Goal: Task Accomplishment & Management: Manage account settings

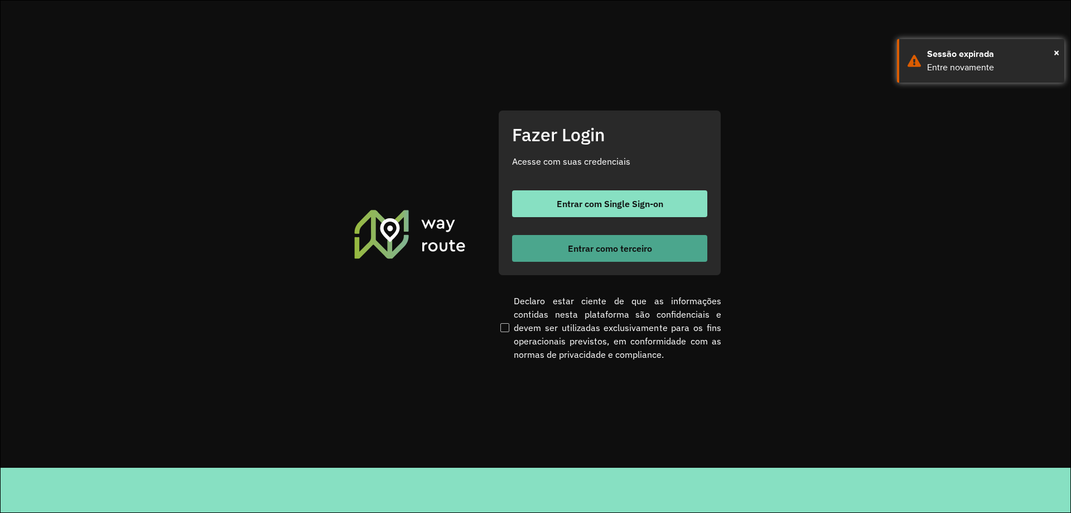
click at [632, 245] on span "Entrar como terceiro" at bounding box center [610, 248] width 84 height 9
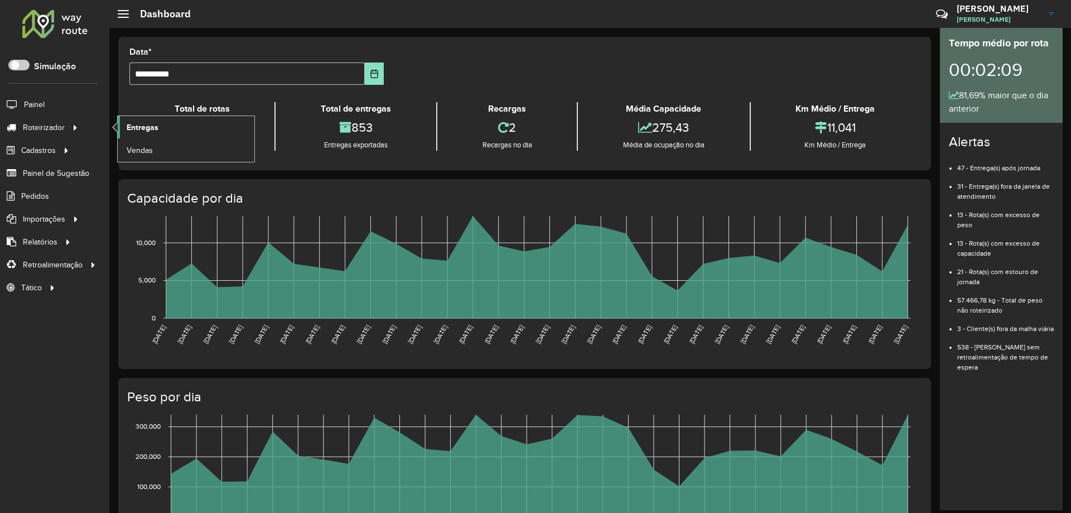
click at [202, 127] on link "Entregas" at bounding box center [186, 127] width 137 height 22
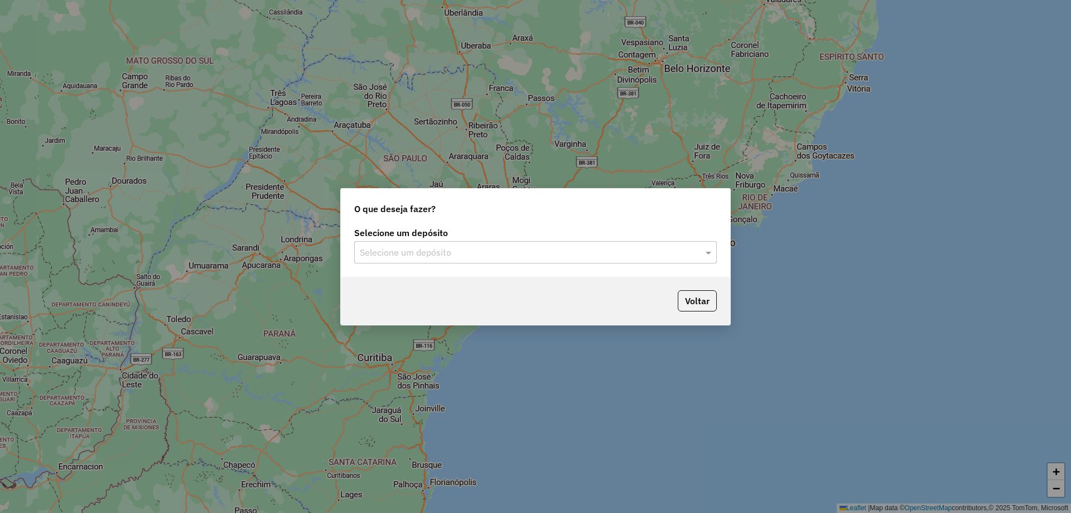
click at [435, 252] on input "text" at bounding box center [524, 252] width 329 height 13
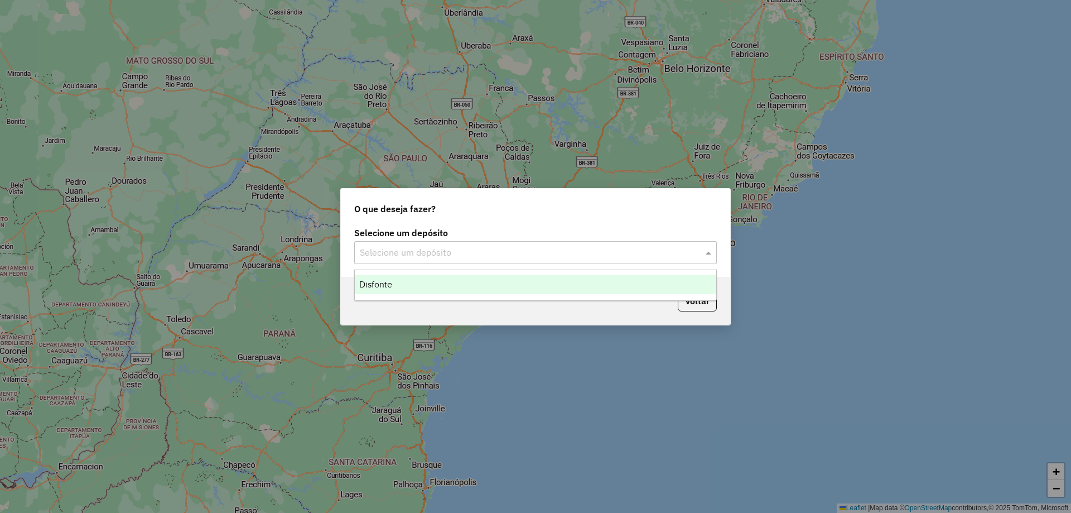
click at [430, 288] on div "Disfonte" at bounding box center [536, 284] width 362 height 19
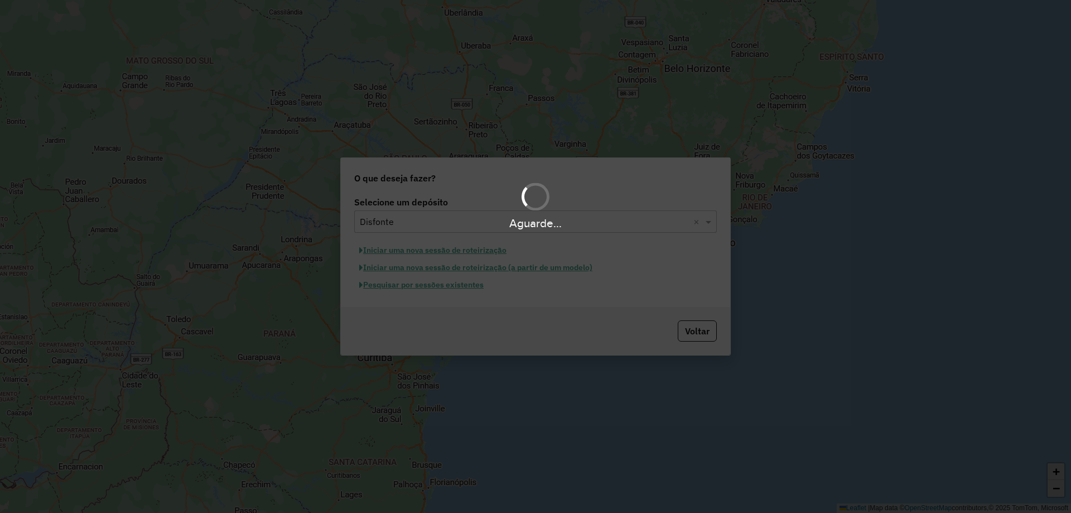
click at [415, 292] on button "Pesquisar por sessões existentes" at bounding box center [421, 284] width 134 height 17
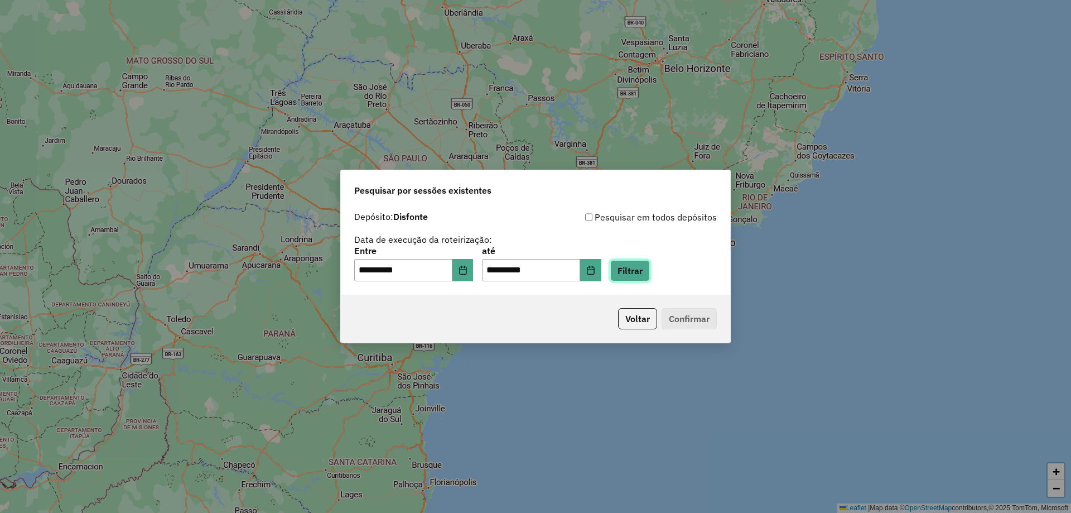
click at [643, 265] on button "Filtrar" at bounding box center [630, 270] width 40 height 21
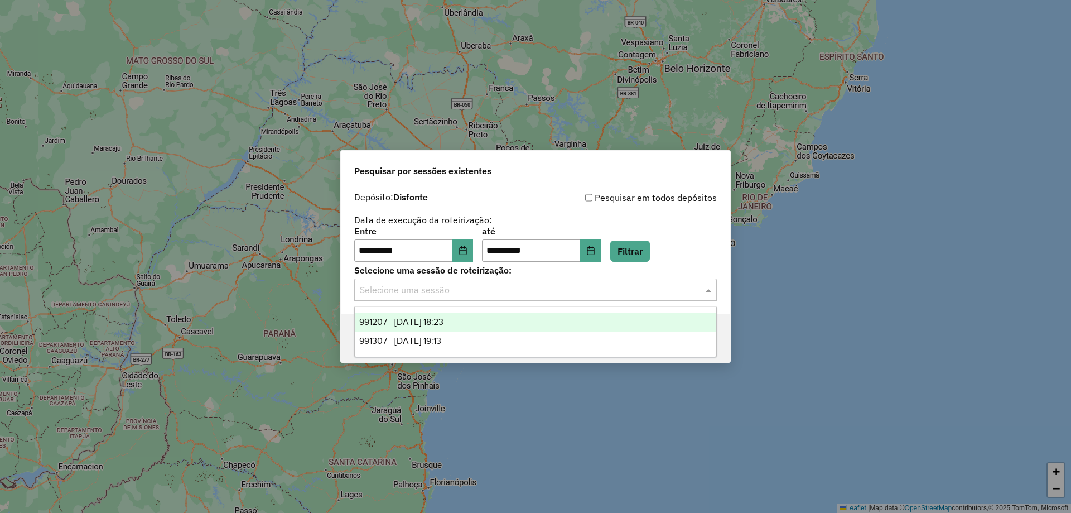
click at [399, 295] on input "text" at bounding box center [524, 289] width 329 height 13
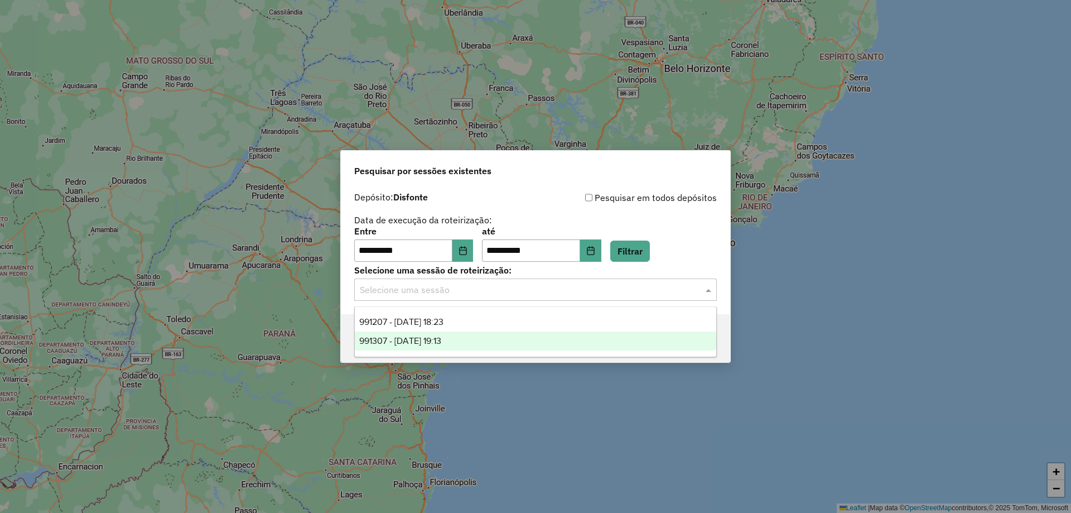
click at [418, 341] on span "991307 - 19/08/2025 19:13" at bounding box center [400, 340] width 82 height 9
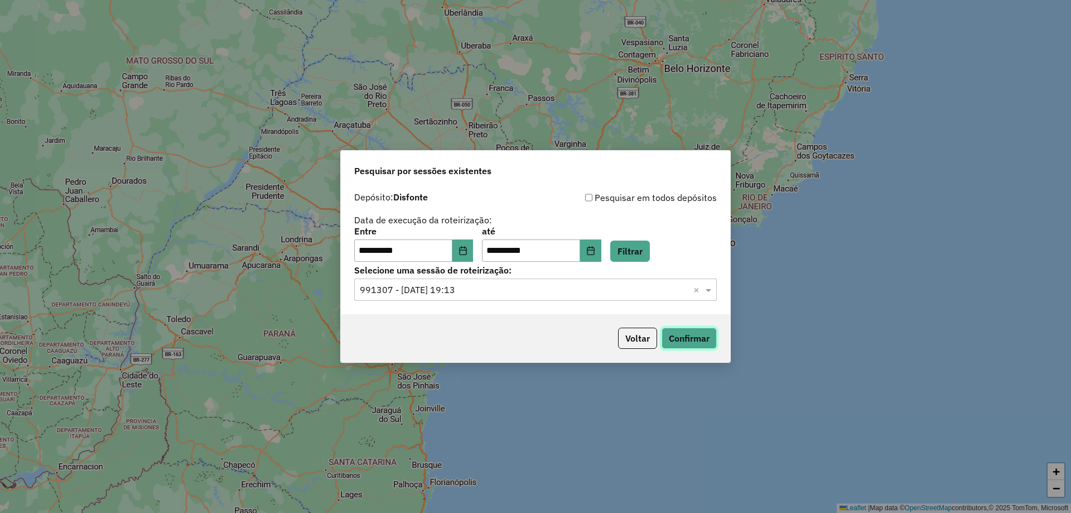
click at [693, 333] on button "Confirmar" at bounding box center [689, 337] width 55 height 21
click at [562, 287] on input "text" at bounding box center [524, 289] width 329 height 13
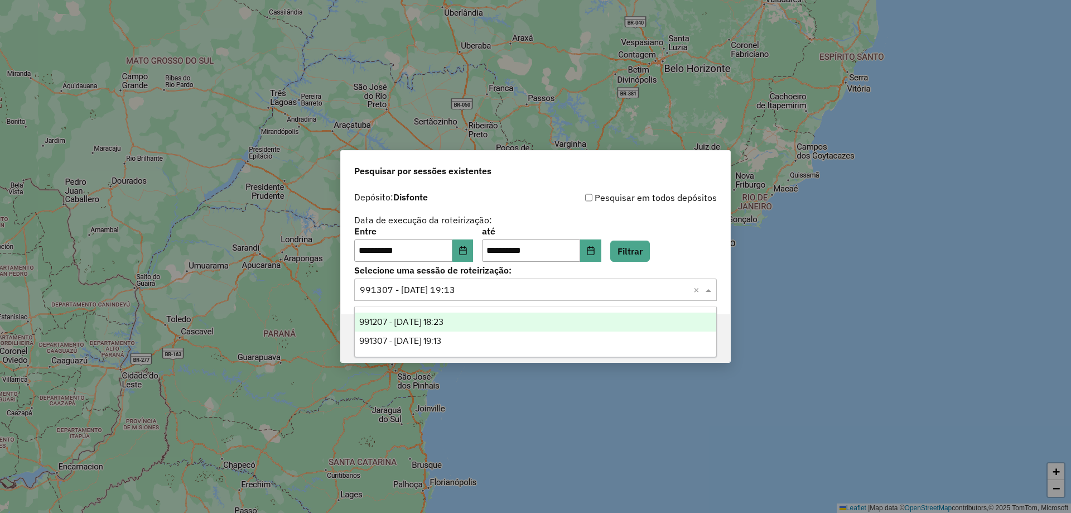
click at [493, 330] on div "991207 - 19/08/2025 18:23" at bounding box center [536, 321] width 362 height 19
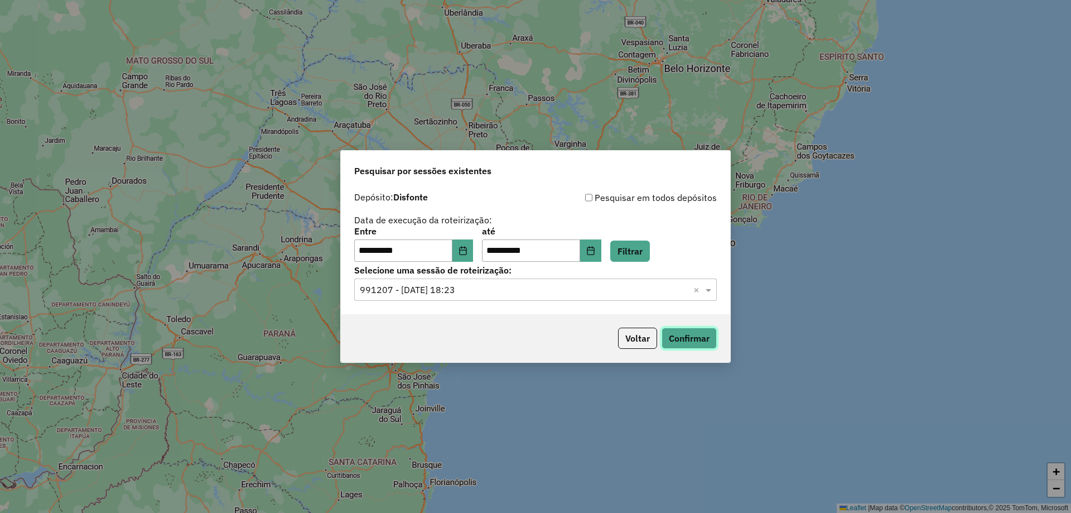
click at [677, 335] on button "Confirmar" at bounding box center [689, 337] width 55 height 21
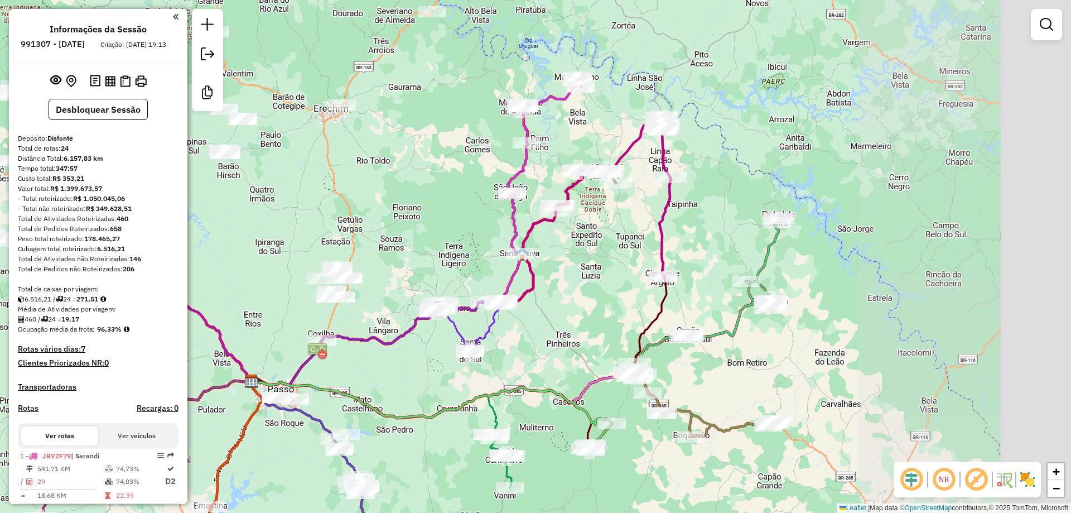
drag, startPoint x: 698, startPoint y: 117, endPoint x: 411, endPoint y: 238, distance: 311.0
click at [412, 240] on div "Janela de atendimento Grade de atendimento Capacidade Transportadoras Veículos …" at bounding box center [535, 256] width 1071 height 513
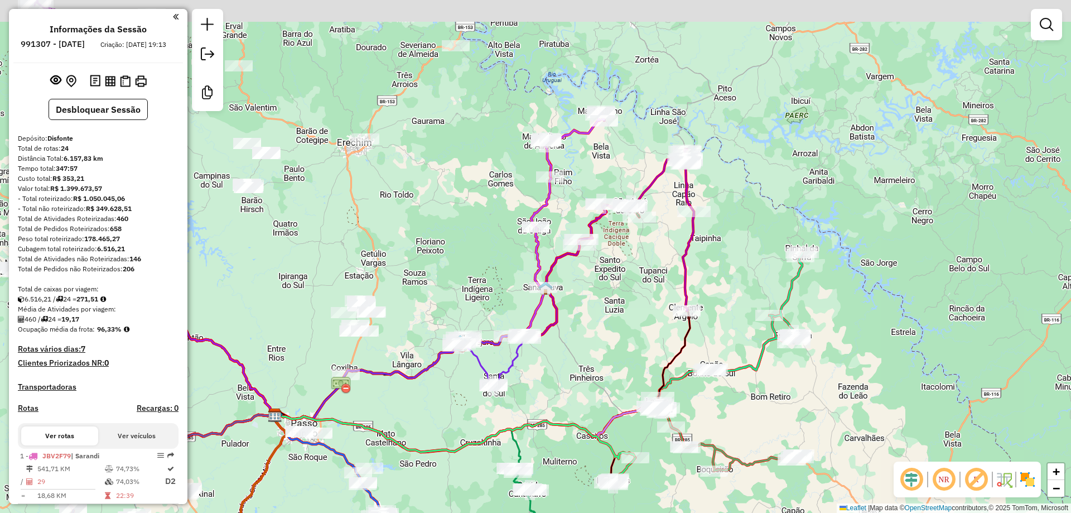
drag, startPoint x: 644, startPoint y: 155, endPoint x: 579, endPoint y: 140, distance: 66.3
click at [648, 173] on div "Janela de atendimento Grade de atendimento Capacidade Transportadoras Veículos …" at bounding box center [535, 256] width 1071 height 513
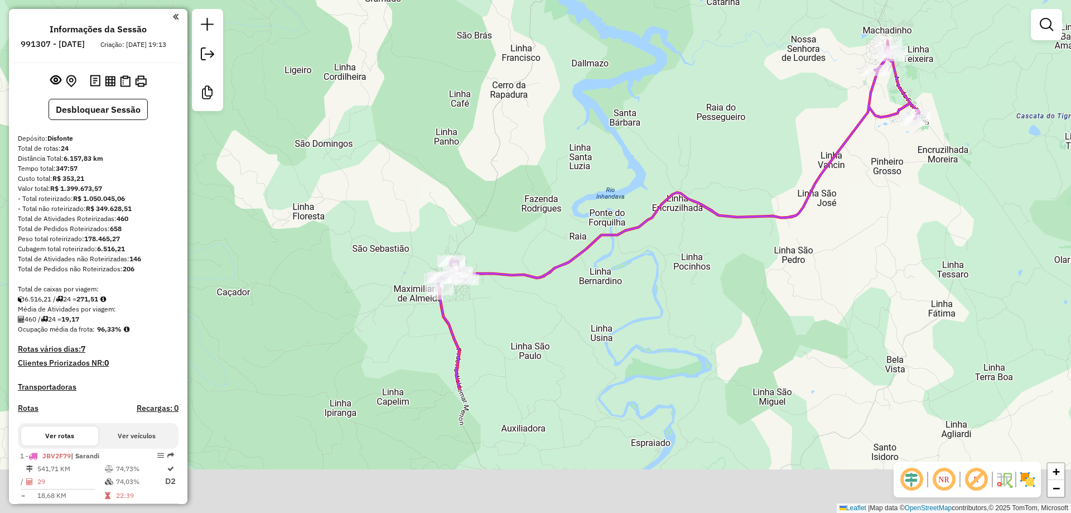
drag, startPoint x: 636, startPoint y: 122, endPoint x: 620, endPoint y: 91, distance: 34.4
click at [621, 86] on div "Janela de atendimento Grade de atendimento Capacidade Transportadoras Veículos …" at bounding box center [535, 256] width 1071 height 513
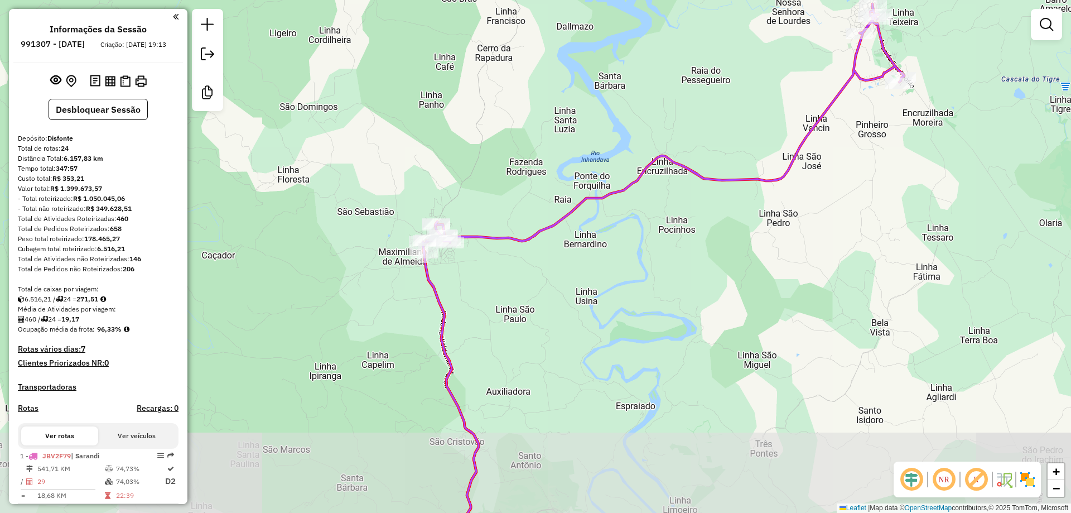
drag, startPoint x: 647, startPoint y: 287, endPoint x: 612, endPoint y: 165, distance: 126.6
click at [612, 167] on div "Janela de atendimento Grade de atendimento Capacidade Transportadoras Veículos …" at bounding box center [535, 256] width 1071 height 513
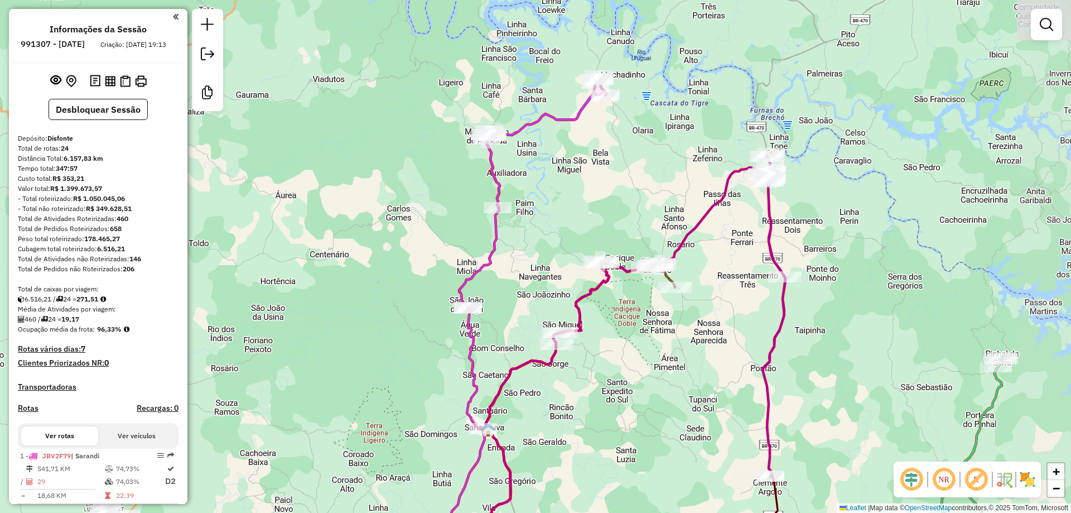
drag, startPoint x: 745, startPoint y: 208, endPoint x: 674, endPoint y: 186, distance: 74.0
click at [674, 186] on div "Janela de atendimento Grade de atendimento Capacidade Transportadoras Veículos …" at bounding box center [535, 256] width 1071 height 513
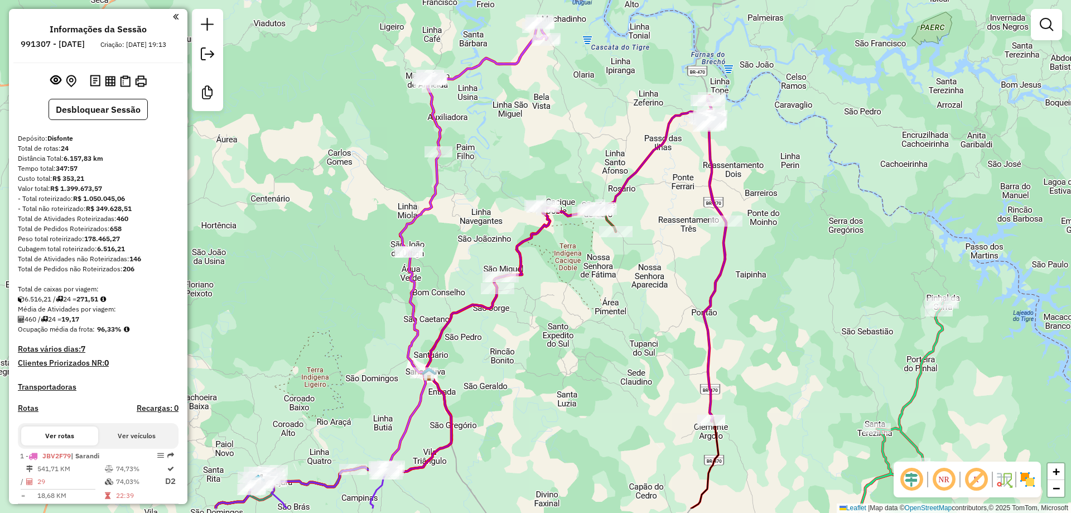
drag, startPoint x: 683, startPoint y: 222, endPoint x: 518, endPoint y: 80, distance: 217.6
click at [519, 80] on div "Janela de atendimento Grade de atendimento Capacidade Transportadoras Veículos …" at bounding box center [535, 256] width 1071 height 513
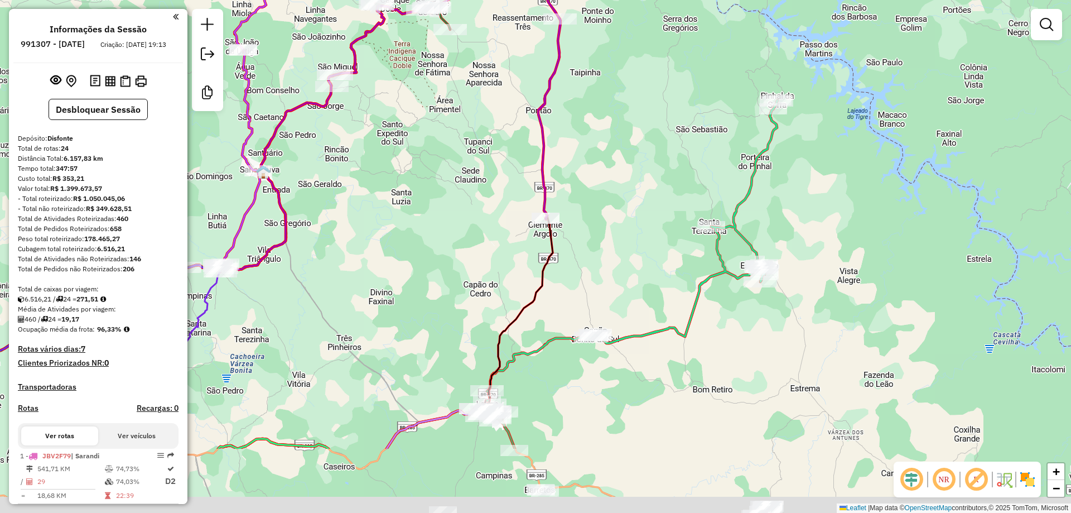
drag, startPoint x: 682, startPoint y: 253, endPoint x: 600, endPoint y: 109, distance: 165.4
click at [601, 111] on div "Janela de atendimento Grade de atendimento Capacidade Transportadoras Veículos …" at bounding box center [535, 256] width 1071 height 513
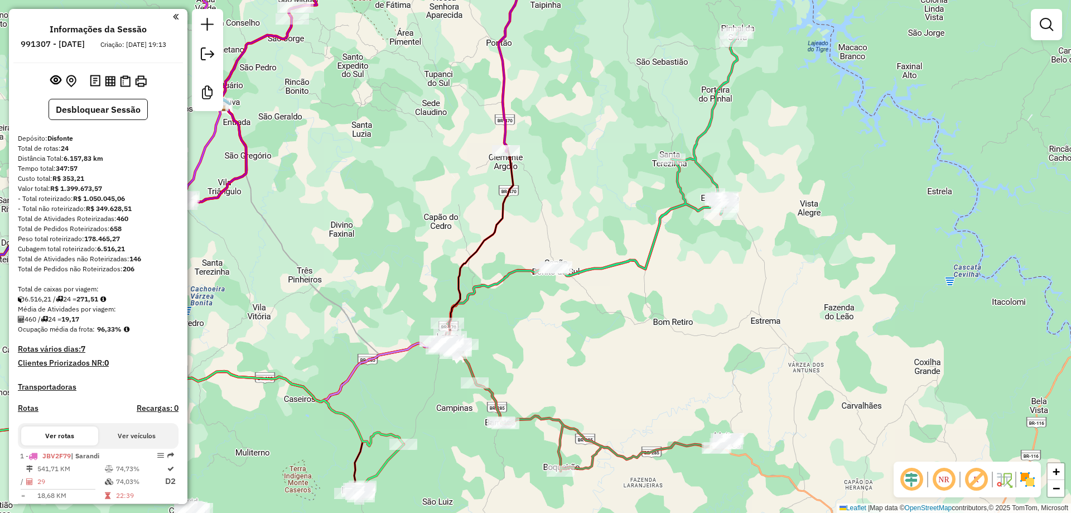
click at [700, 117] on div "Janela de atendimento Grade de atendimento Capacidade Transportadoras Veículos …" at bounding box center [535, 256] width 1071 height 513
click at [709, 118] on icon at bounding box center [592, 182] width 291 height 301
select select "**********"
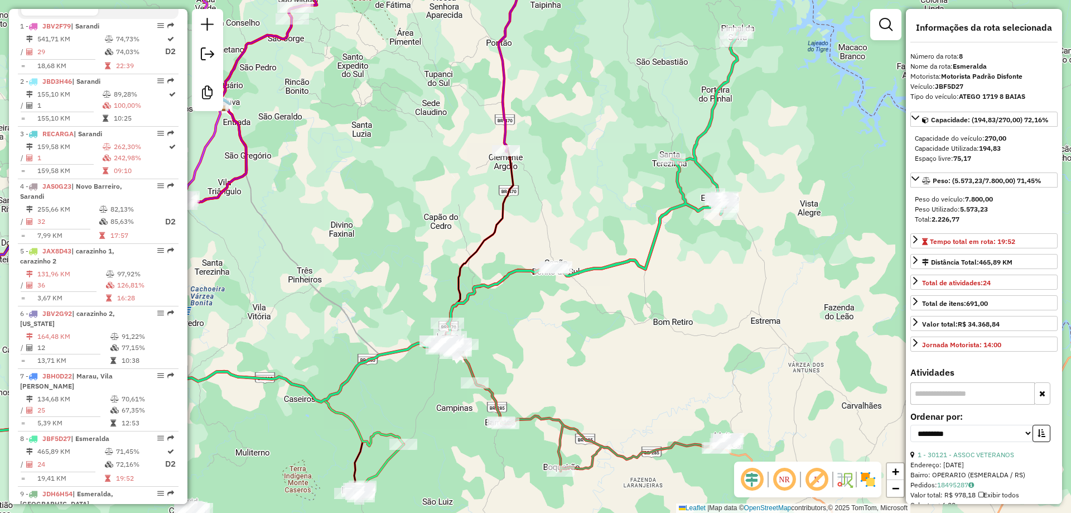
scroll to position [861, 0]
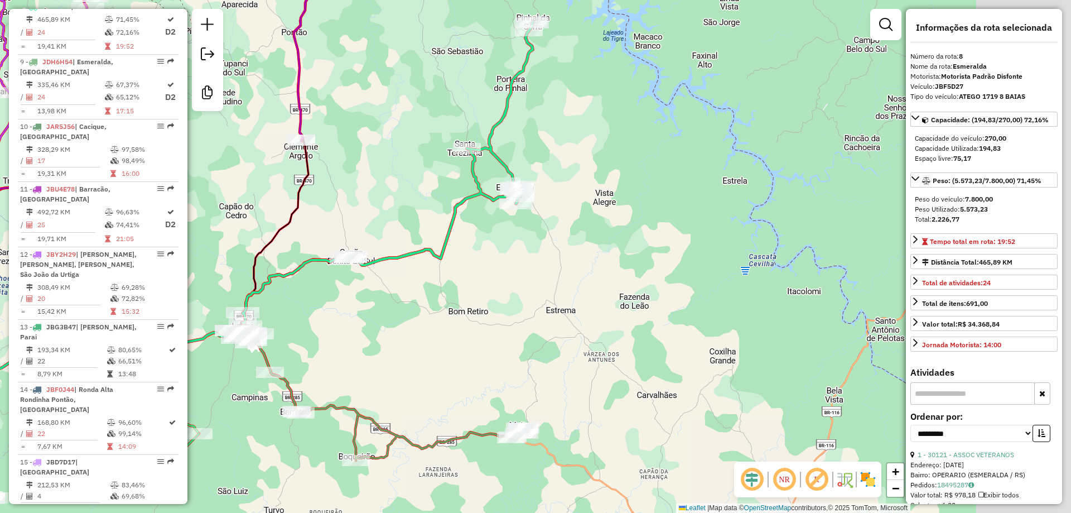
drag, startPoint x: 747, startPoint y: 141, endPoint x: 534, endPoint y: 130, distance: 212.8
click at [534, 130] on div "Janela de atendimento Grade de atendimento Capacidade Transportadoras Veículos …" at bounding box center [535, 256] width 1071 height 513
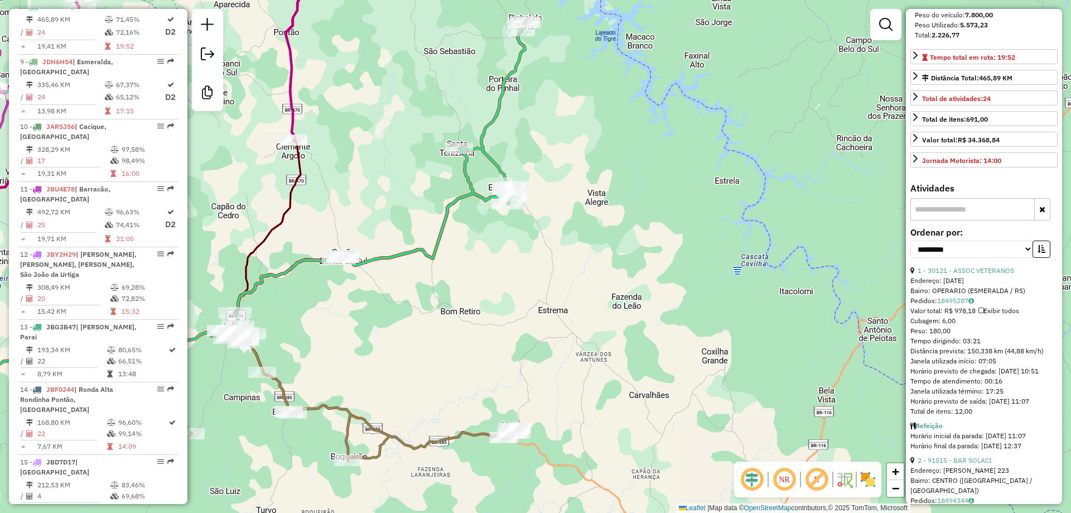
scroll to position [0, 0]
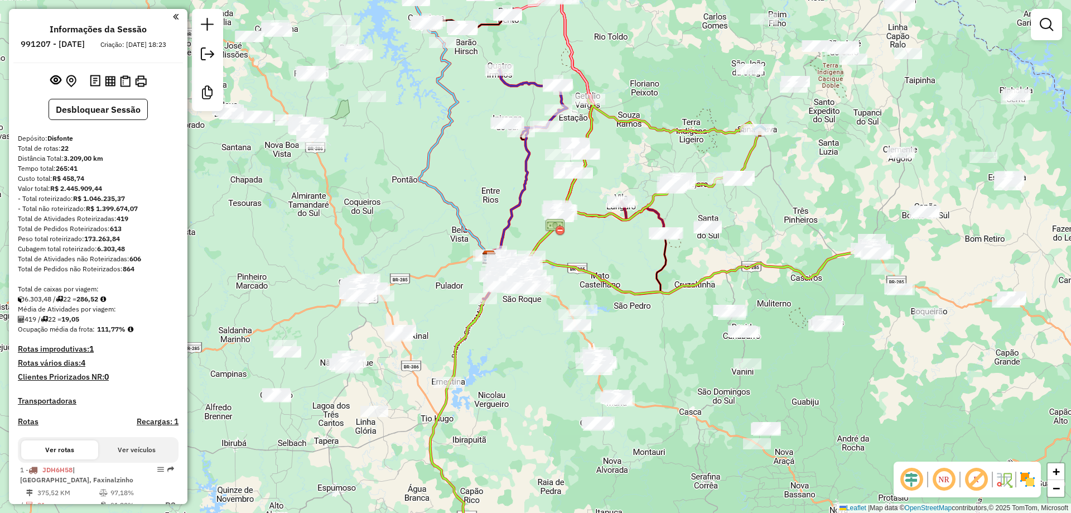
drag, startPoint x: 836, startPoint y: 155, endPoint x: 646, endPoint y: 154, distance: 189.7
click at [646, 154] on div "Janela de atendimento Grade de atendimento Capacidade Transportadoras Veículos …" at bounding box center [535, 256] width 1071 height 513
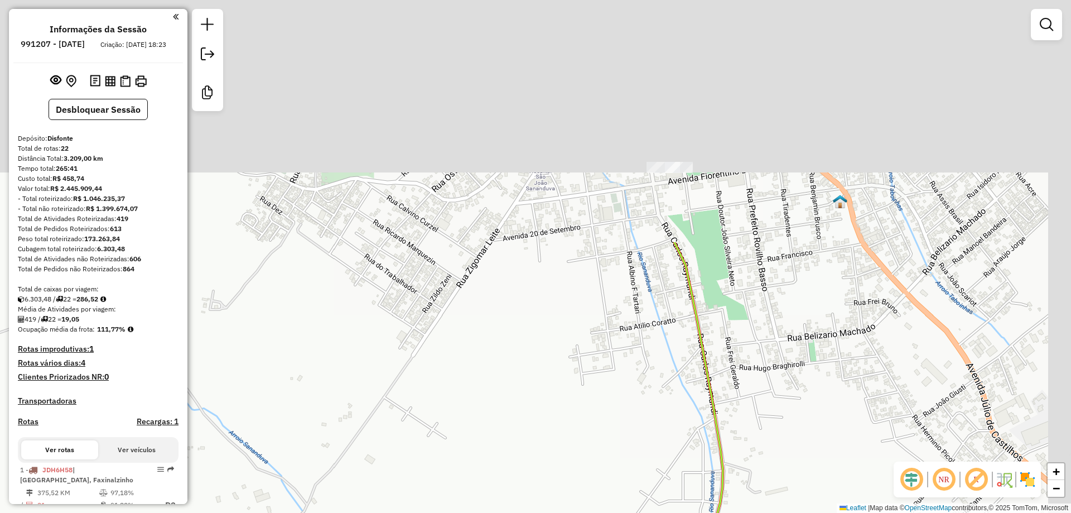
drag, startPoint x: 765, startPoint y: 84, endPoint x: 711, endPoint y: 377, distance: 298.5
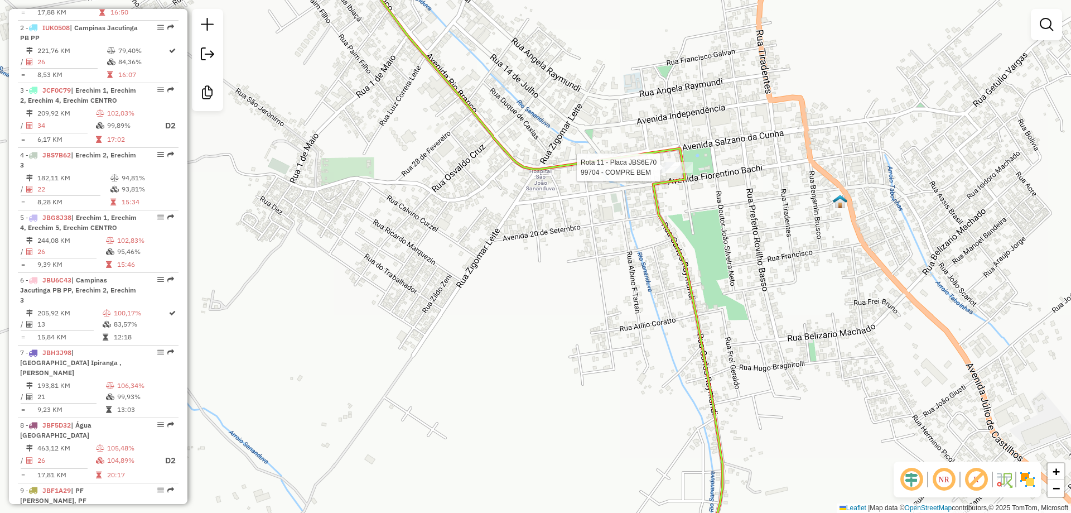
select select "**********"
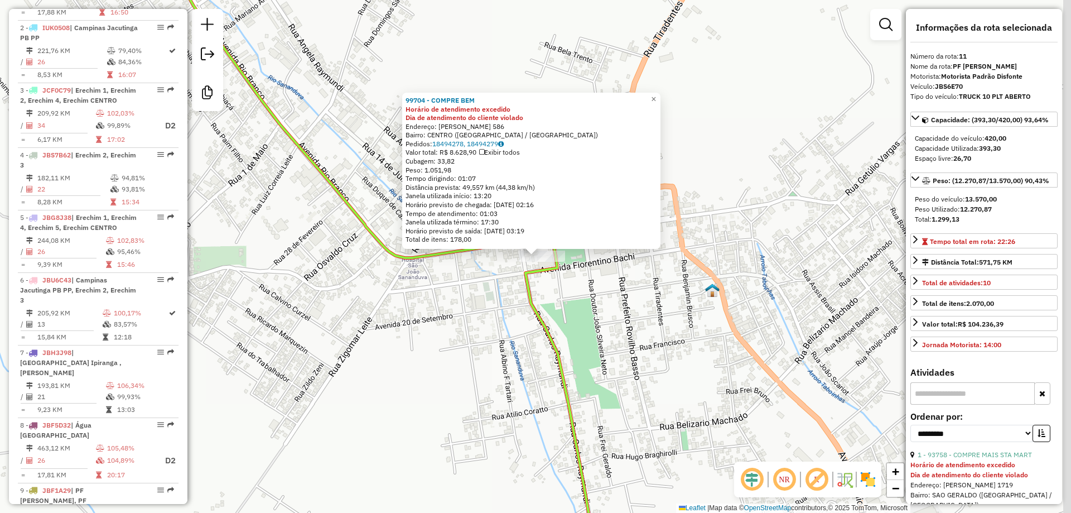
scroll to position [1126, 0]
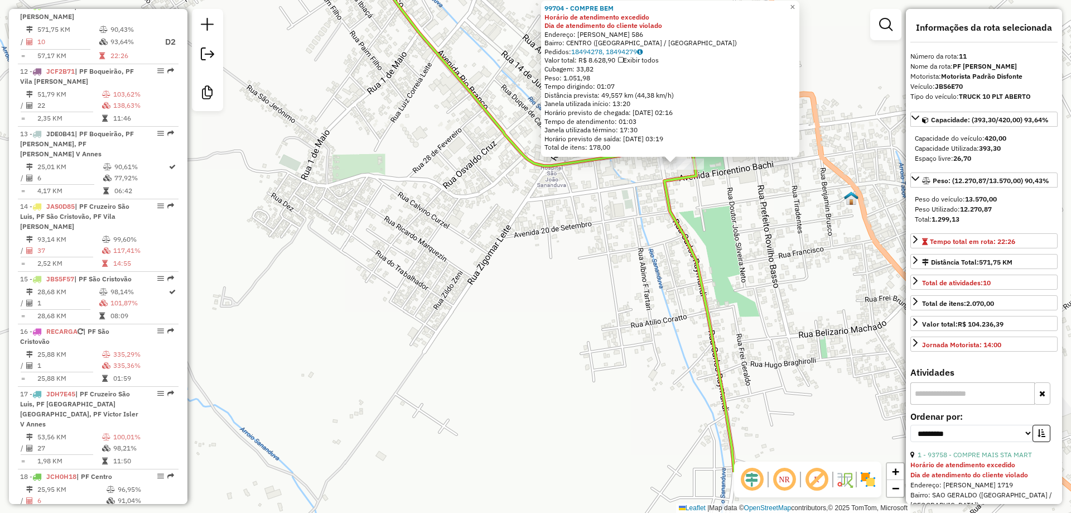
drag, startPoint x: 527, startPoint y: 389, endPoint x: 740, endPoint y: 232, distance: 264.8
click at [733, 239] on div "99704 - COMPRE BEM Horário de atendimento excedido Dia de atendimento do client…" at bounding box center [535, 256] width 1071 height 513
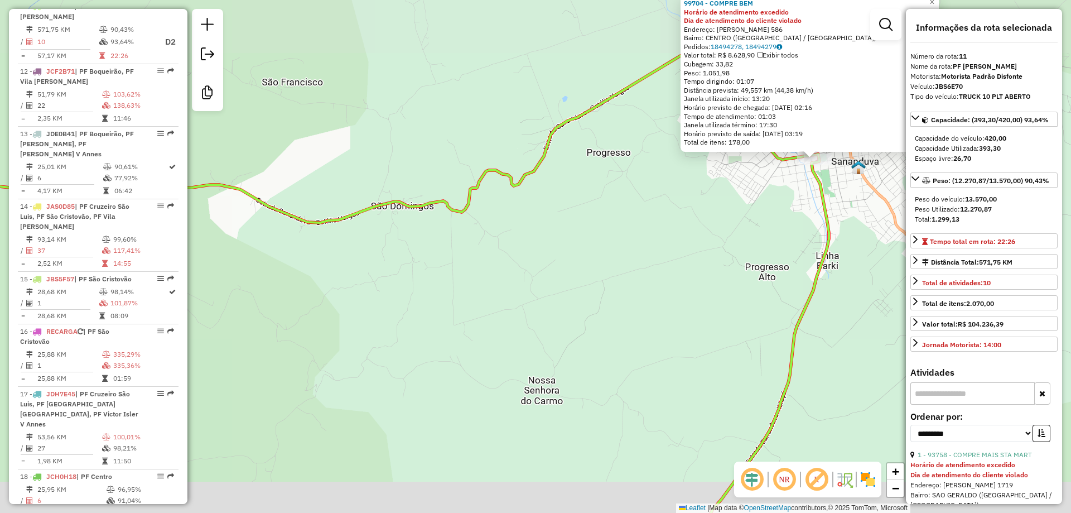
drag, startPoint x: 506, startPoint y: 341, endPoint x: 776, endPoint y: 159, distance: 325.6
click at [768, 164] on div "99704 - COMPRE BEM Horário de atendimento excedido Dia de atendimento do client…" at bounding box center [535, 256] width 1071 height 513
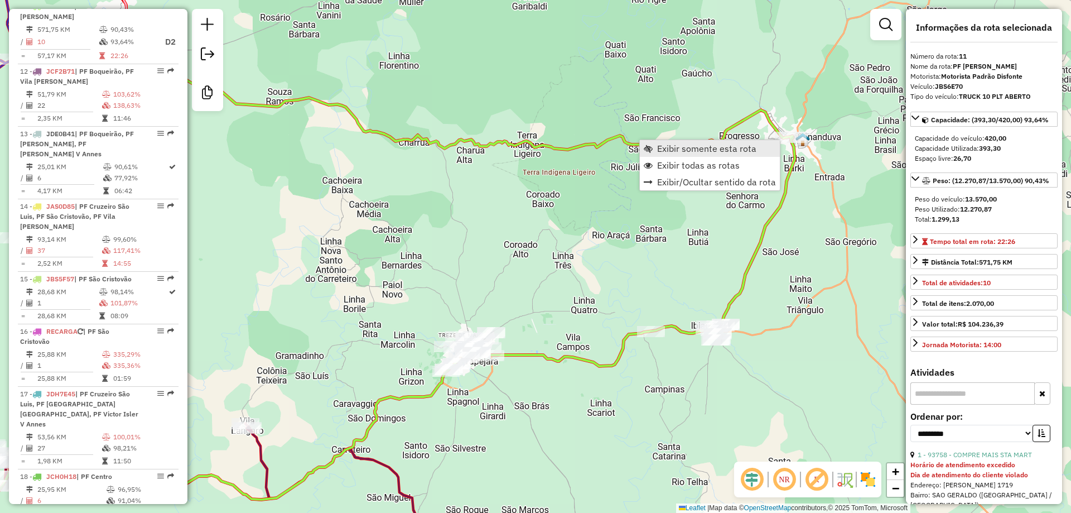
click at [698, 148] on span "Exibir somente esta rota" at bounding box center [706, 148] width 99 height 9
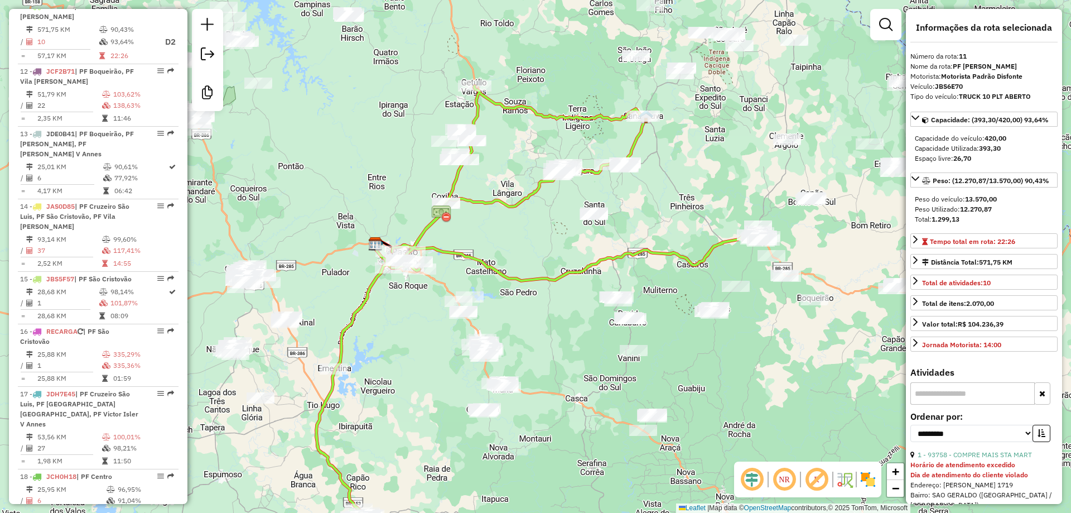
drag, startPoint x: 521, startPoint y: 187, endPoint x: 524, endPoint y: 224, distance: 36.5
click at [524, 224] on div "Janela de atendimento Grade de atendimento Capacidade Transportadoras Veículos …" at bounding box center [535, 256] width 1071 height 513
click at [788, 484] on em at bounding box center [784, 479] width 27 height 27
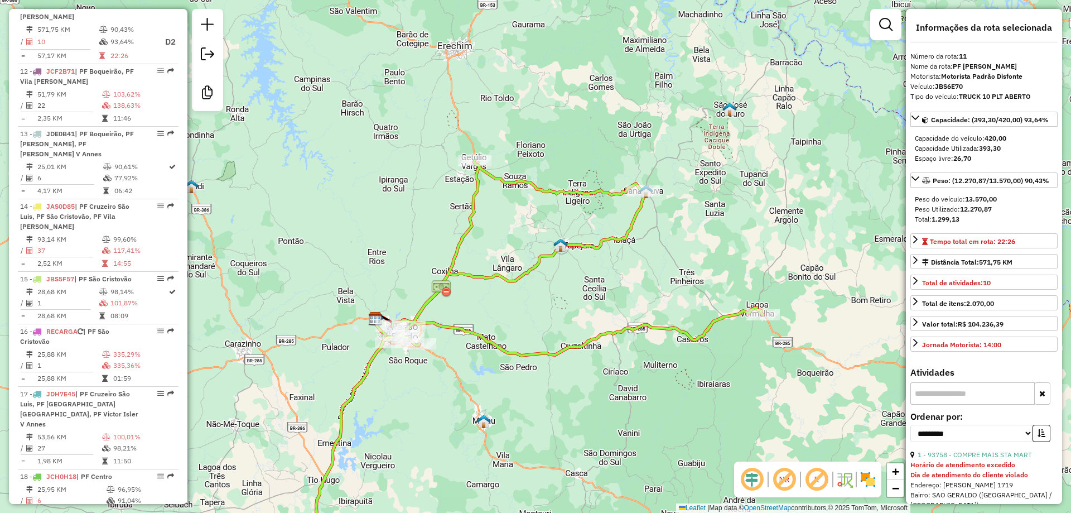
drag, startPoint x: 677, startPoint y: 335, endPoint x: 680, endPoint y: 396, distance: 61.4
click at [680, 396] on div "Janela de atendimento Grade de atendimento Capacidade Transportadoras Veículos …" at bounding box center [535, 256] width 1071 height 513
click at [786, 480] on em at bounding box center [784, 479] width 27 height 27
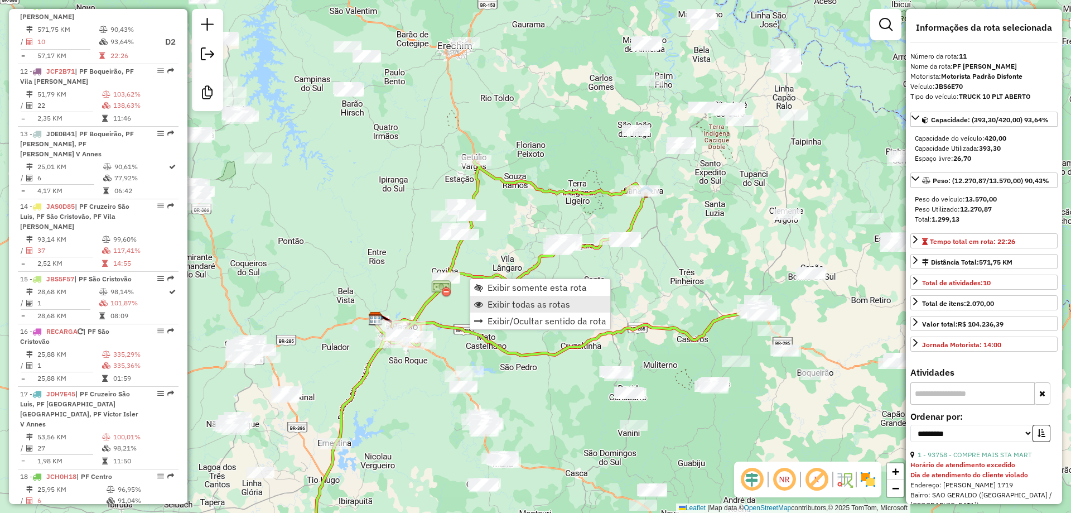
click at [508, 296] on link "Exibir todas as rotas" at bounding box center [540, 304] width 140 height 17
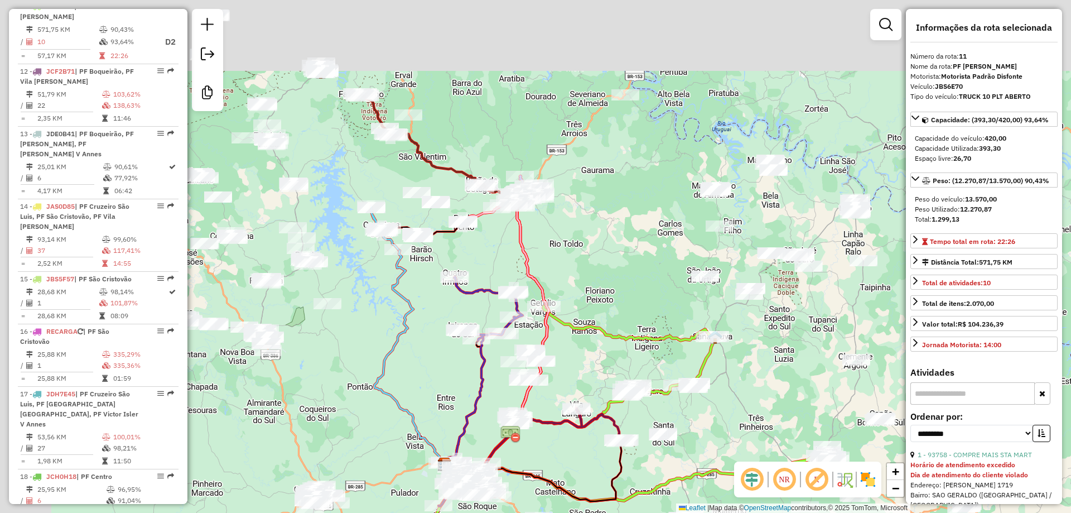
drag, startPoint x: 368, startPoint y: 237, endPoint x: 424, endPoint y: 339, distance: 116.6
click at [424, 339] on div "Janela de atendimento Grade de atendimento Capacidade Transportadoras Veículos …" at bounding box center [535, 256] width 1071 height 513
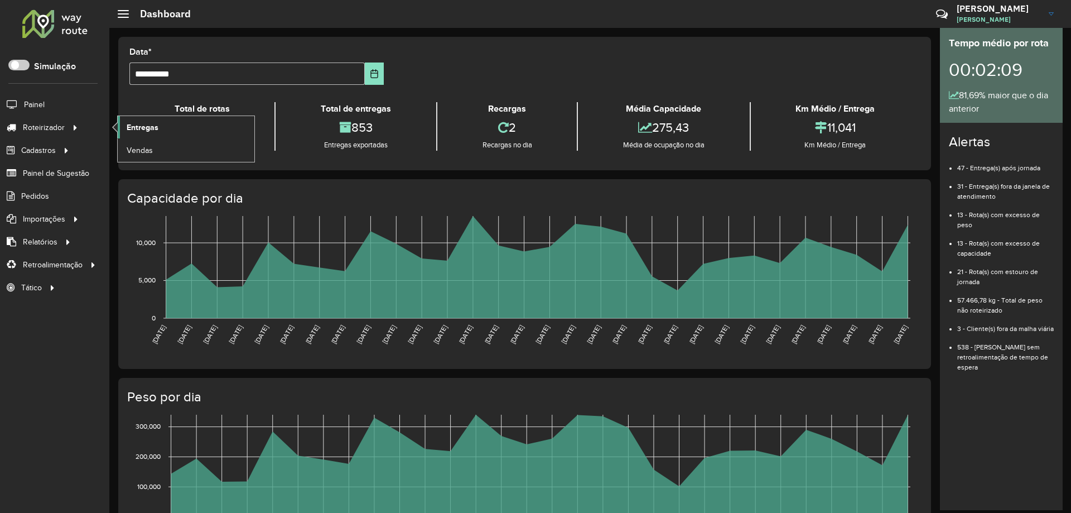
click at [157, 133] on link "Entregas" at bounding box center [186, 127] width 137 height 22
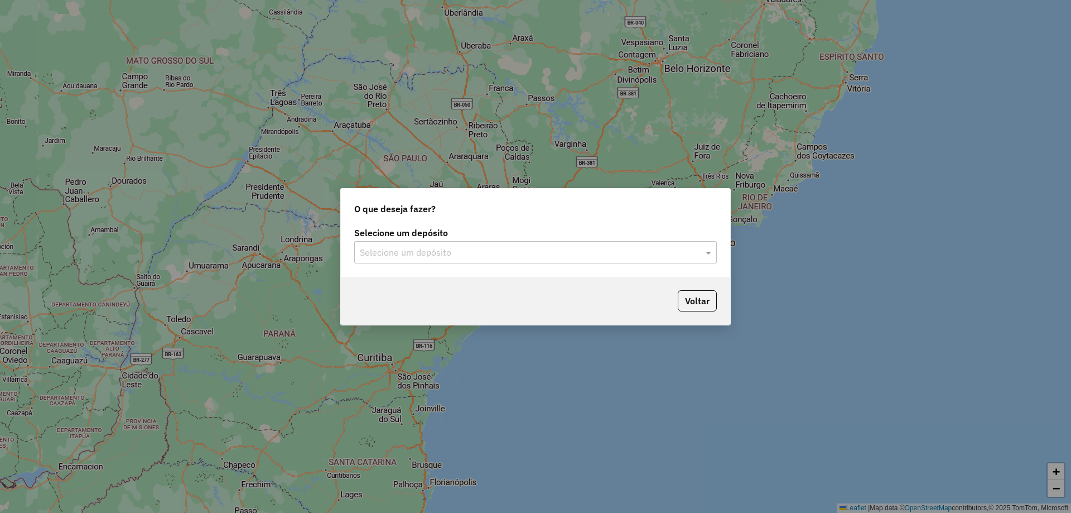
click at [489, 249] on input "text" at bounding box center [524, 252] width 329 height 13
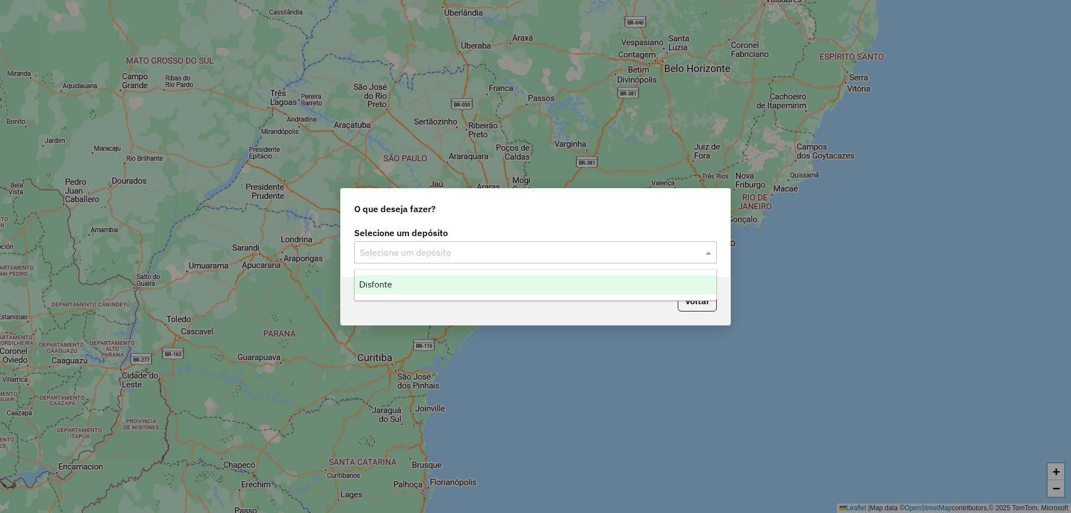
click at [469, 278] on div "Disfonte" at bounding box center [536, 284] width 362 height 19
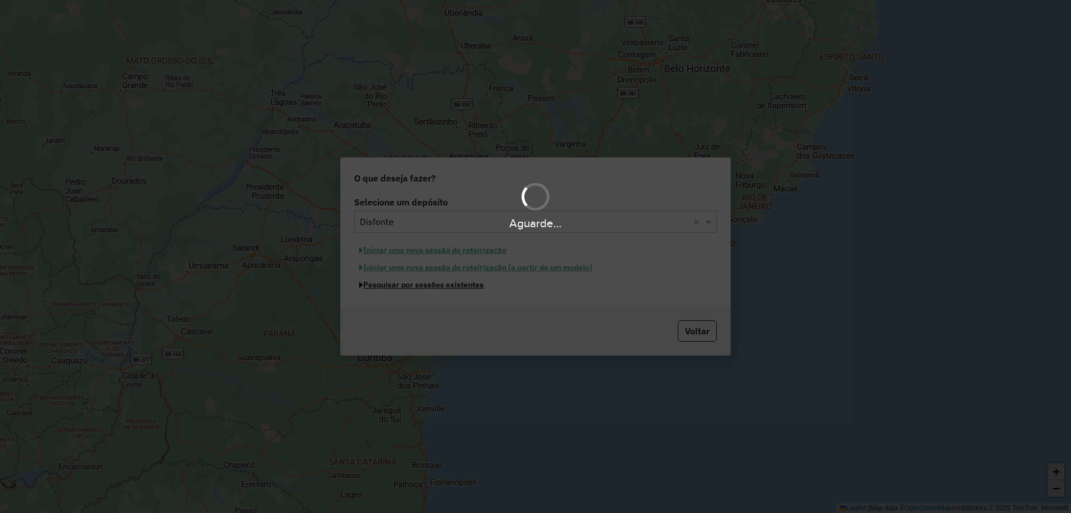
click at [449, 285] on button "Pesquisar por sessões existentes" at bounding box center [421, 284] width 134 height 17
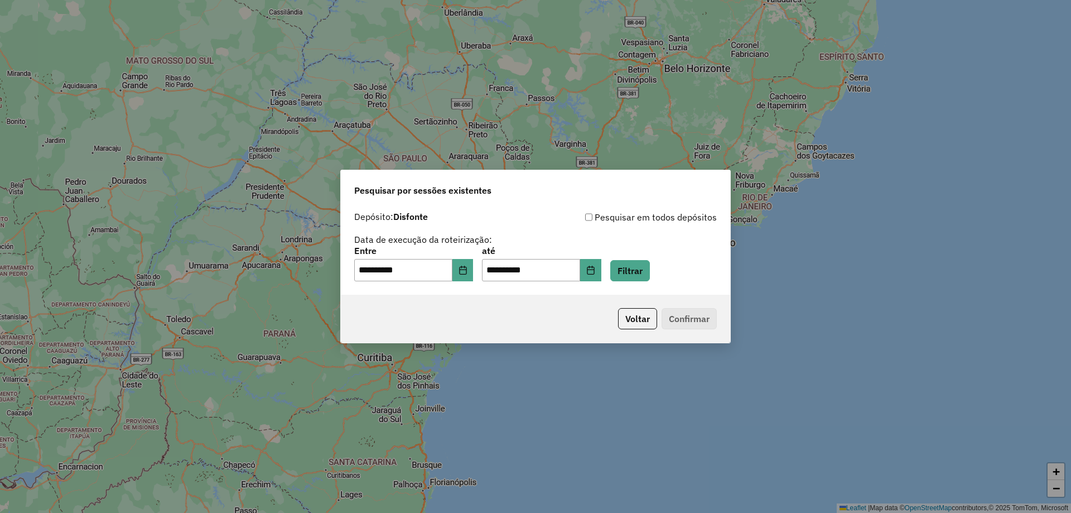
click at [621, 274] on div "**********" at bounding box center [535, 264] width 363 height 35
click at [639, 274] on button "Filtrar" at bounding box center [630, 270] width 40 height 21
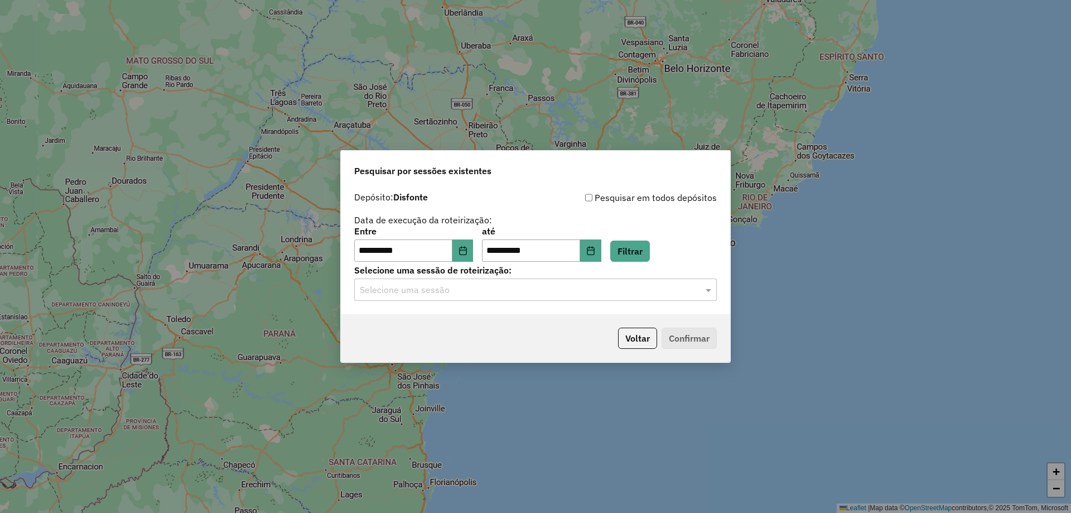
click at [481, 293] on input "text" at bounding box center [524, 289] width 329 height 13
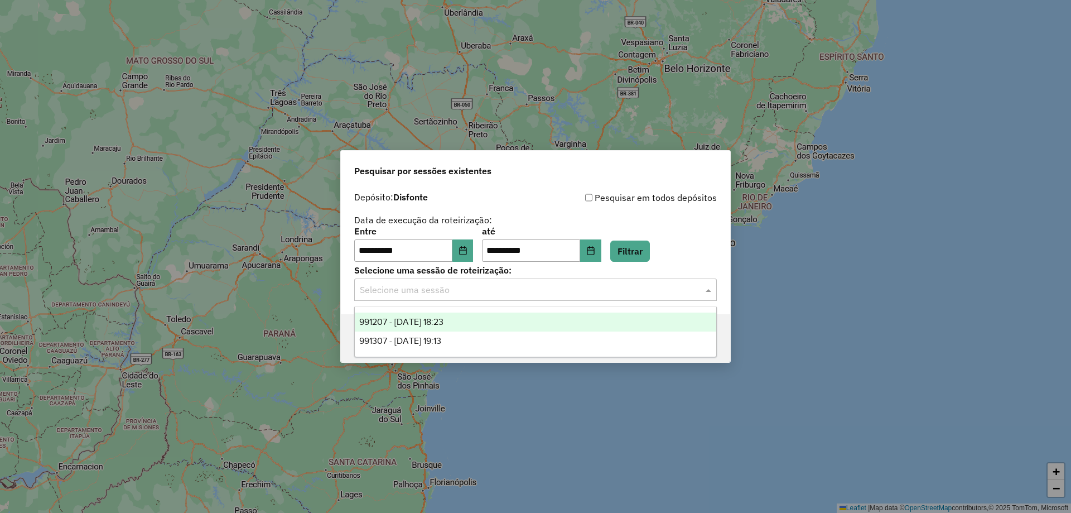
click at [487, 319] on div "991207 - 19/08/2025 18:23" at bounding box center [536, 321] width 362 height 19
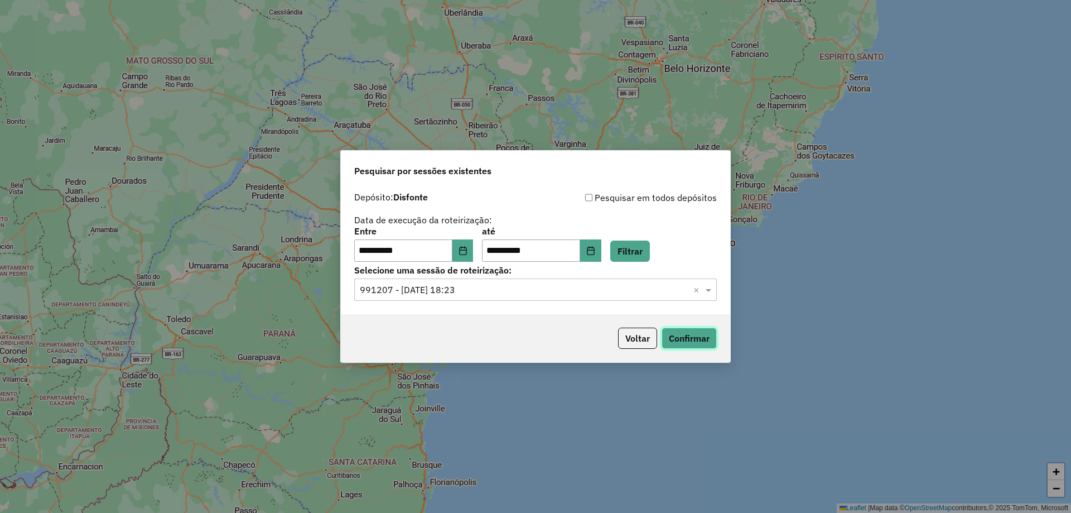
click at [684, 336] on button "Confirmar" at bounding box center [689, 337] width 55 height 21
click at [485, 297] on div "Selecione uma sessão × 991207 - 19/08/2025 18:23 ×" at bounding box center [535, 289] width 363 height 22
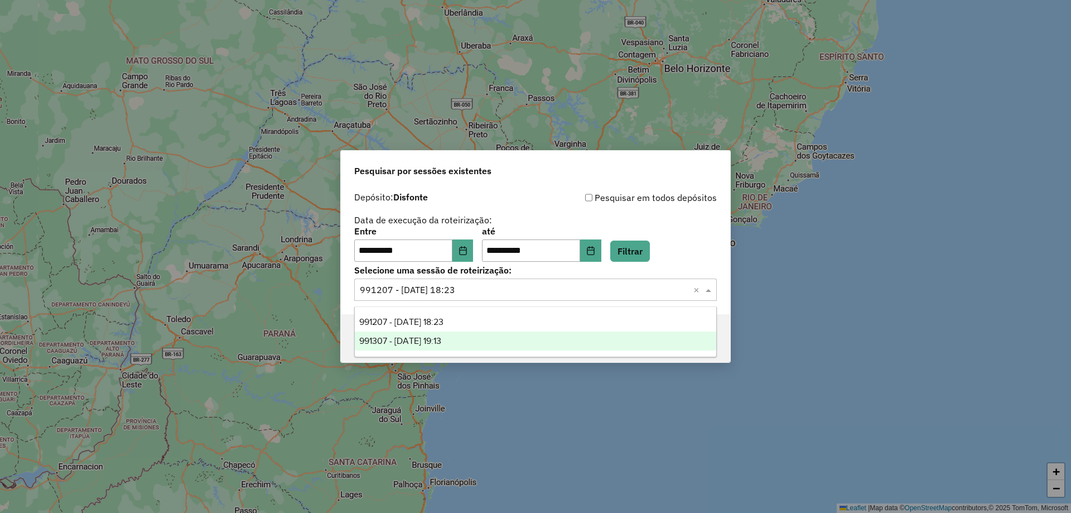
click at [481, 338] on div "991307 - 19/08/2025 19:13" at bounding box center [536, 340] width 362 height 19
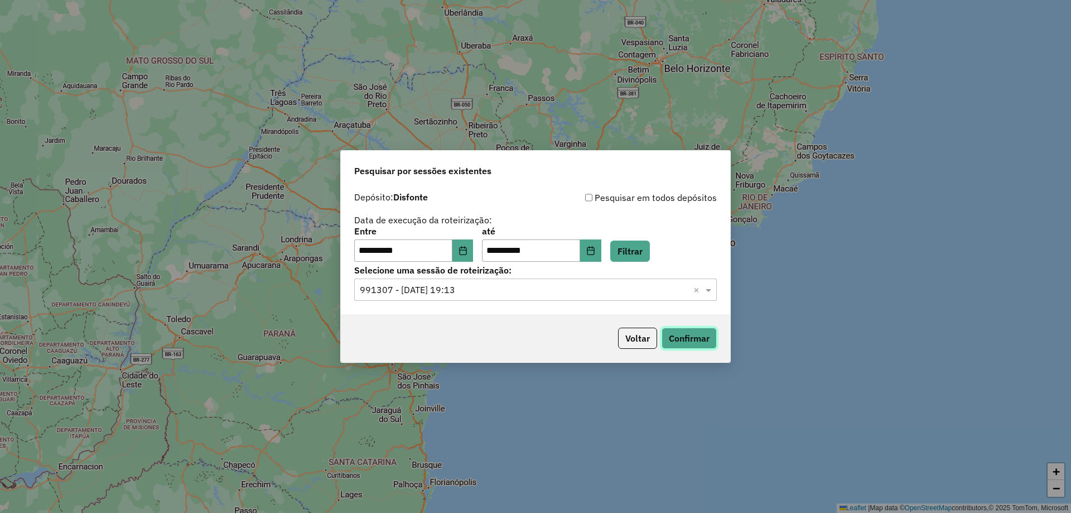
click at [691, 342] on button "Confirmar" at bounding box center [689, 337] width 55 height 21
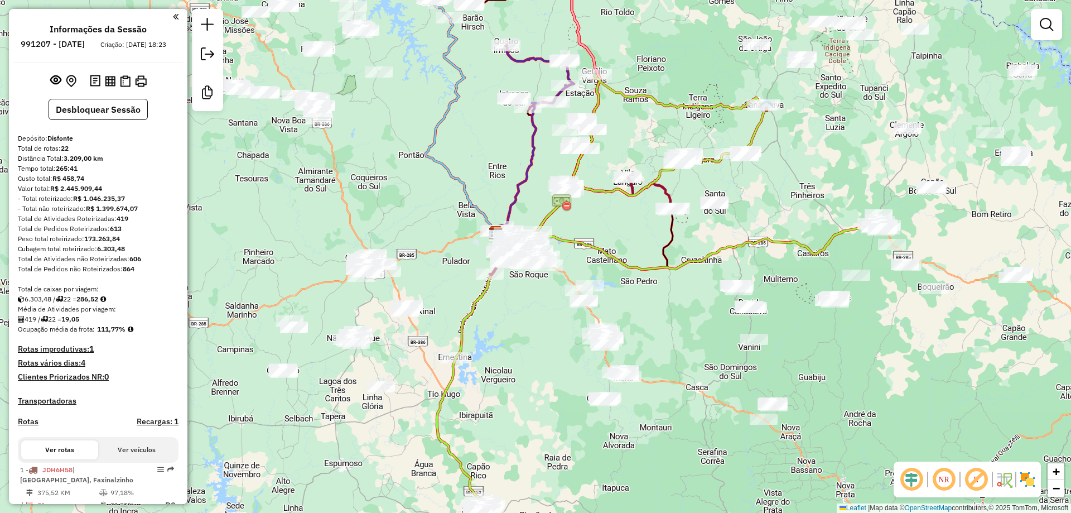
drag, startPoint x: 706, startPoint y: 356, endPoint x: 667, endPoint y: 332, distance: 45.8
click at [667, 332] on div "Janela de atendimento Grade de atendimento Capacidade Transportadoras Veículos …" at bounding box center [535, 256] width 1071 height 513
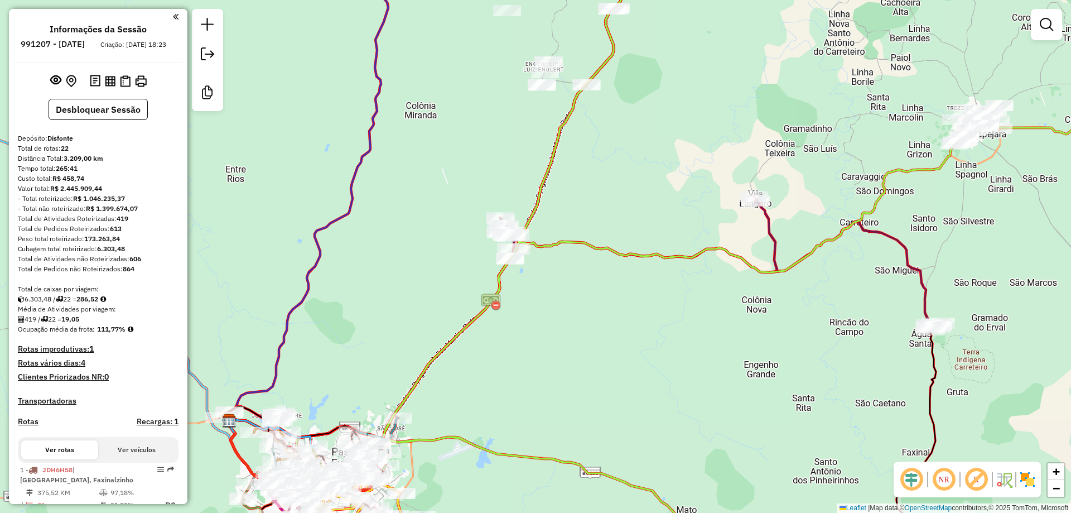
click at [766, 235] on icon at bounding box center [719, 262] width 439 height 133
select select "**********"
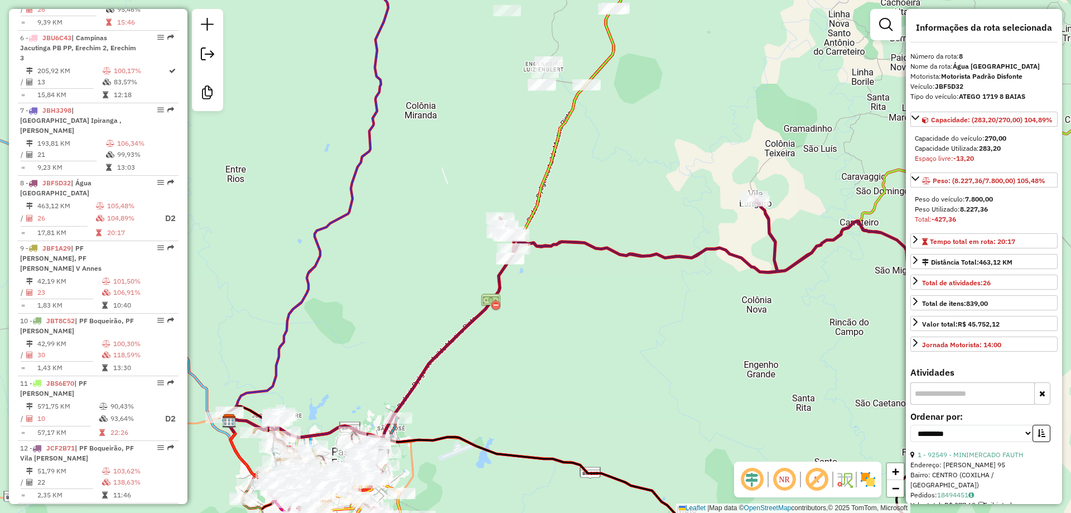
scroll to position [936, 0]
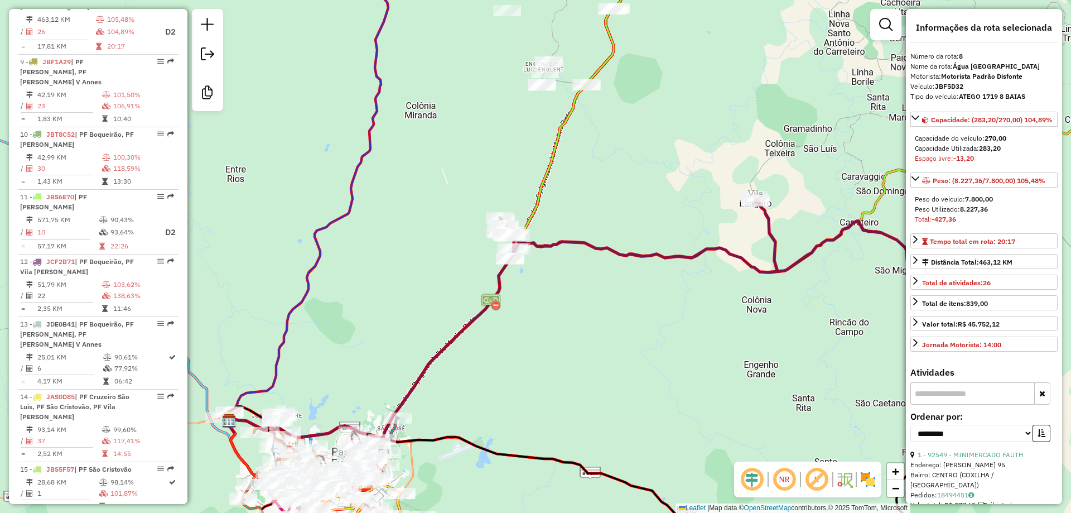
drag, startPoint x: 713, startPoint y: 229, endPoint x: 692, endPoint y: 210, distance: 28.4
click at [671, 215] on div "Janela de atendimento Grade de atendimento Capacidade Transportadoras Veículos …" at bounding box center [535, 256] width 1071 height 513
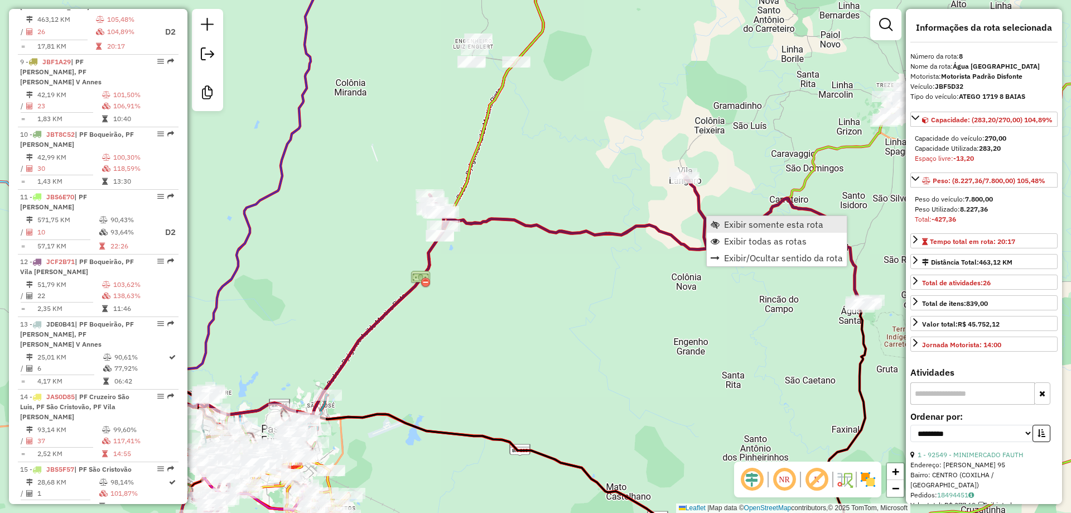
click at [757, 225] on span "Exibir somente esta rota" at bounding box center [773, 224] width 99 height 9
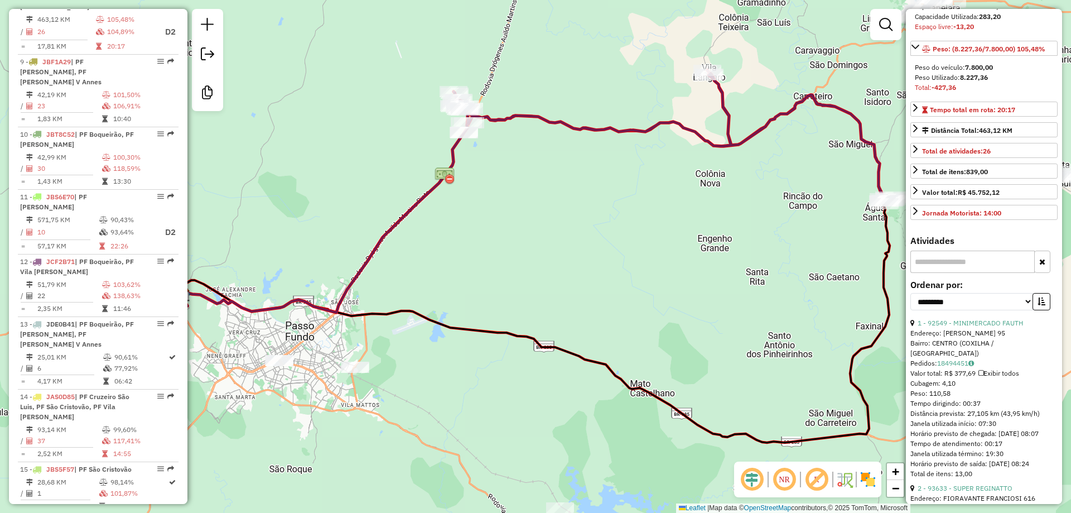
scroll to position [149, 0]
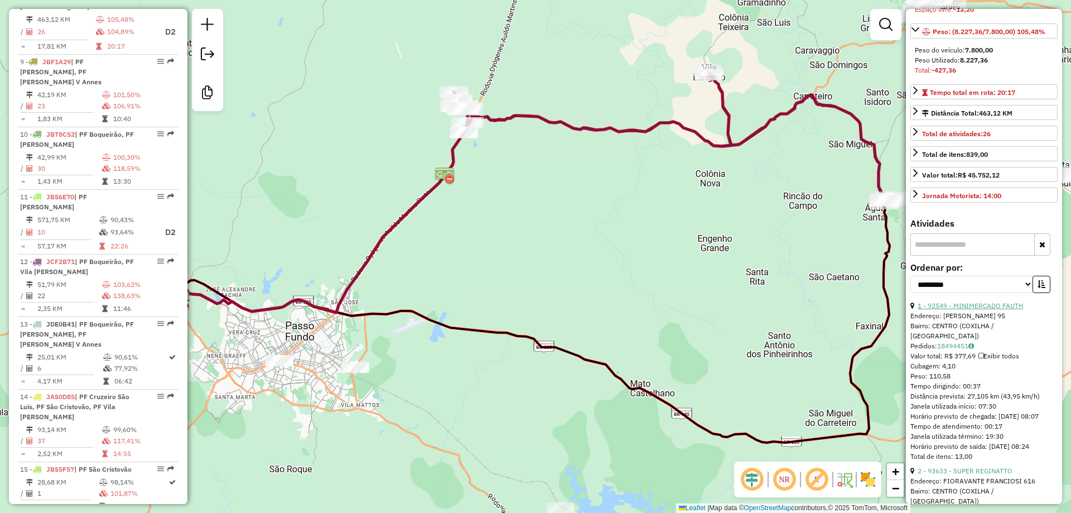
click at [955, 310] on link "1 - 92549 - MINIMERCADO FAUTH" at bounding box center [970, 305] width 105 height 8
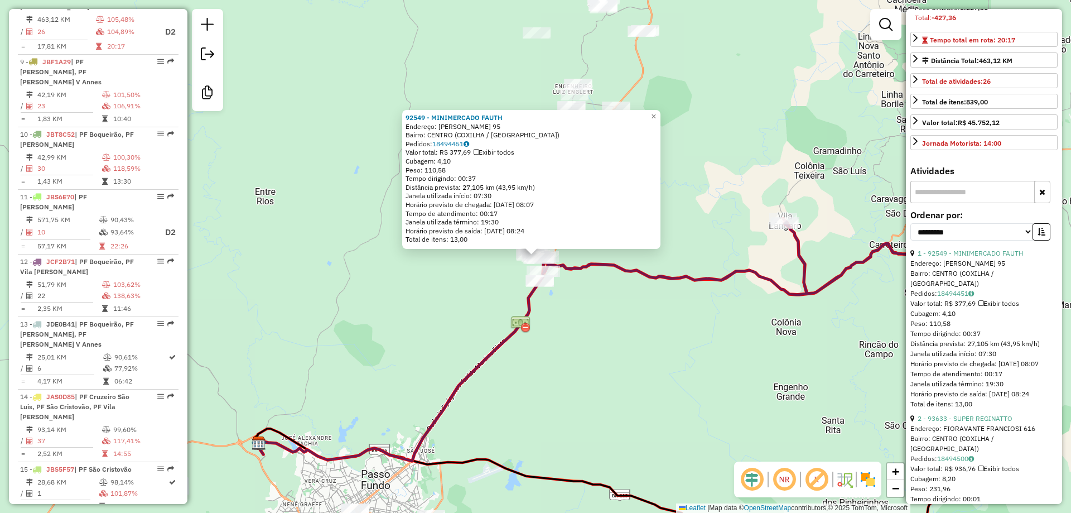
scroll to position [223, 0]
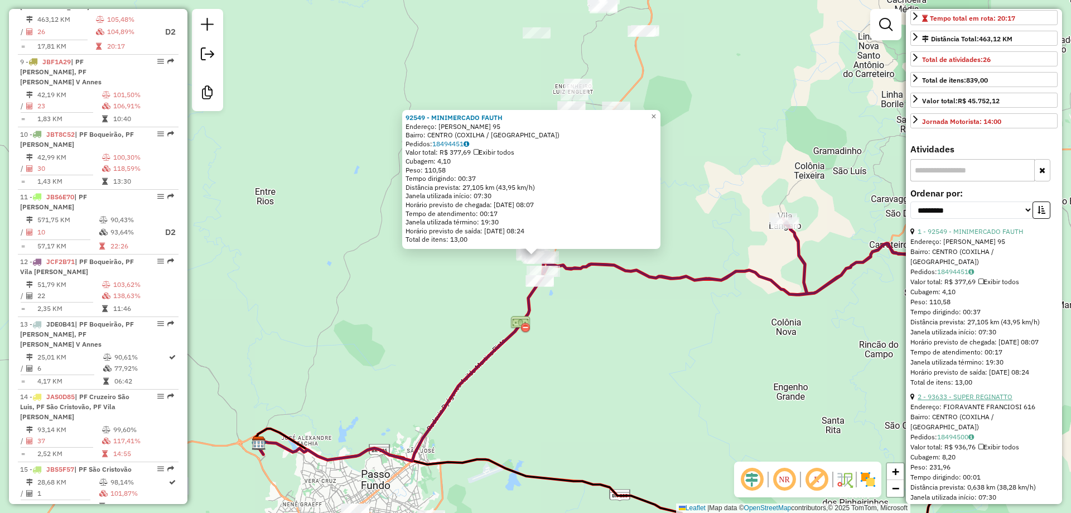
click at [946, 401] on link "2 - 93633 - SUPER REGINATTO" at bounding box center [965, 396] width 95 height 8
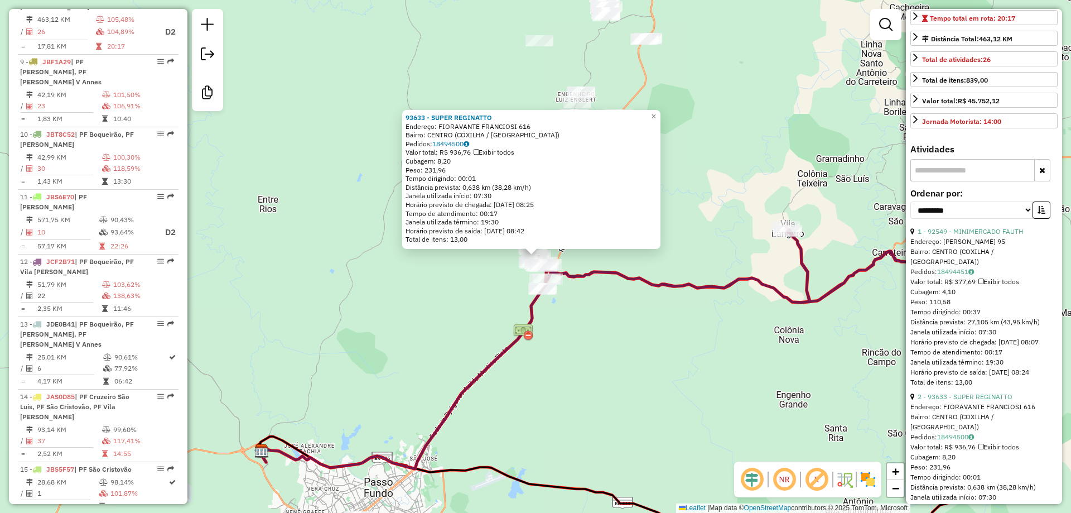
scroll to position [372, 0]
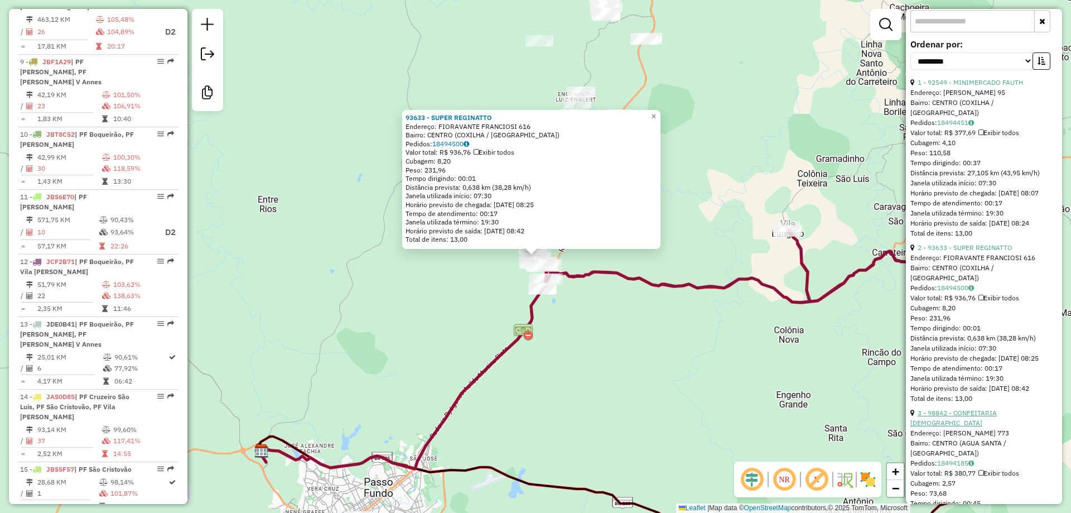
click at [963, 421] on link "3 - 98842 - CONFEITARIA DANELLI" at bounding box center [953, 417] width 86 height 18
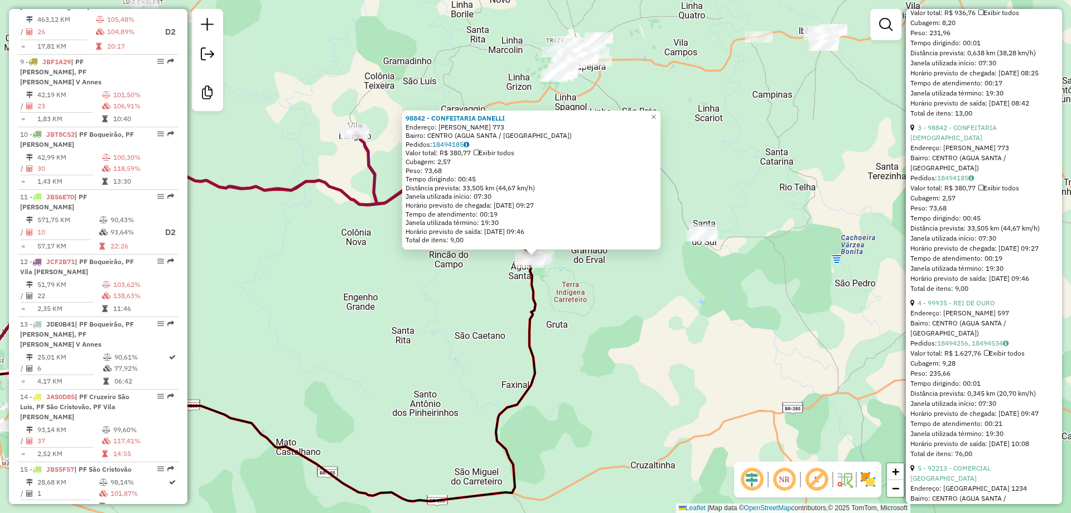
scroll to position [669, 0]
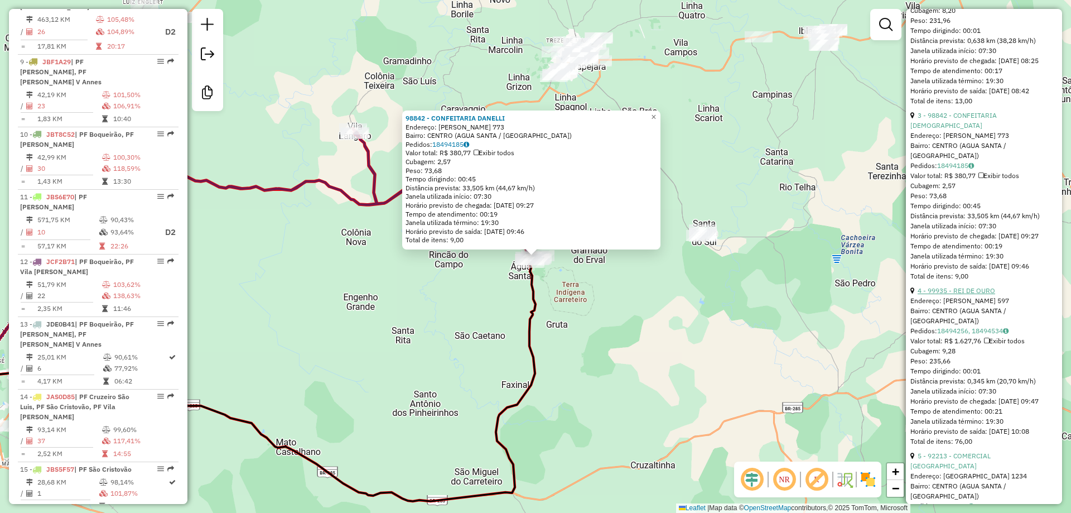
click at [958, 290] on link "4 - 99935 - REI DE OURO" at bounding box center [957, 290] width 78 height 8
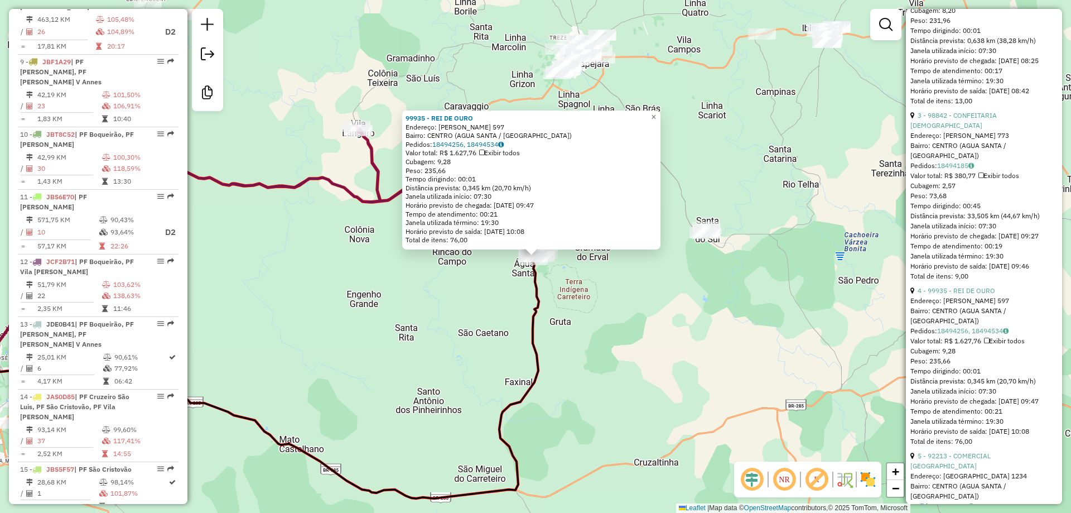
scroll to position [744, 0]
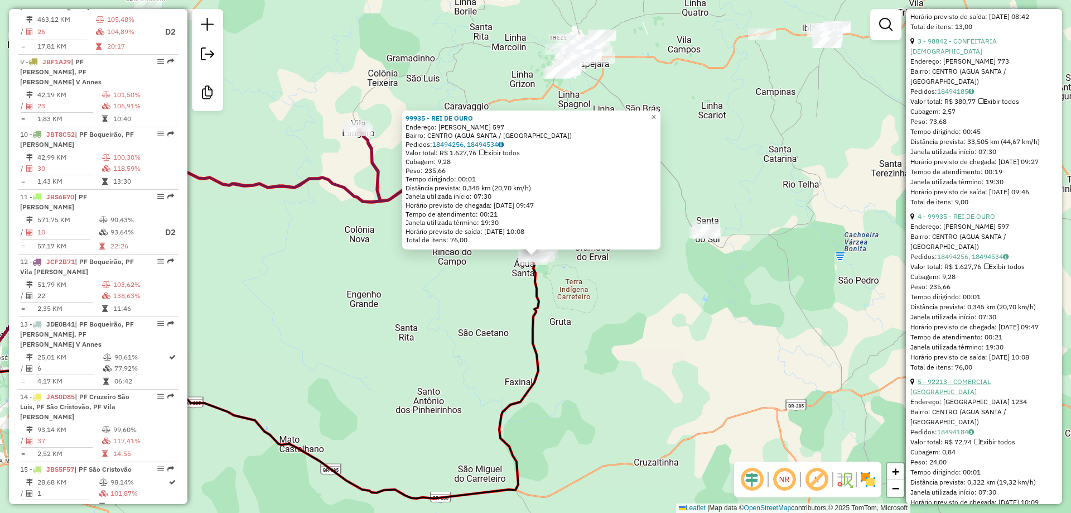
click at [971, 379] on link "5 - 92213 - COMERCIAL AGUA SANTA" at bounding box center [950, 386] width 80 height 18
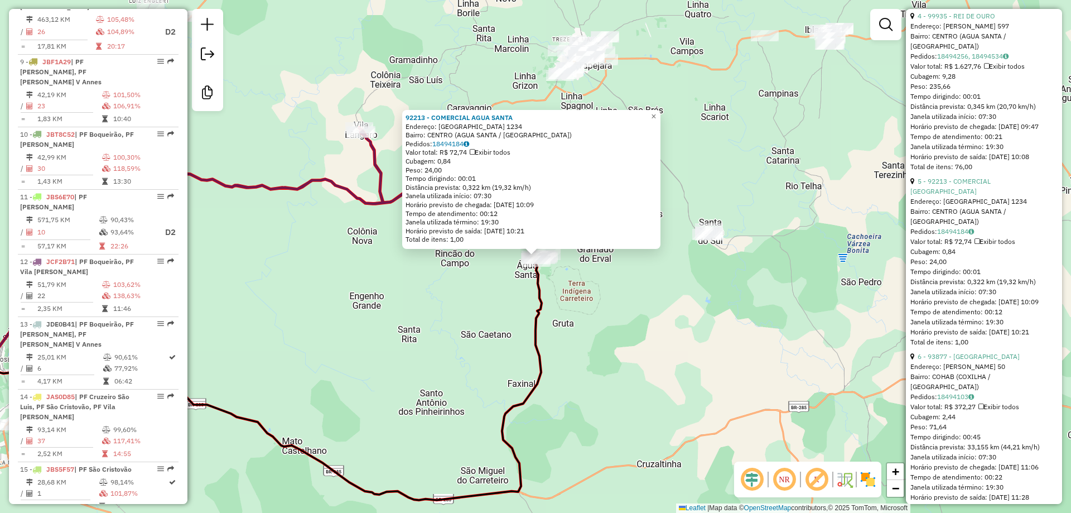
scroll to position [967, 0]
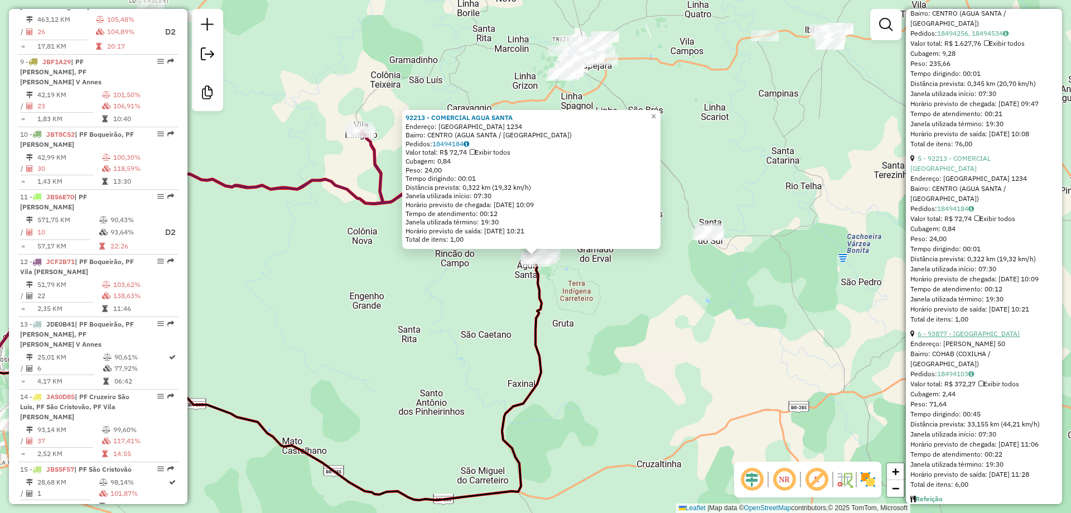
click at [958, 329] on link "6 - 93877 - BAR DO BUGRE" at bounding box center [969, 333] width 102 height 8
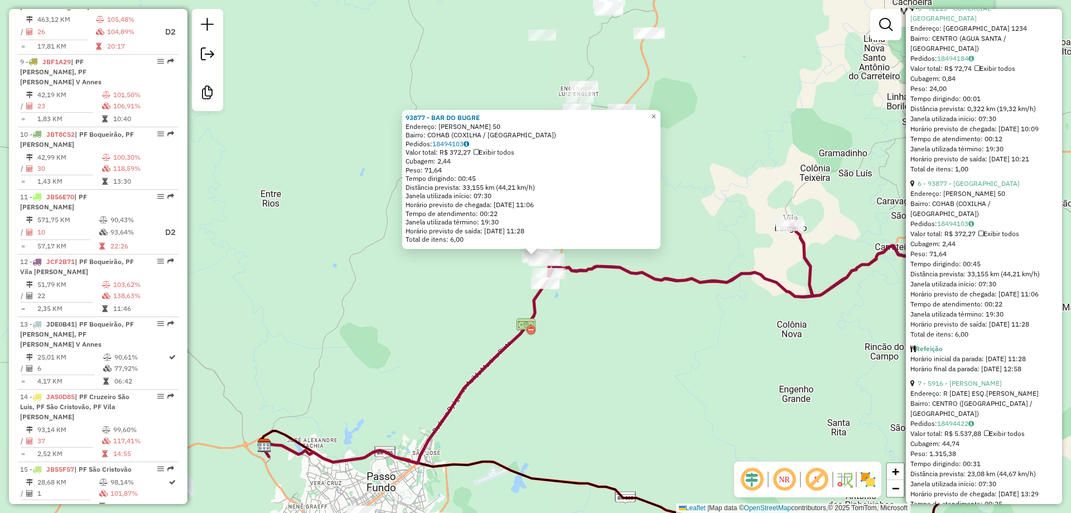
scroll to position [1190, 0]
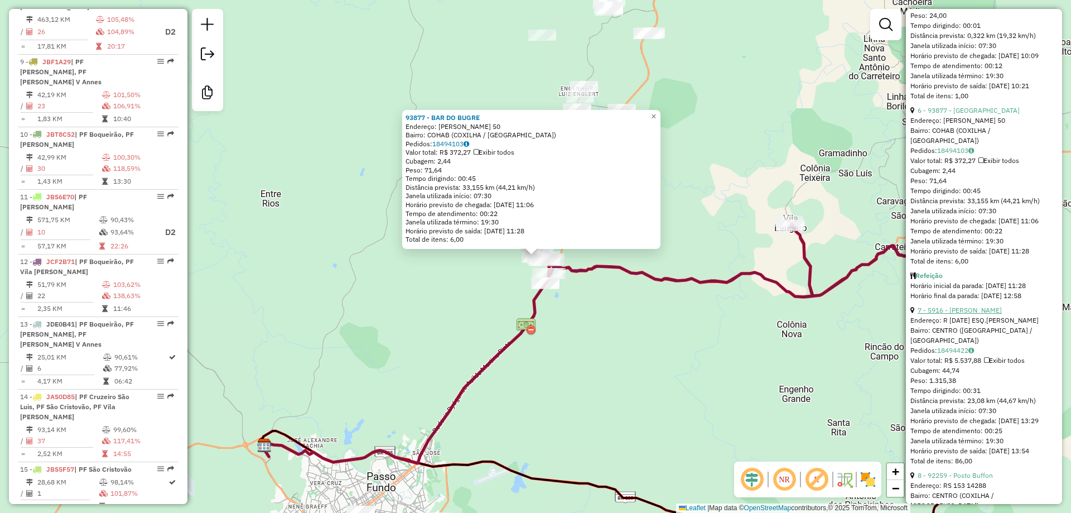
click at [985, 306] on link "7 - 5916 - ARMAZEM BIAZZOTO" at bounding box center [960, 310] width 84 height 8
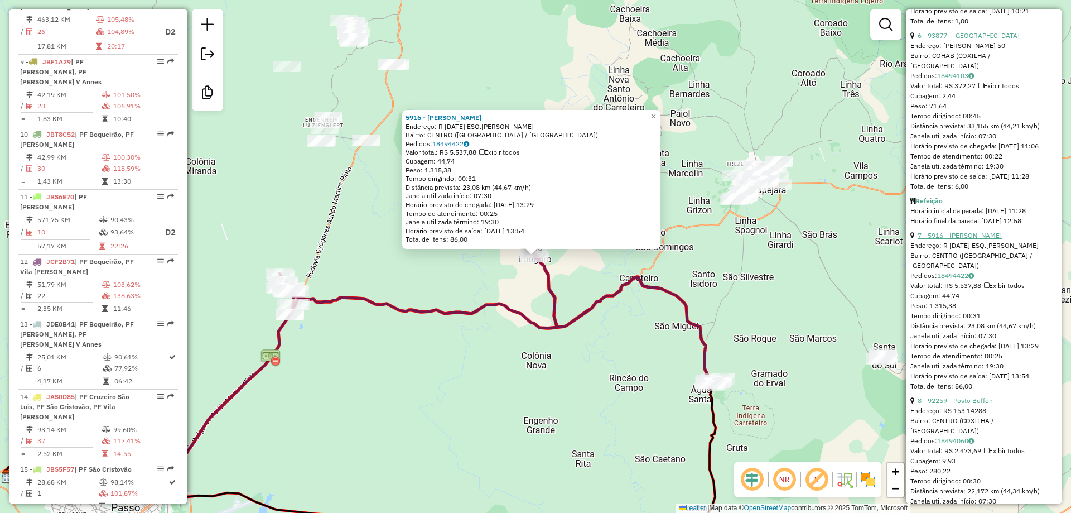
scroll to position [1339, 0]
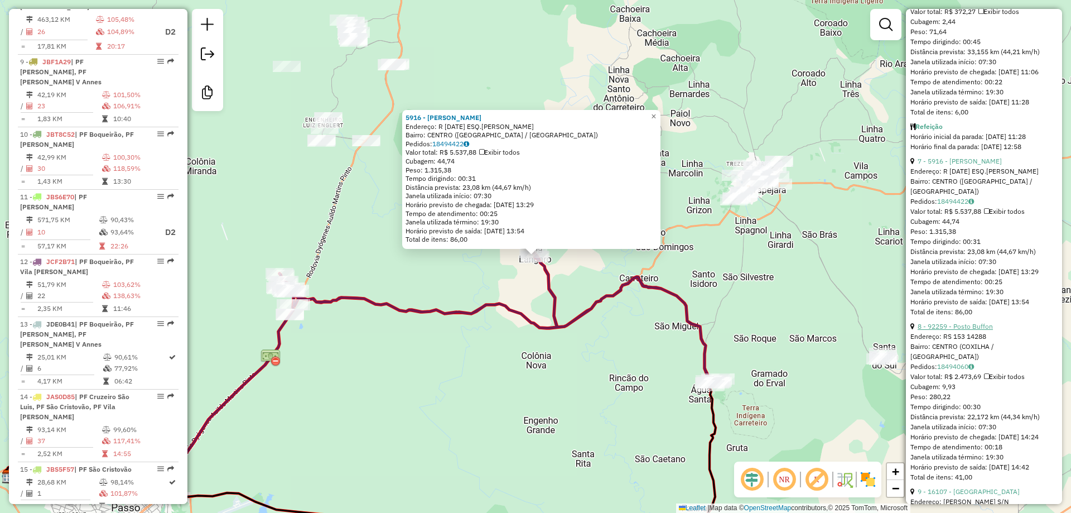
click at [967, 329] on link "8 - 92259 - Posto Buffon" at bounding box center [955, 326] width 75 height 8
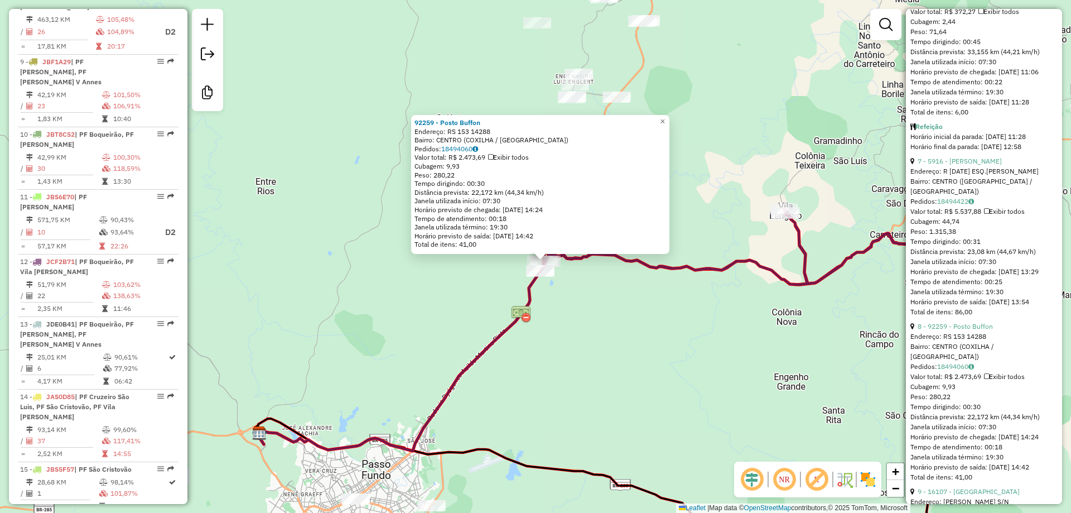
click at [660, 310] on div "92259 - Posto Buffon Endereço: RS 153 14288 Bairro: CENTRO (COXILHA / RS) Pedid…" at bounding box center [535, 256] width 1071 height 513
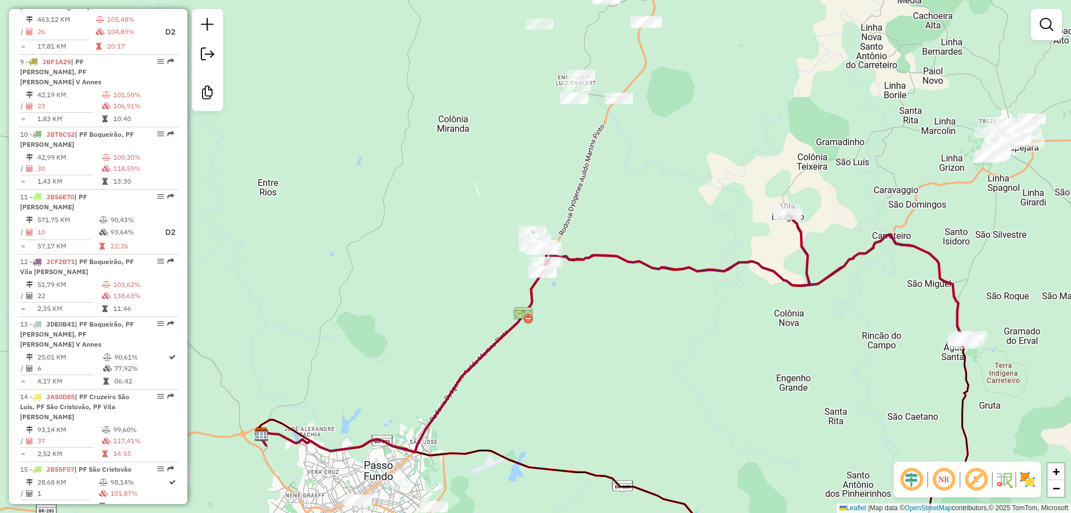
click at [661, 270] on icon at bounding box center [751, 276] width 439 height 133
select select "**********"
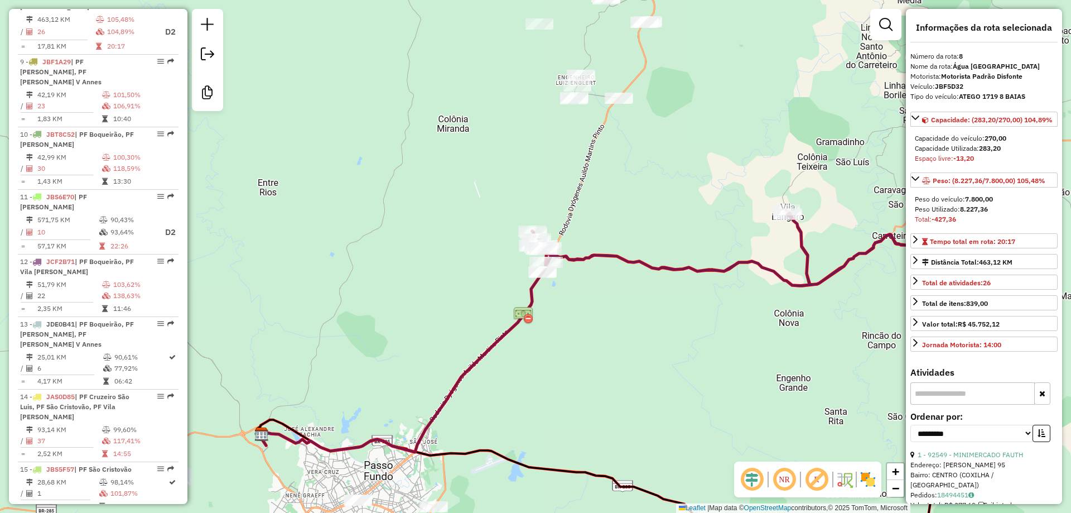
drag, startPoint x: 722, startPoint y: 343, endPoint x: 463, endPoint y: 196, distance: 297.8
click at [473, 205] on div "Janela de atendimento Grade de atendimento Capacidade Transportadoras Veículos …" at bounding box center [535, 256] width 1071 height 513
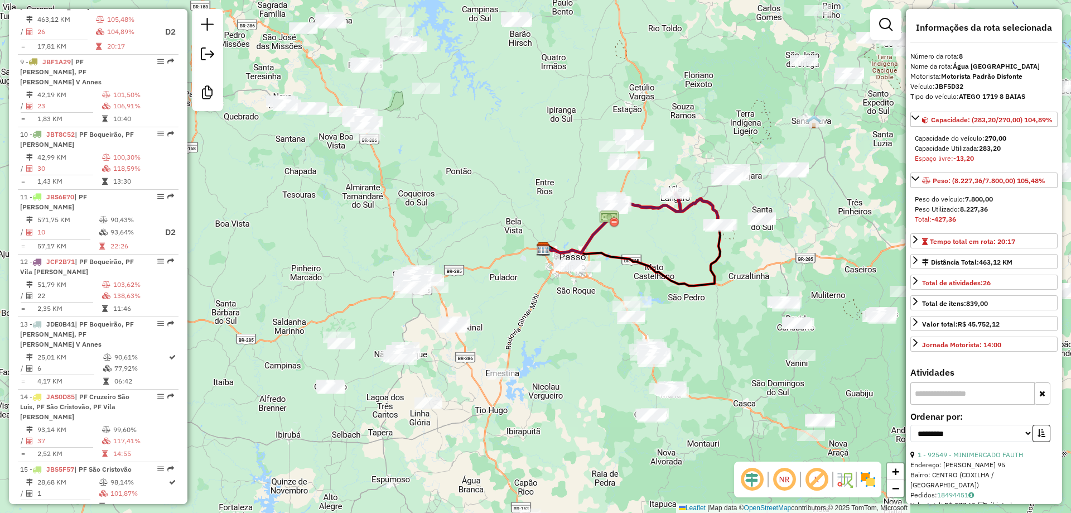
drag, startPoint x: 792, startPoint y: 285, endPoint x: 514, endPoint y: 261, distance: 278.9
click at [512, 269] on div "Janela de atendimento Grade de atendimento Capacidade Transportadoras Veículos …" at bounding box center [535, 256] width 1071 height 513
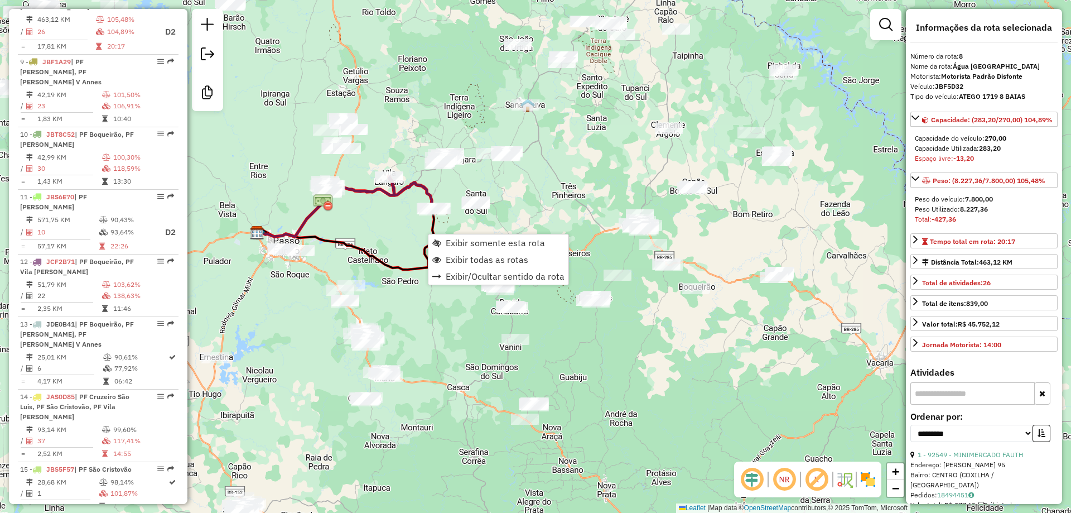
click at [423, 190] on icon at bounding box center [379, 192] width 109 height 33
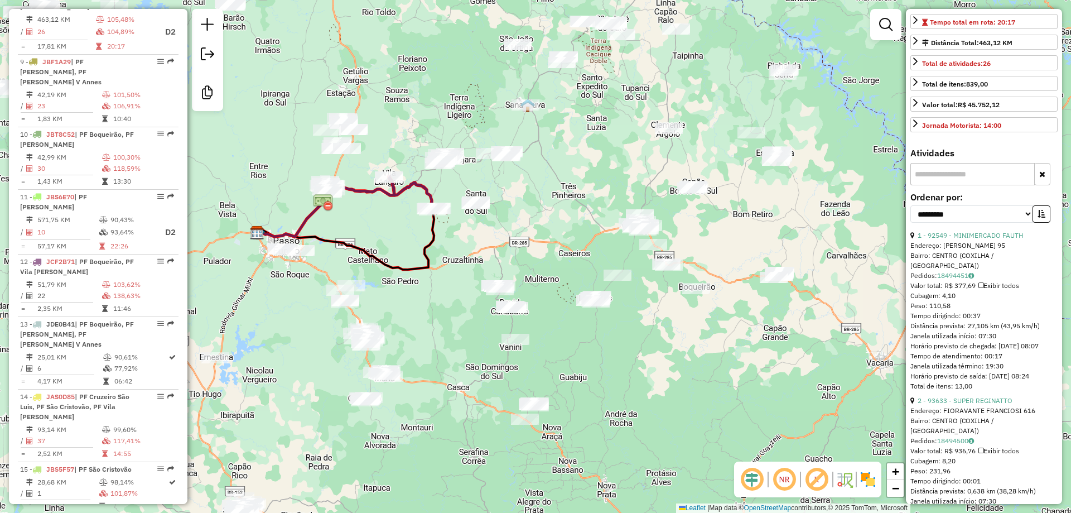
scroll to position [223, 0]
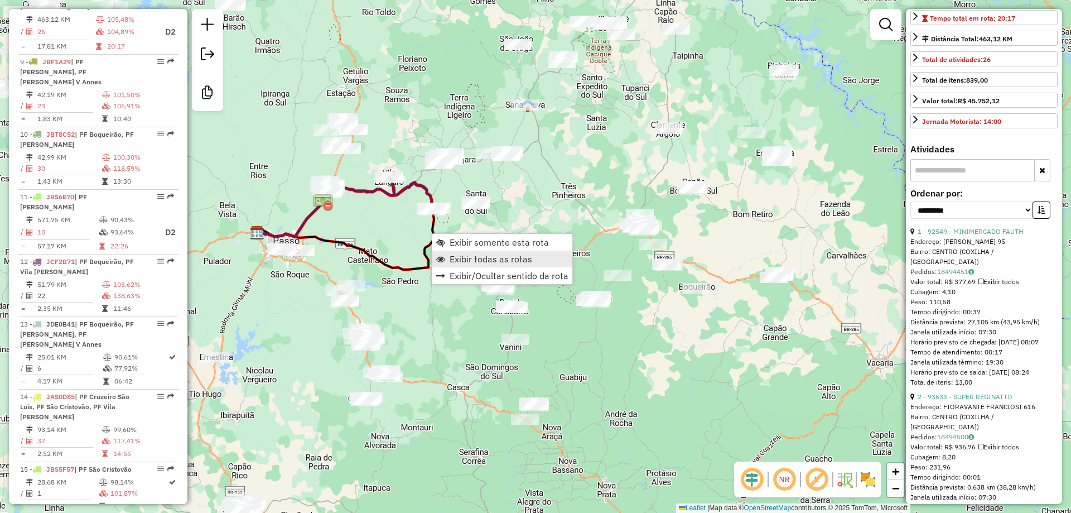
click at [469, 256] on span "Exibir todas as rotas" at bounding box center [491, 258] width 83 height 9
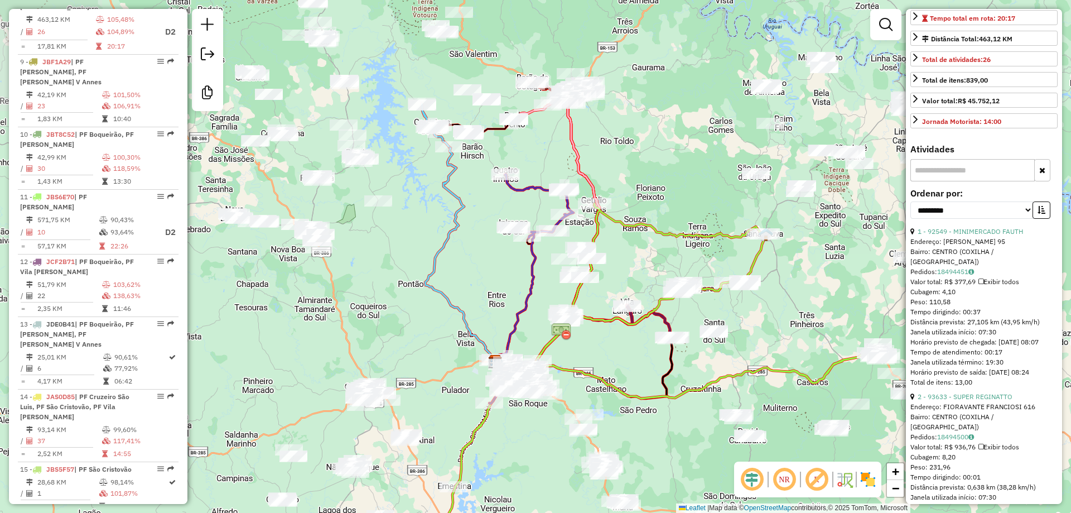
drag, startPoint x: 590, startPoint y: 151, endPoint x: 804, endPoint y: 263, distance: 242.0
click at [804, 263] on div "Janela de atendimento Grade de atendimento Capacidade Transportadoras Veículos …" at bounding box center [535, 256] width 1071 height 513
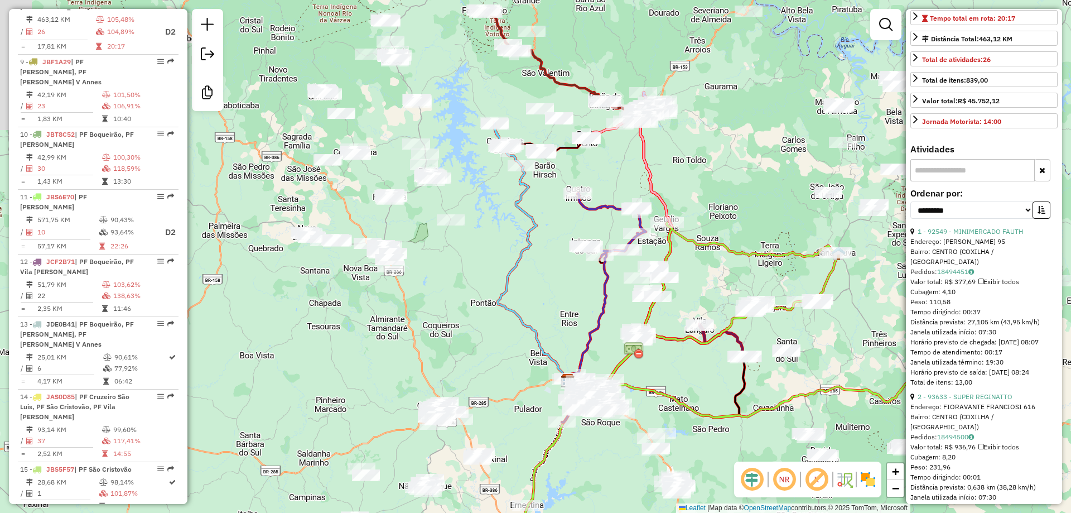
drag, startPoint x: 674, startPoint y: 180, endPoint x: 803, endPoint y: 190, distance: 129.9
click at [794, 202] on div "Janela de atendimento Grade de atendimento Capacidade Transportadoras Veículos …" at bounding box center [535, 256] width 1071 height 513
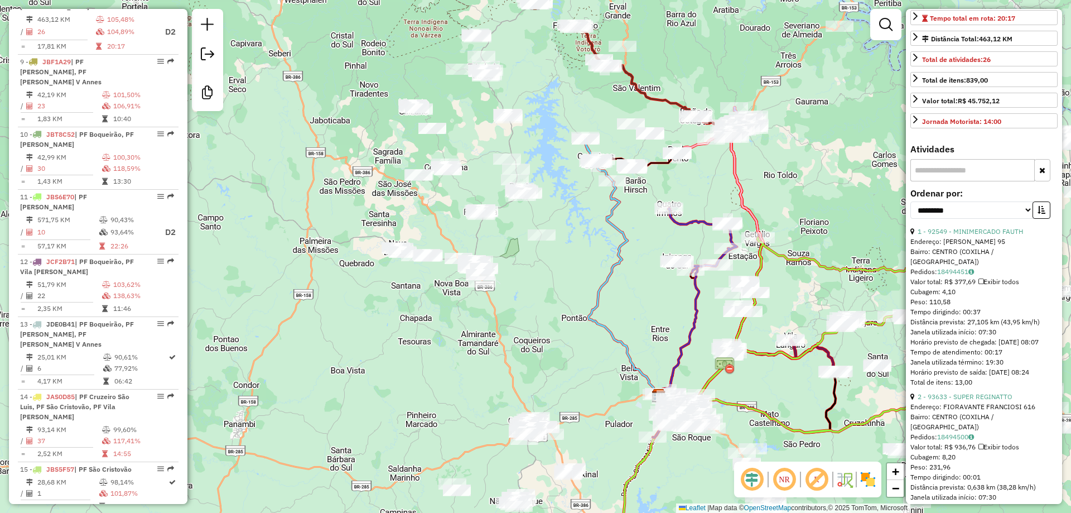
drag, startPoint x: 784, startPoint y: 122, endPoint x: 658, endPoint y: 202, distance: 148.7
click at [661, 202] on div "Janela de atendimento Grade de atendimento Capacidade Transportadoras Veículos …" at bounding box center [535, 256] width 1071 height 513
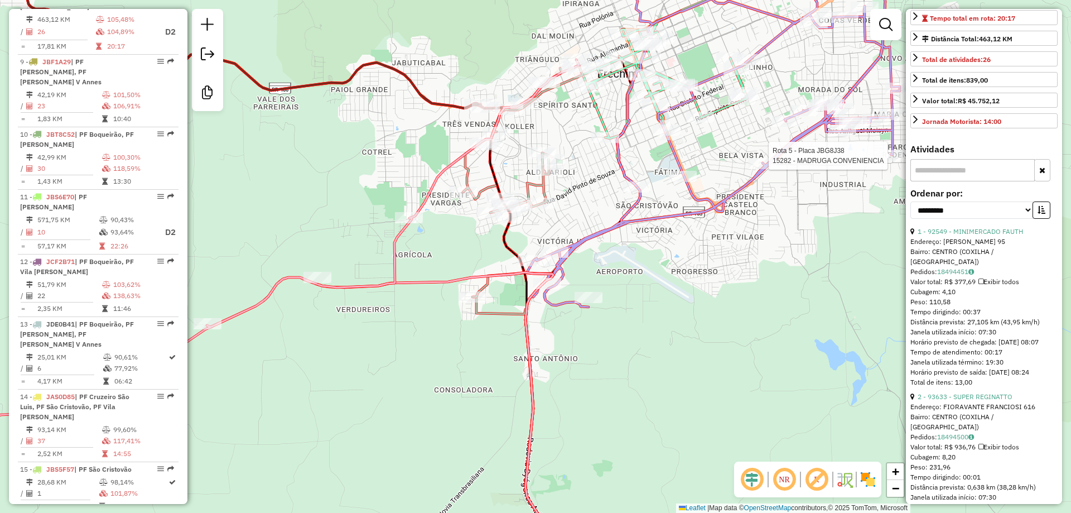
click at [697, 105] on icon at bounding box center [668, 83] width 170 height 206
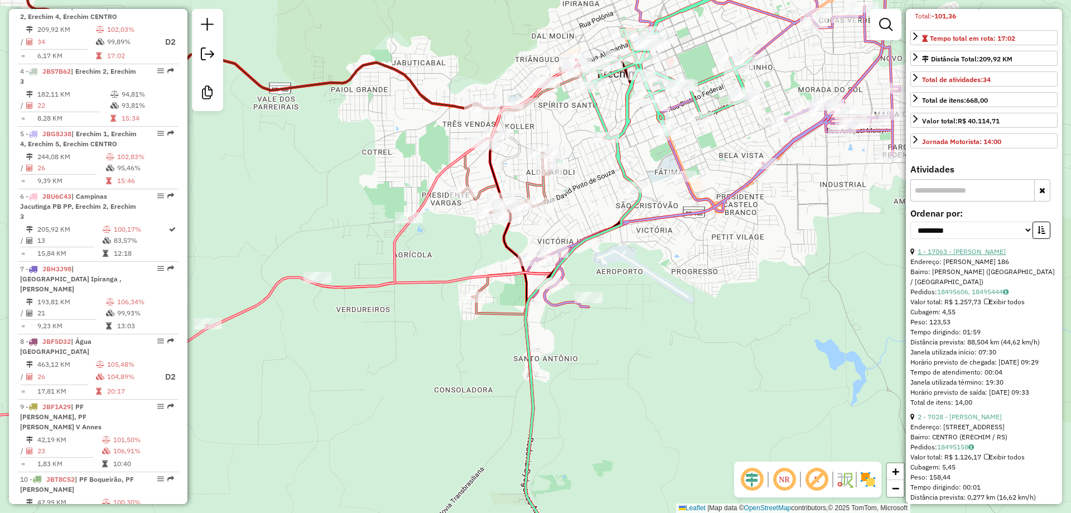
click at [966, 249] on link "1 - 17063 - GUSTAVO OTTO" at bounding box center [962, 251] width 88 height 8
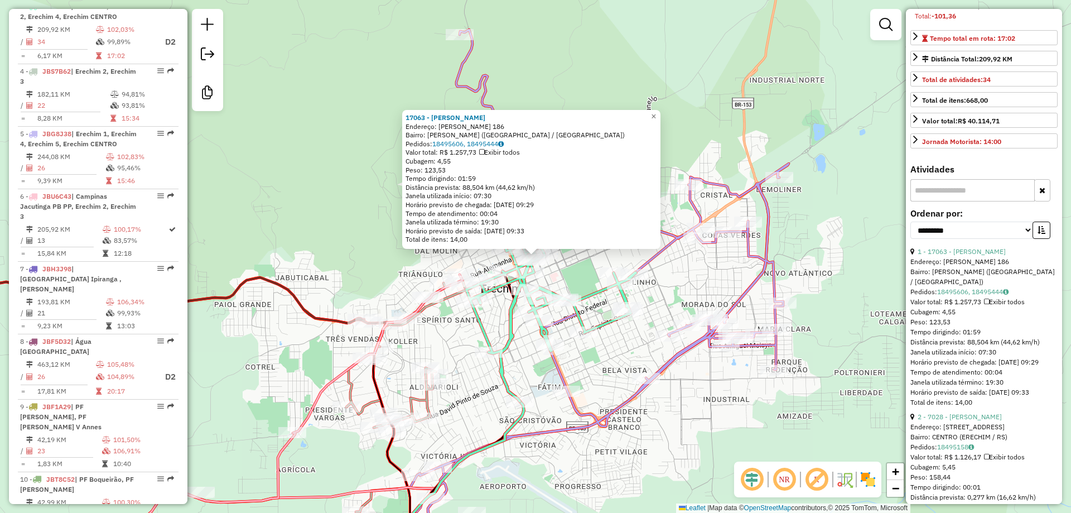
scroll to position [297, 0]
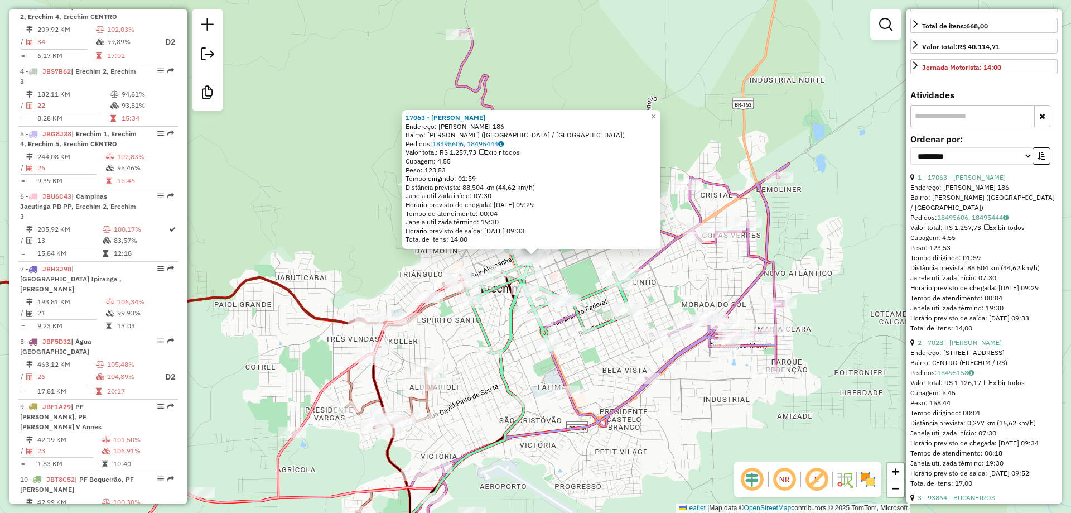
click at [969, 343] on link "2 - 7028 - DIOGO BARILI" at bounding box center [960, 342] width 84 height 8
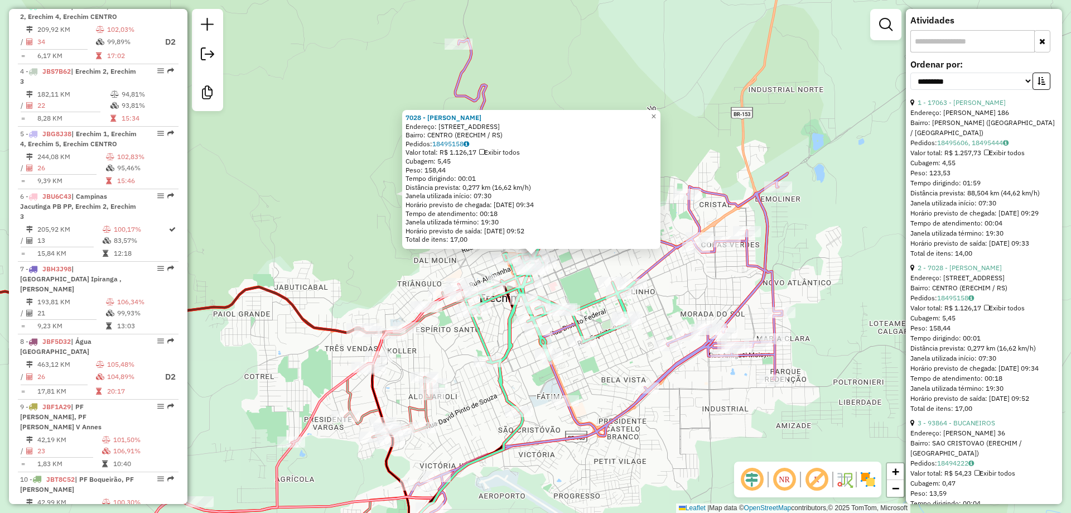
scroll to position [446, 0]
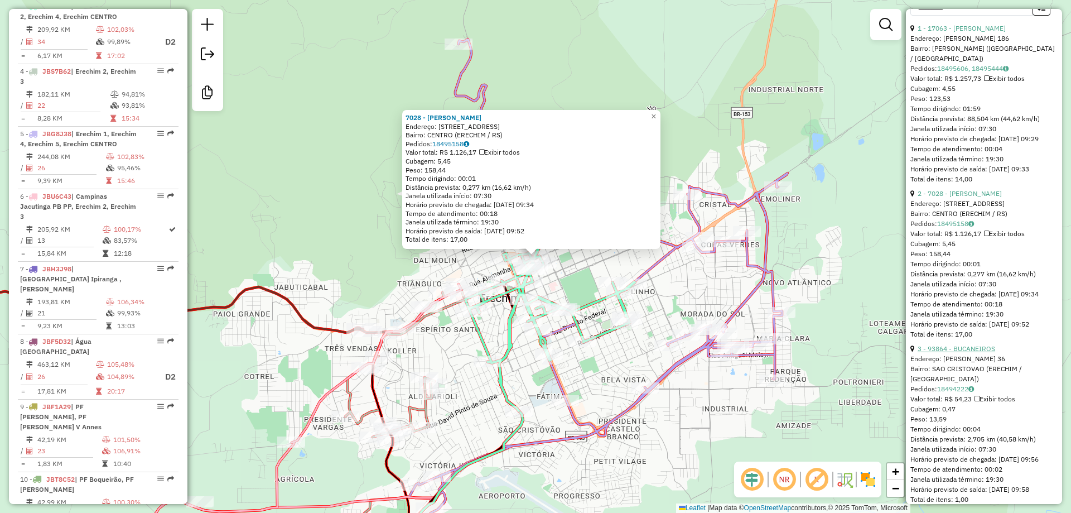
click at [982, 353] on link "3 - 93864 - BUCANEIROS" at bounding box center [957, 348] width 78 height 8
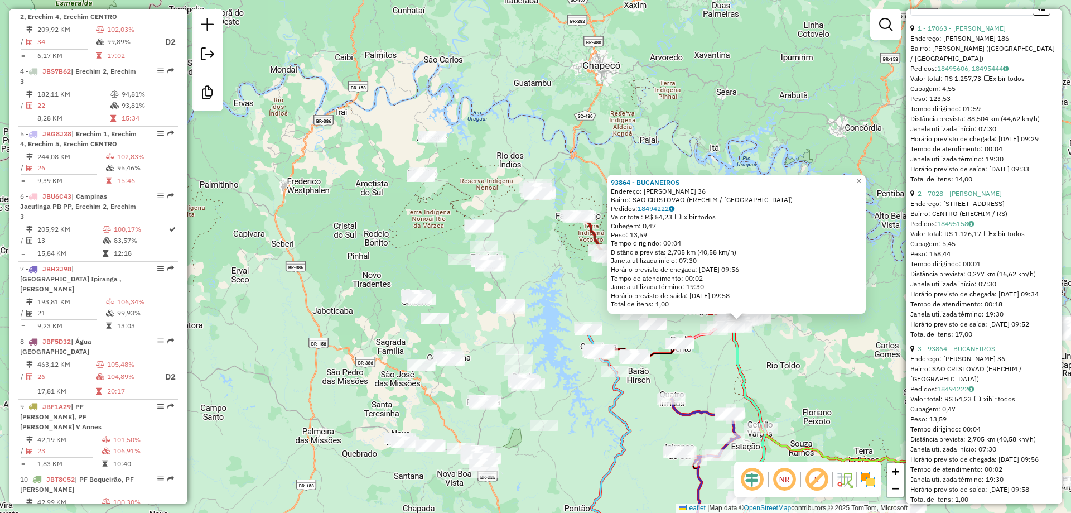
click at [572, 287] on div "93864 - BUCANEIROS Endereço: SANTOS DUMONT 36 Bairro: SAO CRISTOVAO (ERECHIM / …" at bounding box center [535, 256] width 1071 height 513
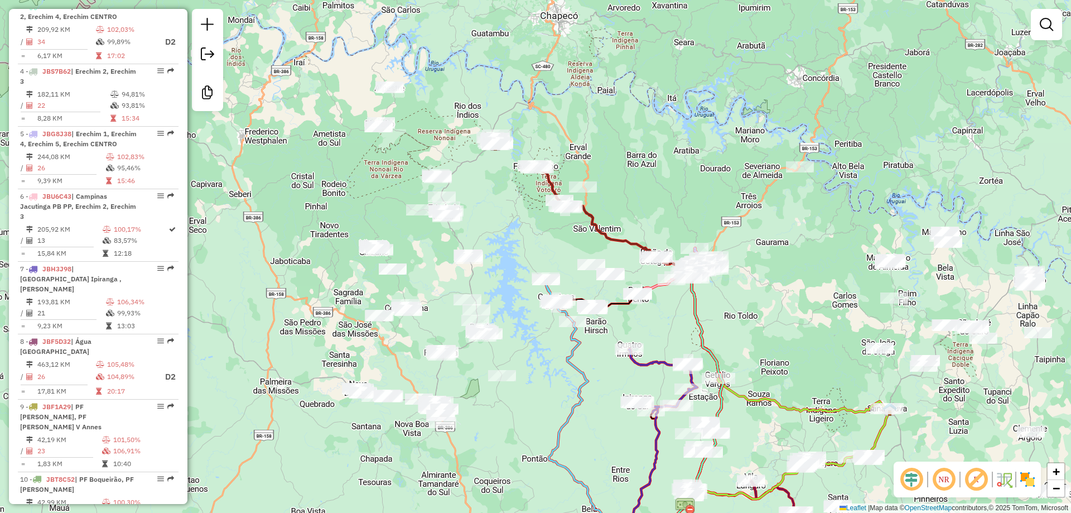
drag, startPoint x: 585, startPoint y: 313, endPoint x: 541, endPoint y: 258, distance: 70.3
click at [541, 263] on div "Janela de atendimento Grade de atendimento Capacidade Transportadoras Veículos …" at bounding box center [535, 256] width 1071 height 513
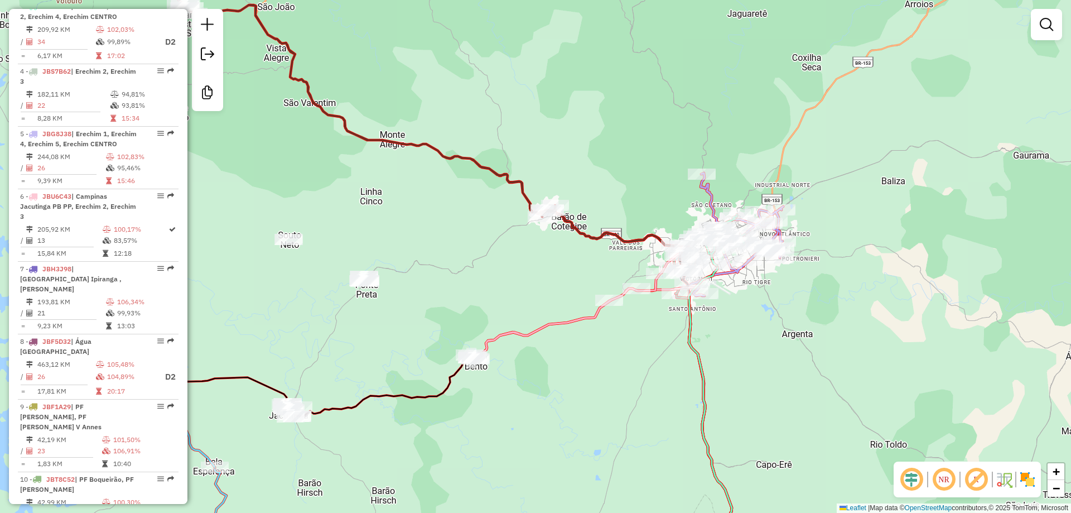
drag, startPoint x: 731, startPoint y: 369, endPoint x: 595, endPoint y: 167, distance: 243.1
click at [574, 210] on div "Janela de atendimento Grade de atendimento Capacidade Transportadoras Veículos …" at bounding box center [535, 256] width 1071 height 513
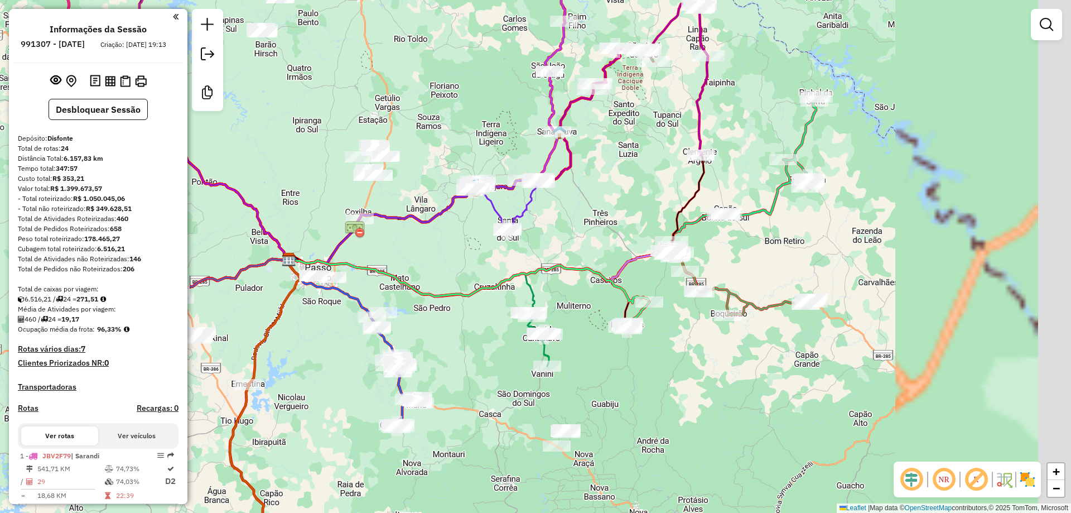
drag, startPoint x: 796, startPoint y: 223, endPoint x: 490, endPoint y: 229, distance: 305.2
click at [484, 230] on div "Janela de atendimento Grade de atendimento Capacidade Transportadoras Veículos …" at bounding box center [535, 256] width 1071 height 513
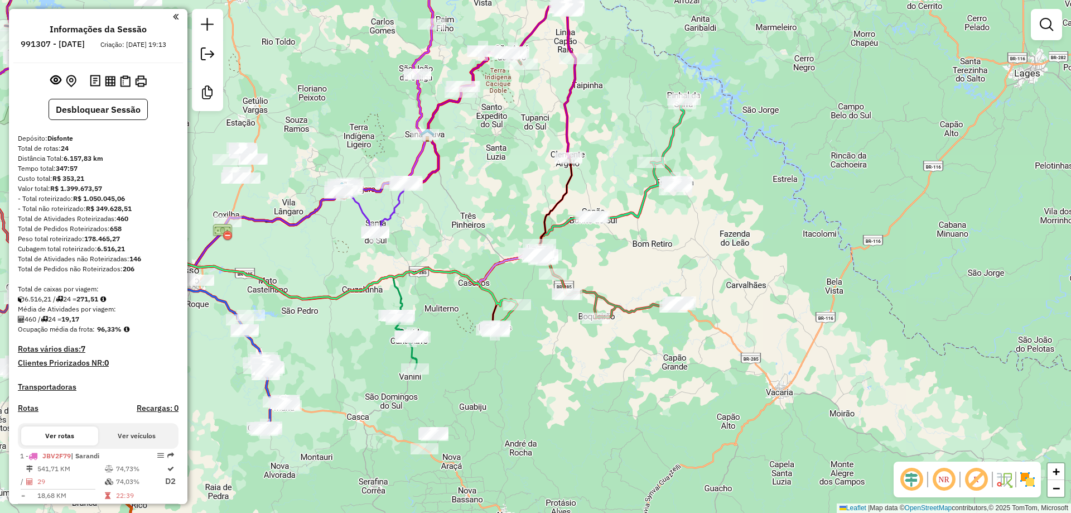
click at [652, 197] on icon at bounding box center [611, 174] width 145 height 150
select select "**********"
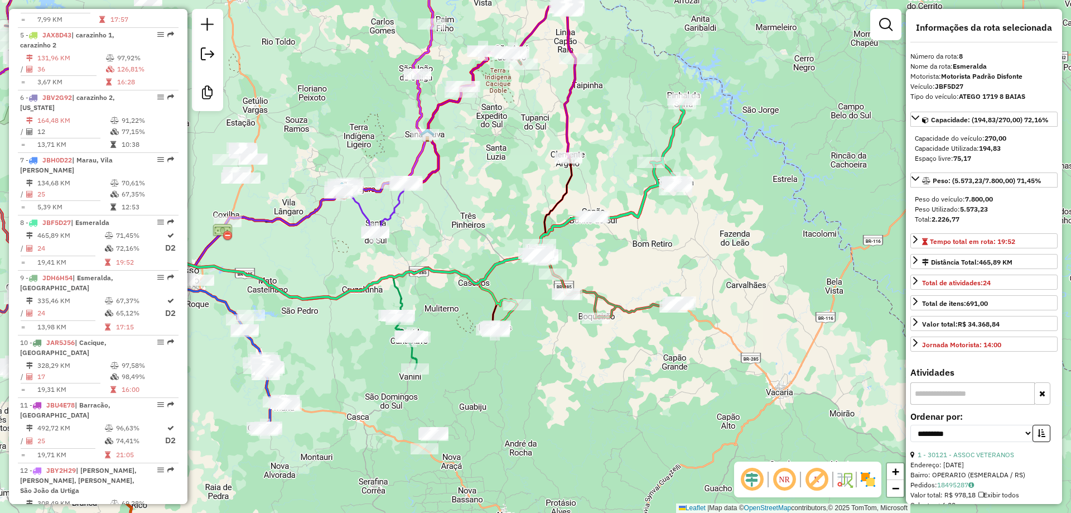
scroll to position [861, 0]
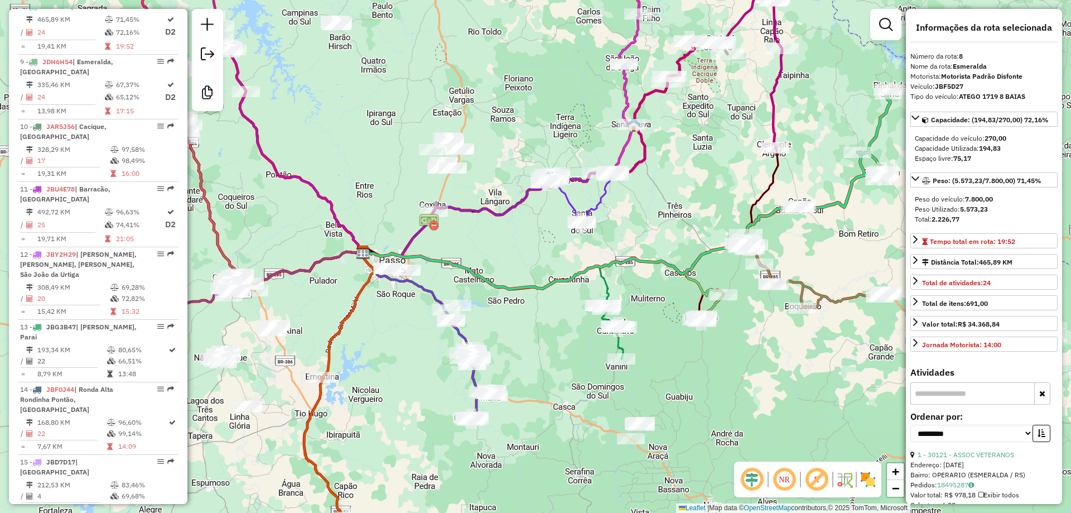
drag, startPoint x: 603, startPoint y: 175, endPoint x: 803, endPoint y: 160, distance: 201.4
click at [803, 161] on div "Janela de atendimento Grade de atendimento Capacidade Transportadoras Veículos …" at bounding box center [535, 256] width 1071 height 513
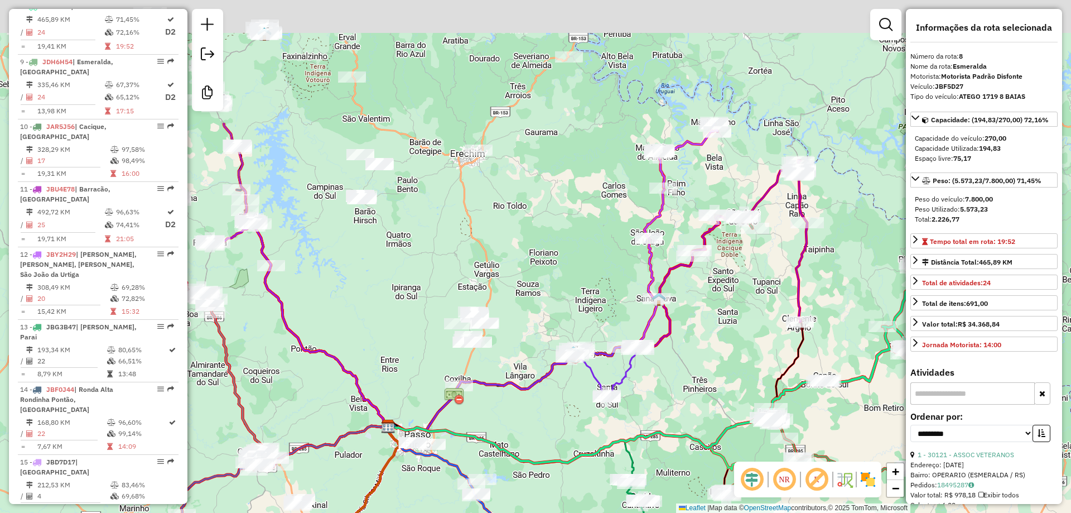
drag, startPoint x: 522, startPoint y: 115, endPoint x: 652, endPoint y: 172, distance: 141.9
click at [547, 292] on div "Janela de atendimento Grade de atendimento Capacidade Transportadoras Veículos …" at bounding box center [535, 256] width 1071 height 513
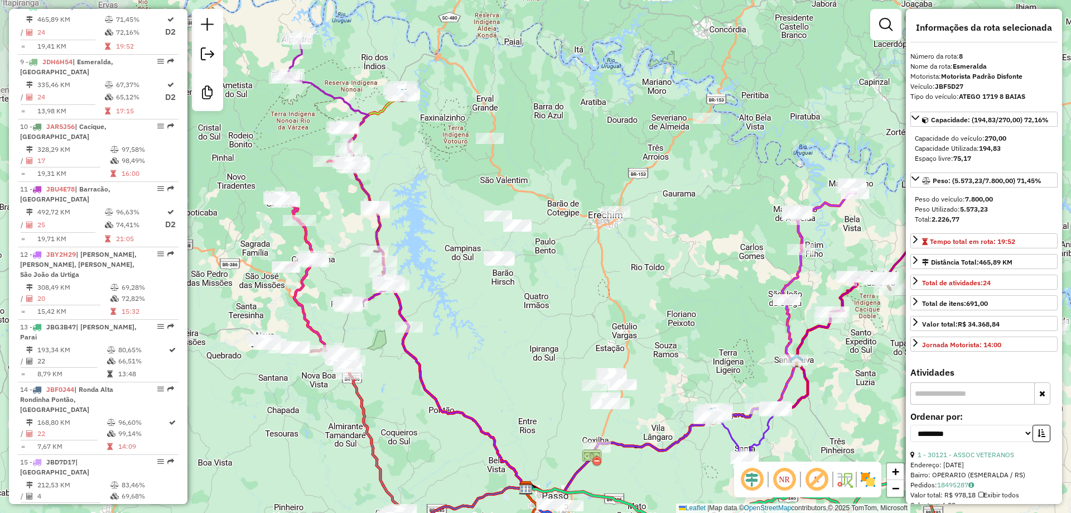
drag, startPoint x: 565, startPoint y: 274, endPoint x: 742, endPoint y: 293, distance: 178.4
click at [741, 294] on div "Janela de atendimento Grade de atendimento Capacidade Transportadoras Veículos …" at bounding box center [535, 256] width 1071 height 513
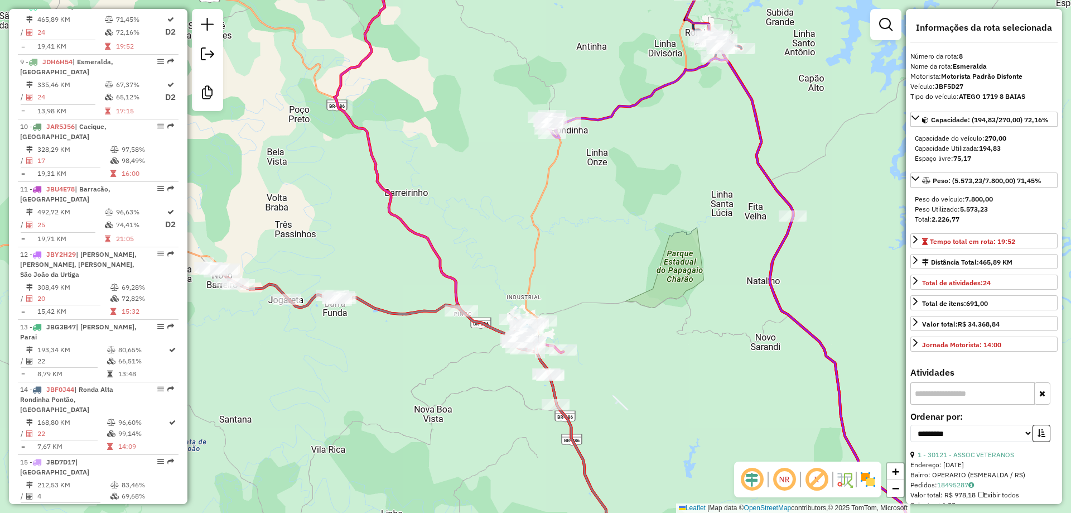
click at [396, 319] on icon at bounding box center [367, 308] width 317 height 83
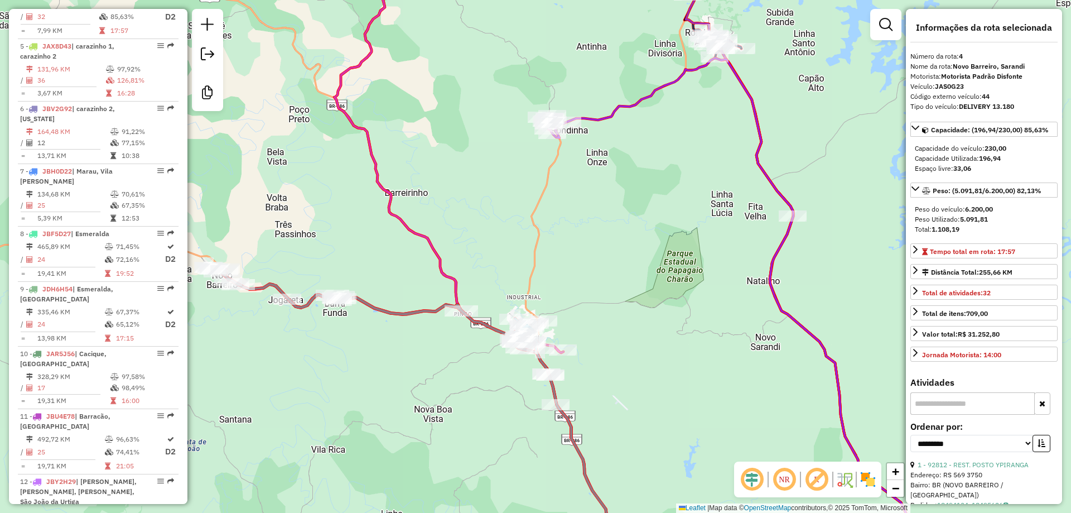
scroll to position [609, 0]
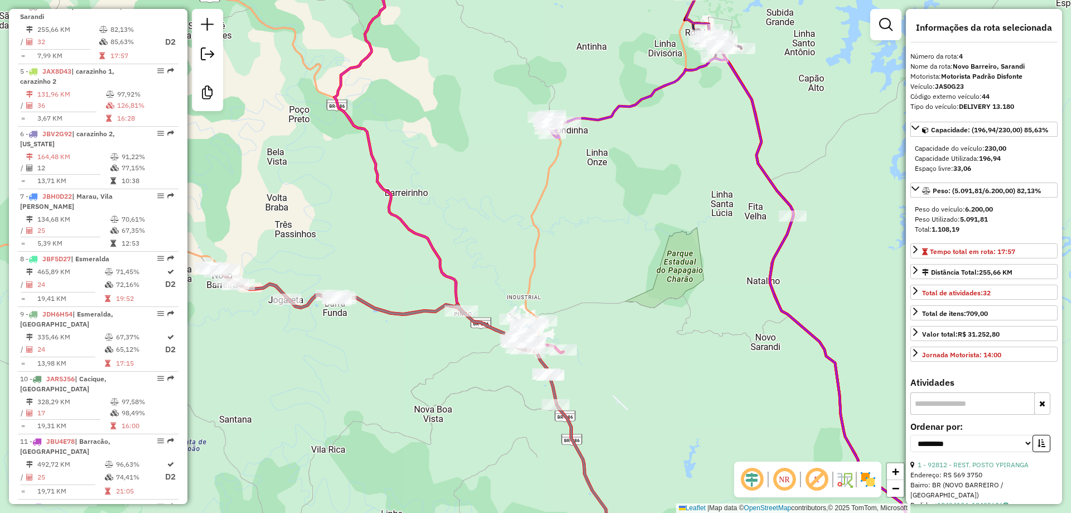
drag, startPoint x: 404, startPoint y: 378, endPoint x: 475, endPoint y: 362, distance: 72.7
click at [463, 368] on div "Janela de atendimento Grade de atendimento Capacidade Transportadoras Veículos …" at bounding box center [535, 256] width 1071 height 513
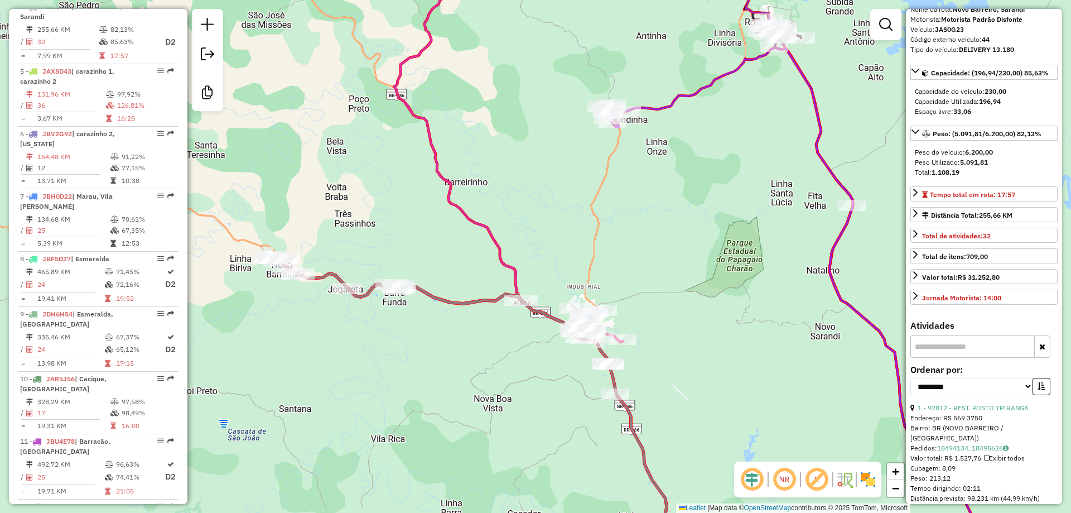
scroll to position [149, 0]
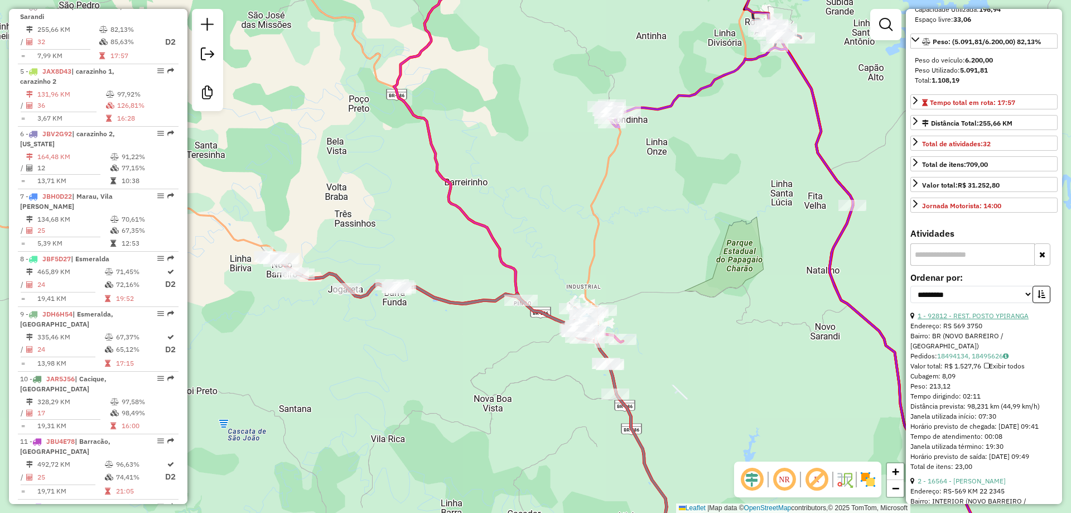
click at [937, 315] on link "1 - 92812 - REST. POSTO YPIRANGA" at bounding box center [973, 315] width 111 height 8
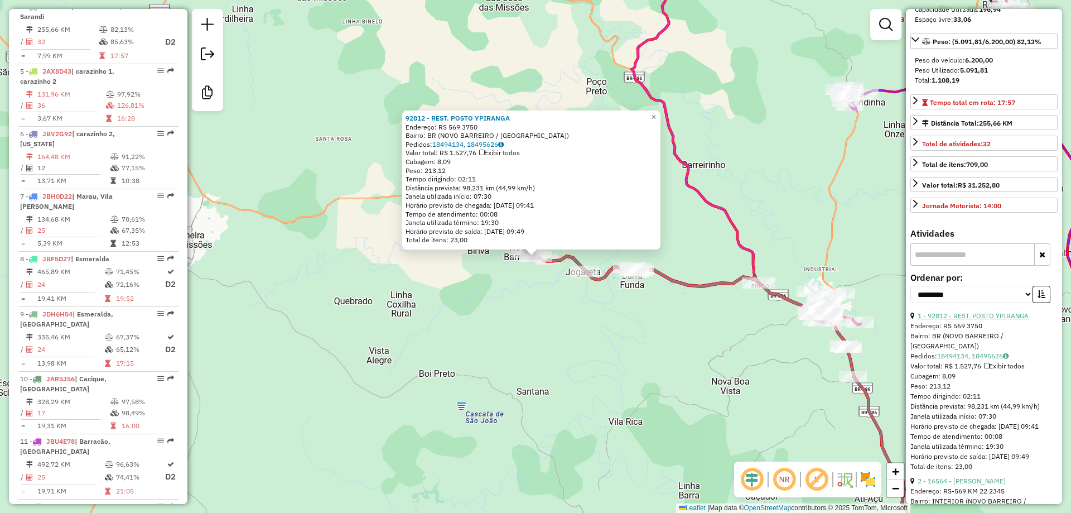
scroll to position [223, 0]
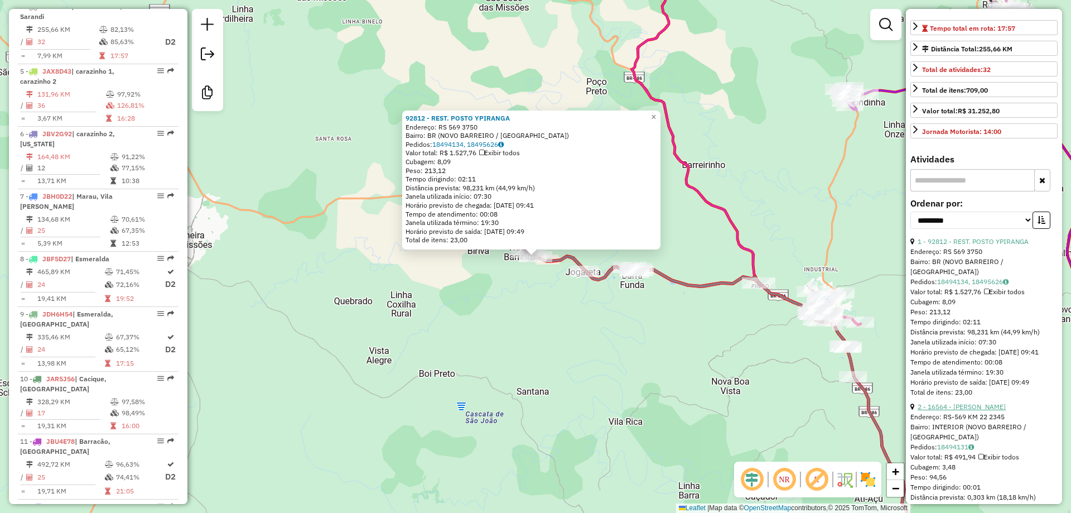
click at [971, 405] on link "2 - 16564 - MARCIO ANDRE BEGNINI" at bounding box center [962, 406] width 88 height 8
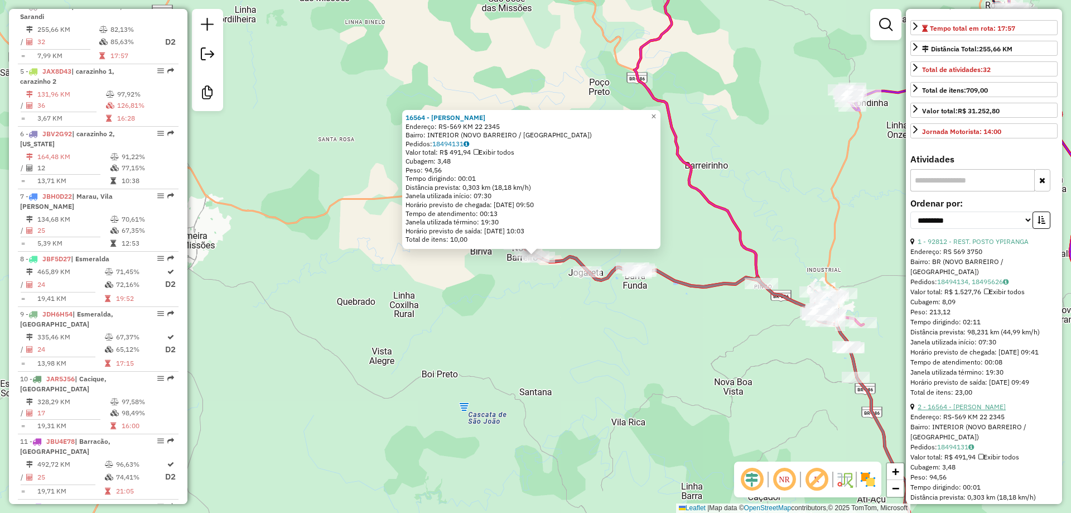
scroll to position [372, 0]
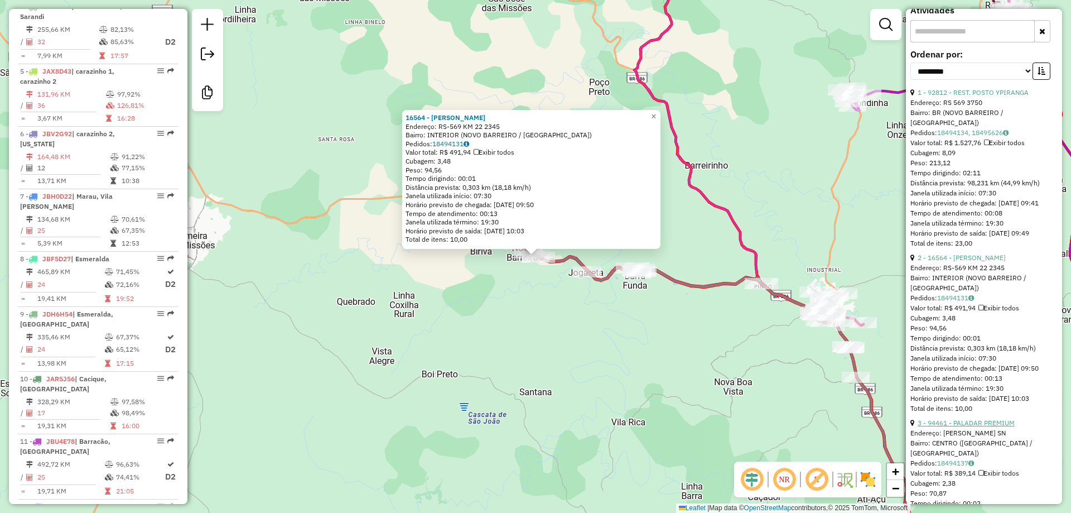
click at [984, 422] on link "3 - 94461 - PALADAR PREMIUM" at bounding box center [966, 422] width 97 height 8
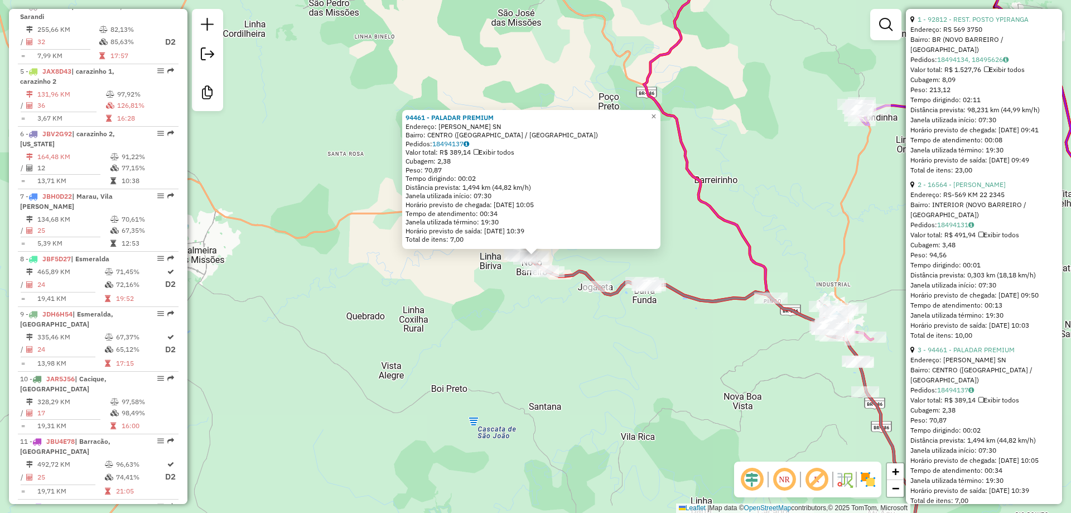
scroll to position [521, 0]
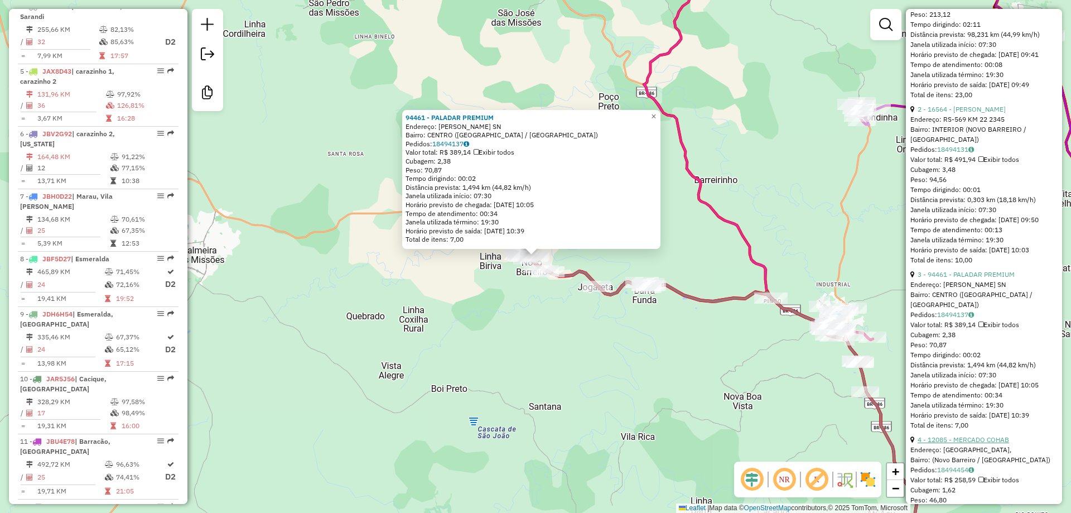
click at [990, 438] on link "4 - 12085 - MERCADO COHAB" at bounding box center [963, 439] width 91 height 8
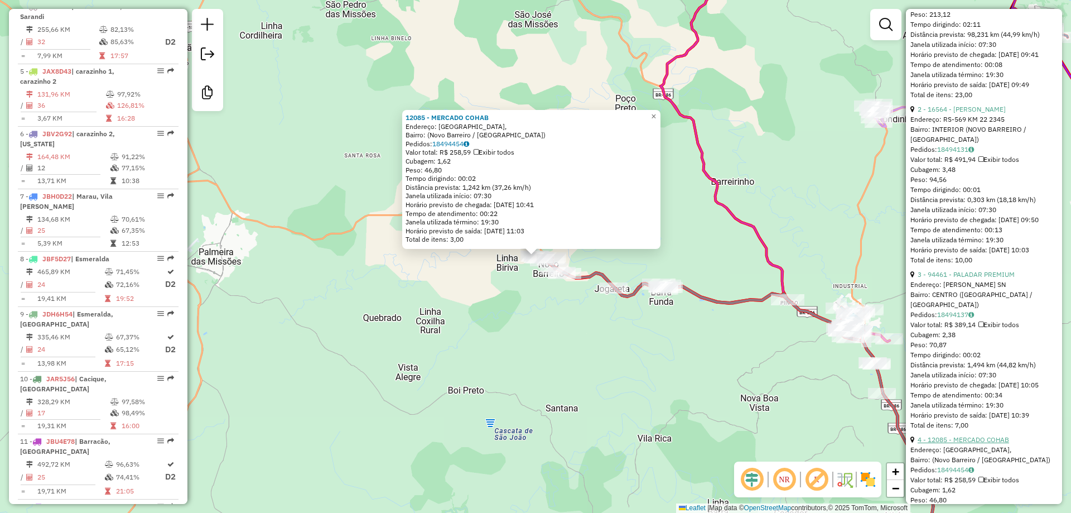
scroll to position [744, 0]
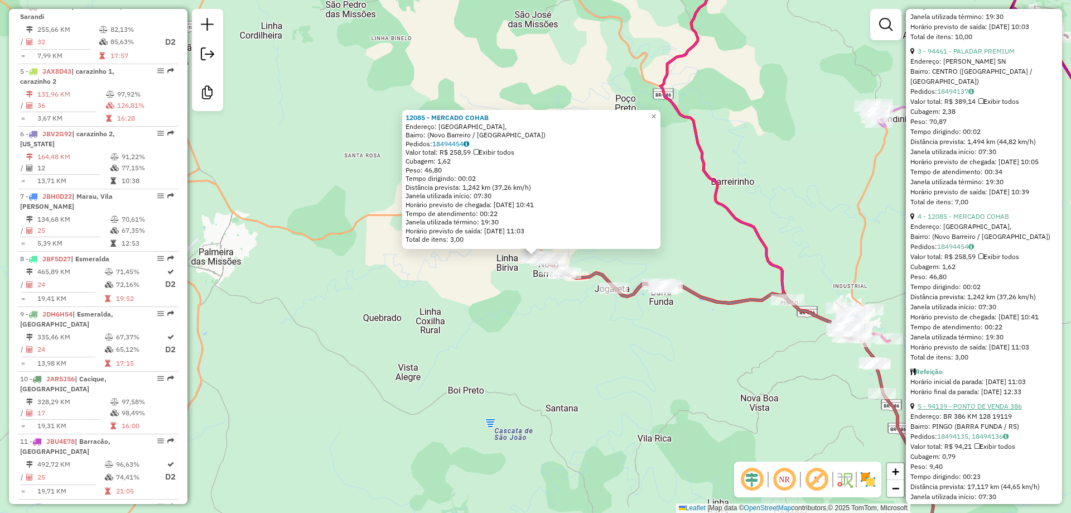
click at [1005, 410] on link "5 - 94139 - PONTO DE VENDA 386" at bounding box center [970, 406] width 104 height 8
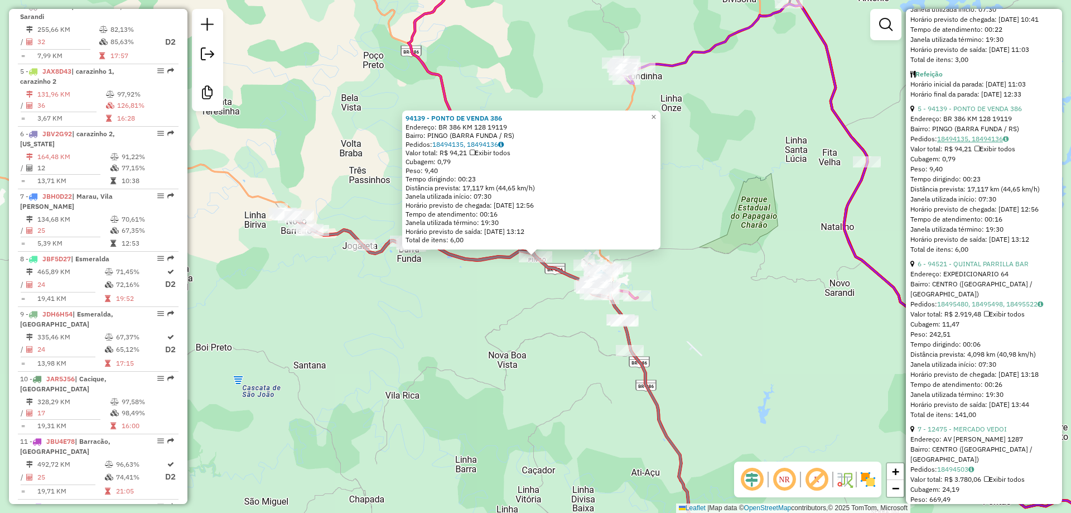
scroll to position [1042, 0]
click at [984, 267] on link "6 - 94521 - QUINTAL PARRILLA BAR" at bounding box center [973, 263] width 111 height 8
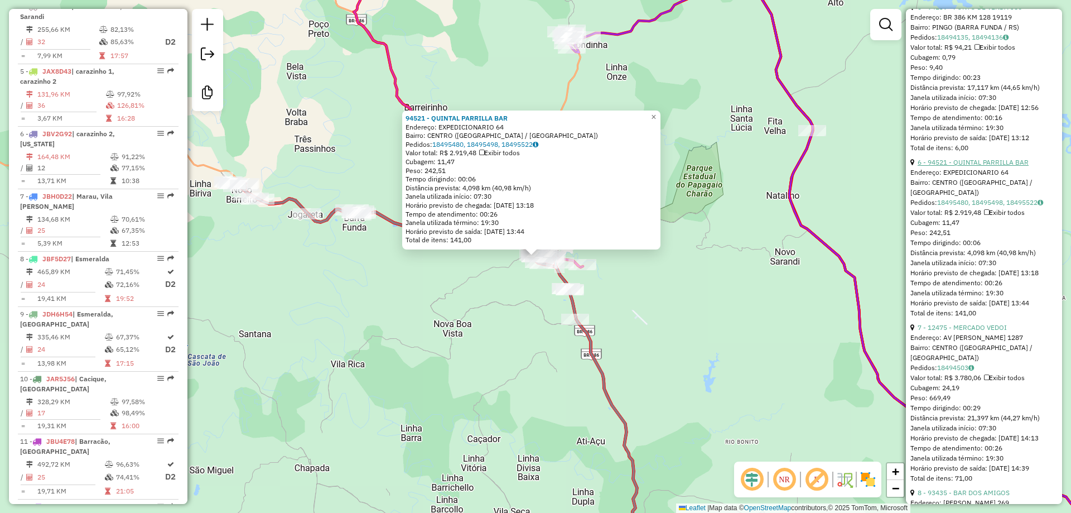
scroll to position [1190, 0]
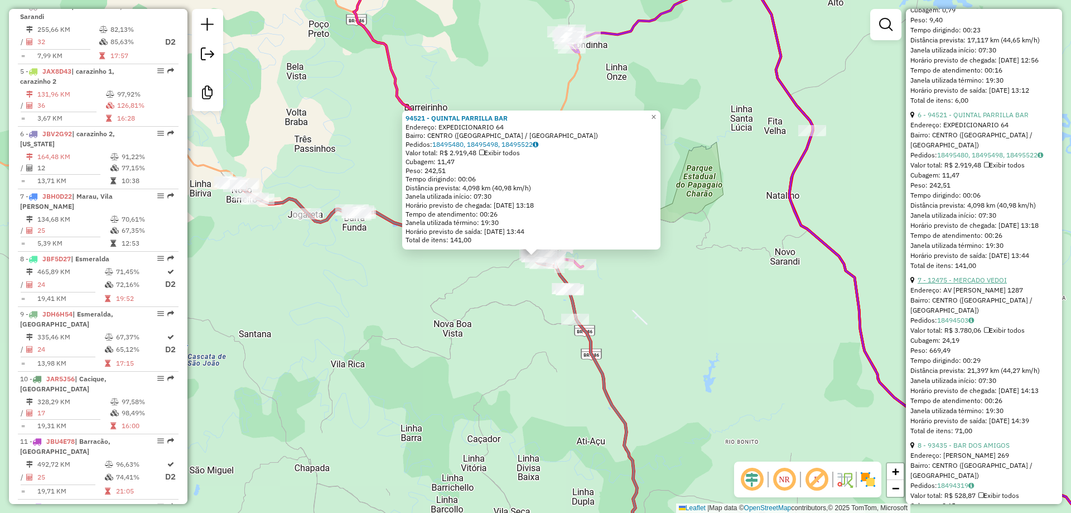
click at [986, 284] on link "7 - 12475 - MERCADO VEDOI" at bounding box center [962, 280] width 89 height 8
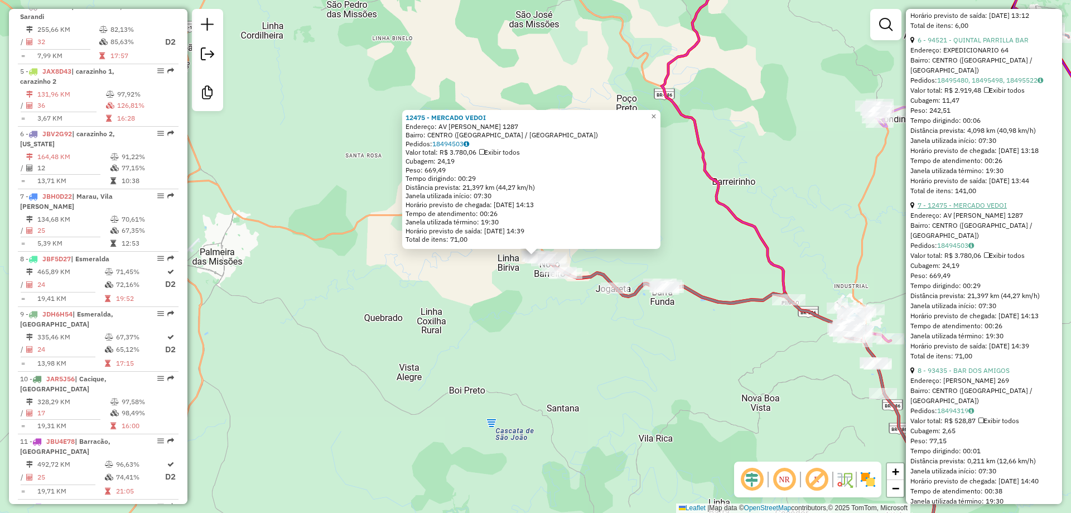
scroll to position [1339, 0]
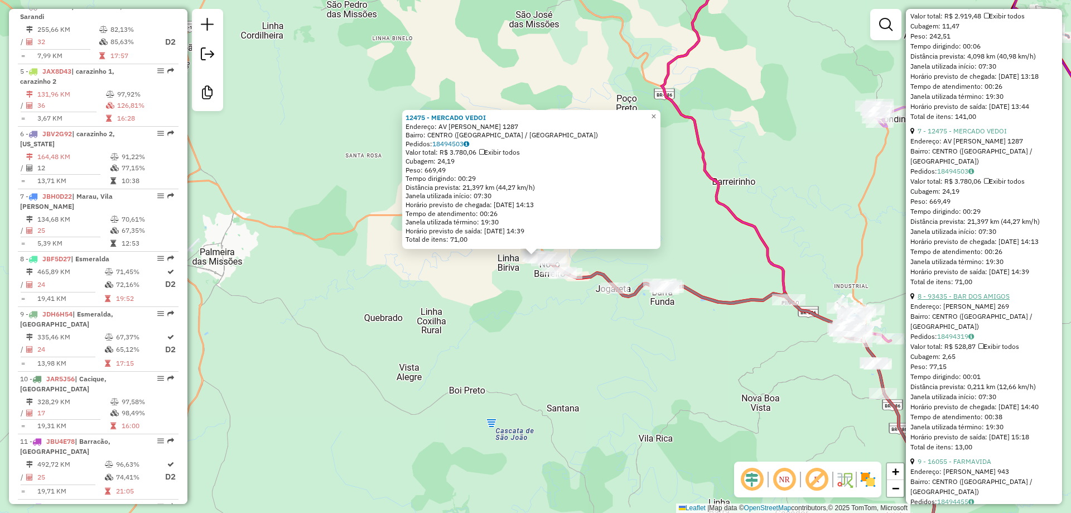
click at [989, 300] on link "8 - 93435 - BAR DOS AMIGOS" at bounding box center [964, 296] width 92 height 8
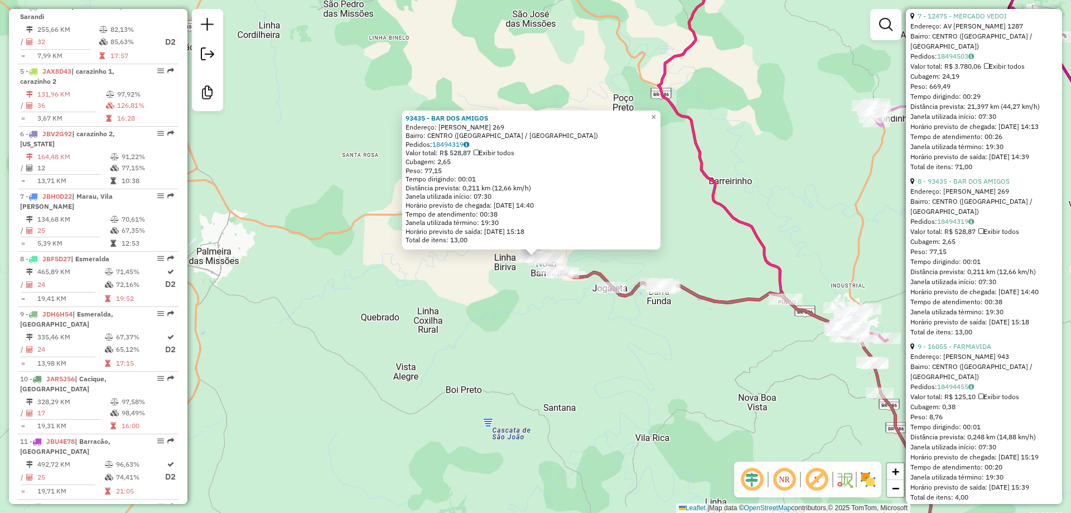
scroll to position [1190, 0]
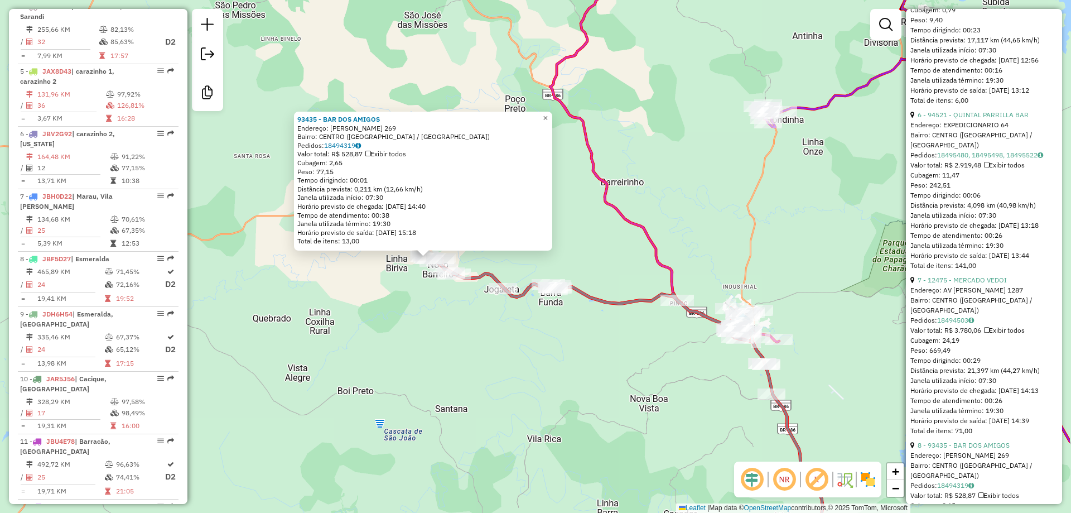
drag, startPoint x: 677, startPoint y: 335, endPoint x: 561, endPoint y: 336, distance: 116.6
click at [561, 336] on div "93435 - BAR DOS AMIGOS Endereço: SAO JOAO BATISTA 269 Bairro: CENTRO (NOVO BARR…" at bounding box center [535, 256] width 1071 height 513
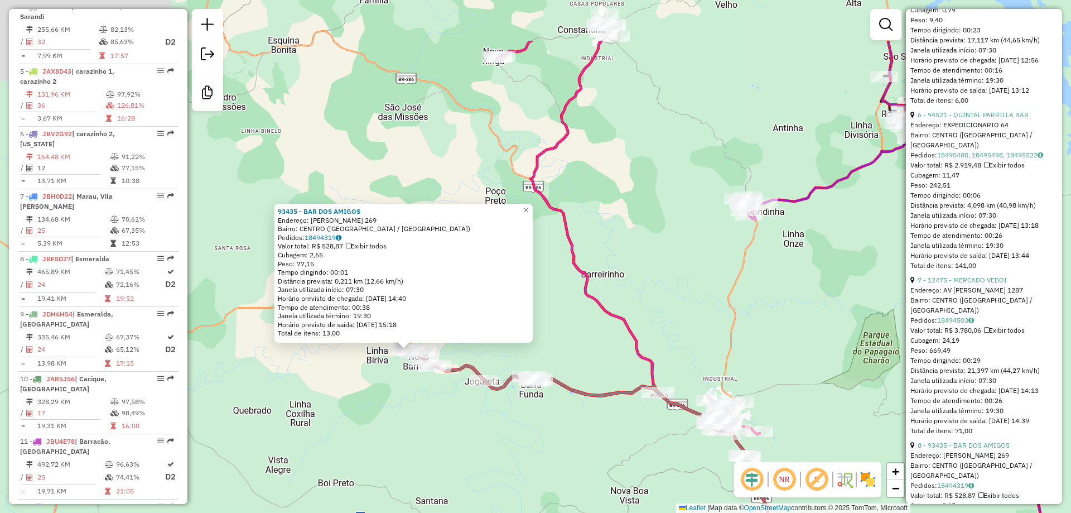
drag, startPoint x: 709, startPoint y: 198, endPoint x: 702, endPoint y: 291, distance: 93.4
click at [697, 291] on div "93435 - BAR DOS AMIGOS Endereço: SAO JOAO BATISTA 269 Bairro: CENTRO (NOVO BARR…" at bounding box center [535, 256] width 1071 height 513
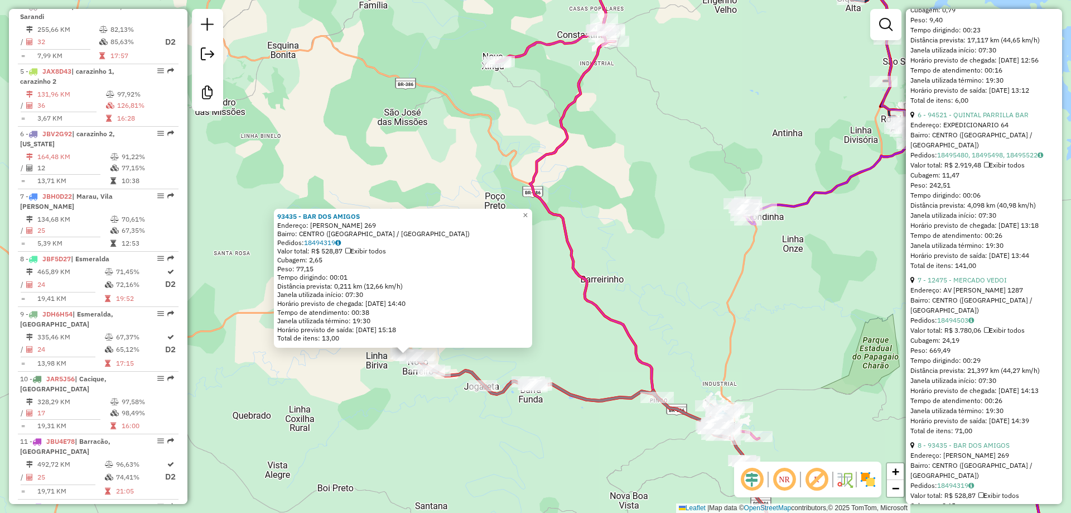
scroll to position [1339, 0]
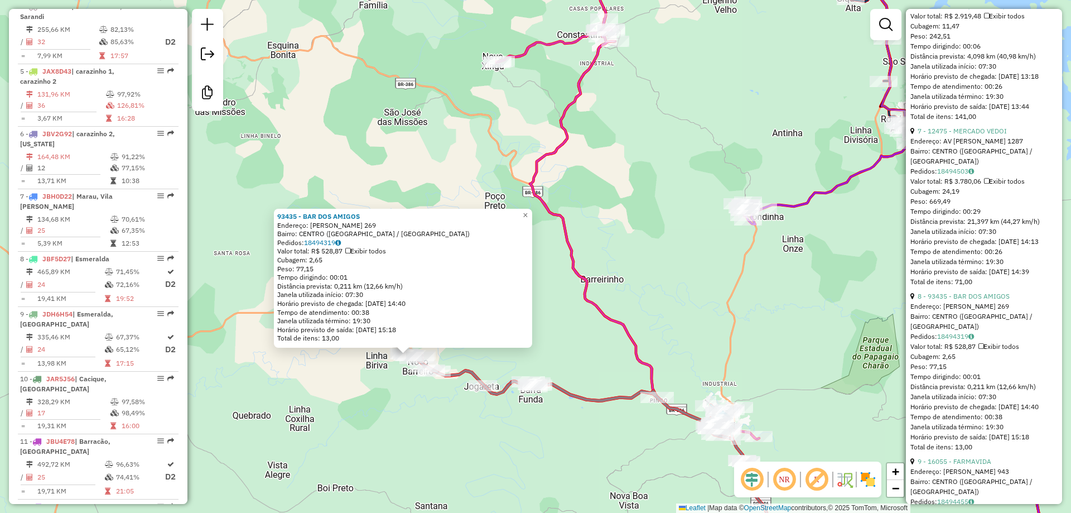
click at [664, 225] on div "93435 - BAR DOS AMIGOS Endereço: SAO JOAO BATISTA 269 Bairro: CENTRO (NOVO BARR…" at bounding box center [535, 256] width 1071 height 513
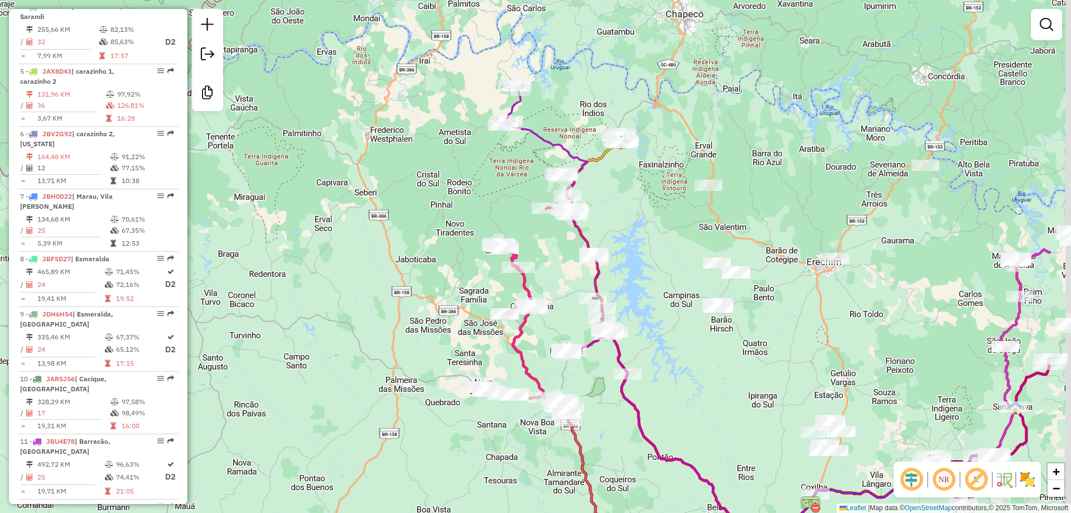
drag, startPoint x: 673, startPoint y: 226, endPoint x: 485, endPoint y: 273, distance: 193.4
click at [486, 279] on div "Janela de atendimento Grade de atendimento Capacidade Transportadoras Veículos …" at bounding box center [535, 256] width 1071 height 513
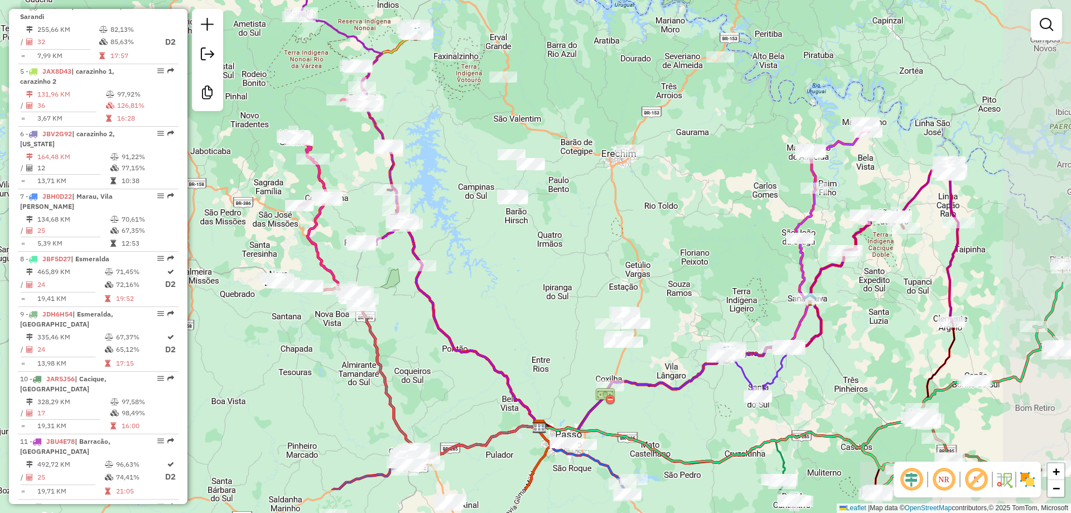
drag, startPoint x: 838, startPoint y: 297, endPoint x: 723, endPoint y: 223, distance: 136.8
click at [723, 223] on div "Janela de atendimento Grade de atendimento Capacidade Transportadoras Veículos …" at bounding box center [535, 256] width 1071 height 513
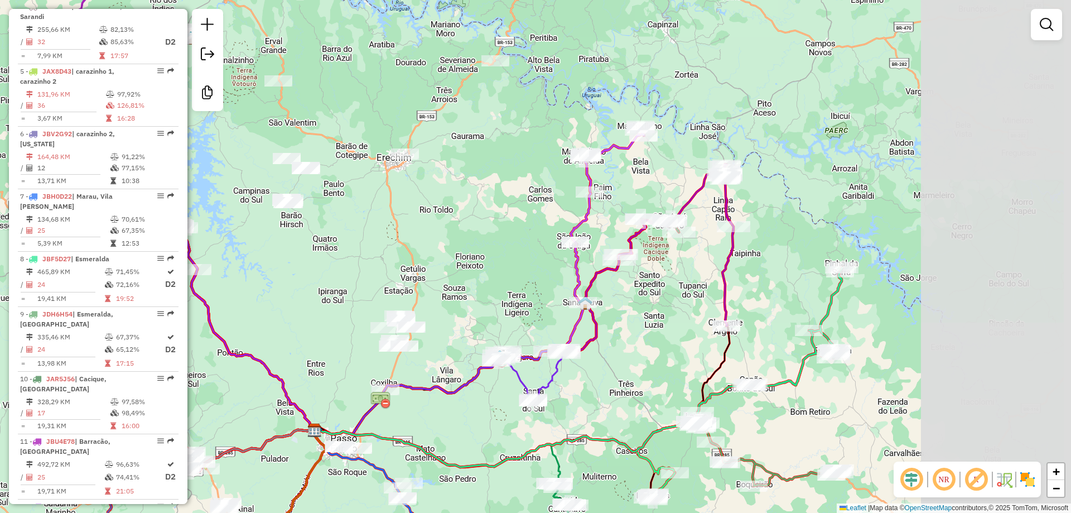
drag, startPoint x: 927, startPoint y: 248, endPoint x: 702, endPoint y: 252, distance: 224.9
click at [702, 252] on div "Janela de atendimento Grade de atendimento Capacidade Transportadoras Veículos …" at bounding box center [535, 256] width 1071 height 513
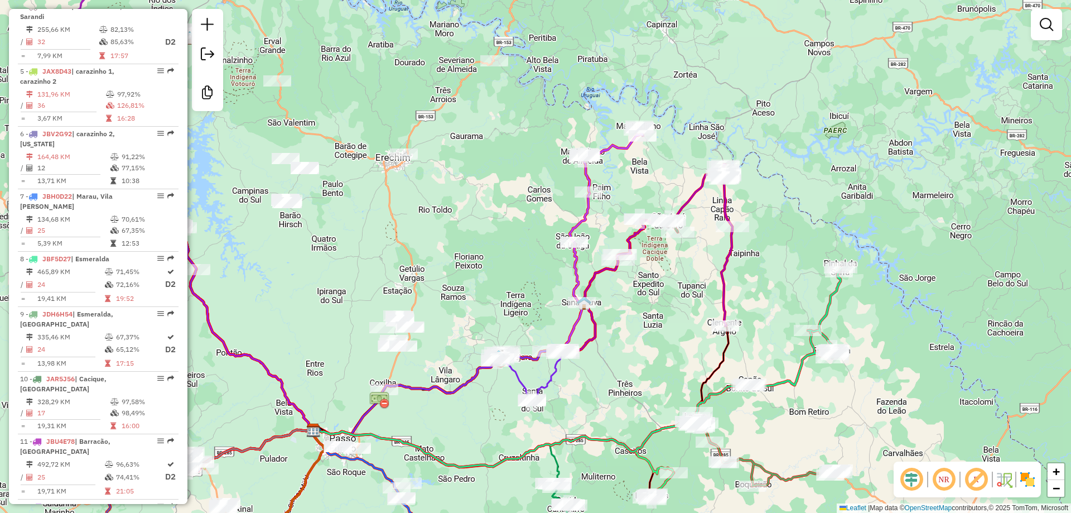
click at [730, 251] on icon at bounding box center [701, 245] width 62 height 162
select select "**********"
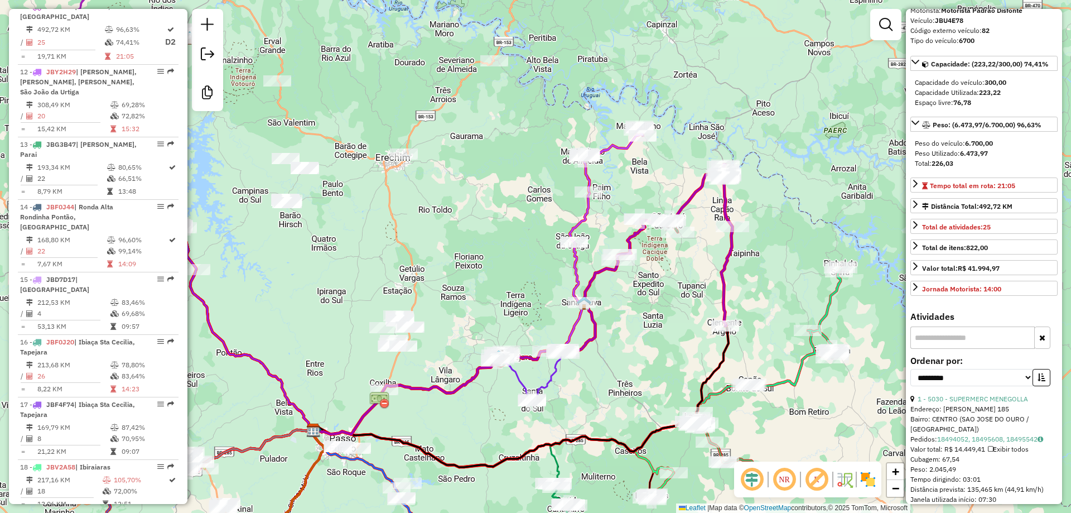
scroll to position [223, 0]
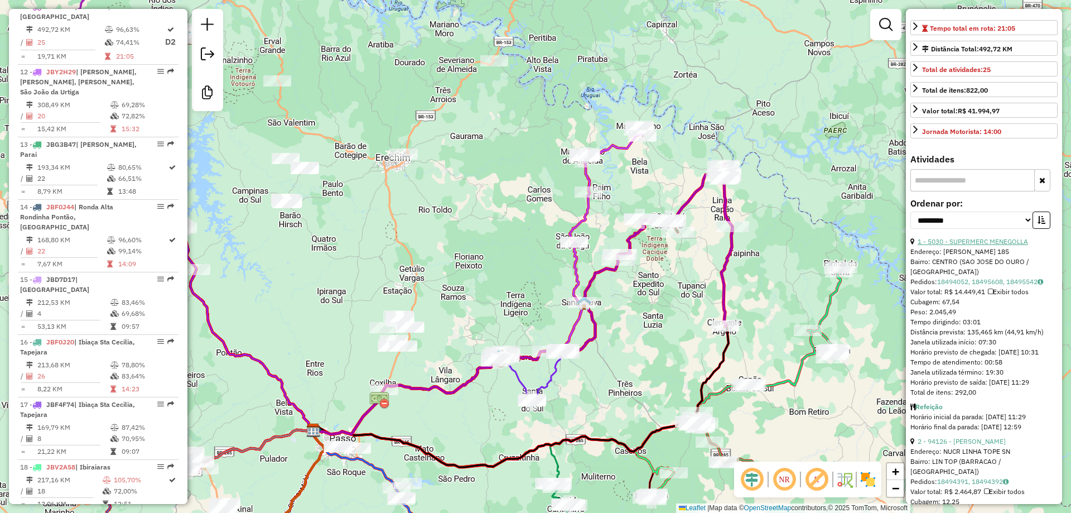
click at [984, 240] on link "1 - 5030 - SUPERMERC MENEGOLLA" at bounding box center [973, 241] width 110 height 8
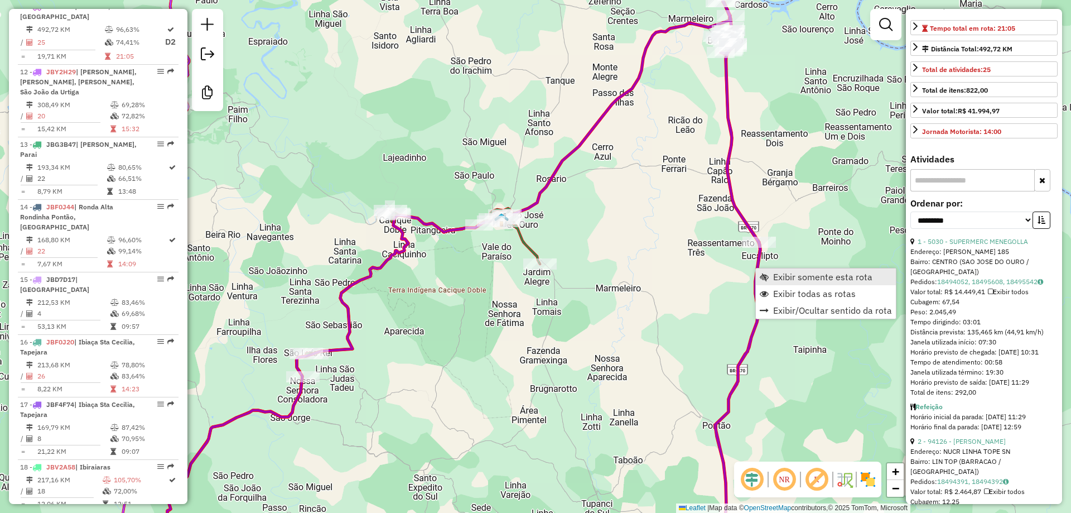
click at [806, 276] on span "Exibir somente esta rota" at bounding box center [822, 276] width 99 height 9
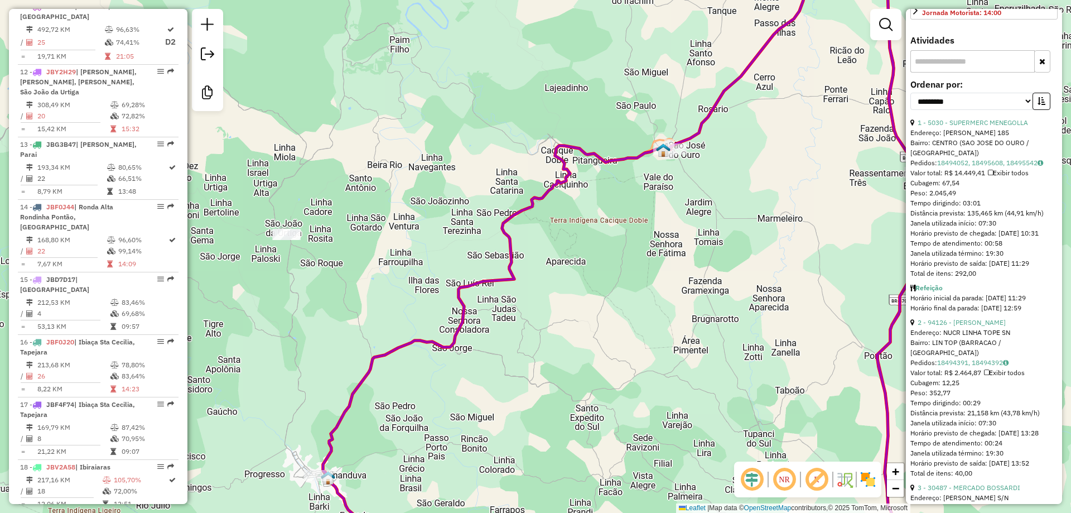
scroll to position [446, 0]
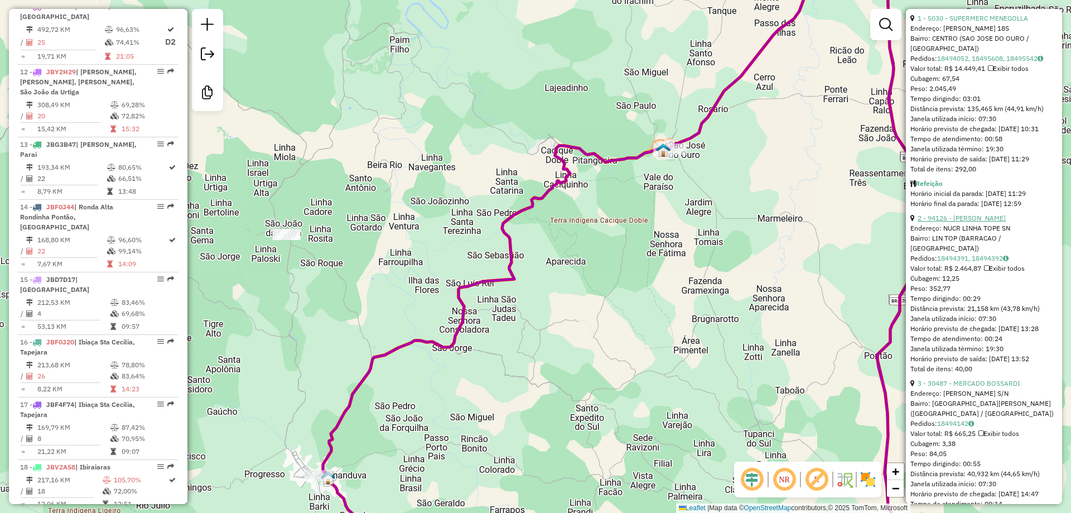
click at [990, 217] on link "2 - 94126 - GALPAO DOS DUTRA" at bounding box center [962, 218] width 88 height 8
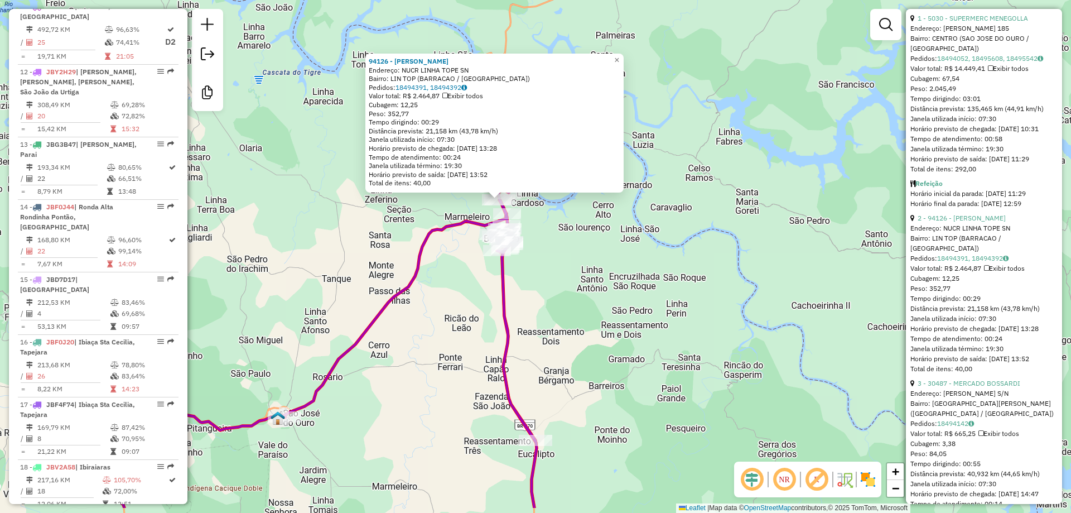
drag, startPoint x: 674, startPoint y: 328, endPoint x: 627, endPoint y: 260, distance: 82.6
click at [629, 262] on div "94126 - GALPAO DOS DUTRA Endereço: NUCR LINHA TOPE SN Bairro: LIN TOP (BARRACAO…" at bounding box center [535, 256] width 1071 height 513
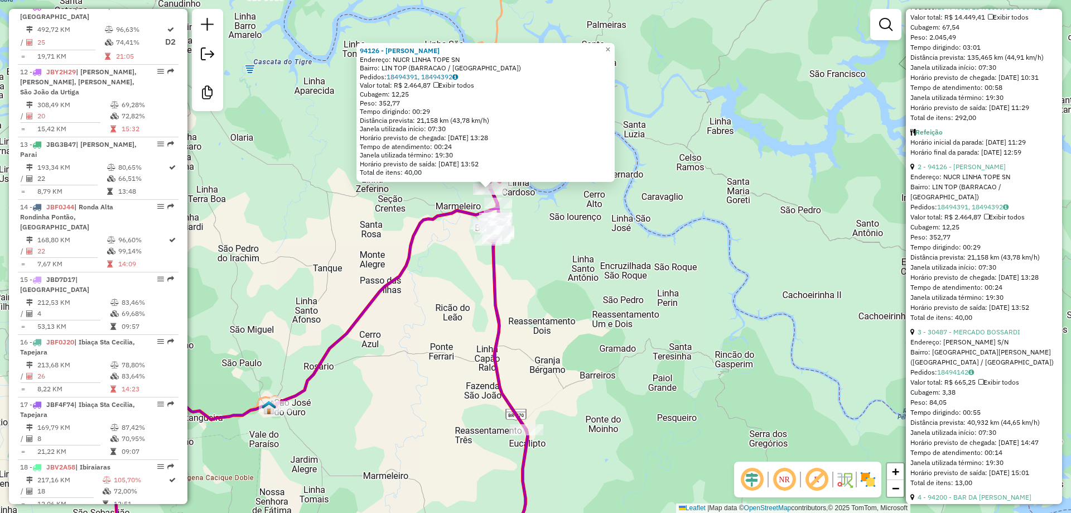
scroll to position [595, 0]
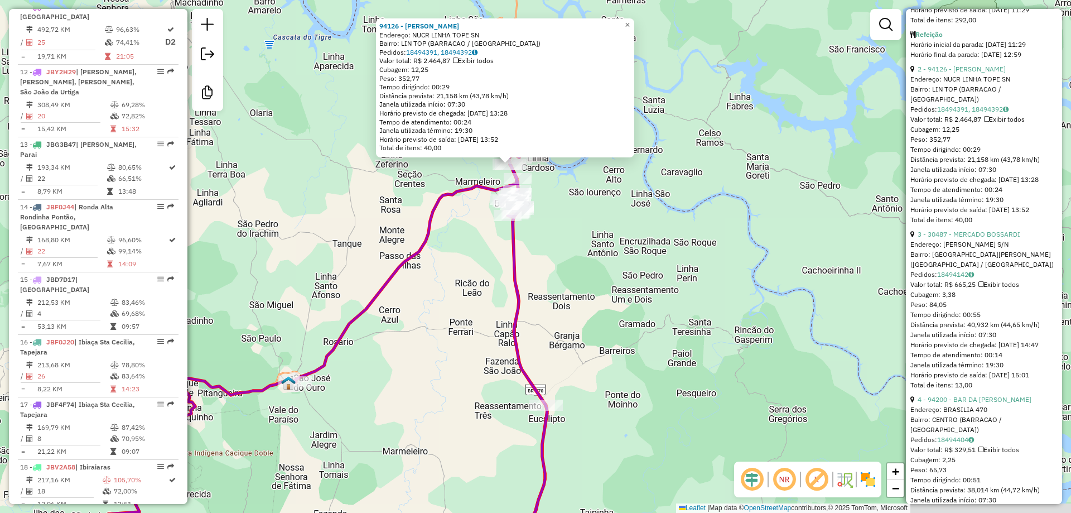
drag, startPoint x: 594, startPoint y: 315, endPoint x: 640, endPoint y: 248, distance: 81.1
click at [642, 249] on div "94126 - GALPAO DOS DUTRA Endereço: NUCR LINHA TOPE SN Bairro: LIN TOP (BARRACAO…" at bounding box center [535, 256] width 1071 height 513
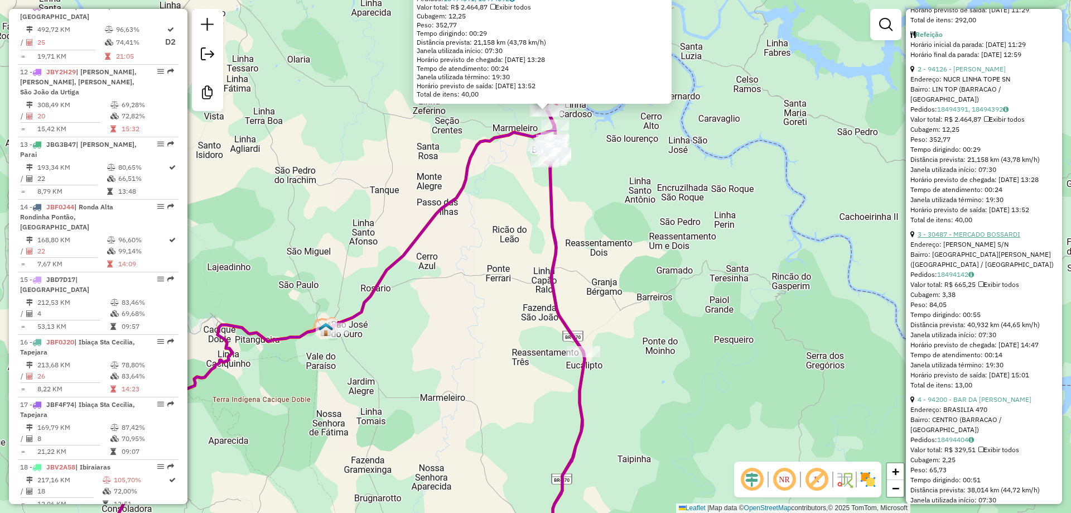
click at [998, 233] on link "3 - 30487 - MERCADO BOSSARDI" at bounding box center [969, 234] width 103 height 8
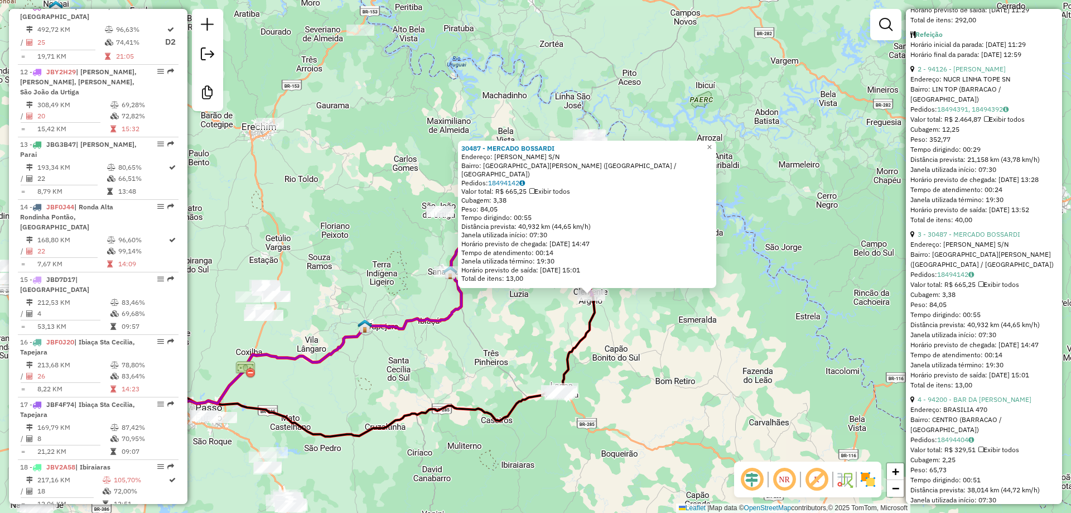
click at [633, 347] on div "30487 - MERCADO BOSSARDI Endereço: JOAO ANSELMO FERREIRA S/N Bairro: VILA CLEME…" at bounding box center [535, 256] width 1071 height 513
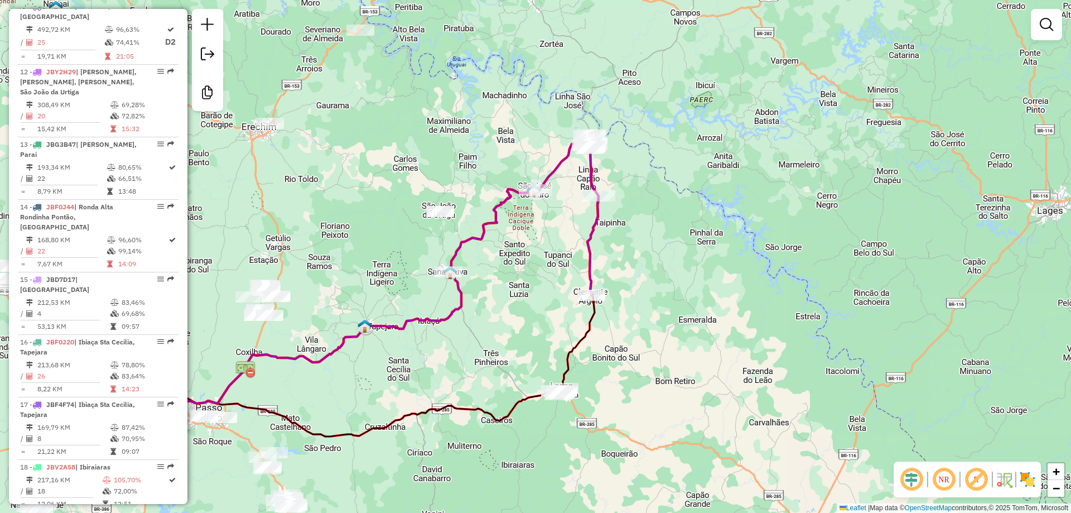
click at [591, 242] on icon at bounding box center [567, 214] width 62 height 162
select select "**********"
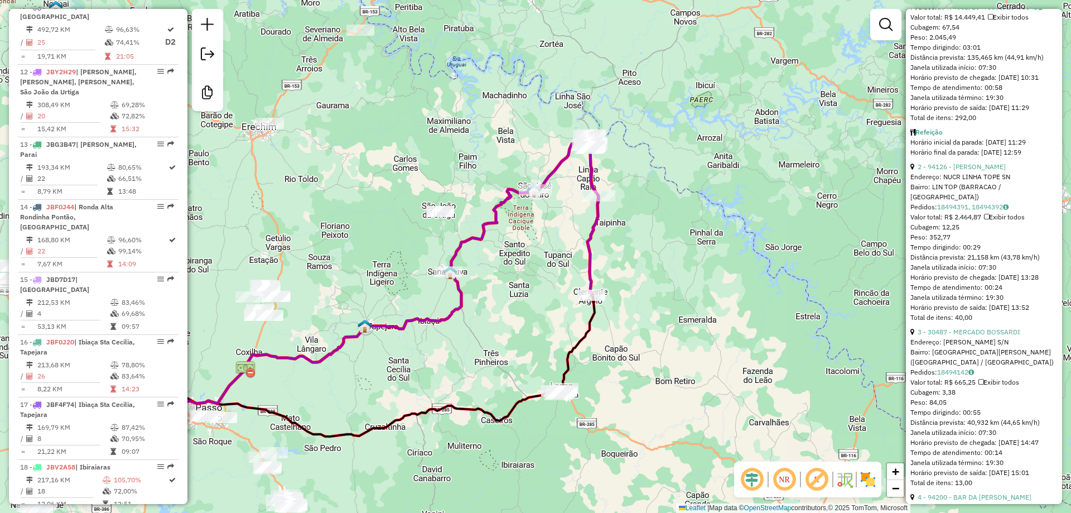
scroll to position [521, 0]
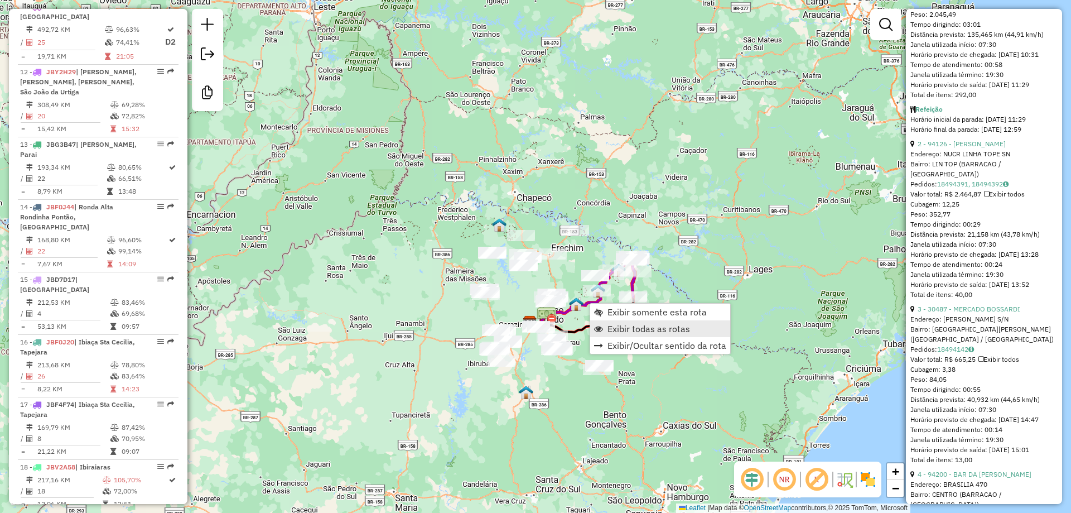
click at [617, 325] on span "Exibir todas as rotas" at bounding box center [649, 328] width 83 height 9
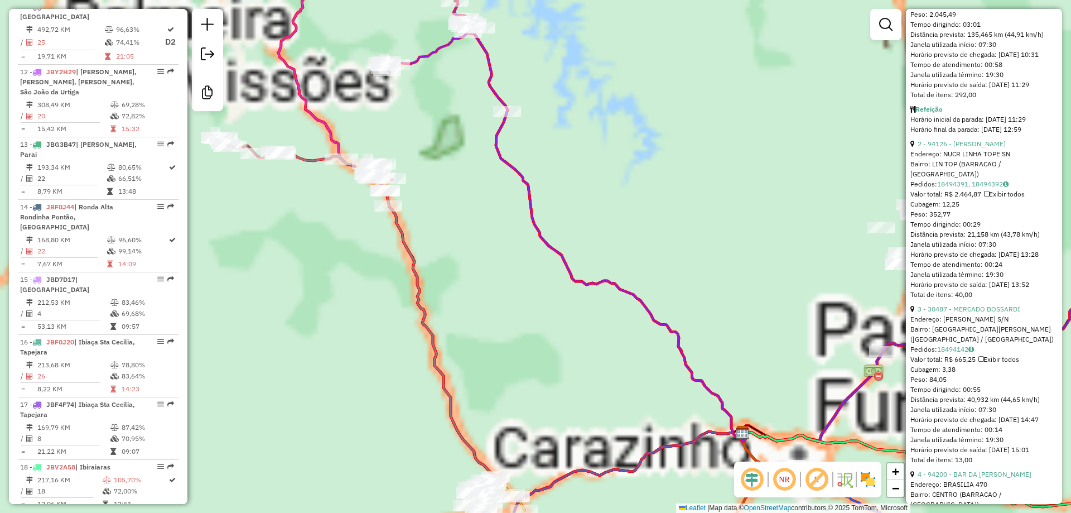
drag, startPoint x: 719, startPoint y: 269, endPoint x: 602, endPoint y: 98, distance: 207.2
click at [605, 112] on div "Janela de atendimento Grade de atendimento Capacidade Transportadoras Veículos …" at bounding box center [535, 256] width 1071 height 513
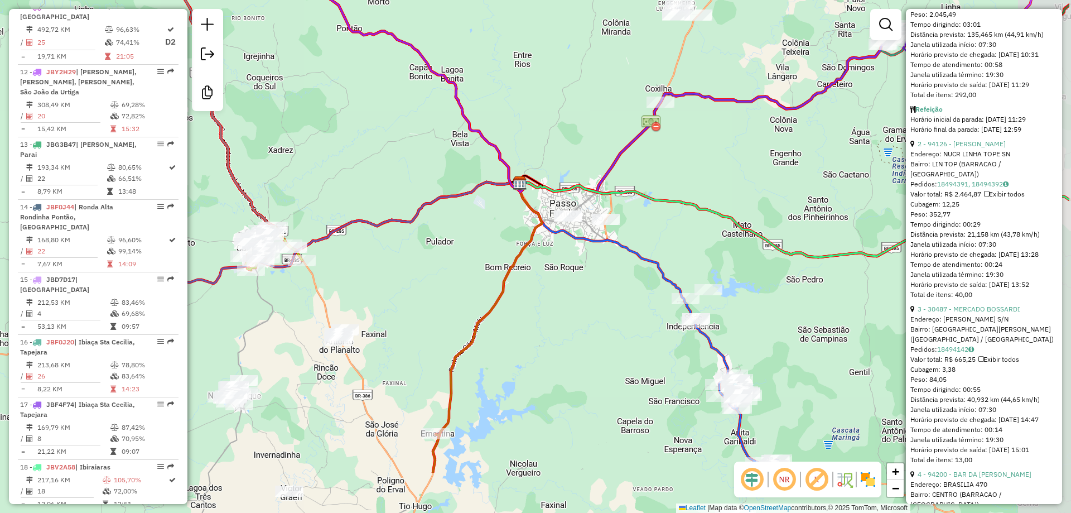
drag, startPoint x: 725, startPoint y: 233, endPoint x: 609, endPoint y: 128, distance: 156.0
click at [609, 129] on div "Janela de atendimento Grade de atendimento Capacidade Transportadoras Veículos …" at bounding box center [535, 256] width 1071 height 513
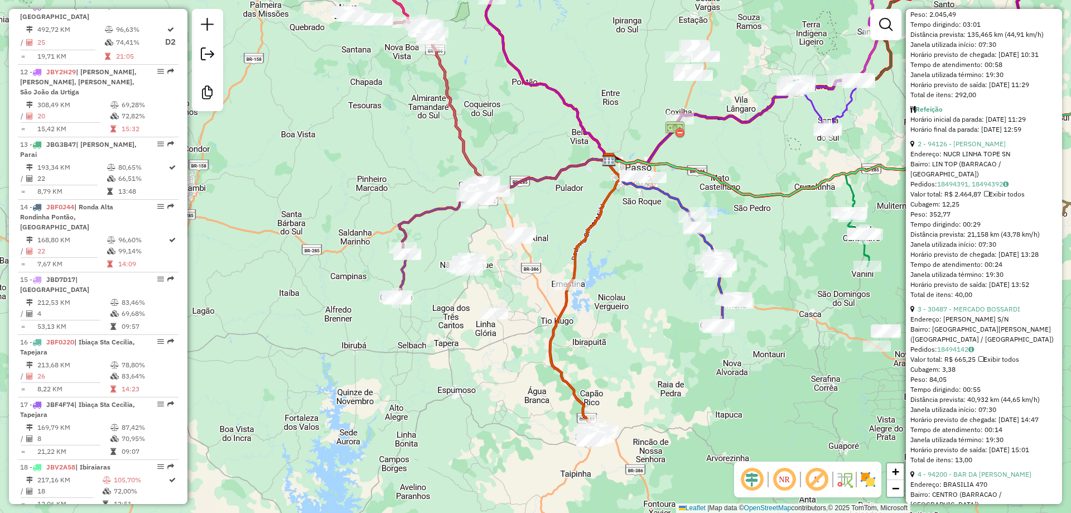
drag, startPoint x: 736, startPoint y: 238, endPoint x: 741, endPoint y: 236, distance: 5.8
click at [741, 236] on div "Janela de atendimento Grade de atendimento Capacidade Transportadoras Veículos …" at bounding box center [535, 256] width 1071 height 513
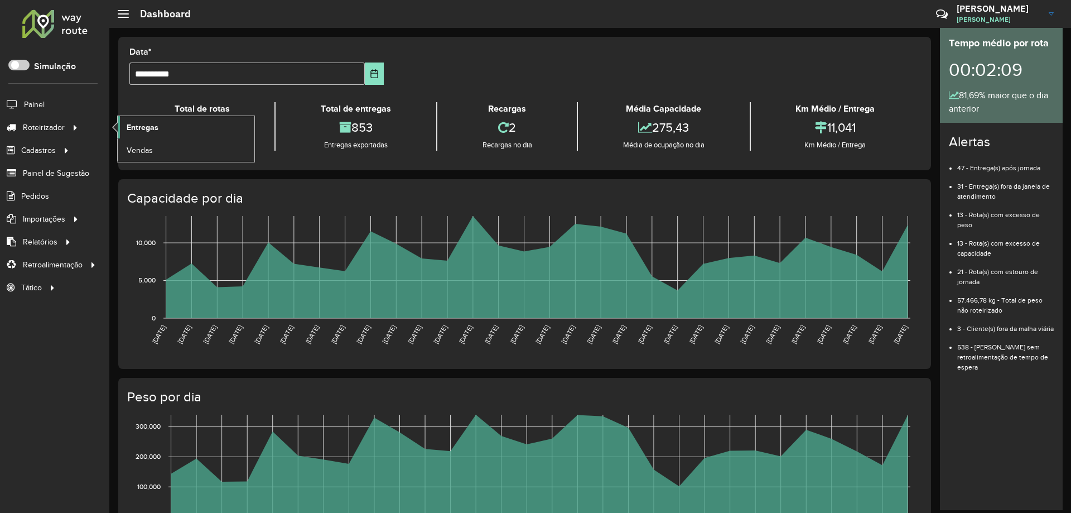
click at [157, 128] on span "Entregas" at bounding box center [143, 128] width 32 height 12
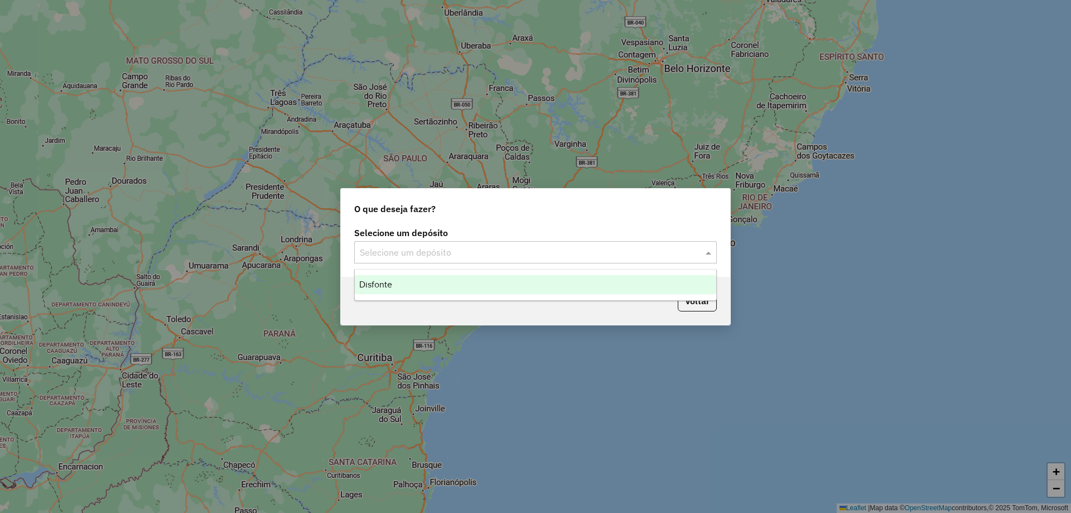
click at [571, 251] on input "text" at bounding box center [524, 252] width 329 height 13
click at [473, 286] on div "Disfonte" at bounding box center [536, 284] width 362 height 19
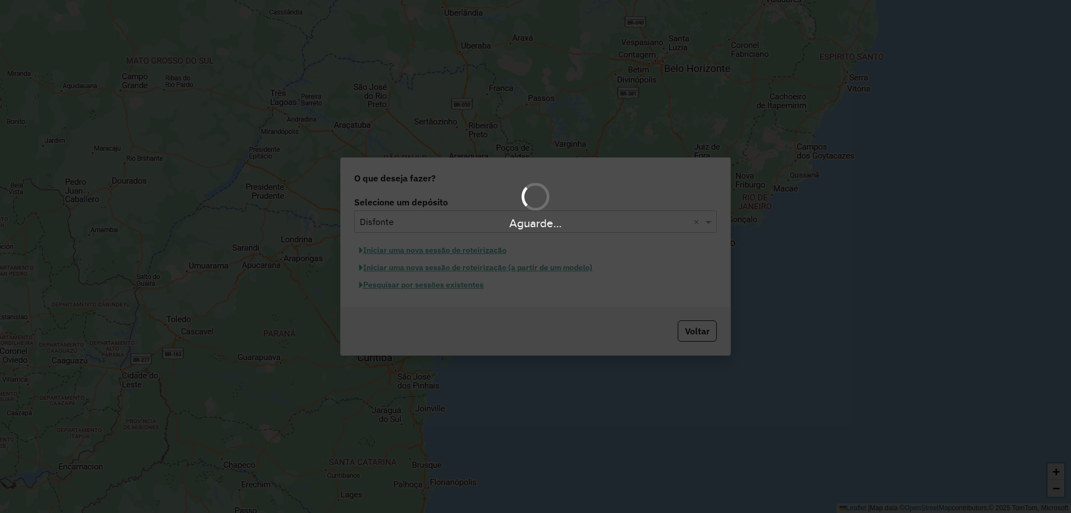
click at [455, 284] on hb-app "Aguarde... Pop-up bloqueado! Seu navegador bloqueou automáticamente a abertura …" at bounding box center [535, 256] width 1071 height 513
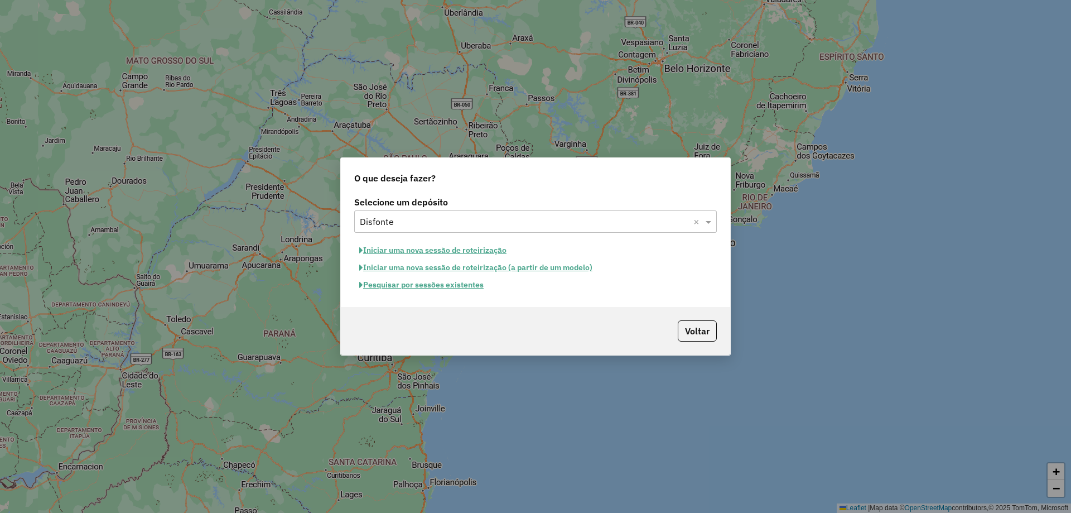
click at [447, 287] on button "Pesquisar por sessões existentes" at bounding box center [421, 284] width 134 height 17
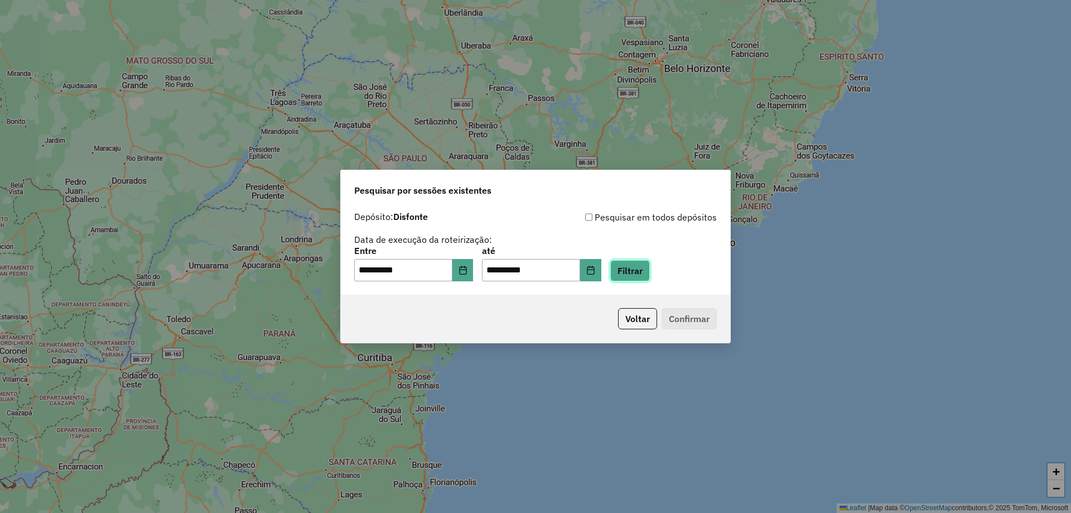
click at [645, 273] on button "Filtrar" at bounding box center [630, 270] width 40 height 21
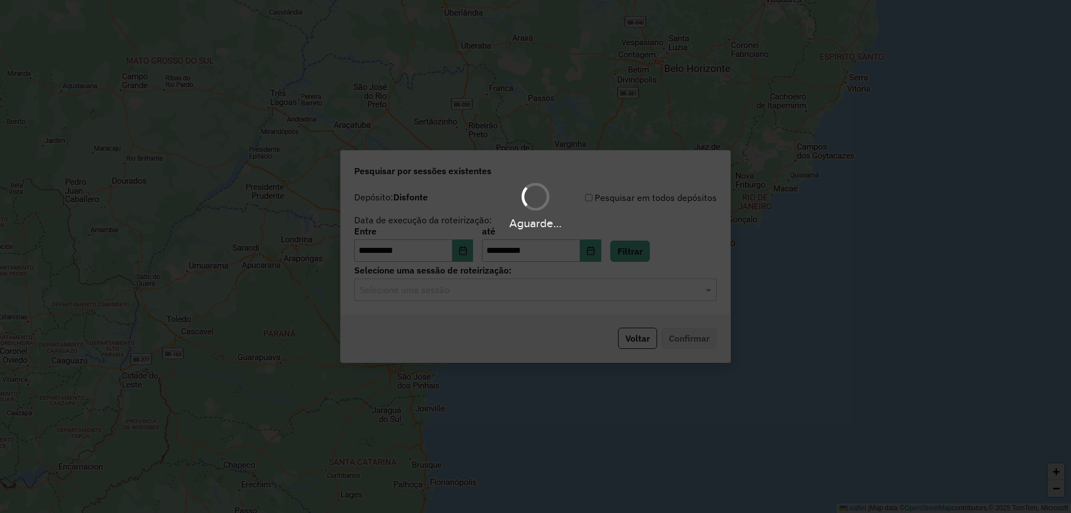
click at [462, 295] on hb-app "**********" at bounding box center [535, 256] width 1071 height 513
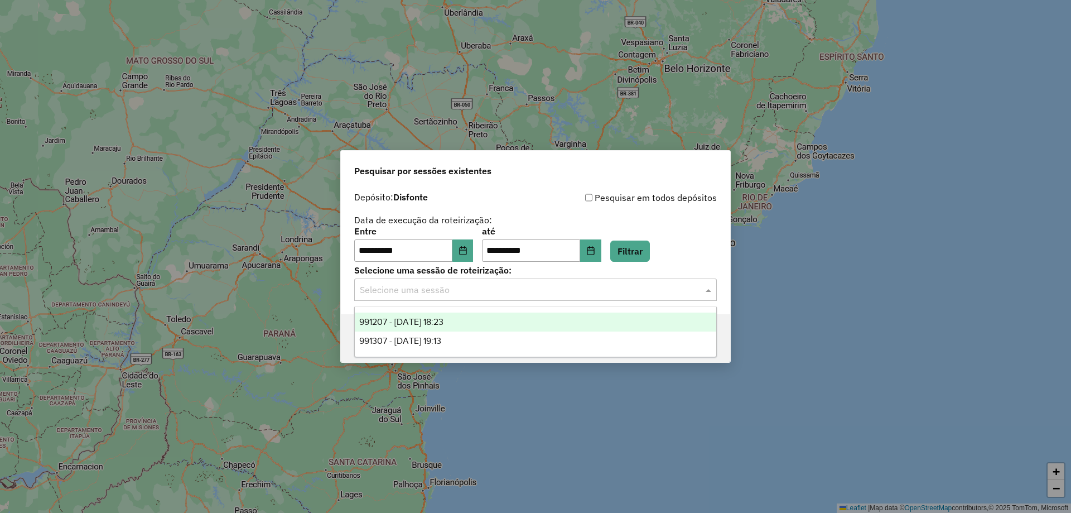
drag, startPoint x: 462, startPoint y: 297, endPoint x: 464, endPoint y: 311, distance: 13.5
click at [461, 298] on div "Selecione uma sessão" at bounding box center [535, 289] width 363 height 22
click at [464, 316] on div "991207 - [DATE] 18:23" at bounding box center [536, 321] width 362 height 19
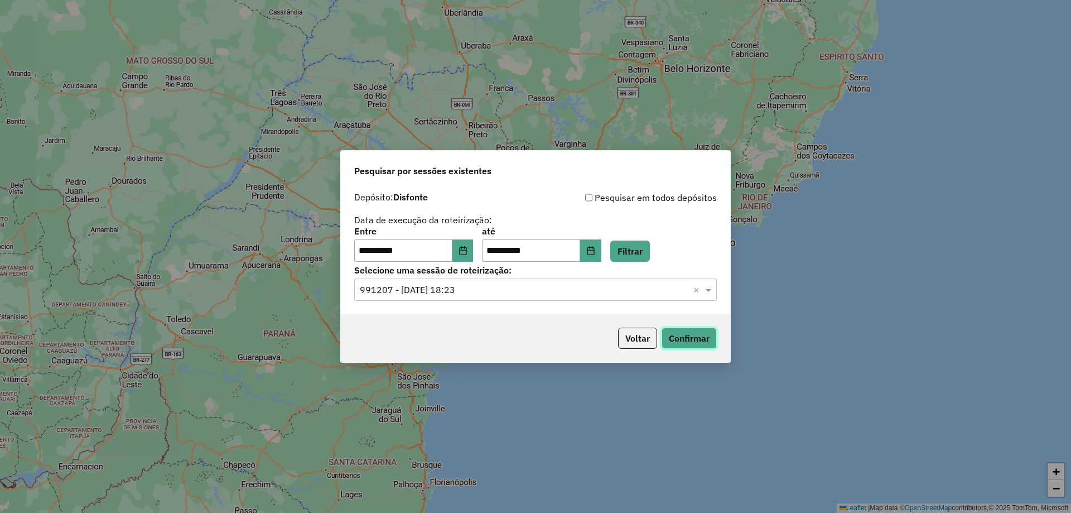
click at [696, 334] on button "Confirmar" at bounding box center [689, 337] width 55 height 21
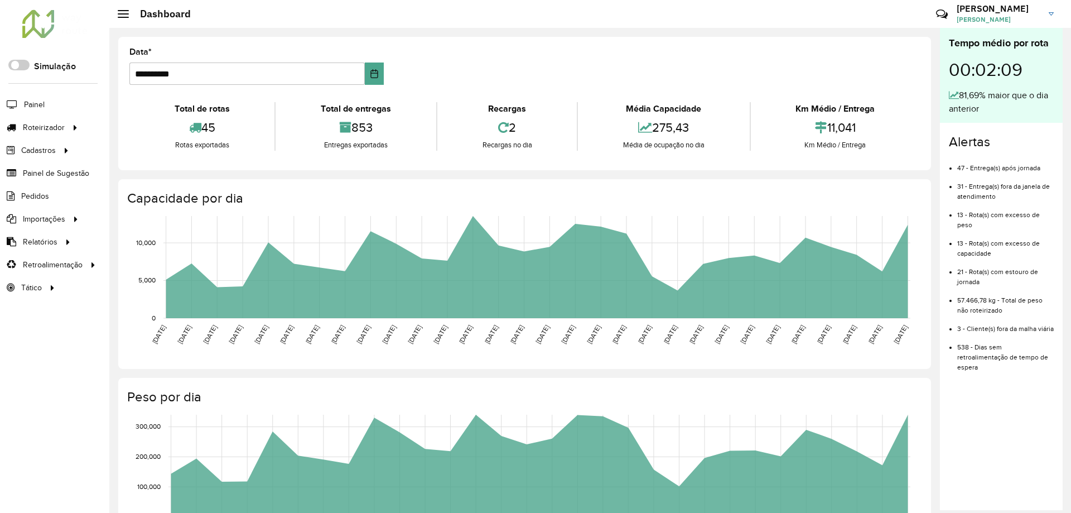
click at [987, 12] on h3 "[PERSON_NAME]" at bounding box center [999, 8] width 84 height 11
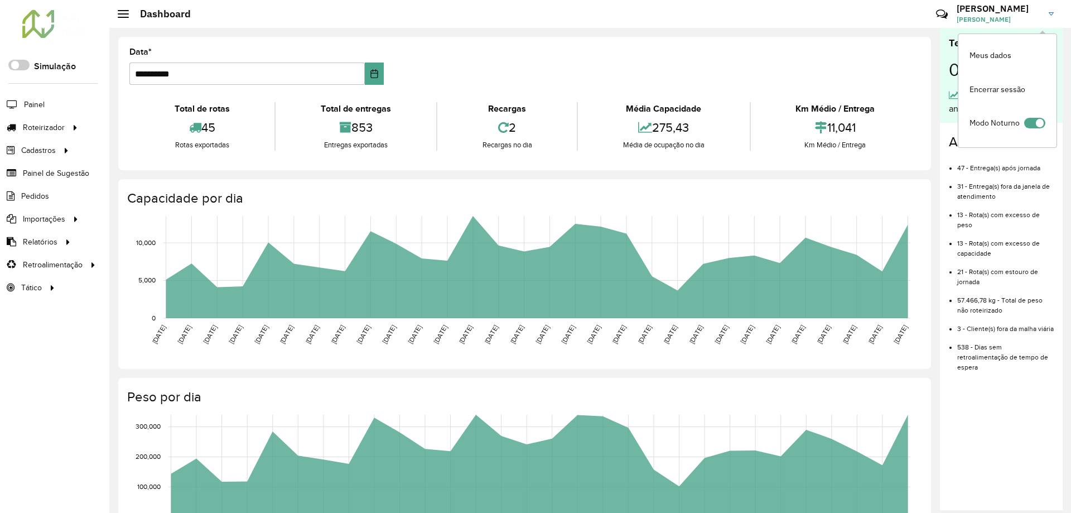
click at [1021, 126] on li "Modo Noturno" at bounding box center [1007, 125] width 98 height 36
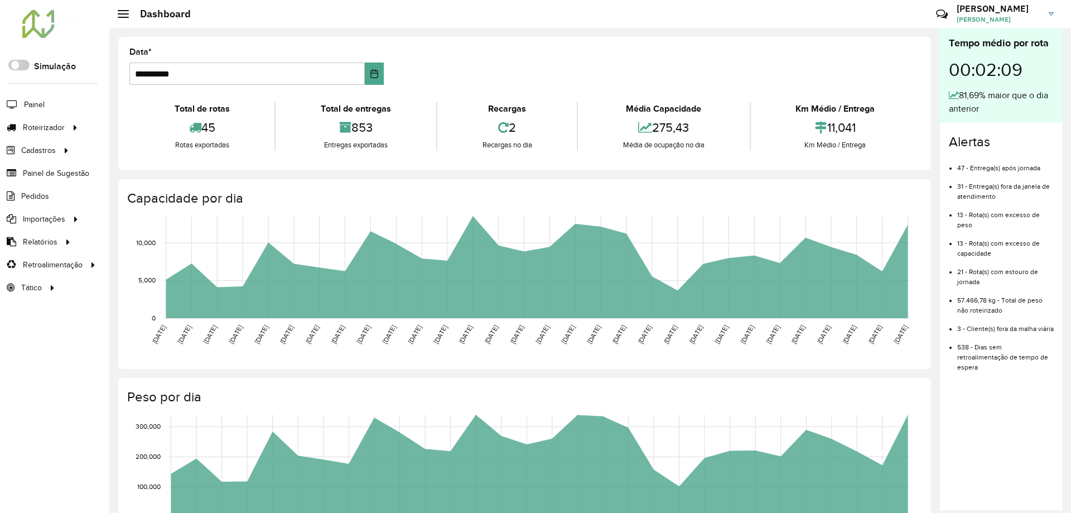
click at [999, 27] on link "[PERSON_NAME]" at bounding box center [1009, 13] width 105 height 29
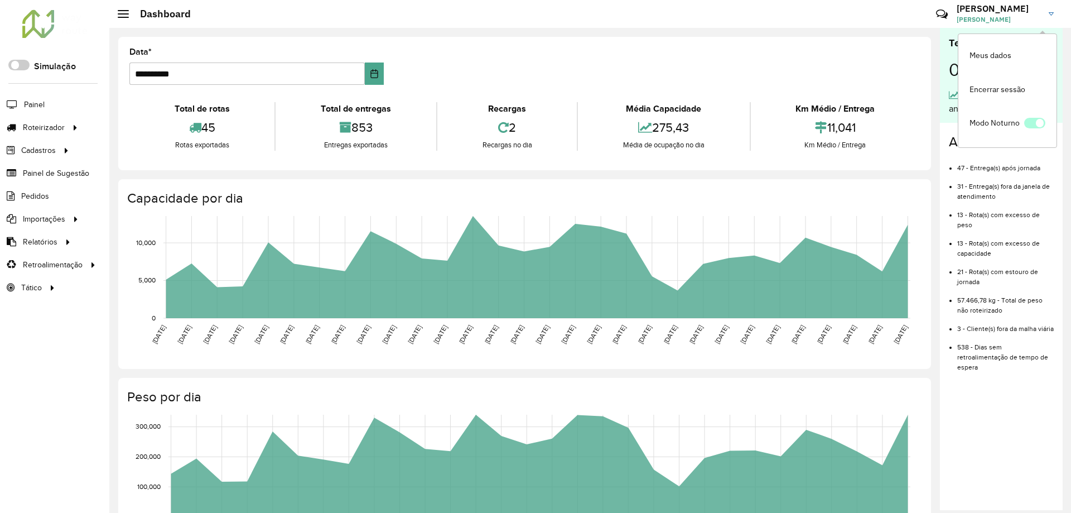
click at [1034, 126] on span at bounding box center [1034, 123] width 21 height 11
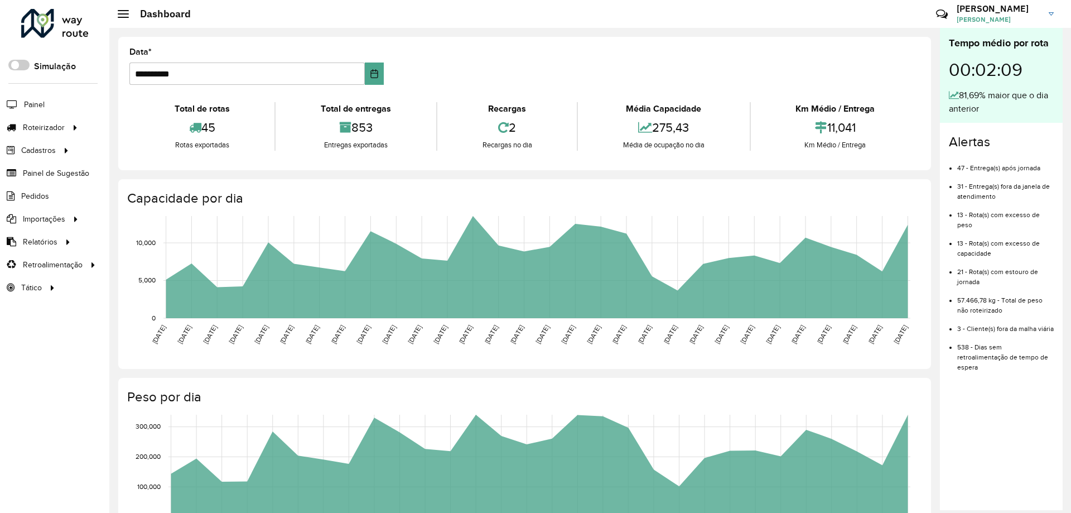
click at [1016, 13] on h3 "[PERSON_NAME]" at bounding box center [999, 8] width 84 height 11
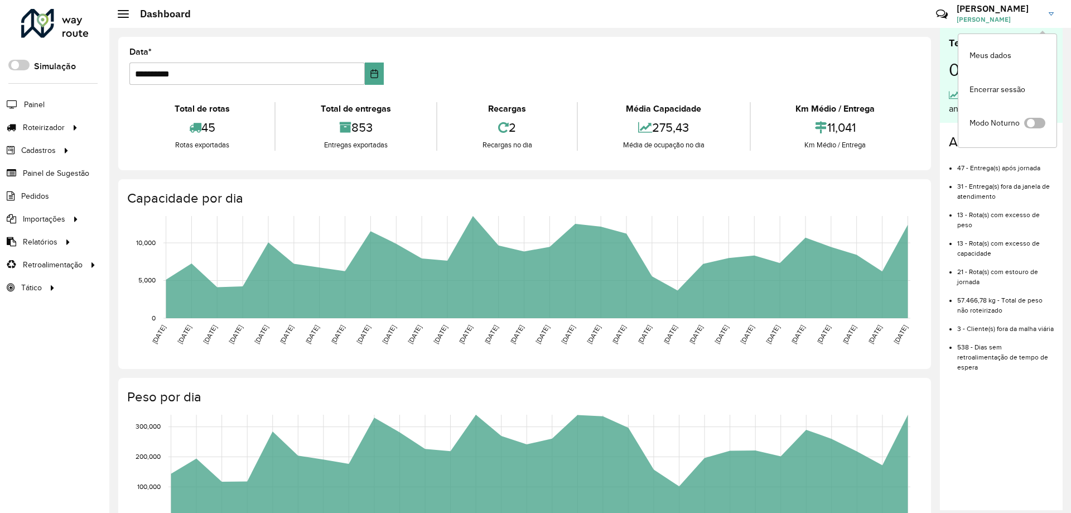
click at [1033, 122] on span at bounding box center [1034, 123] width 21 height 11
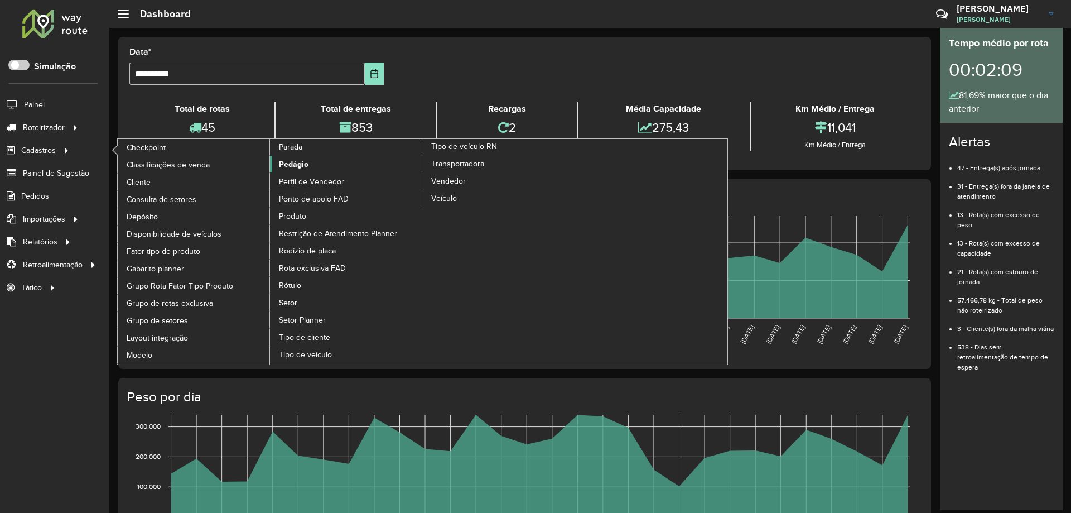
click at [301, 168] on span "Pedágio" at bounding box center [294, 164] width 30 height 12
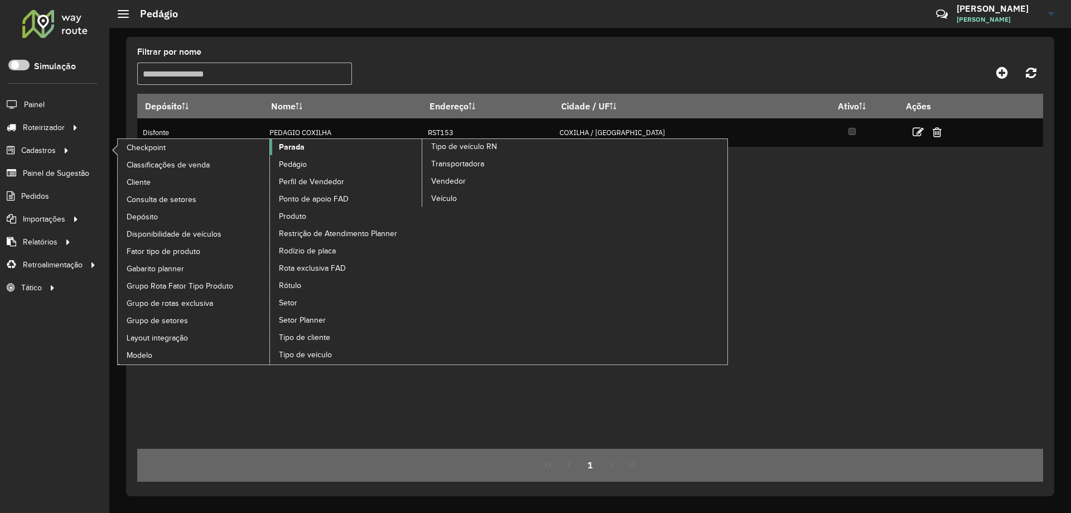
click at [290, 144] on span "Parada" at bounding box center [292, 147] width 26 height 12
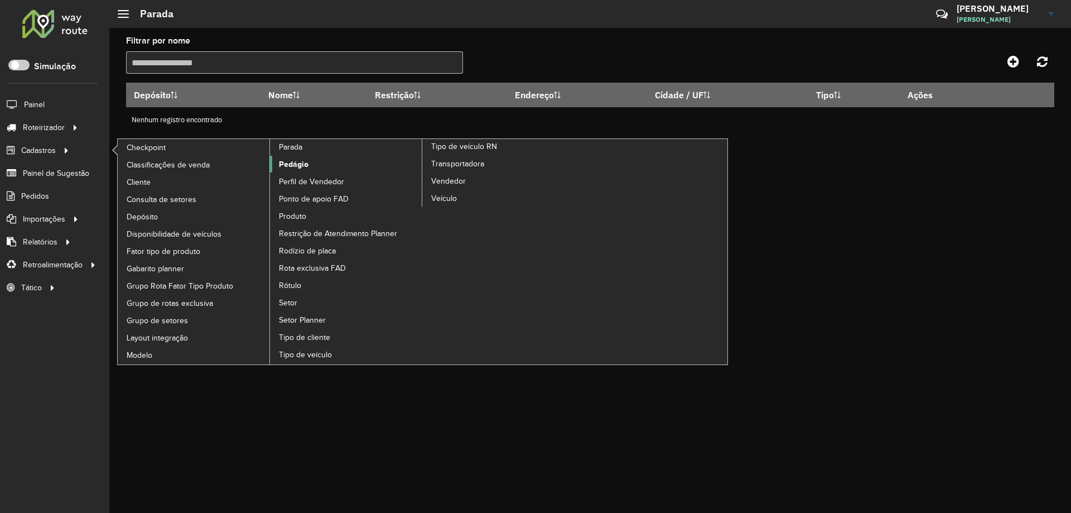
click at [302, 163] on span "Pedágio" at bounding box center [294, 164] width 30 height 12
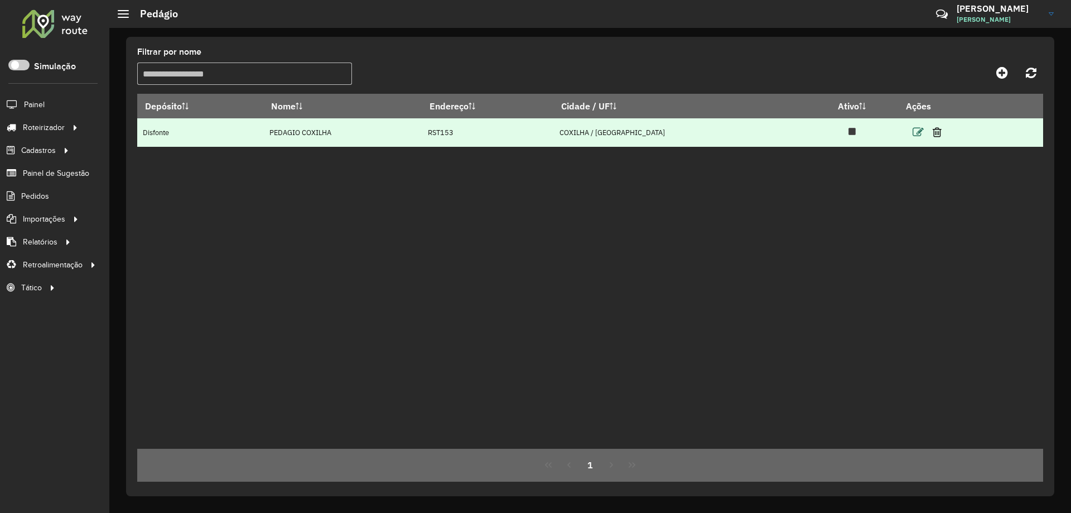
click at [913, 135] on icon at bounding box center [918, 132] width 11 height 11
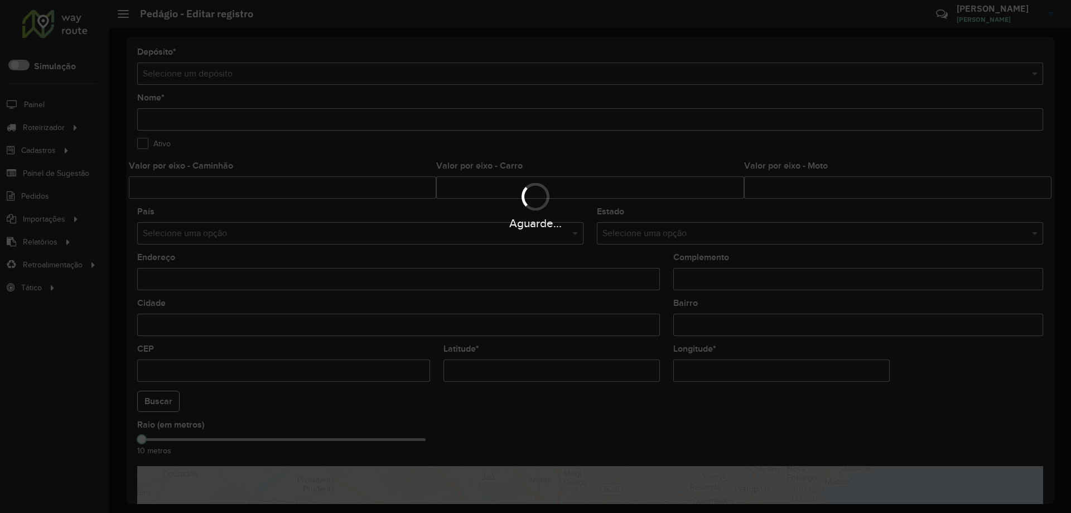
type input "**********"
type input "****"
type input "*"
type input "******"
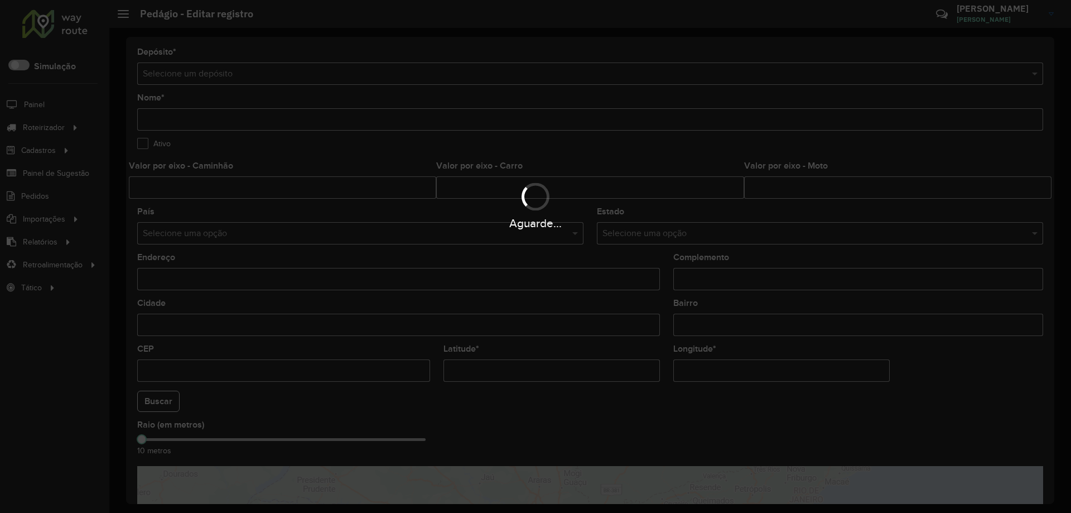
type input "*******"
type input "**********"
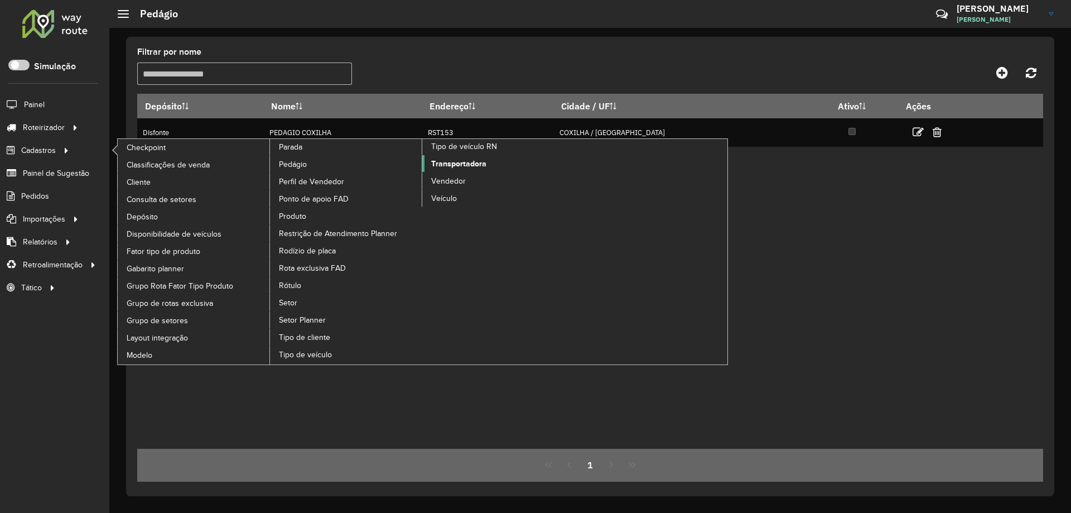
click at [454, 164] on span "Transportadora" at bounding box center [458, 164] width 55 height 12
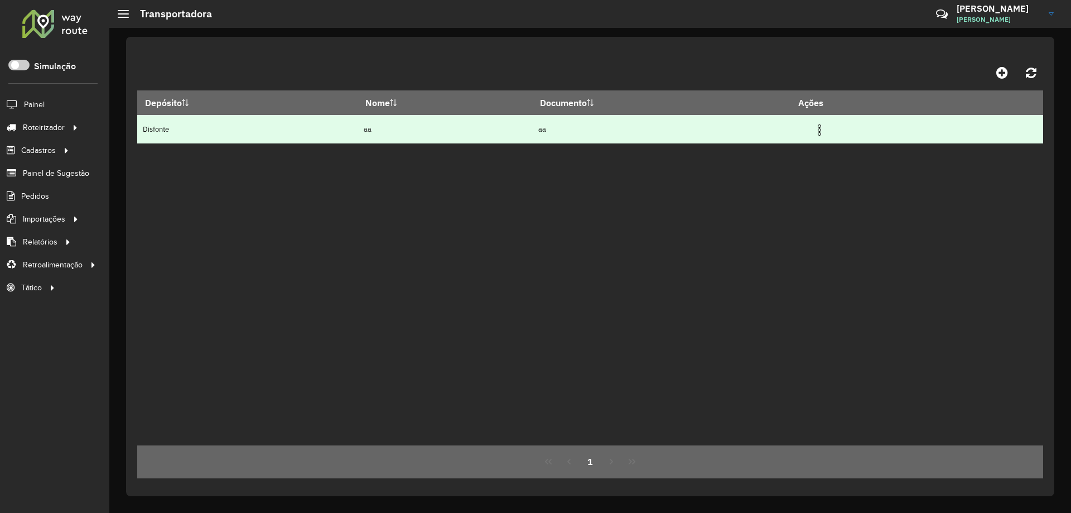
click at [826, 127] on img at bounding box center [819, 129] width 13 height 13
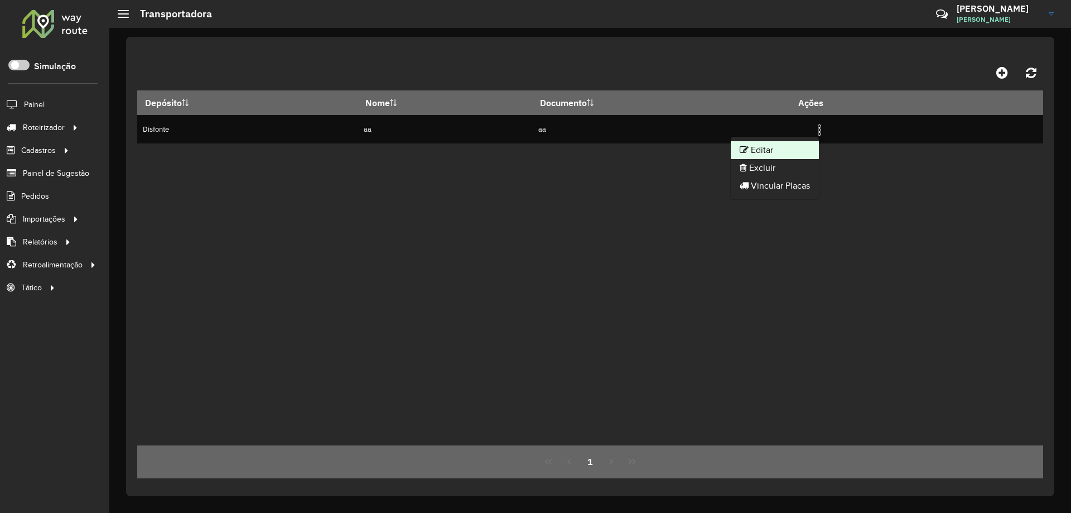
click at [766, 150] on li "Editar" at bounding box center [775, 150] width 88 height 18
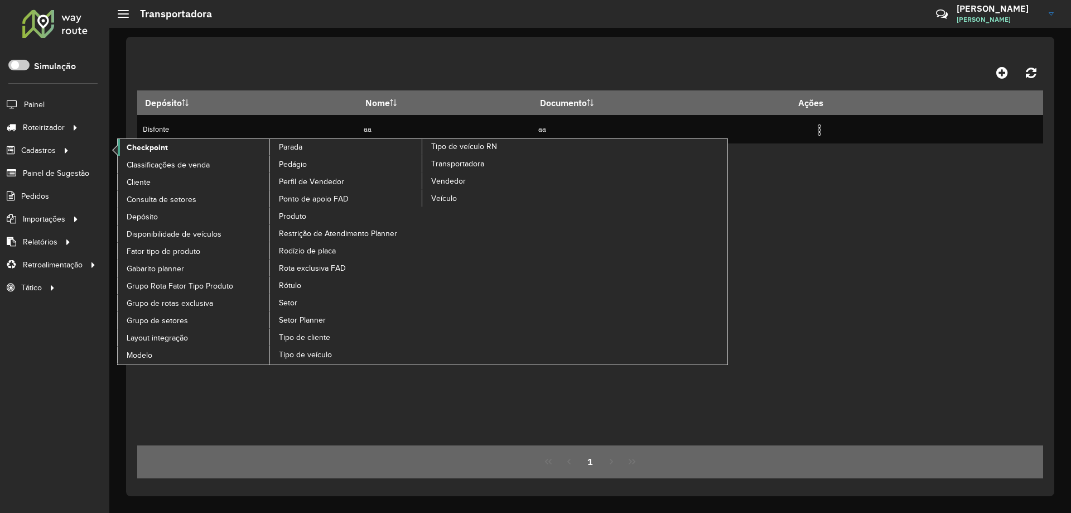
click at [152, 150] on span "Checkpoint" at bounding box center [147, 148] width 41 height 12
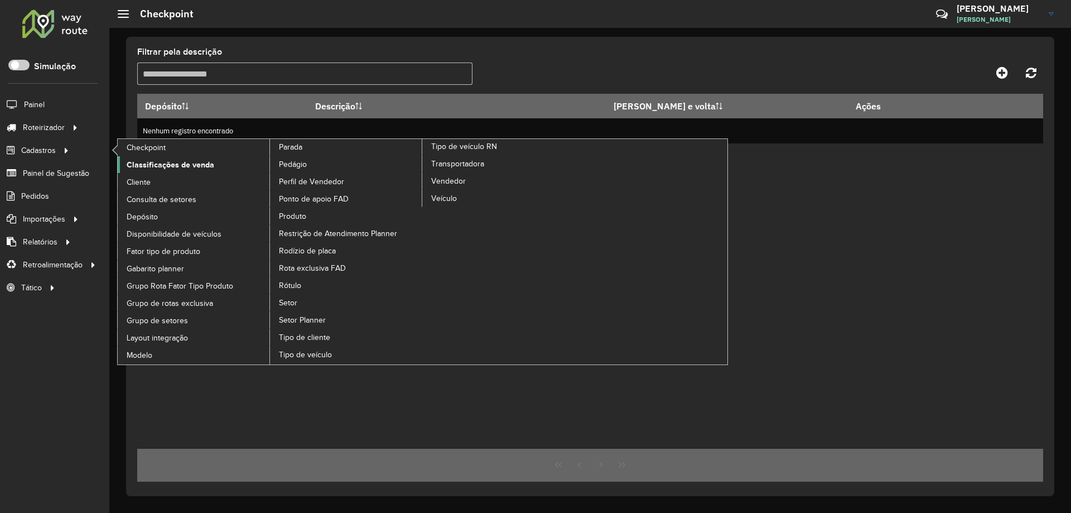
click at [177, 166] on span "Classificações de venda" at bounding box center [171, 165] width 88 height 12
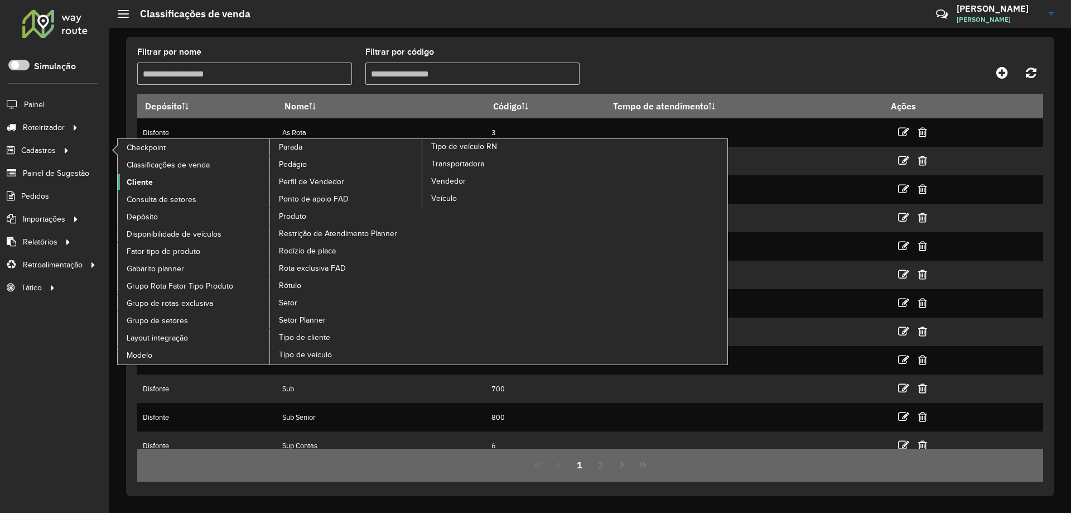
click at [156, 179] on link "Cliente" at bounding box center [194, 182] width 153 height 17
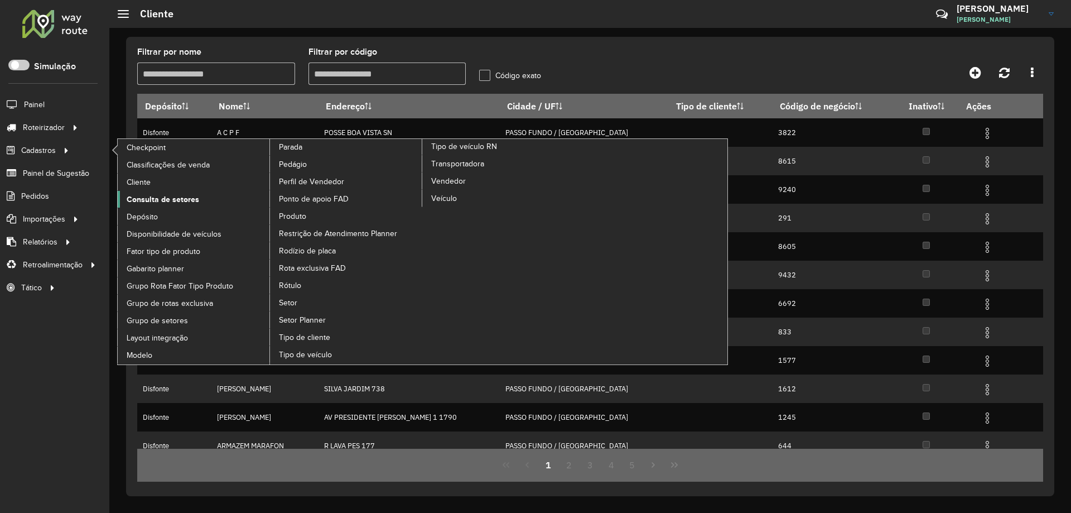
click at [160, 199] on span "Consulta de setores" at bounding box center [163, 200] width 73 height 12
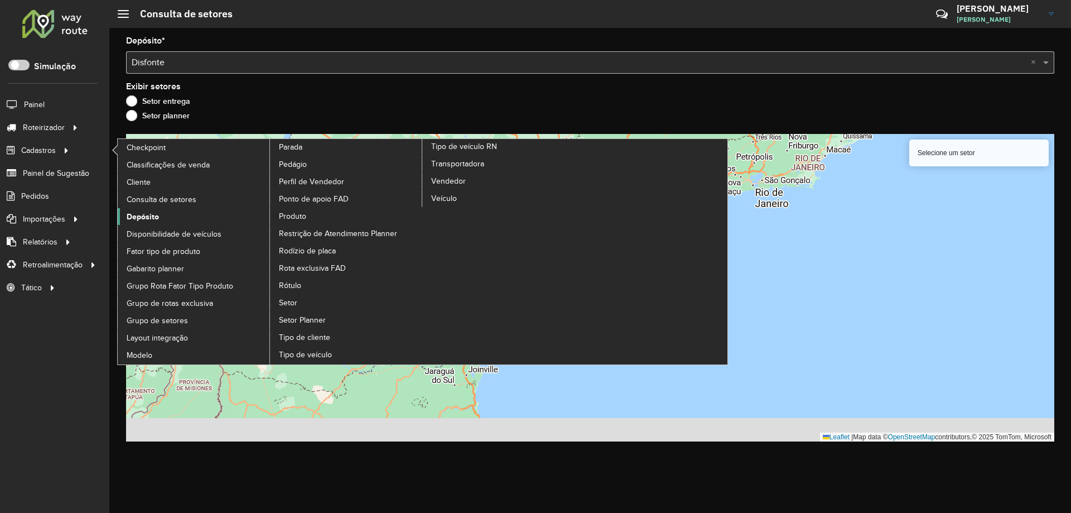
click at [172, 220] on link "Depósito" at bounding box center [194, 216] width 153 height 17
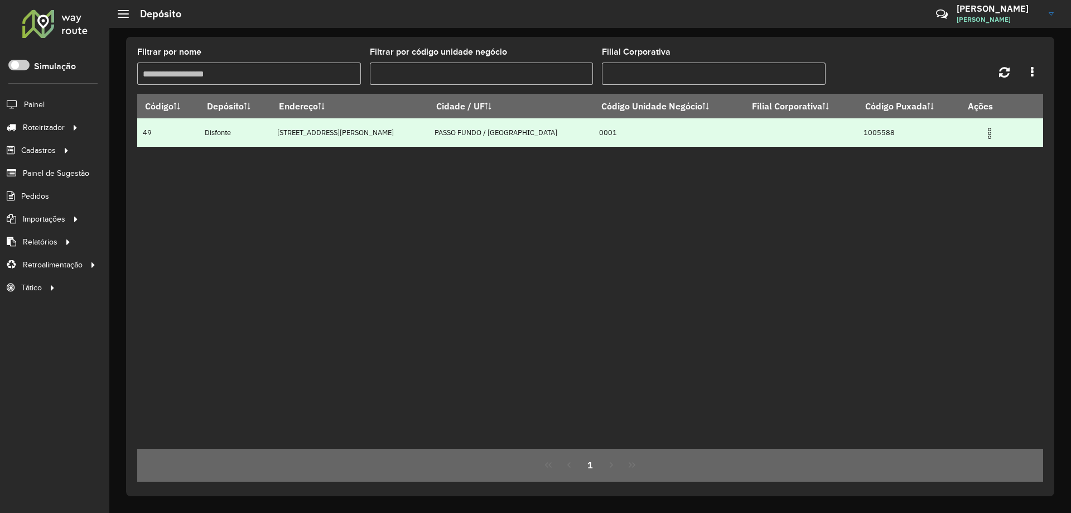
click at [985, 135] on img at bounding box center [989, 133] width 13 height 13
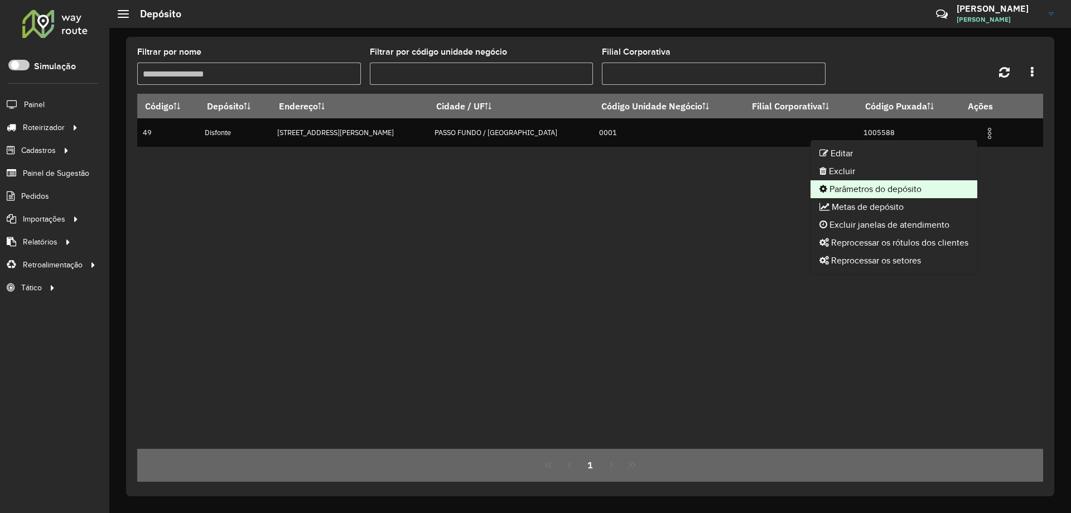
click at [901, 187] on li "Parâmetros do depósito" at bounding box center [894, 189] width 167 height 18
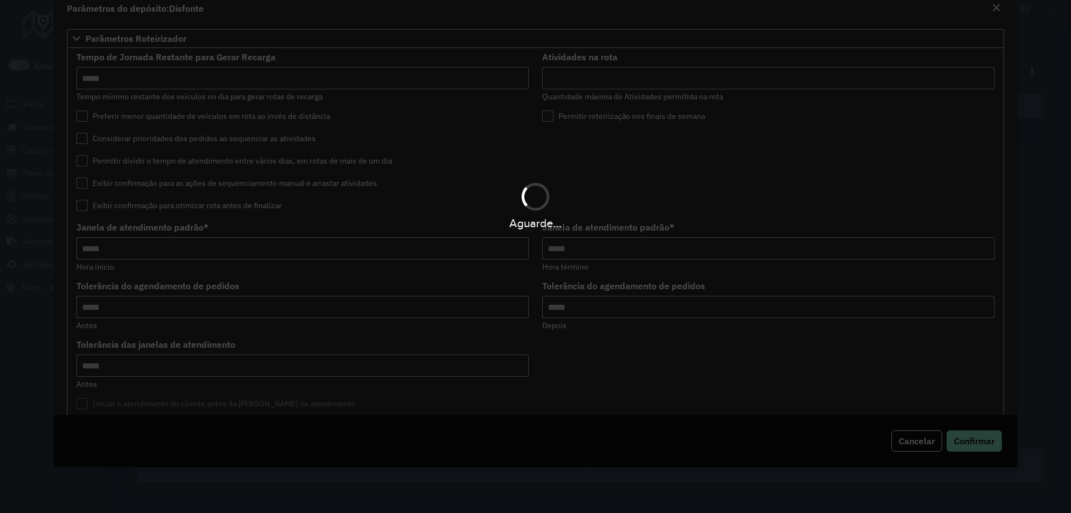
type input "*****"
type input "**"
type input "*****"
type input "*"
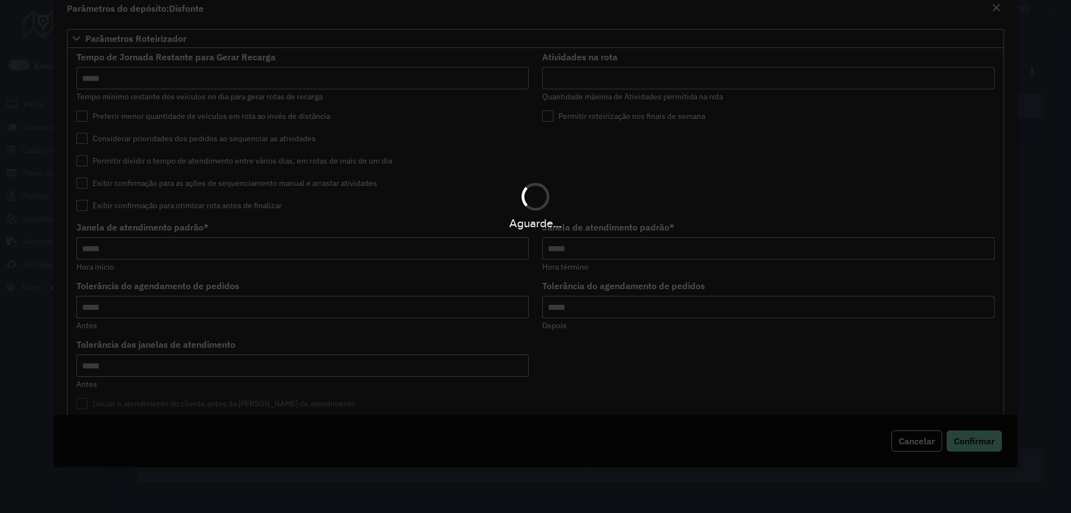
type input "*"
type input "**"
type input "*****"
type input "********"
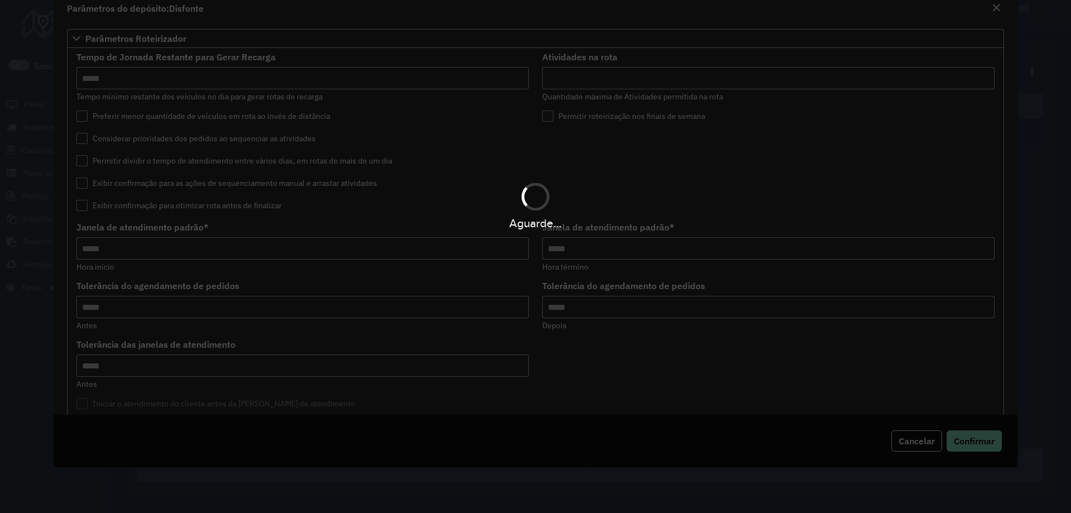
type input "**"
type input "***"
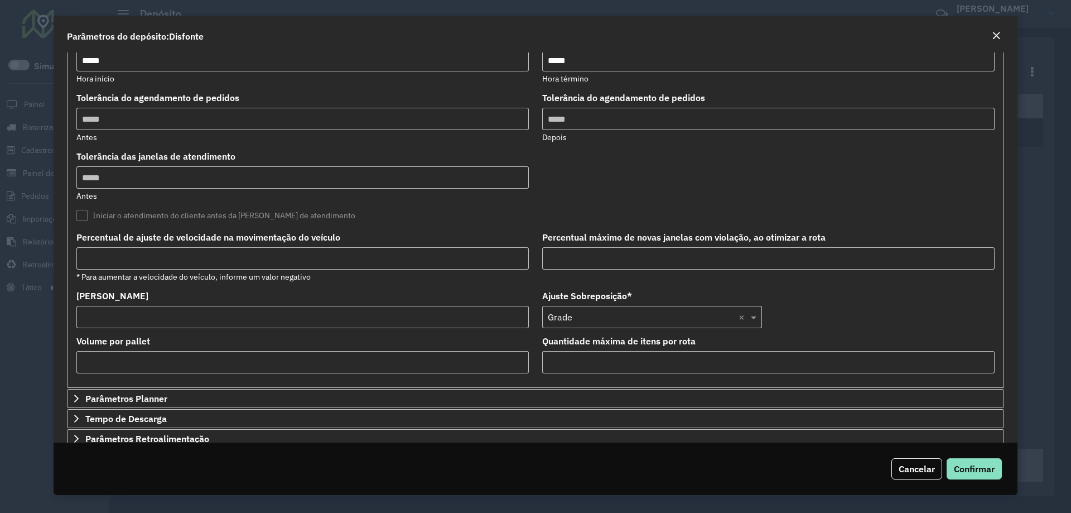
scroll to position [236, 0]
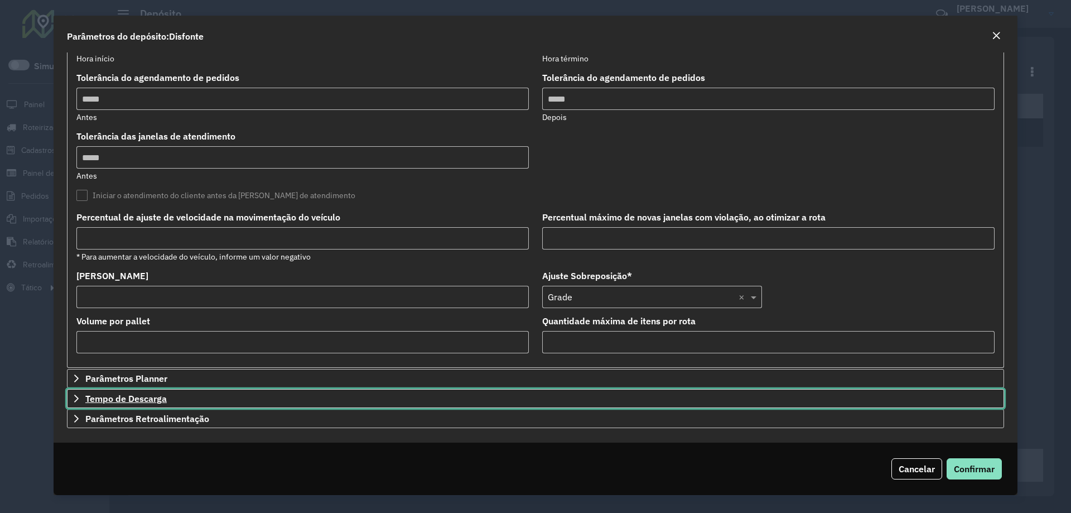
click at [150, 397] on span "Tempo de Descarga" at bounding box center [125, 398] width 81 height 9
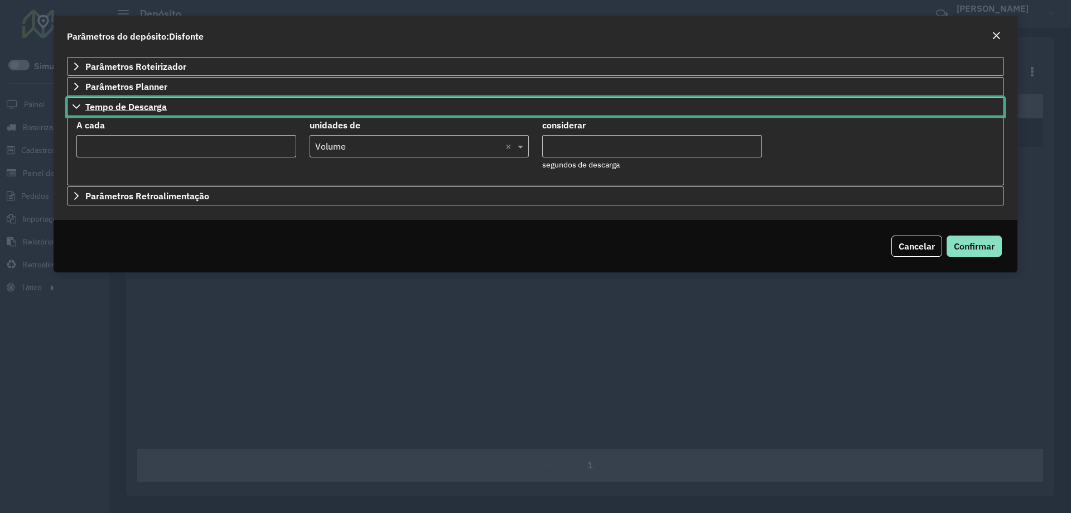
scroll to position [0, 0]
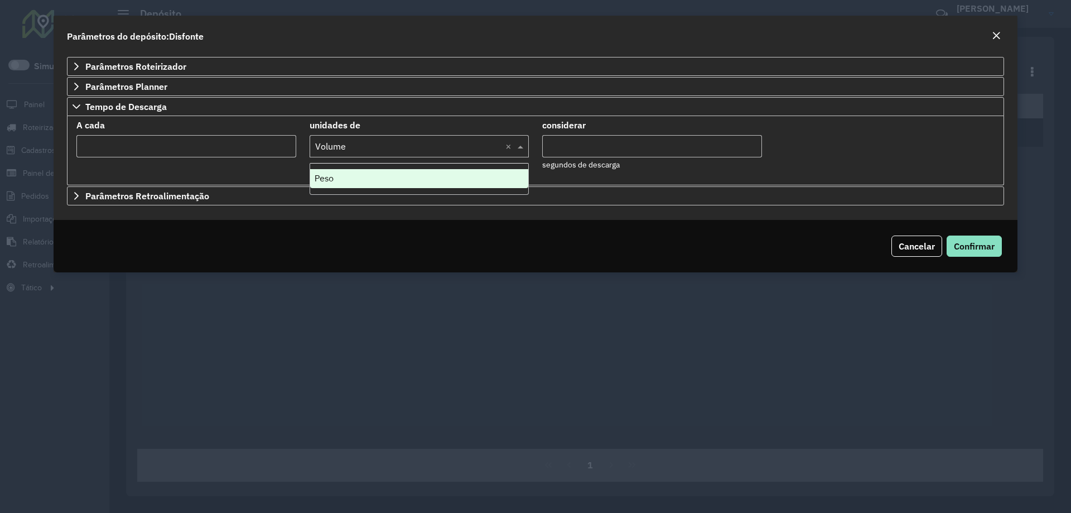
click at [374, 144] on input "text" at bounding box center [408, 146] width 186 height 13
click at [375, 144] on input "text" at bounding box center [408, 146] width 186 height 13
click at [230, 171] on formly-field "A cada **" at bounding box center [186, 150] width 233 height 59
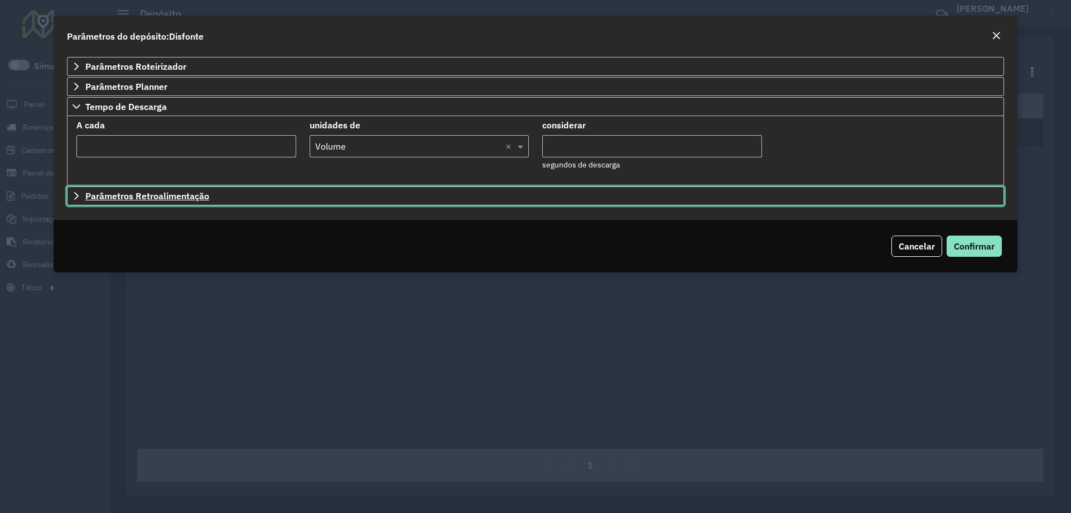
click at [166, 196] on span "Parâmetros Retroalimentação" at bounding box center [147, 195] width 124 height 9
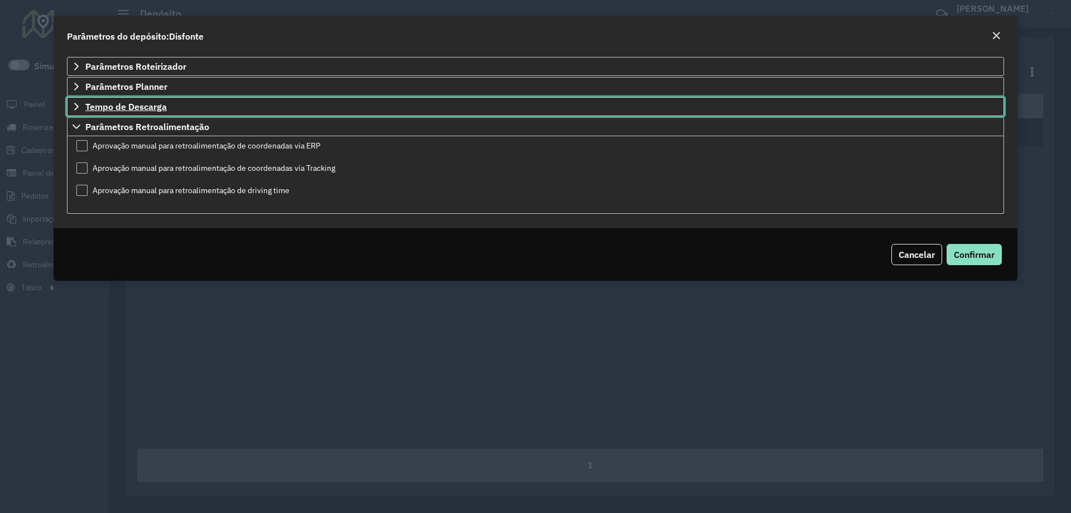
click at [163, 113] on link "Tempo de Descarga" at bounding box center [535, 106] width 937 height 19
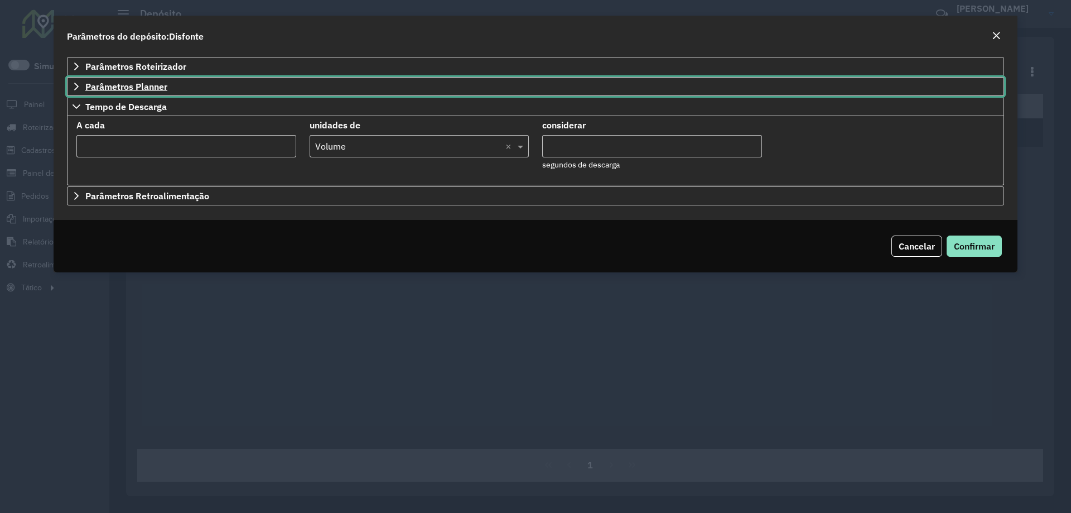
click at [176, 88] on link "Parâmetros Planner" at bounding box center [535, 86] width 937 height 19
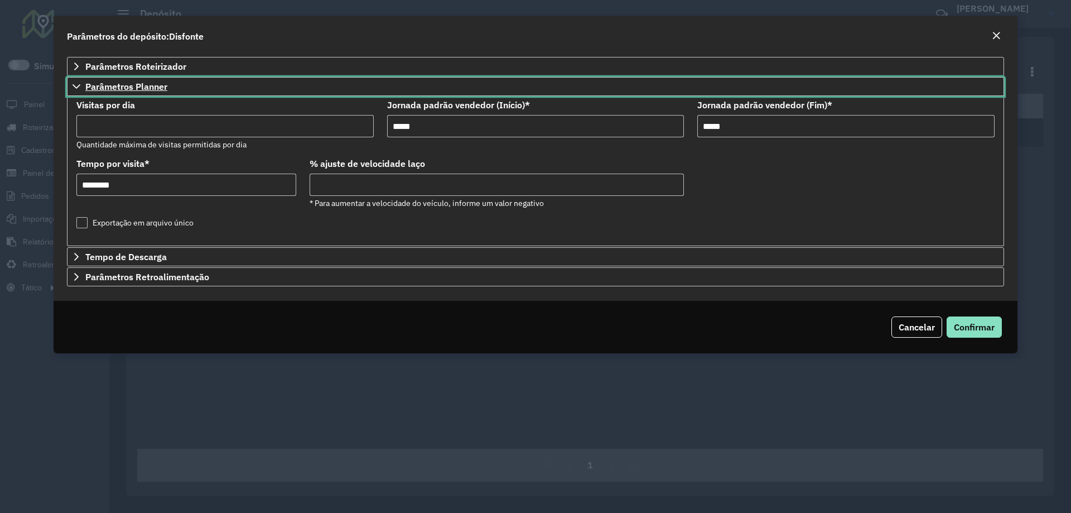
click at [177, 88] on link "Parâmetros Planner" at bounding box center [535, 86] width 937 height 19
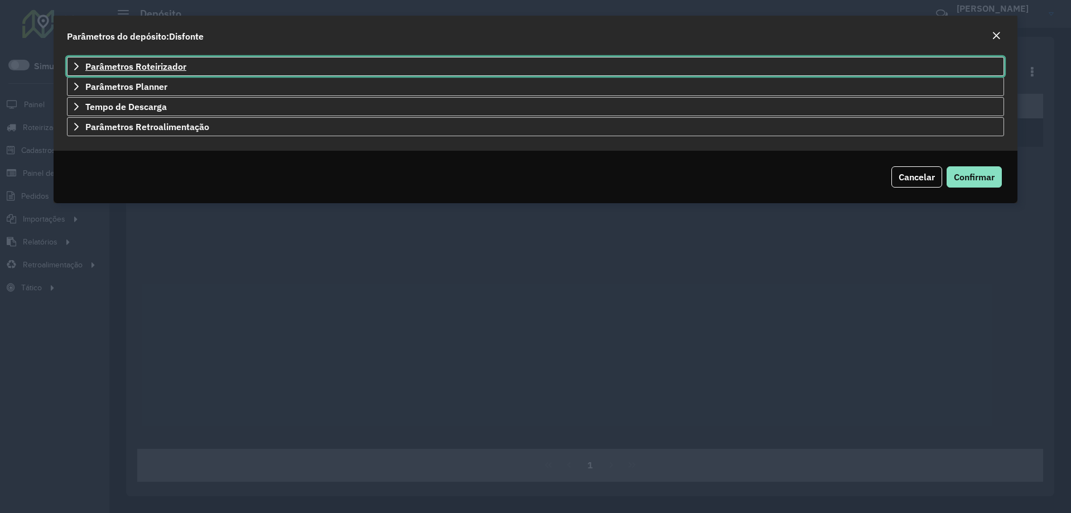
click at [174, 66] on span "Parâmetros Roteirizador" at bounding box center [135, 66] width 101 height 9
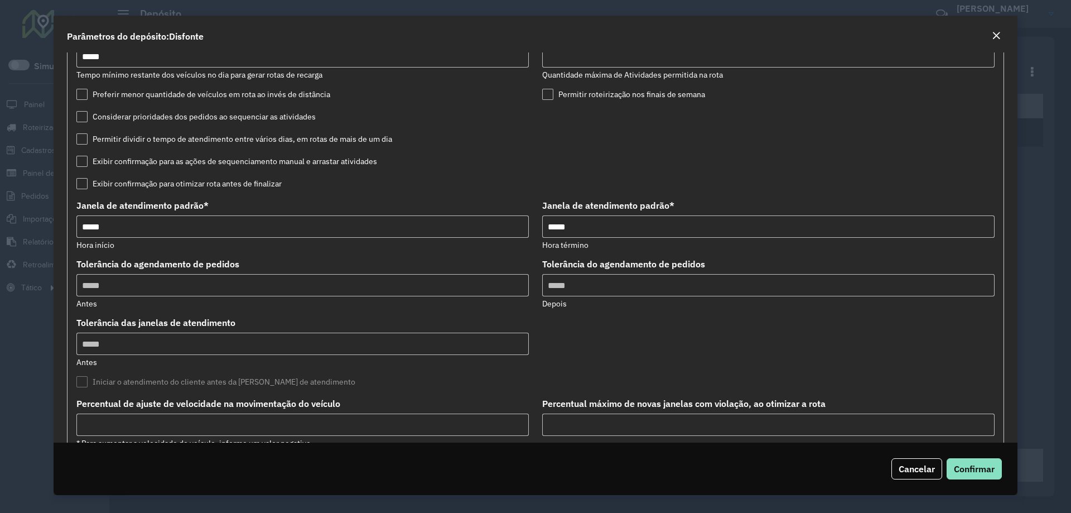
scroll to position [74, 0]
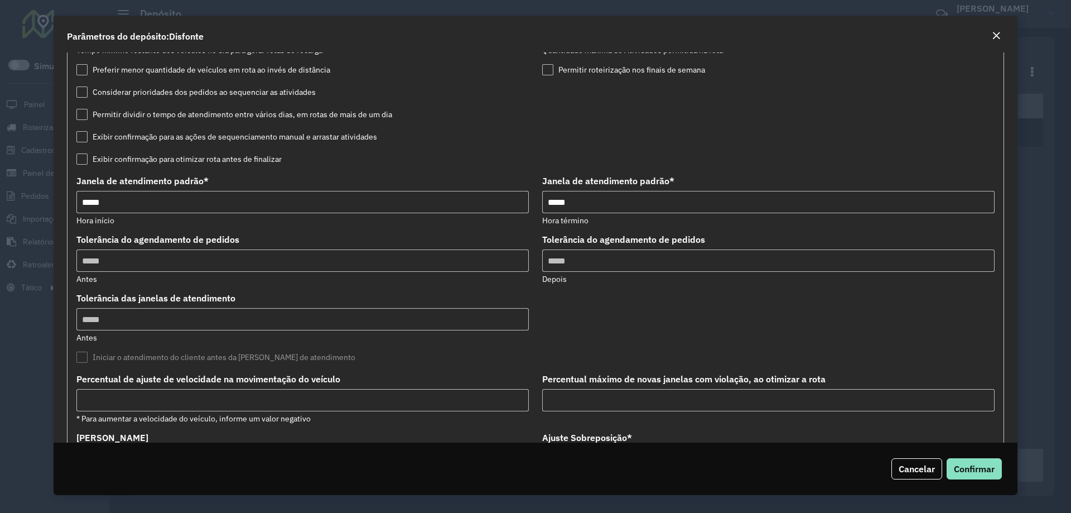
drag, startPoint x: 599, startPoint y: 200, endPoint x: 536, endPoint y: 204, distance: 63.2
click at [536, 204] on formly-field "Janela de atendimento padrão * Hora término" at bounding box center [769, 206] width 466 height 59
type input "*****"
click at [754, 302] on formly-group "Tempo de Jornada Restante para Gerar Recarga Tempo mínimo restante dos veículos…" at bounding box center [536, 265] width 932 height 517
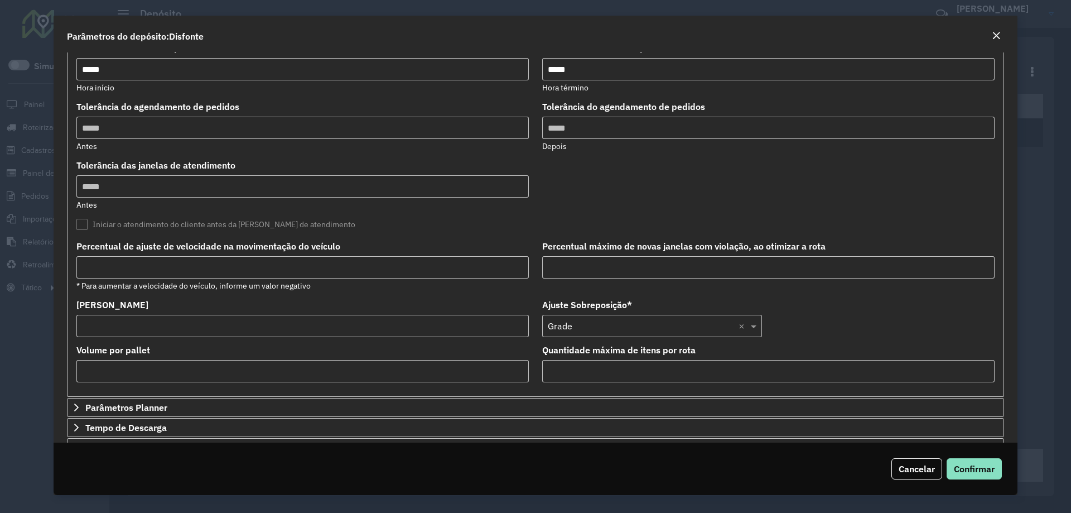
scroll to position [223, 0]
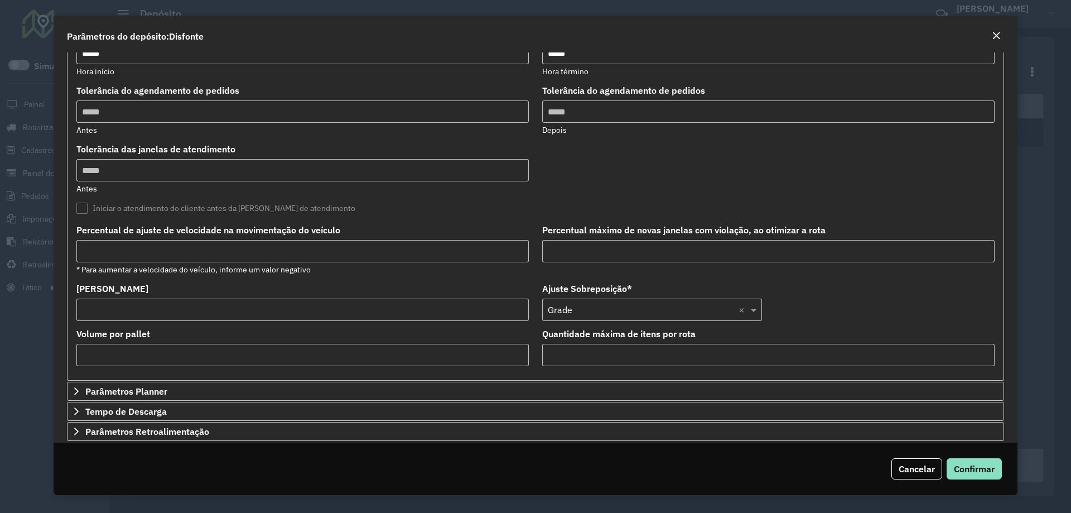
click at [596, 251] on input "*" at bounding box center [768, 251] width 452 height 22
click at [729, 179] on formly-group "Tempo de Jornada Restante para Gerar Recarga Tempo mínimo restante dos veículos…" at bounding box center [536, 116] width 932 height 517
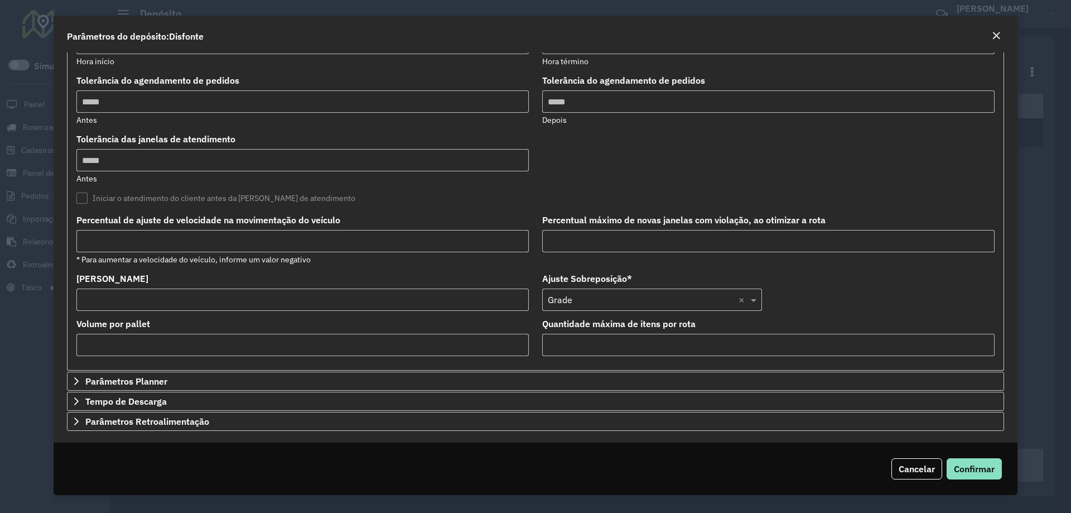
scroll to position [236, 0]
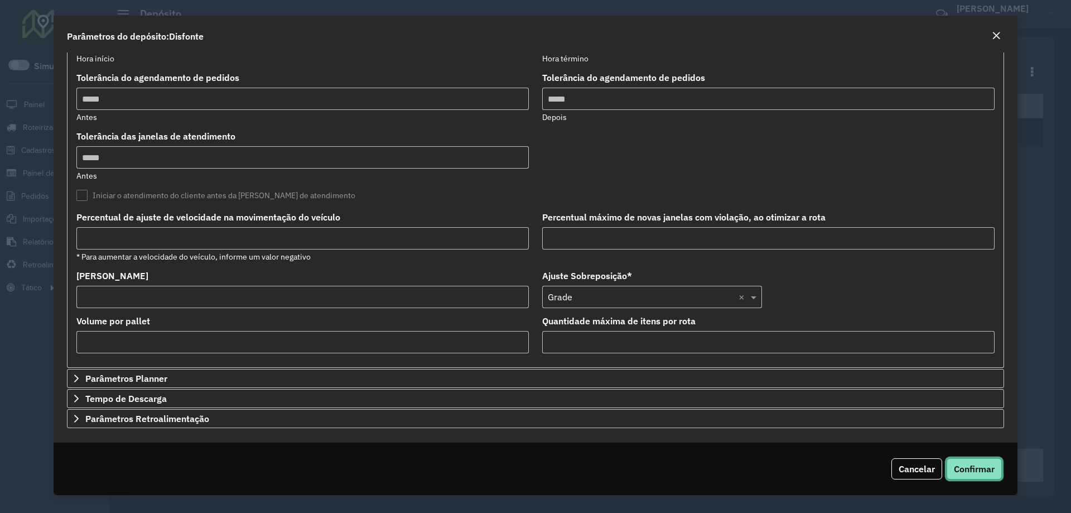
click at [980, 473] on span "Confirmar" at bounding box center [974, 468] width 41 height 11
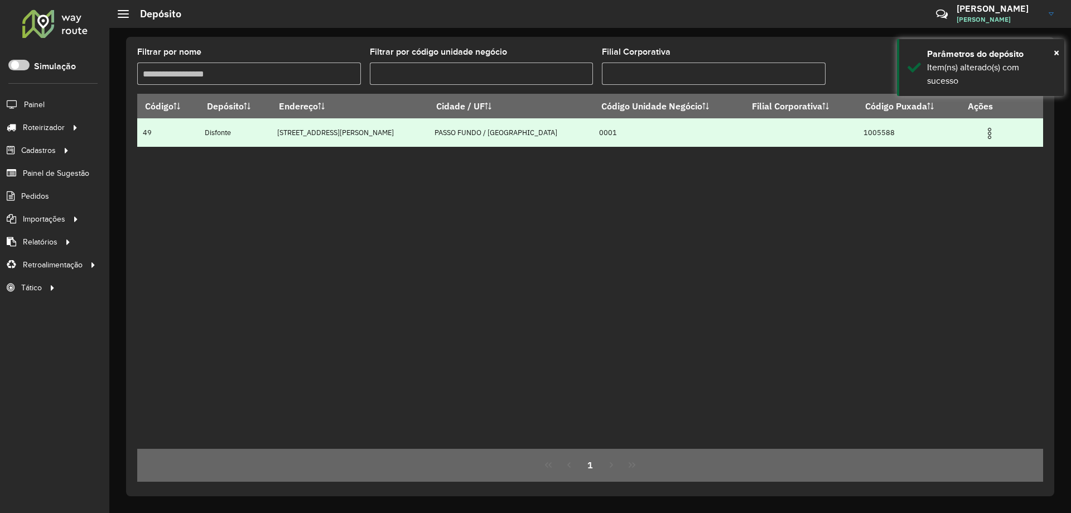
click at [987, 132] on img at bounding box center [989, 133] width 13 height 13
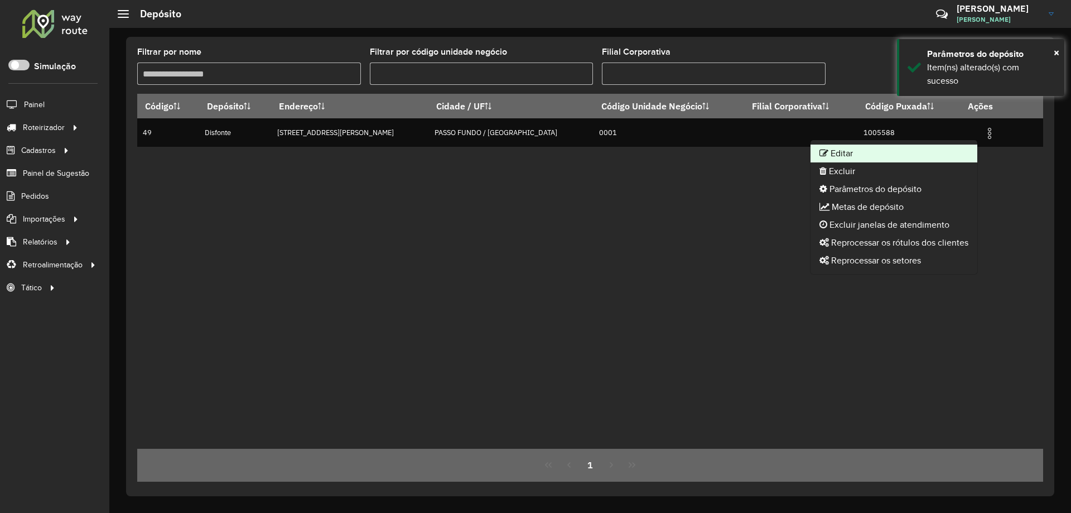
click at [896, 151] on li "Editar" at bounding box center [894, 153] width 167 height 18
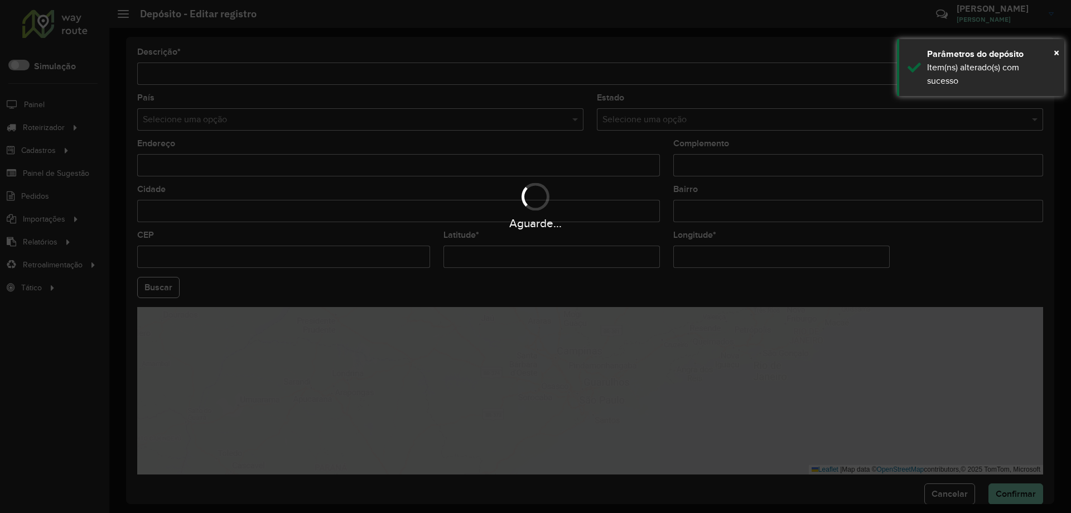
type input "********"
type input "**********"
type input "********"
type input "**********"
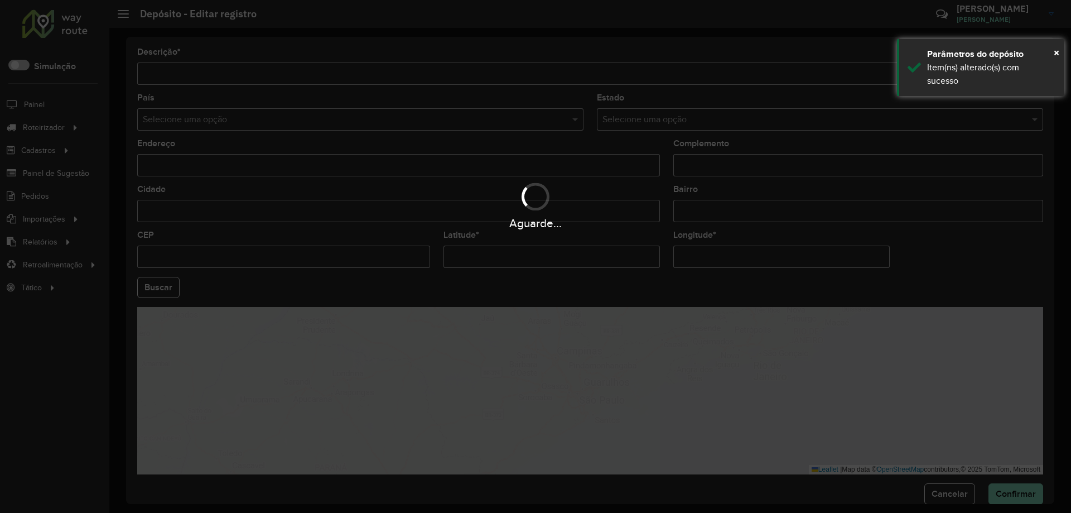
type input "**********"
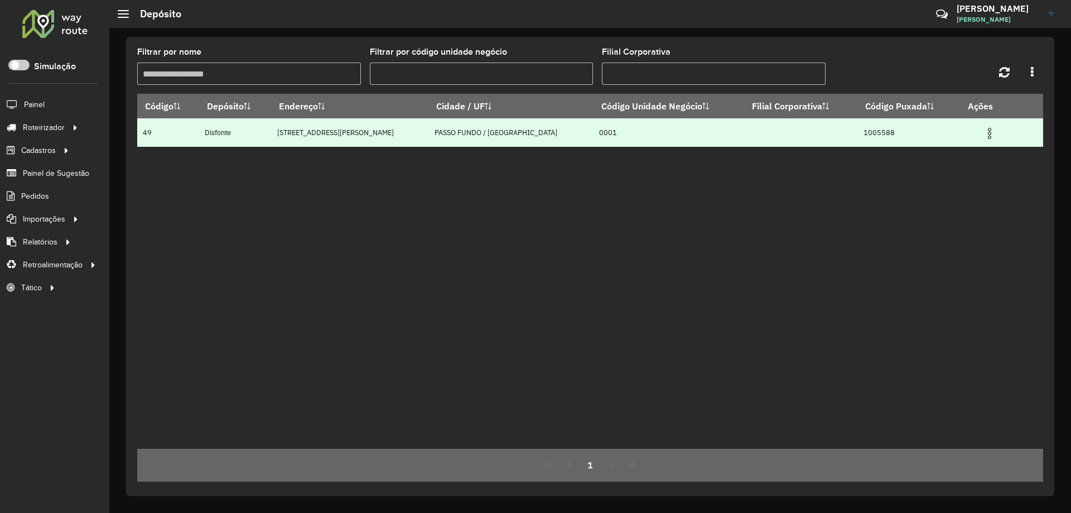
click at [984, 136] on img at bounding box center [989, 133] width 13 height 13
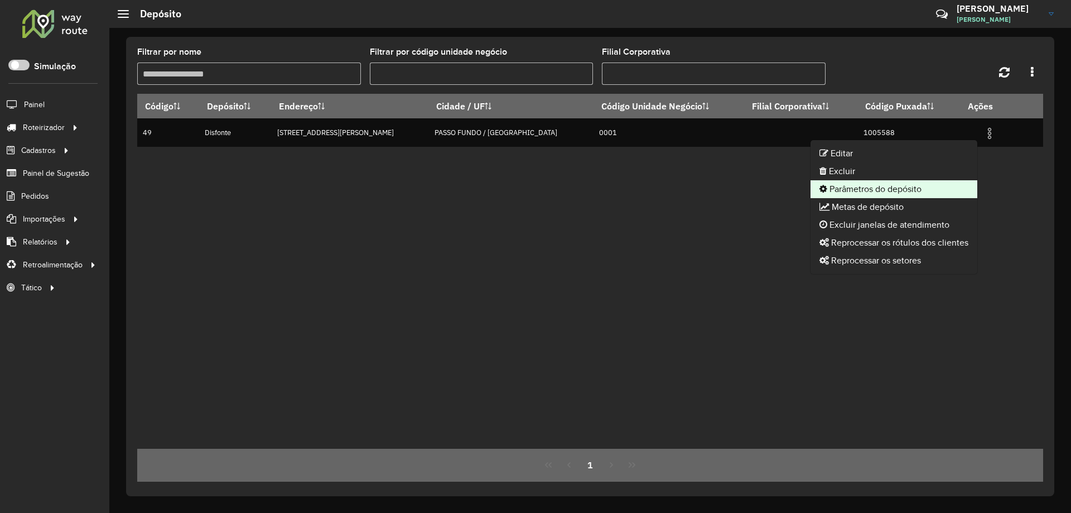
click at [869, 187] on li "Parâmetros do depósito" at bounding box center [894, 189] width 167 height 18
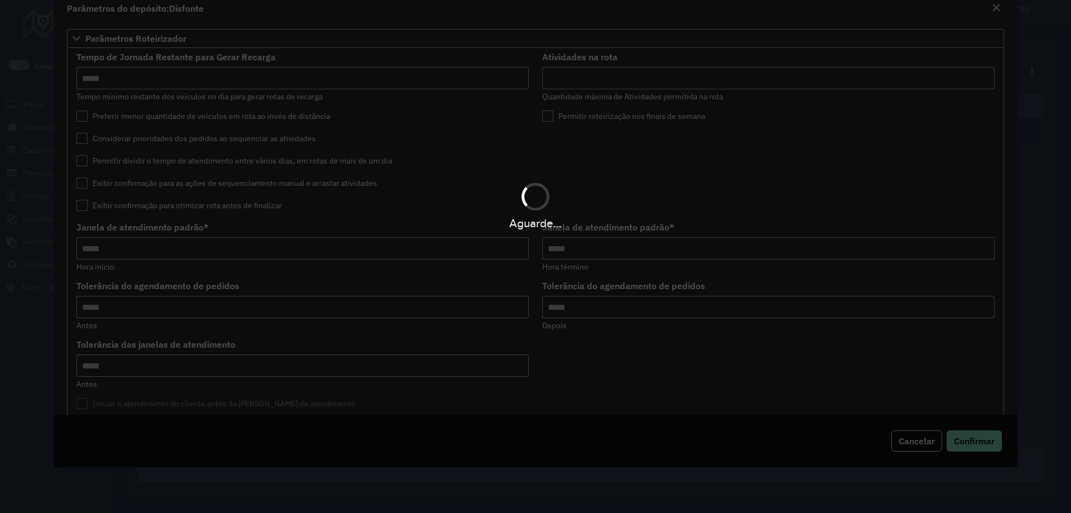
type input "*****"
type input "**"
type input "*****"
type input "*"
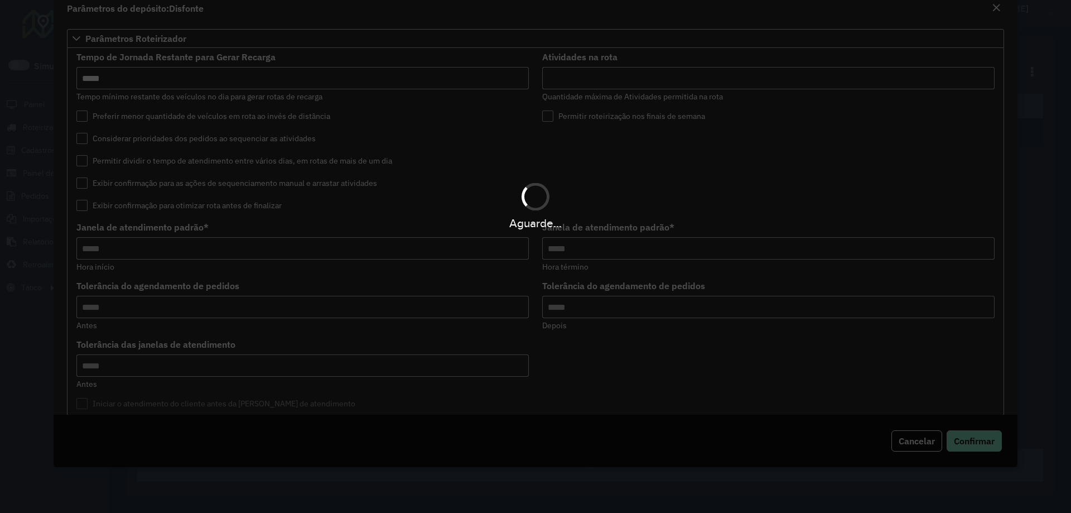
type input "*"
type input "**"
type input "*****"
type input "********"
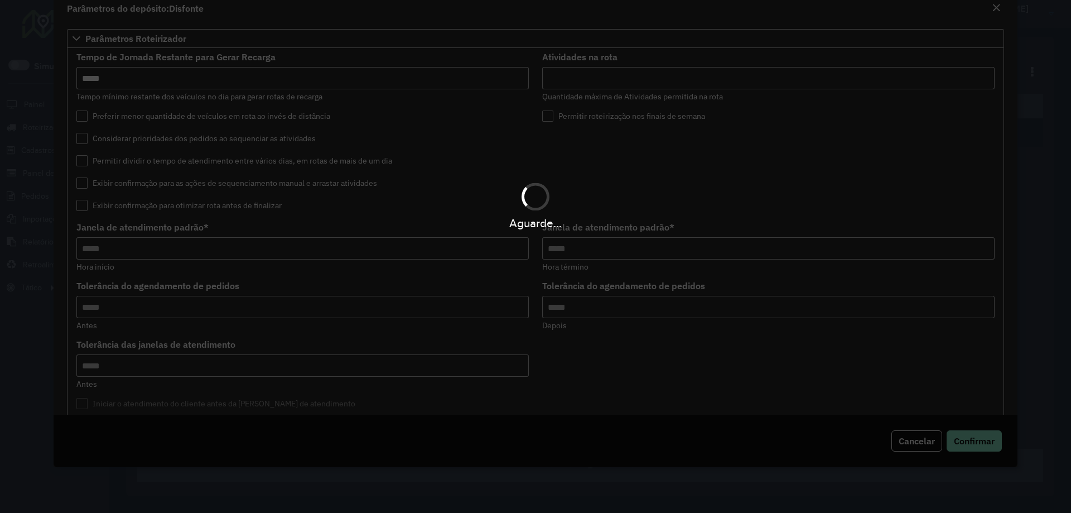
type input "**"
type input "***"
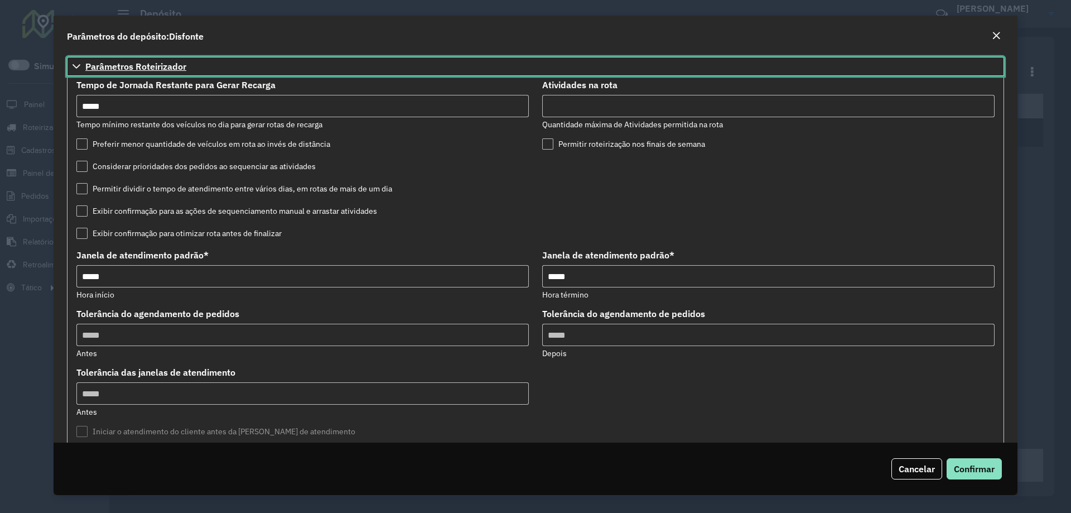
click at [137, 62] on span "Parâmetros Roteirizador" at bounding box center [135, 66] width 101 height 9
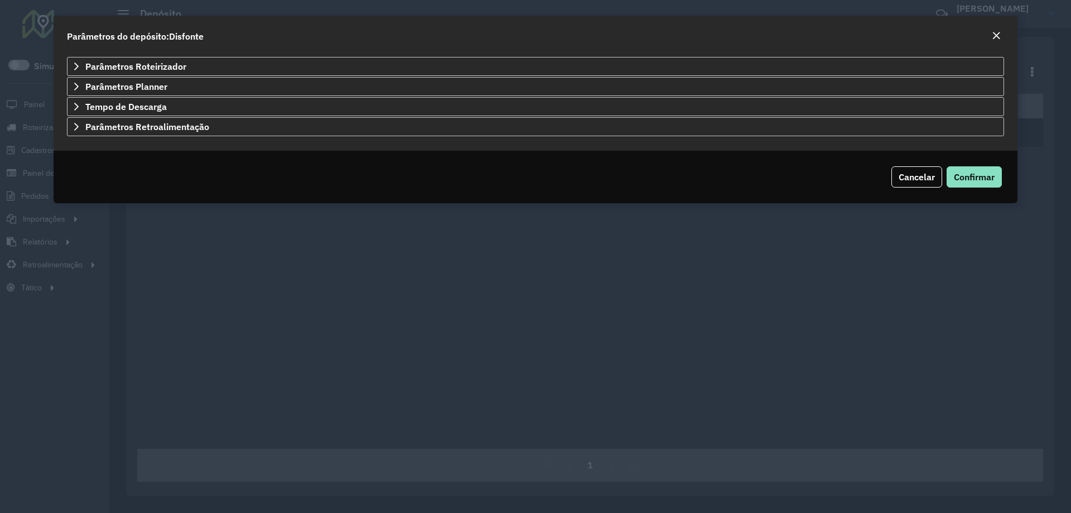
drag, startPoint x: 1008, startPoint y: 255, endPoint x: 792, endPoint y: 276, distance: 217.5
click at [1007, 256] on modal-container "Parâmetros do depósito:Disfonte Parâmetros Roteirizador Tempo de Jornada Restan…" at bounding box center [535, 256] width 1071 height 513
click at [928, 171] on span "Cancelar" at bounding box center [917, 176] width 36 height 11
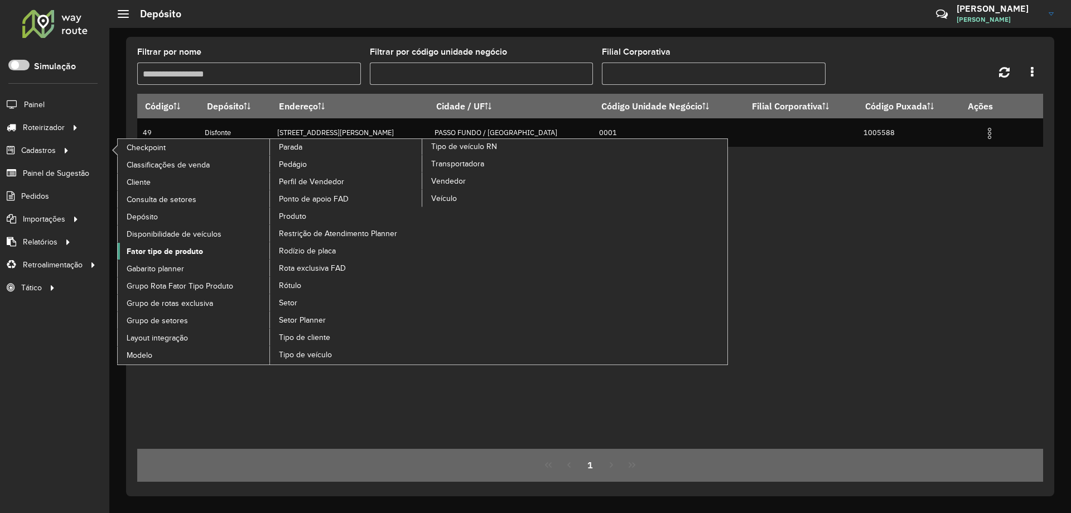
click at [190, 250] on span "Fator tipo de produto" at bounding box center [165, 251] width 76 height 12
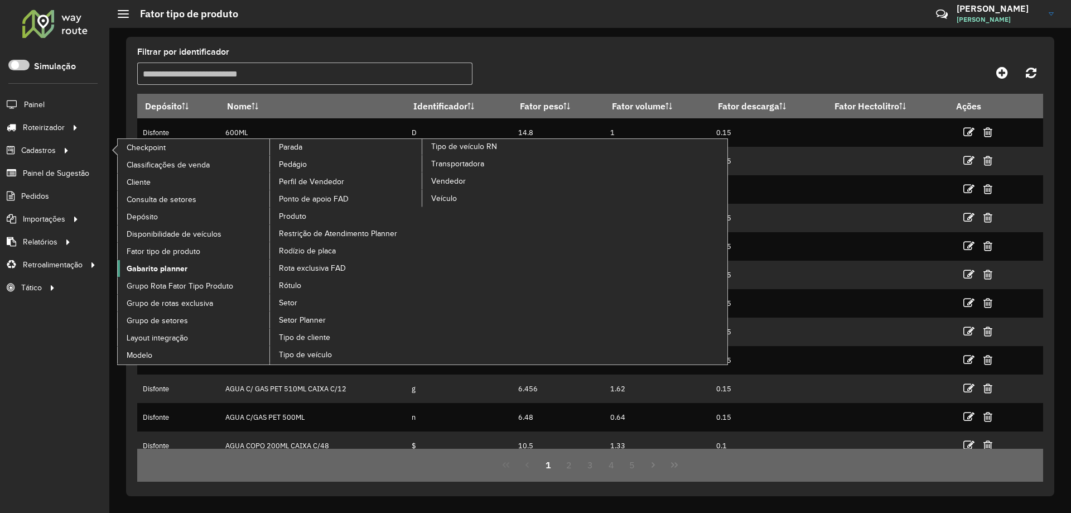
click at [165, 263] on span "Gabarito planner" at bounding box center [157, 269] width 61 height 12
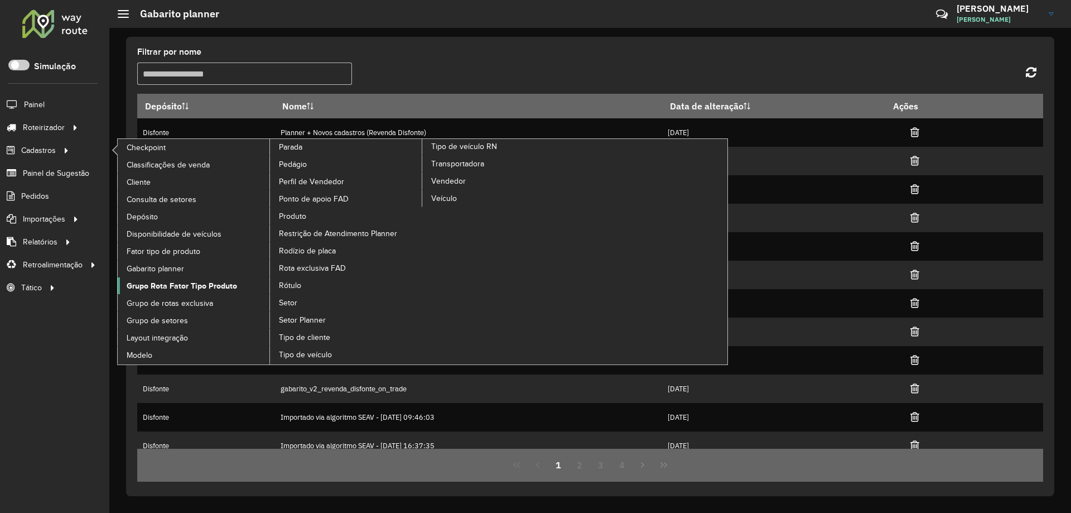
click at [203, 285] on span "Grupo Rota Fator Tipo Produto" at bounding box center [182, 286] width 110 height 12
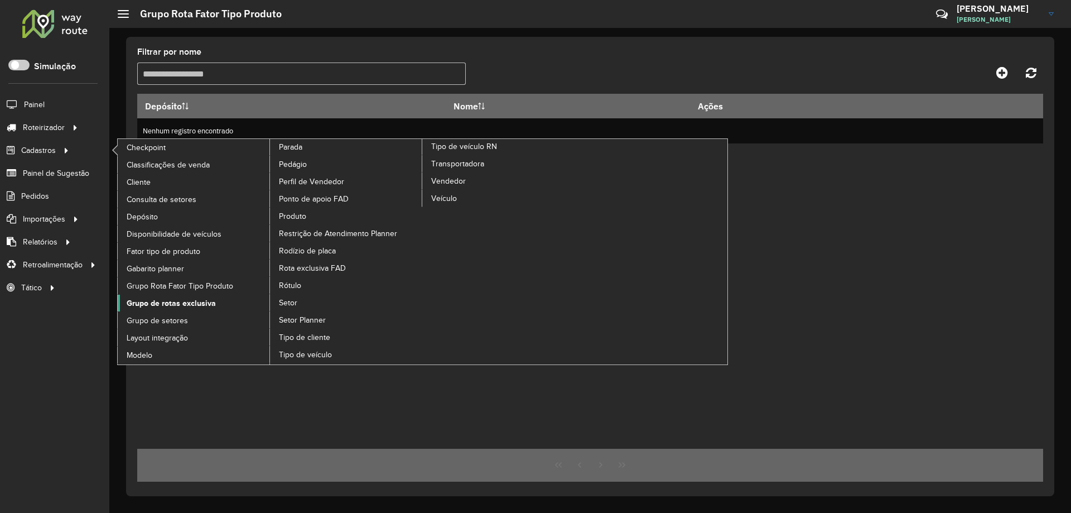
click at [205, 302] on span "Grupo de rotas exclusiva" at bounding box center [171, 303] width 89 height 12
click at [187, 325] on span "Grupo de setores" at bounding box center [158, 321] width 62 height 12
click at [172, 341] on span "Layout integração" at bounding box center [159, 338] width 65 height 12
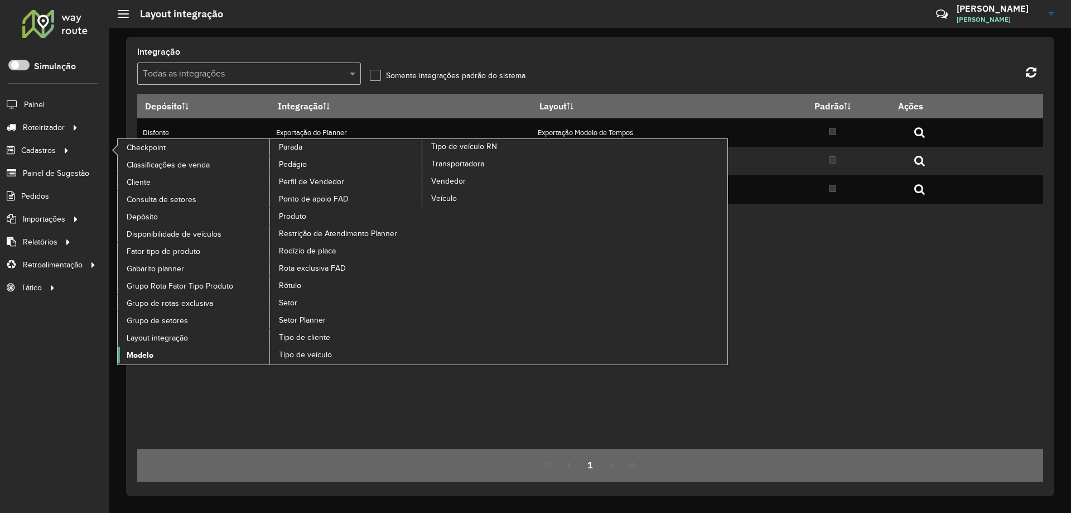
click at [150, 353] on span "Modelo" at bounding box center [140, 355] width 27 height 12
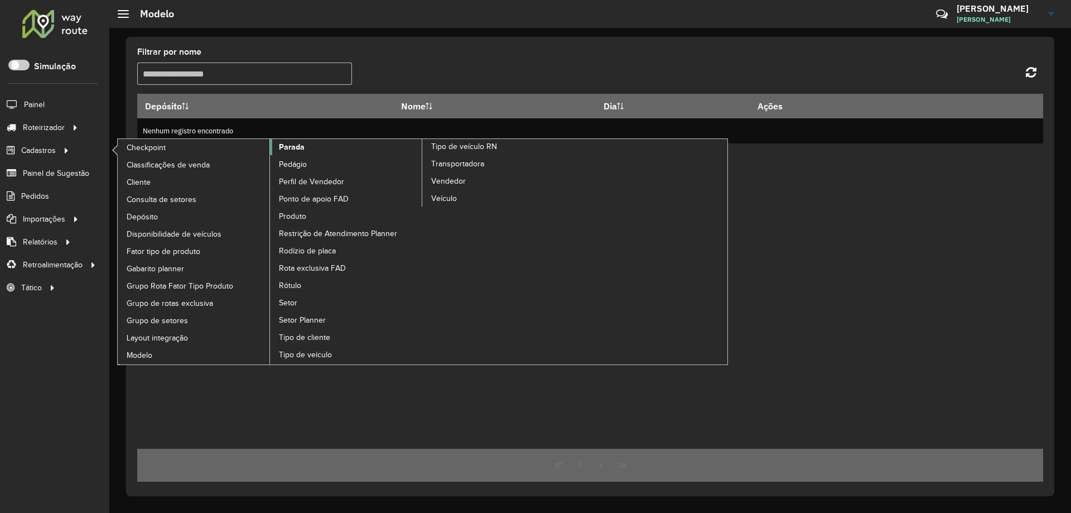
click at [296, 144] on span "Parada" at bounding box center [292, 147] width 26 height 12
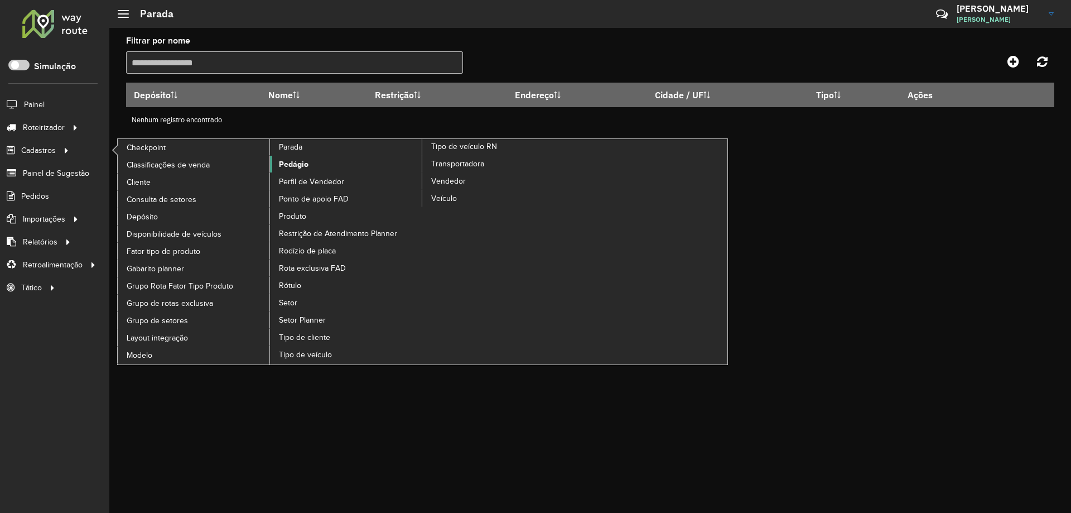
click at [310, 166] on link "Pedágio" at bounding box center [346, 164] width 153 height 17
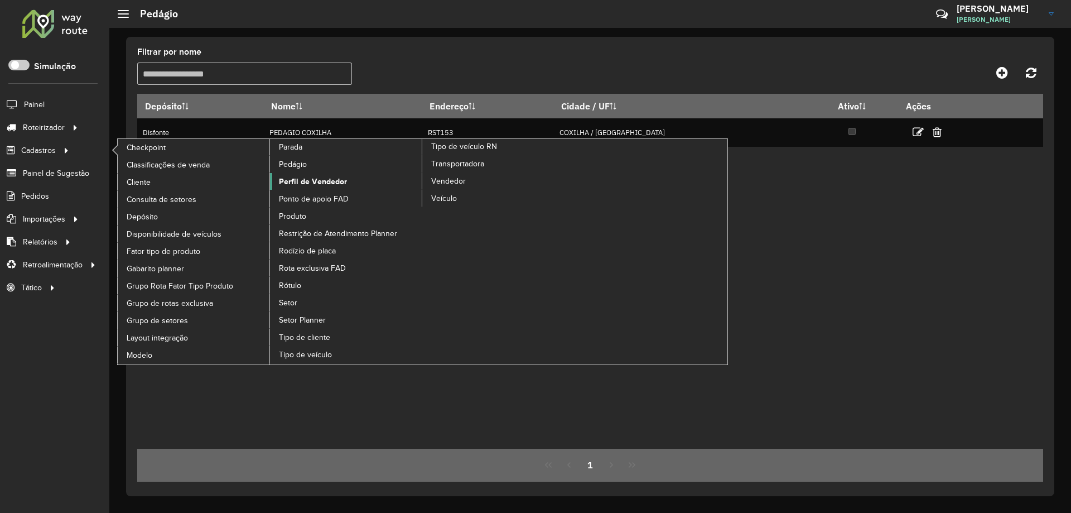
click at [317, 186] on span "Perfil de Vendedor" at bounding box center [313, 182] width 68 height 12
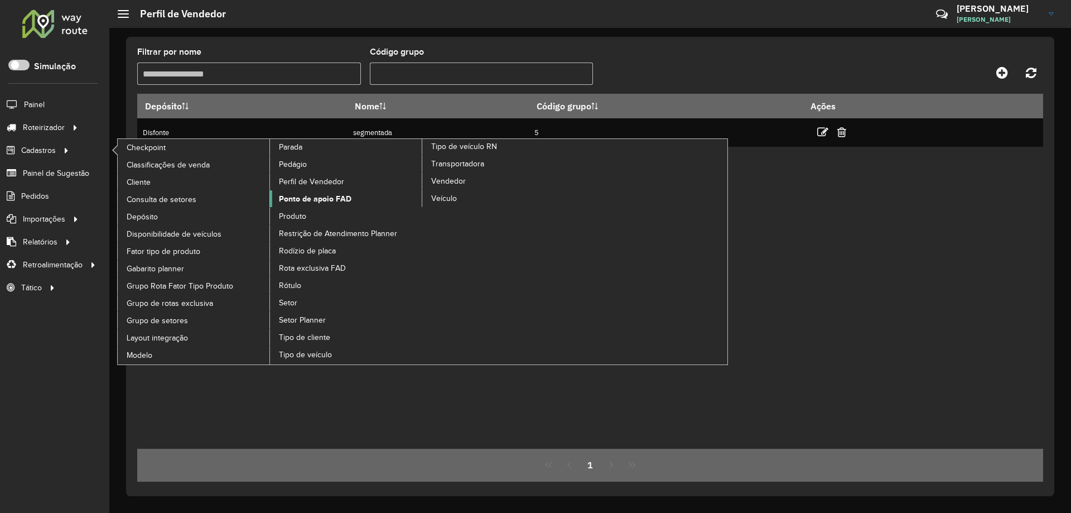
click at [304, 200] on span "Ponto de apoio FAD" at bounding box center [315, 199] width 73 height 12
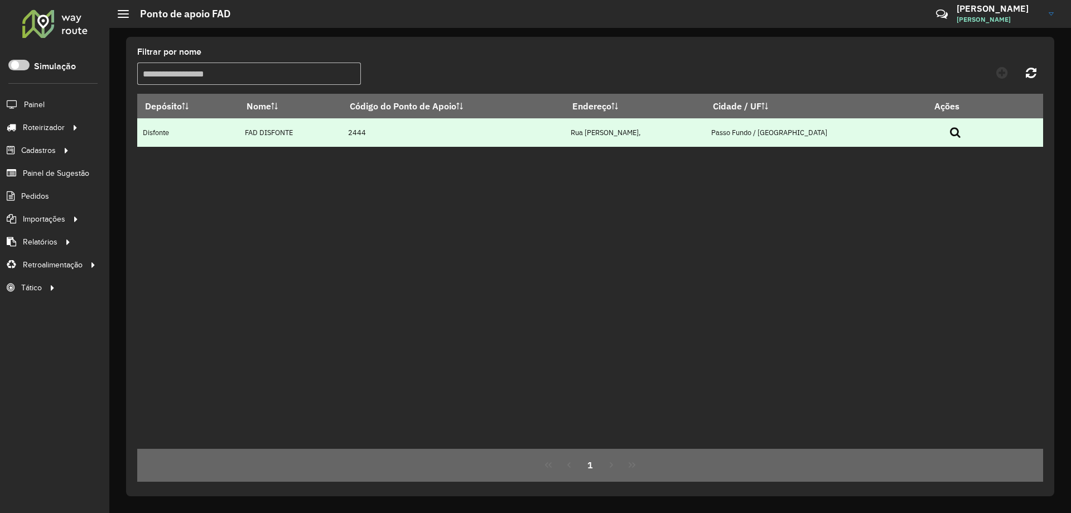
click at [958, 131] on icon at bounding box center [955, 132] width 11 height 11
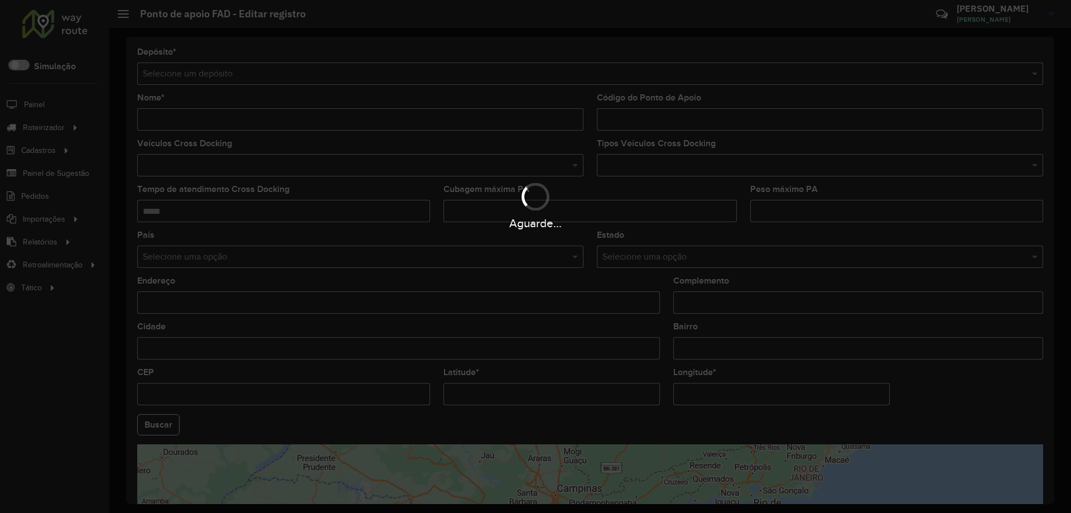
type input "**********"
type input "****"
type input "*****"
type input "**********"
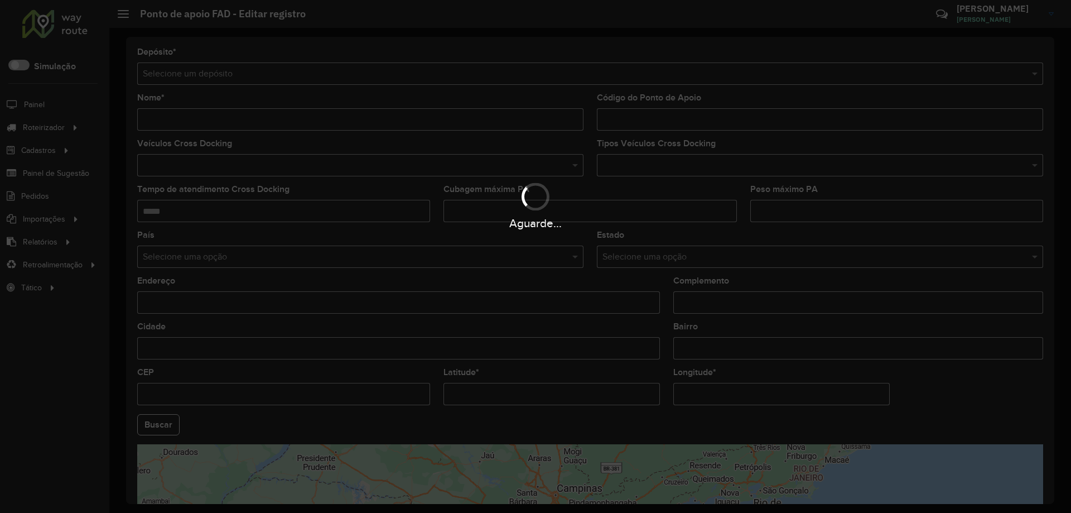
type input "********"
type input "**********"
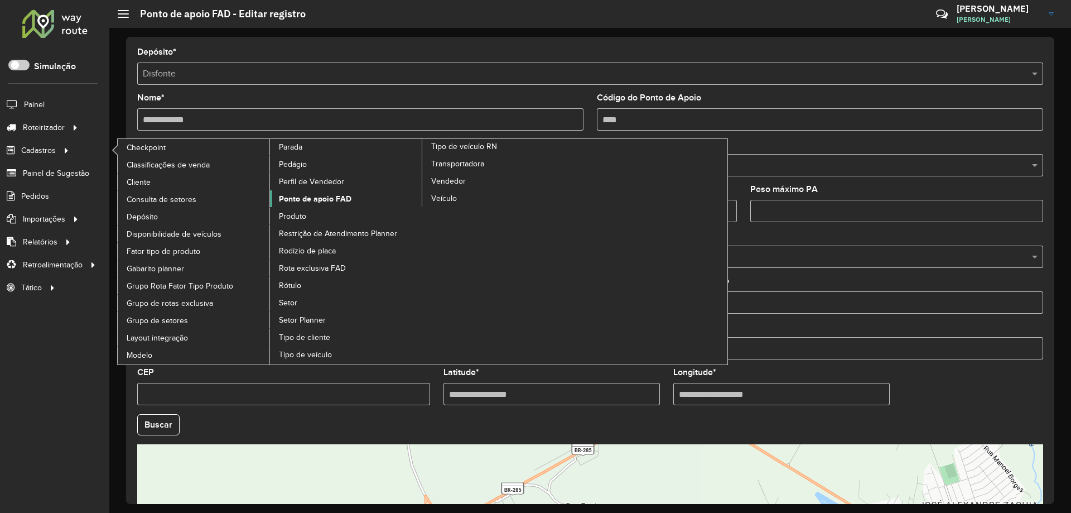
click at [324, 202] on span "Ponto de apoio FAD" at bounding box center [315, 199] width 73 height 12
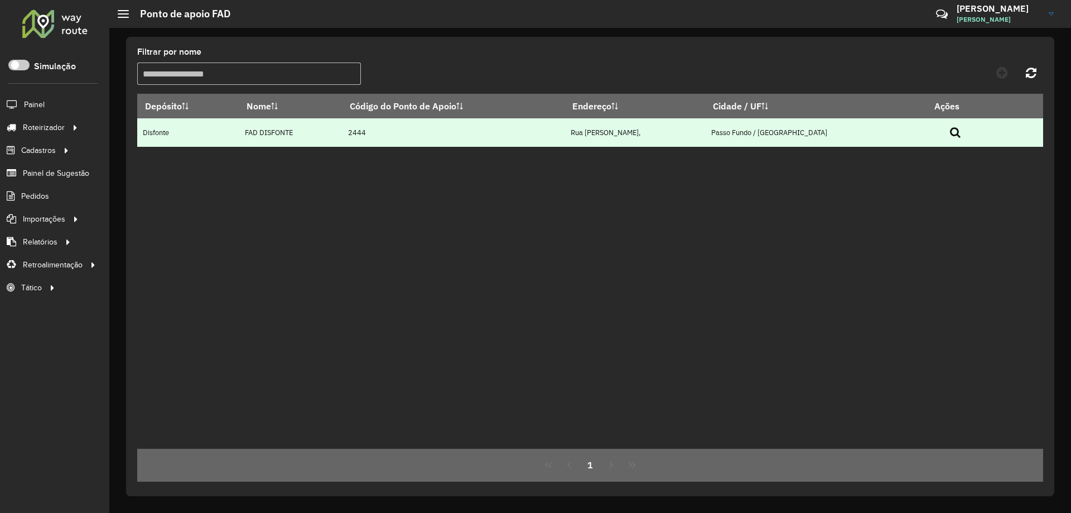
drag, startPoint x: 369, startPoint y: 138, endPoint x: 335, endPoint y: 144, distance: 34.5
click at [367, 139] on td "2444" at bounding box center [454, 132] width 223 height 28
click at [194, 133] on td "Disfonte" at bounding box center [188, 132] width 102 height 28
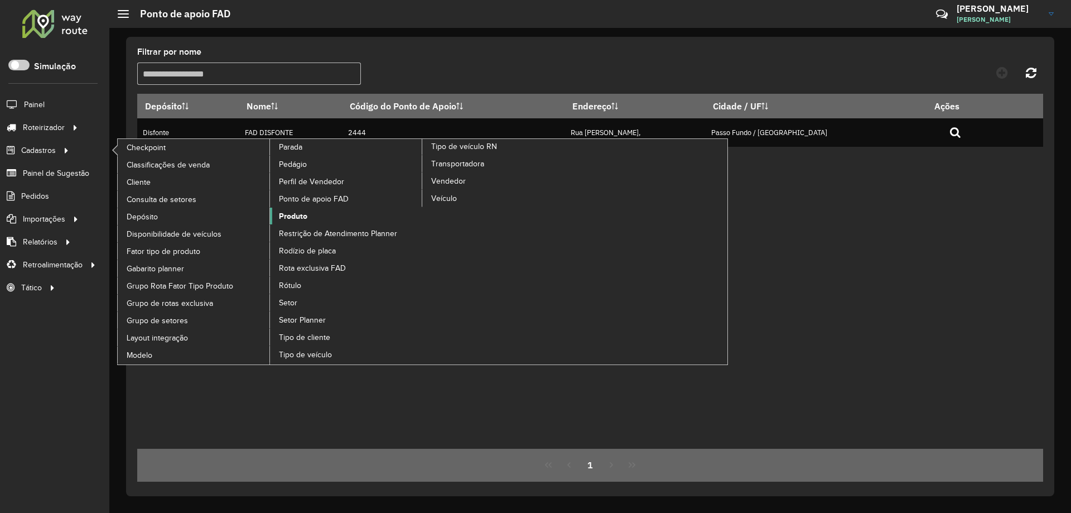
click at [303, 213] on span "Produto" at bounding box center [293, 216] width 28 height 12
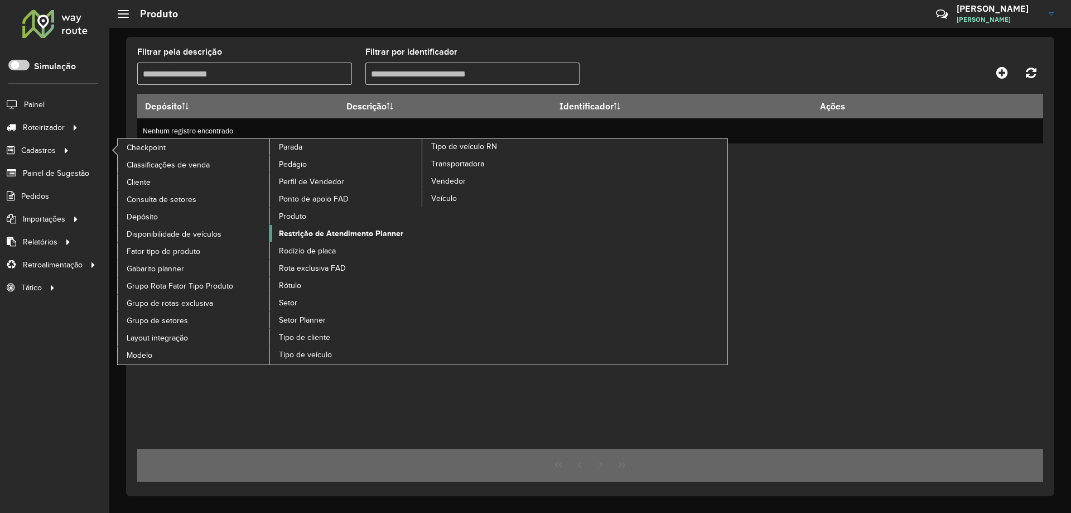
click at [315, 233] on span "Restrição de Atendimento Planner" at bounding box center [341, 234] width 124 height 12
click at [327, 241] on link "Restrição de Atendimento Planner" at bounding box center [346, 233] width 153 height 17
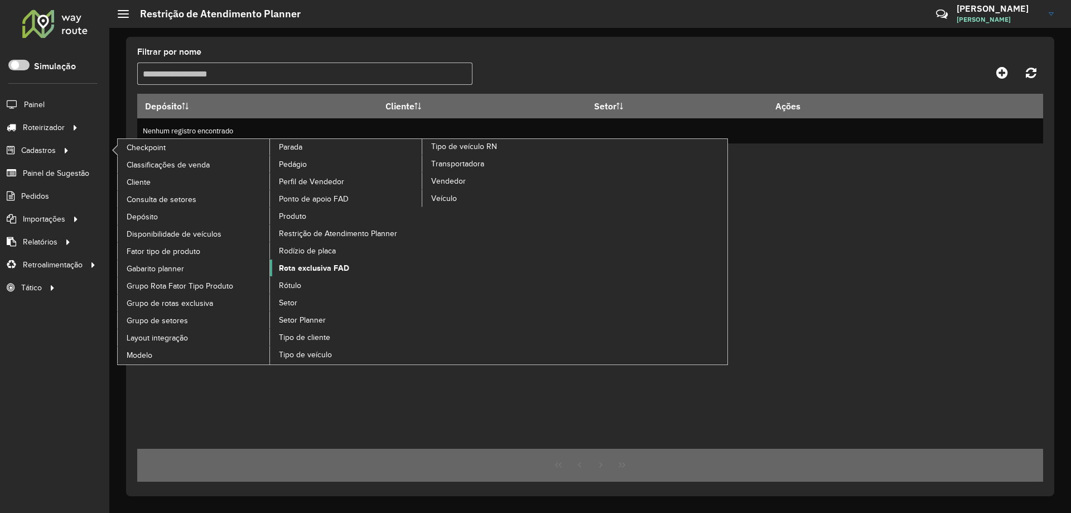
click at [335, 266] on span "Rota exclusiva FAD" at bounding box center [314, 268] width 70 height 12
click at [298, 283] on span "Rótulo" at bounding box center [290, 286] width 23 height 12
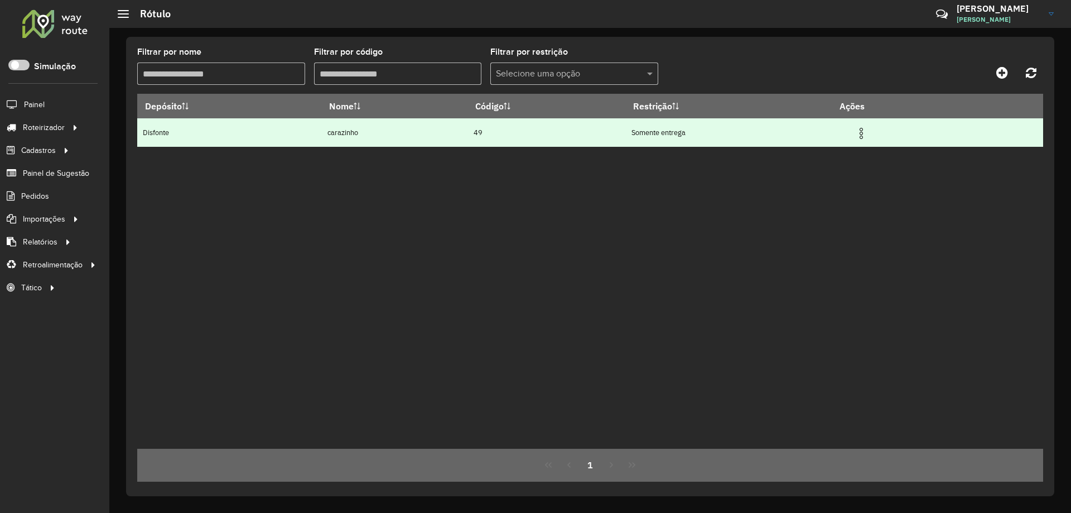
click at [868, 133] on img at bounding box center [861, 133] width 13 height 13
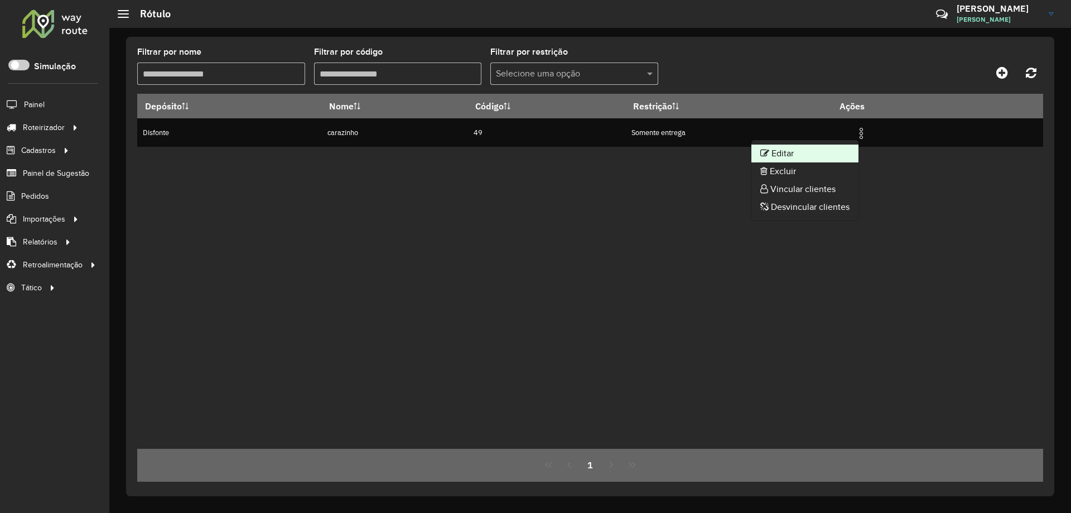
click at [814, 157] on li "Editar" at bounding box center [804, 153] width 107 height 18
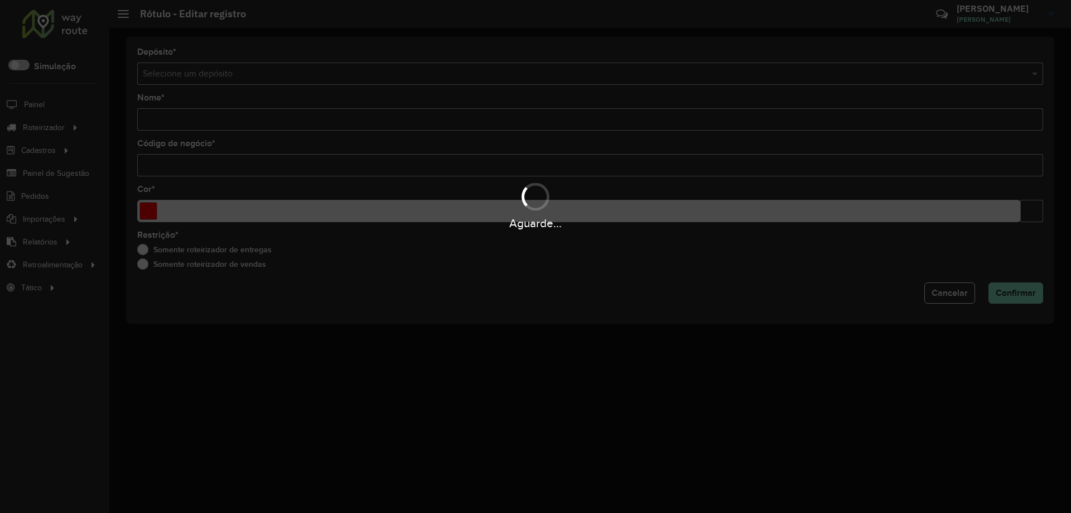
type input "*********"
type input "**"
type input "*******"
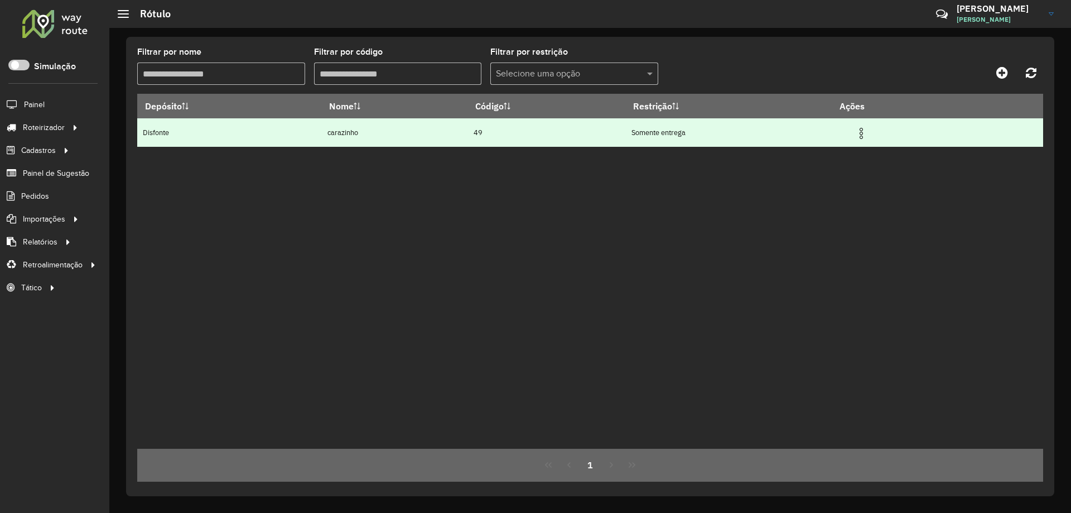
click at [868, 139] on img at bounding box center [861, 133] width 13 height 13
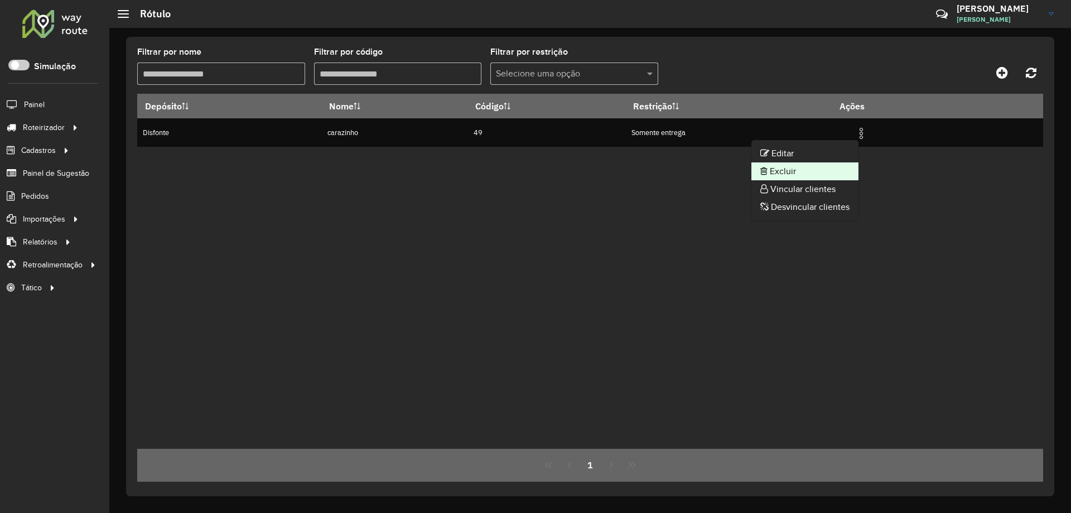
click at [810, 174] on li "Excluir" at bounding box center [804, 171] width 107 height 18
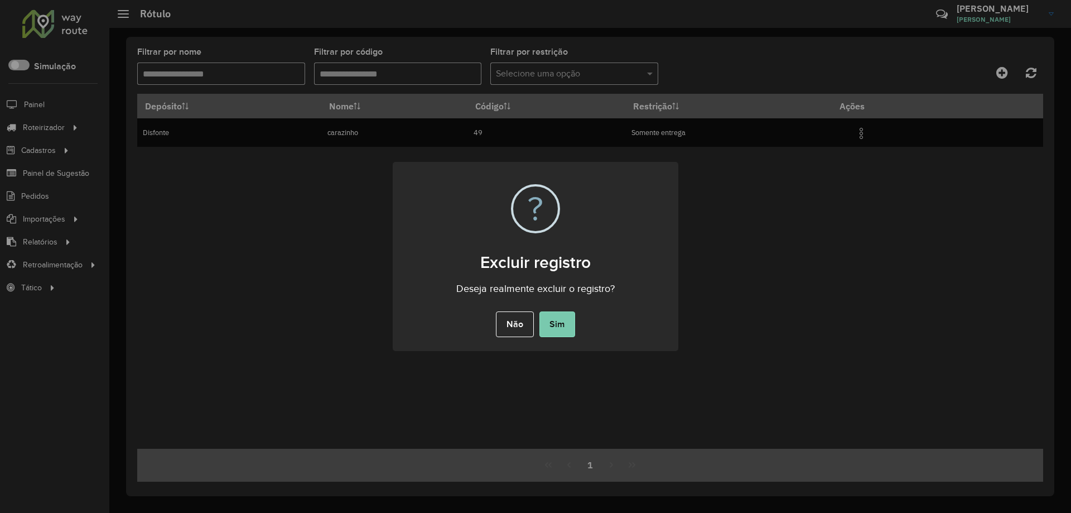
click at [555, 326] on button "Sim" at bounding box center [557, 324] width 36 height 26
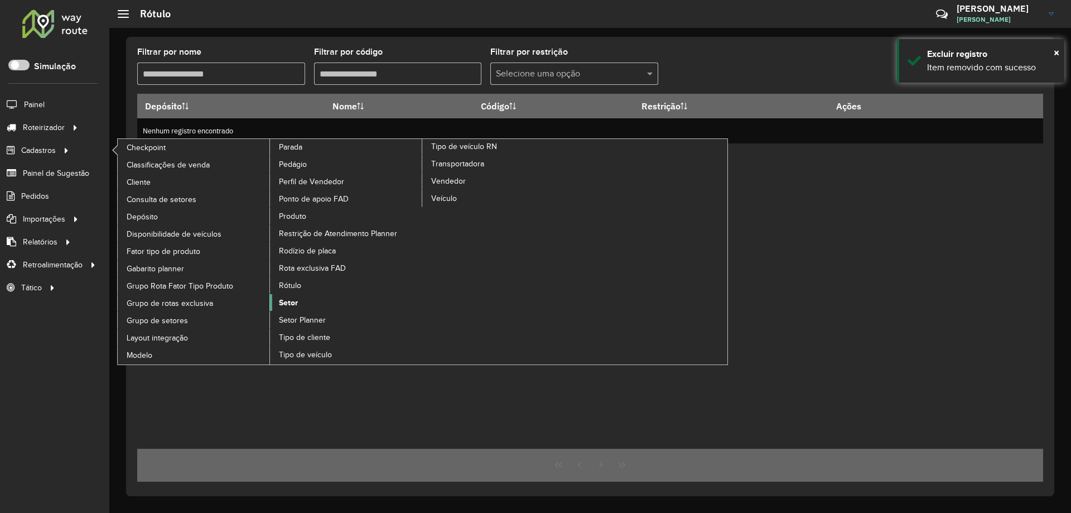
click at [302, 302] on link "Setor" at bounding box center [346, 302] width 153 height 17
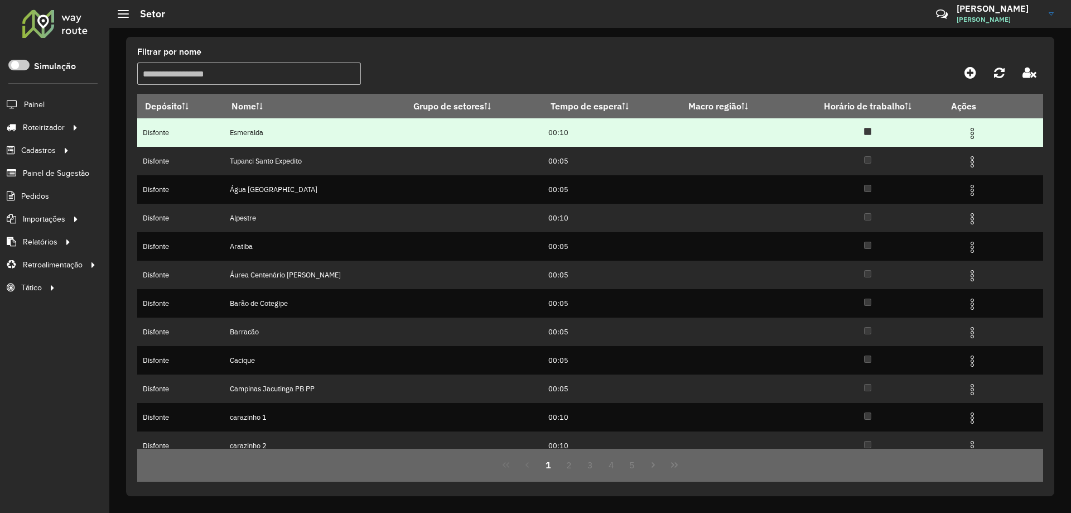
click at [974, 138] on img at bounding box center [972, 133] width 13 height 13
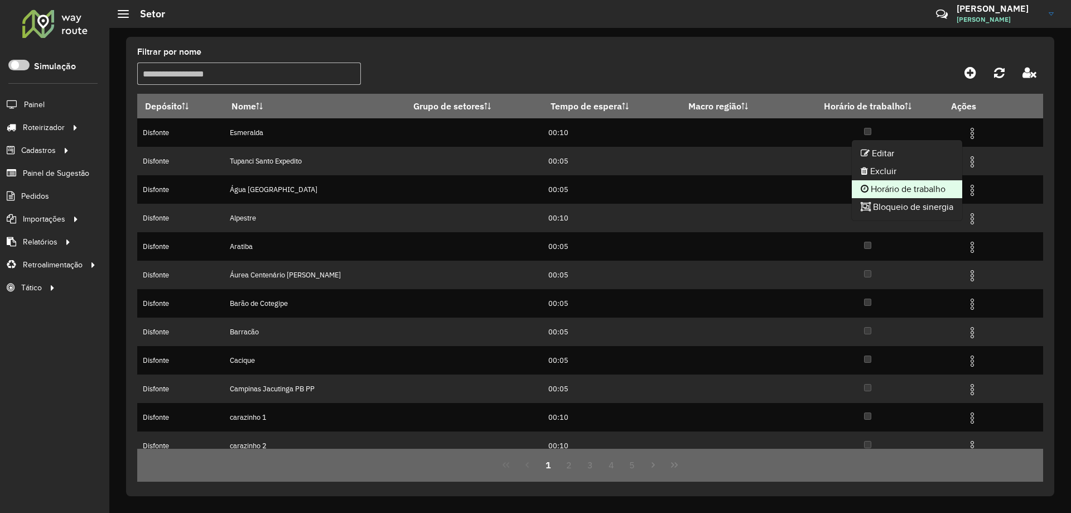
click at [939, 195] on li "Horário de trabalho" at bounding box center [907, 189] width 110 height 18
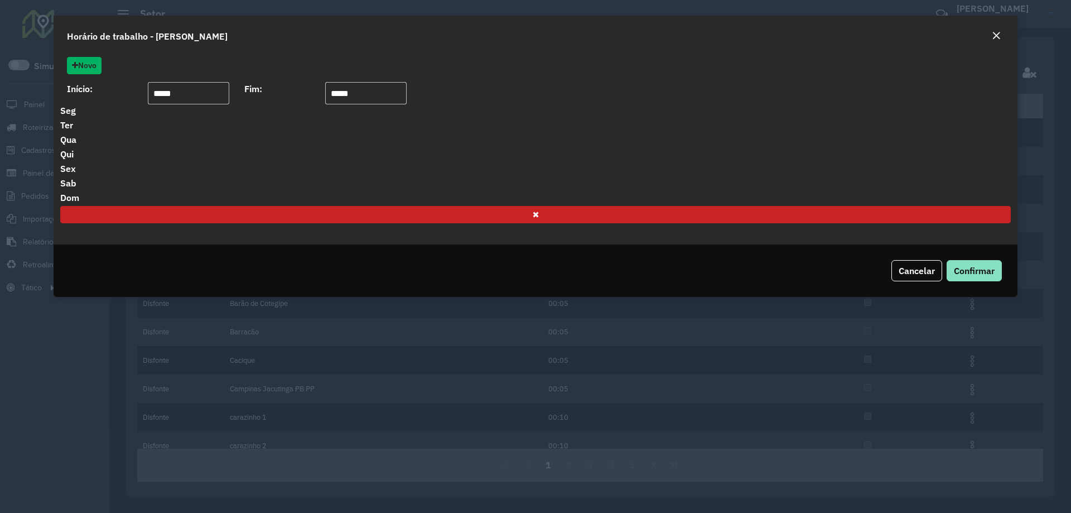
click at [999, 37] on em "Close" at bounding box center [996, 35] width 9 height 9
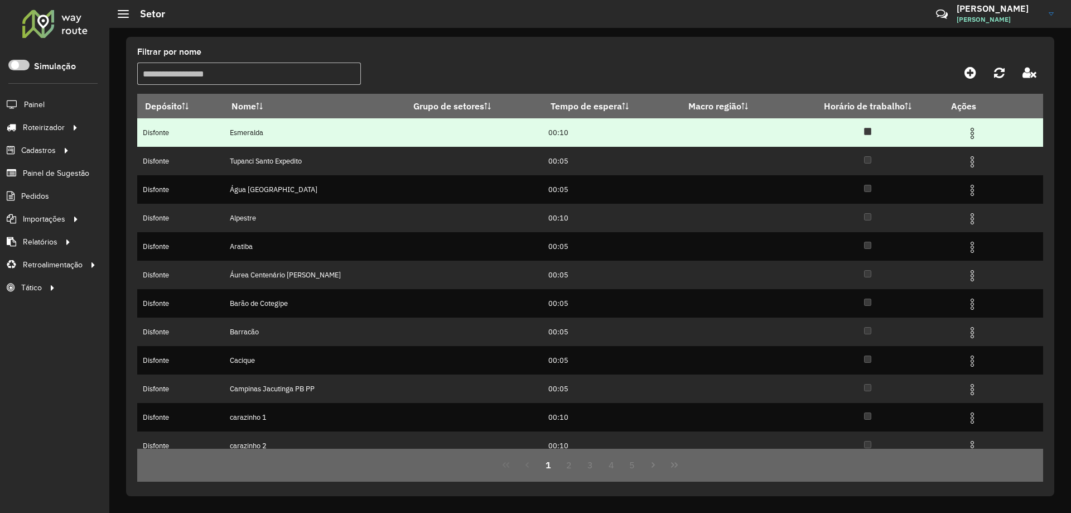
click at [972, 133] on img at bounding box center [972, 133] width 13 height 13
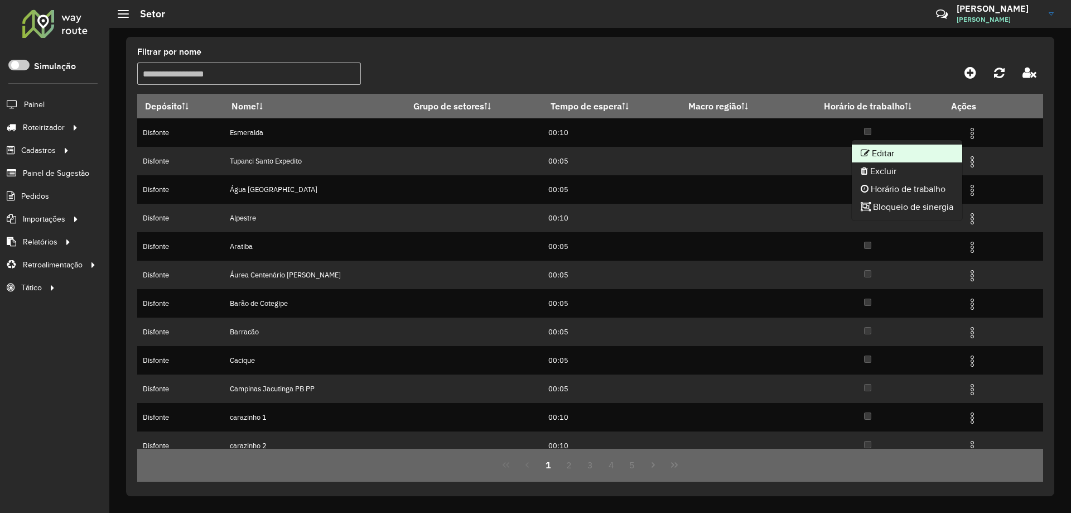
click at [918, 148] on li "Editar" at bounding box center [907, 153] width 110 height 18
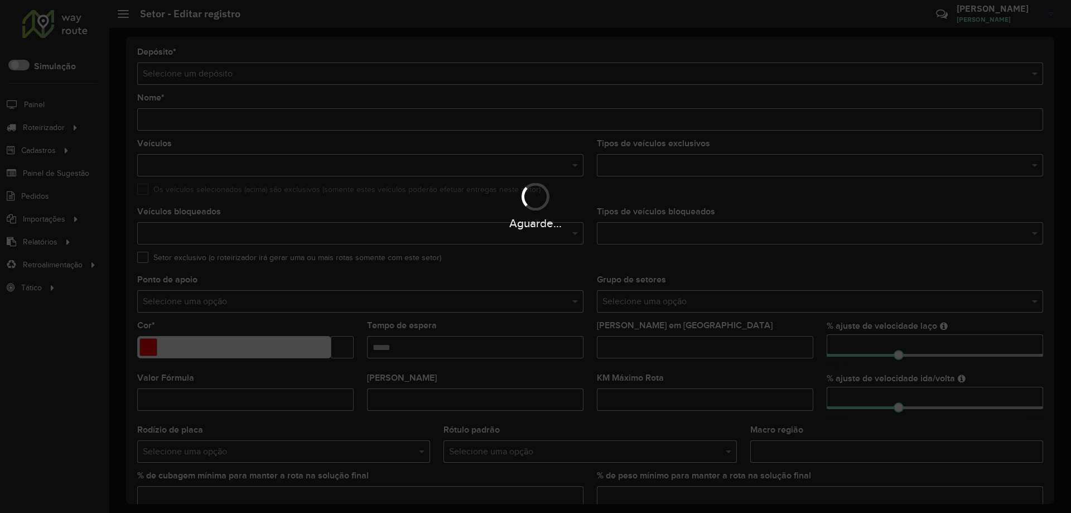
type input "*********"
type input "*******"
type input "*****"
type input "*"
type input "**"
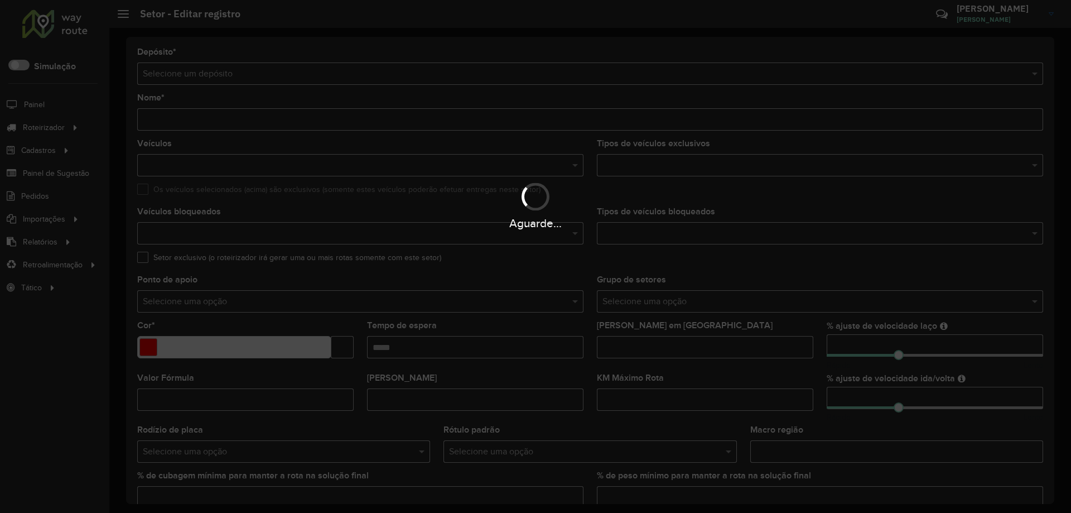
type input "**"
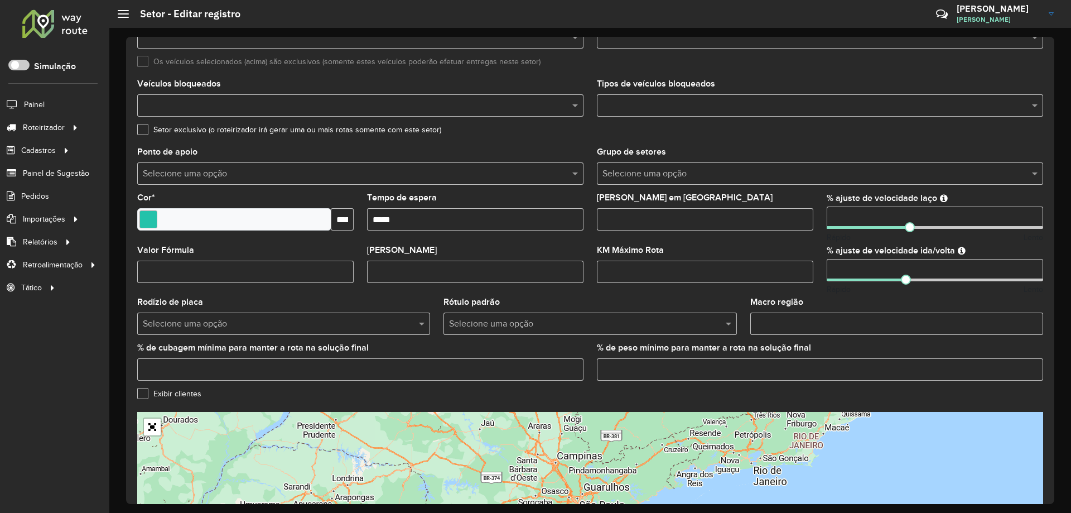
scroll to position [149, 0]
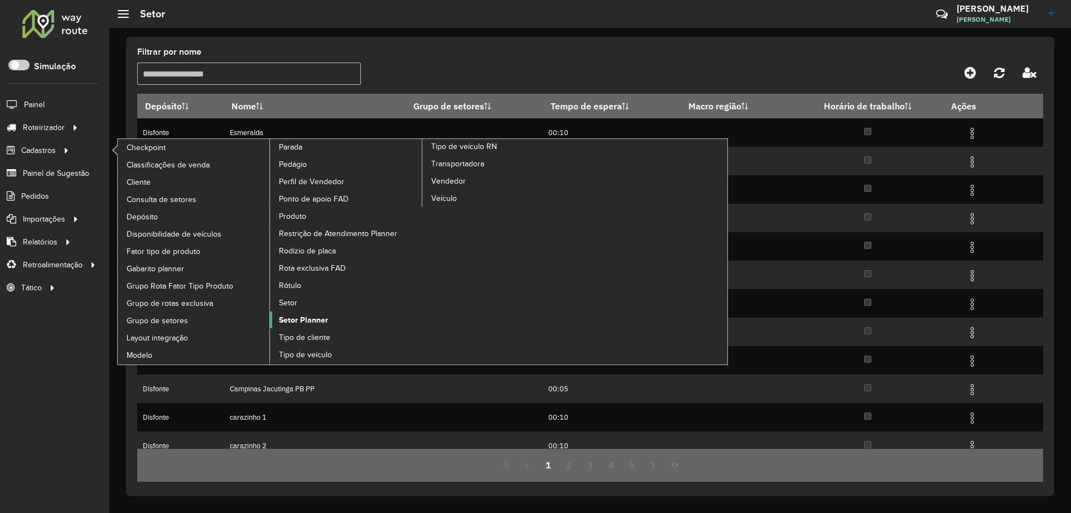
click at [306, 319] on span "Setor Planner" at bounding box center [303, 320] width 49 height 12
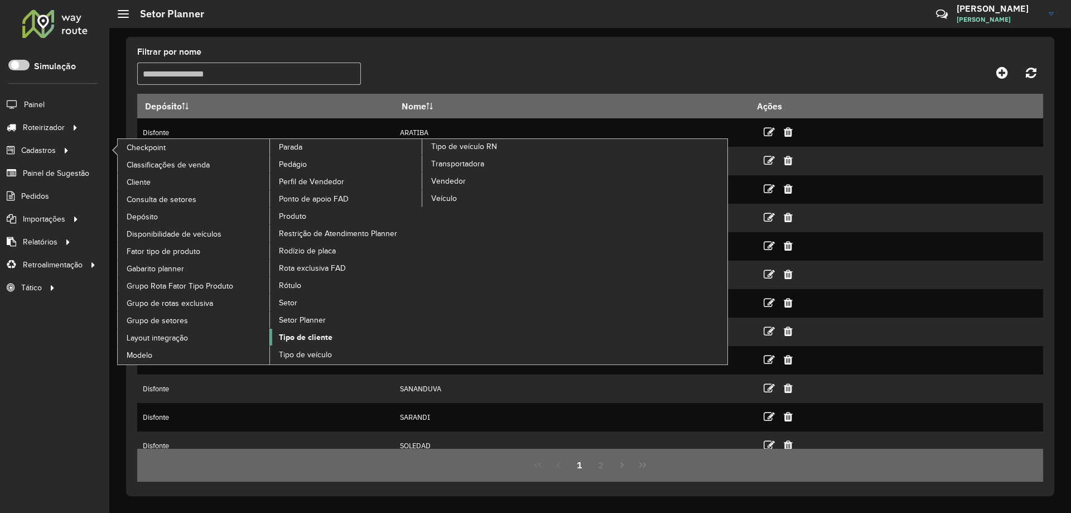
click at [314, 339] on span "Tipo de cliente" at bounding box center [306, 337] width 54 height 12
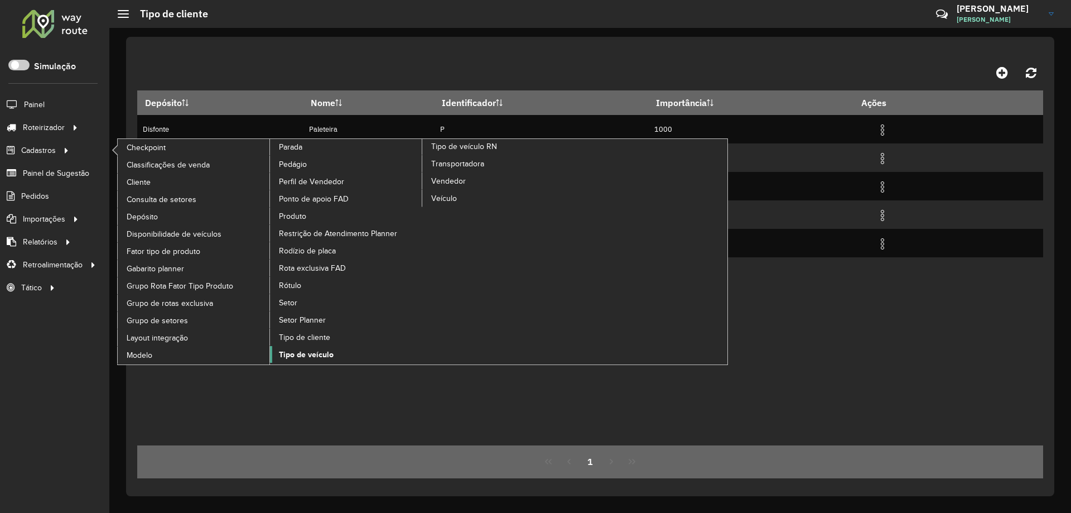
click at [327, 357] on span "Tipo de veículo" at bounding box center [306, 355] width 55 height 12
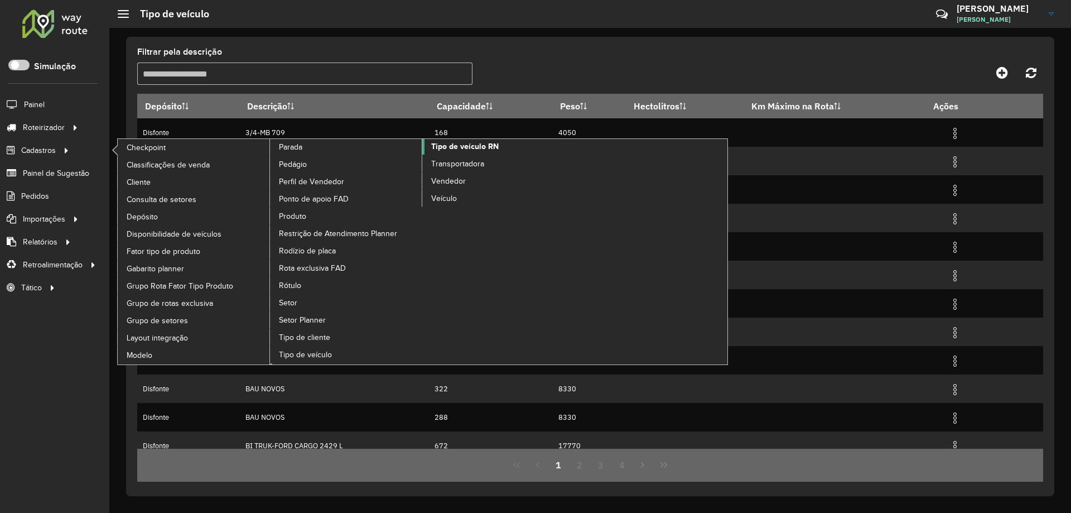
click at [462, 146] on span "Tipo de veículo RN" at bounding box center [465, 147] width 68 height 12
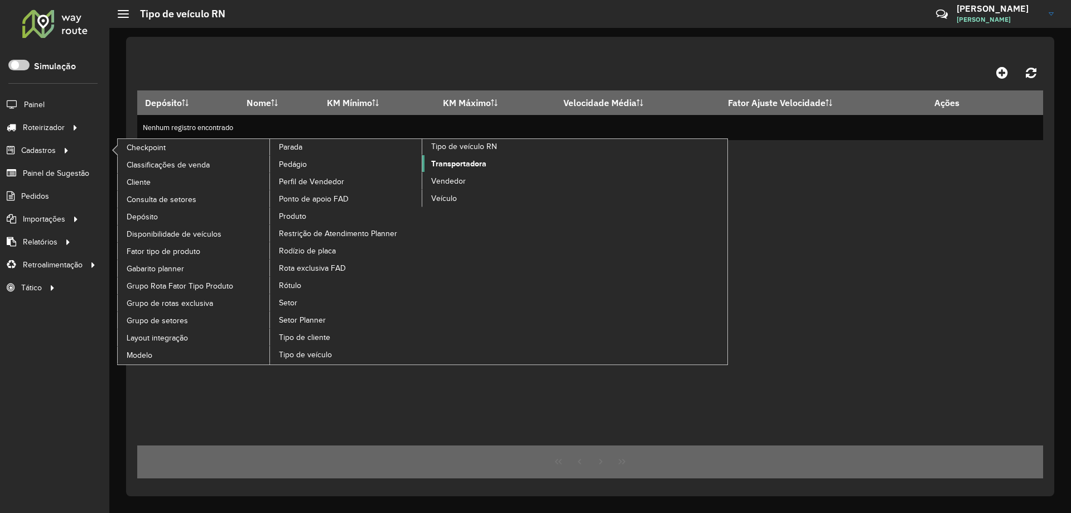
click at [466, 170] on link "Transportadora" at bounding box center [498, 163] width 153 height 17
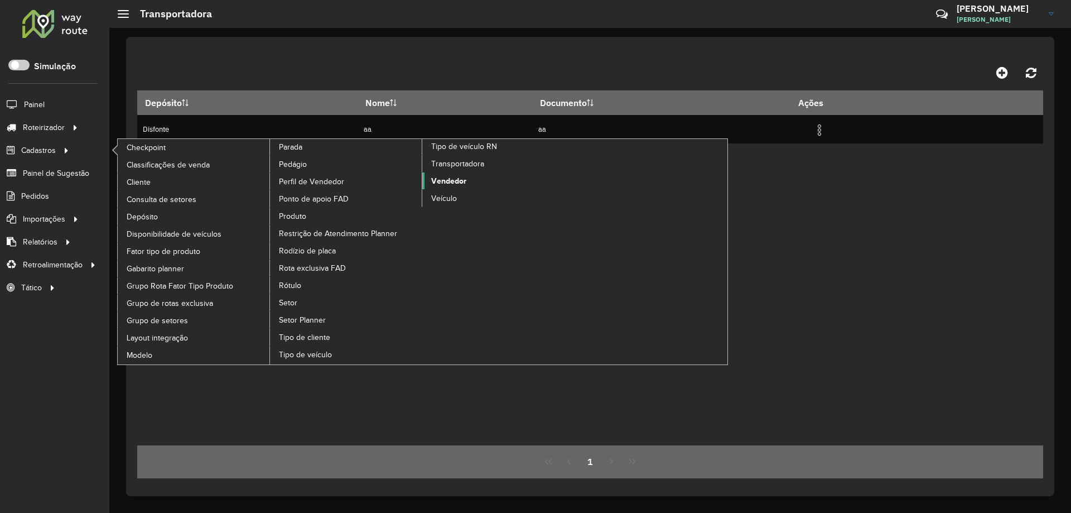
click at [452, 182] on span "Vendedor" at bounding box center [448, 181] width 35 height 12
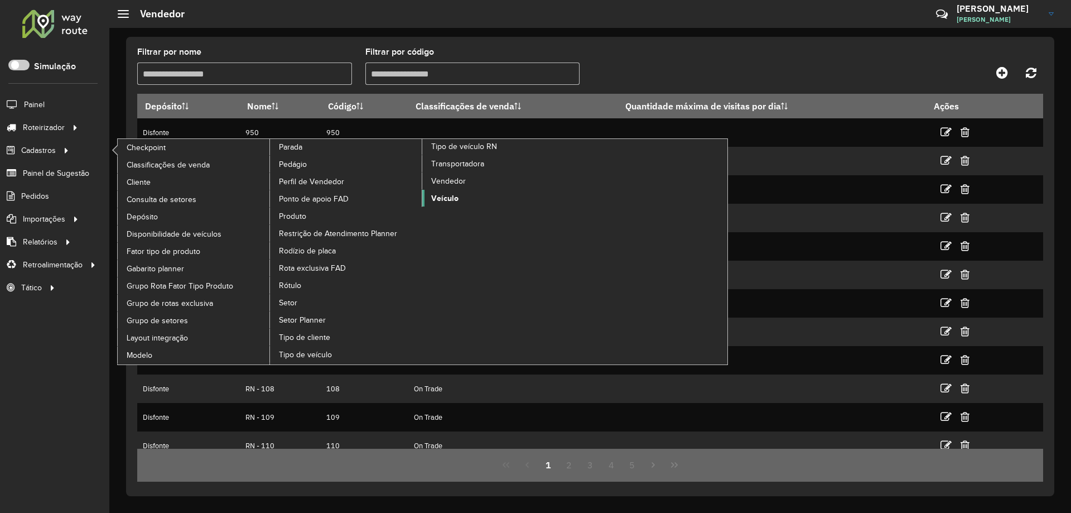
click at [445, 191] on link "Veículo" at bounding box center [498, 198] width 153 height 17
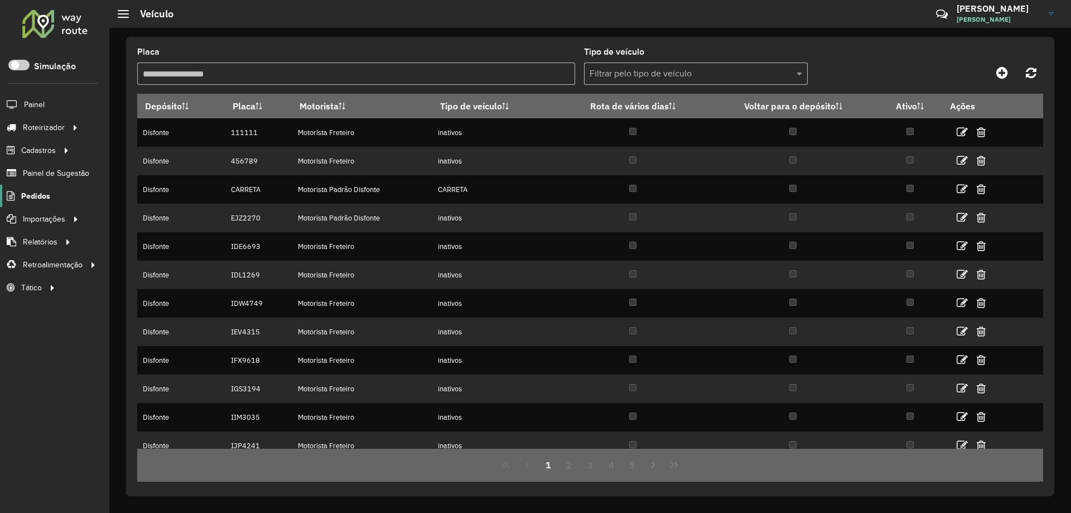
click at [42, 197] on span "Pedidos" at bounding box center [35, 196] width 29 height 12
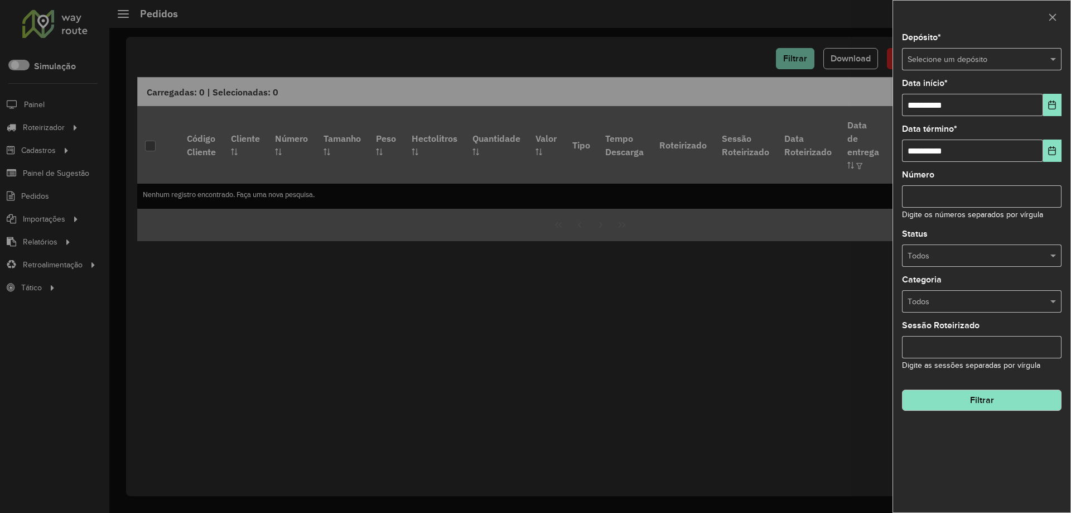
click at [943, 54] on input "text" at bounding box center [971, 60] width 126 height 12
click at [932, 93] on span "Disfonte" at bounding box center [921, 90] width 29 height 9
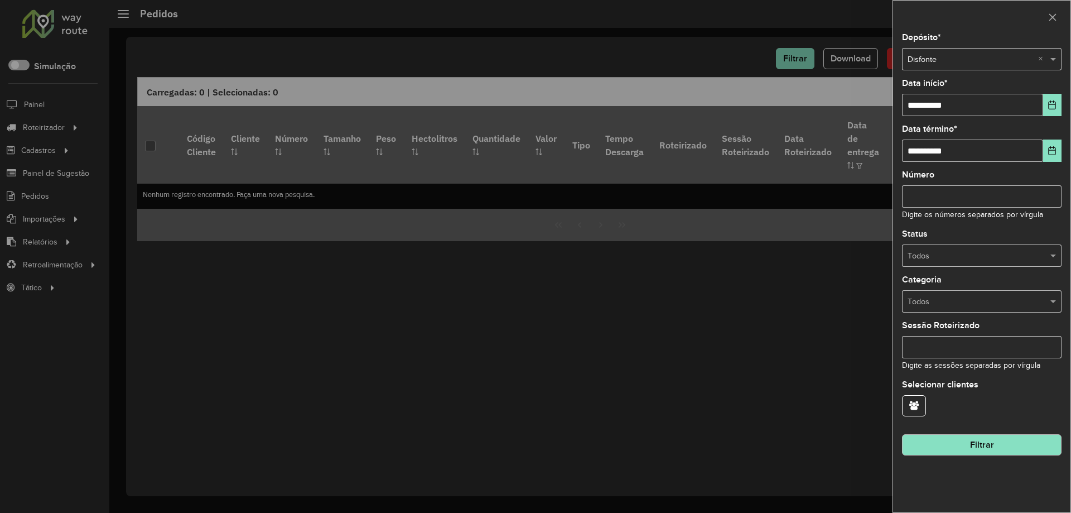
click at [973, 444] on button "Filtrar" at bounding box center [982, 444] width 160 height 21
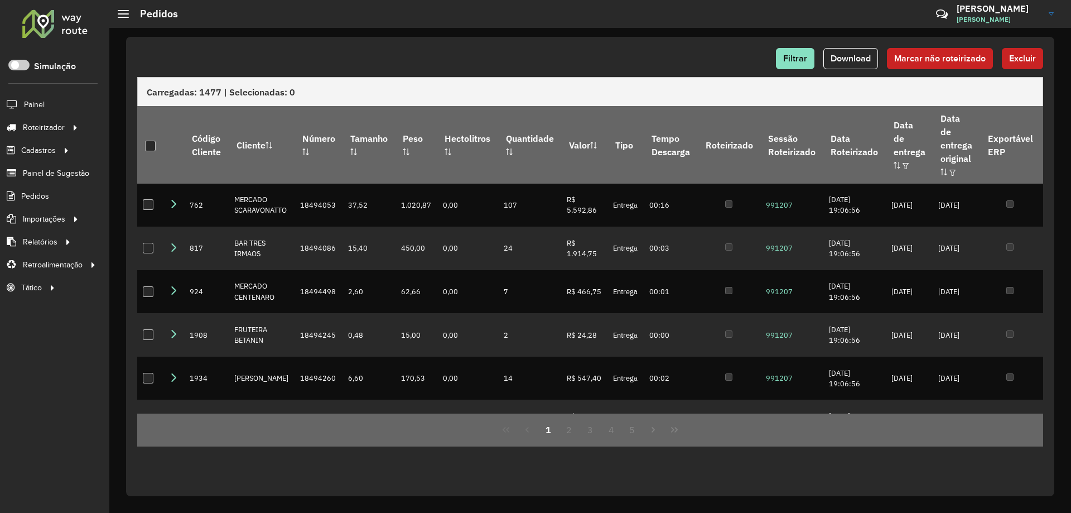
click at [35, 32] on div at bounding box center [55, 23] width 68 height 29
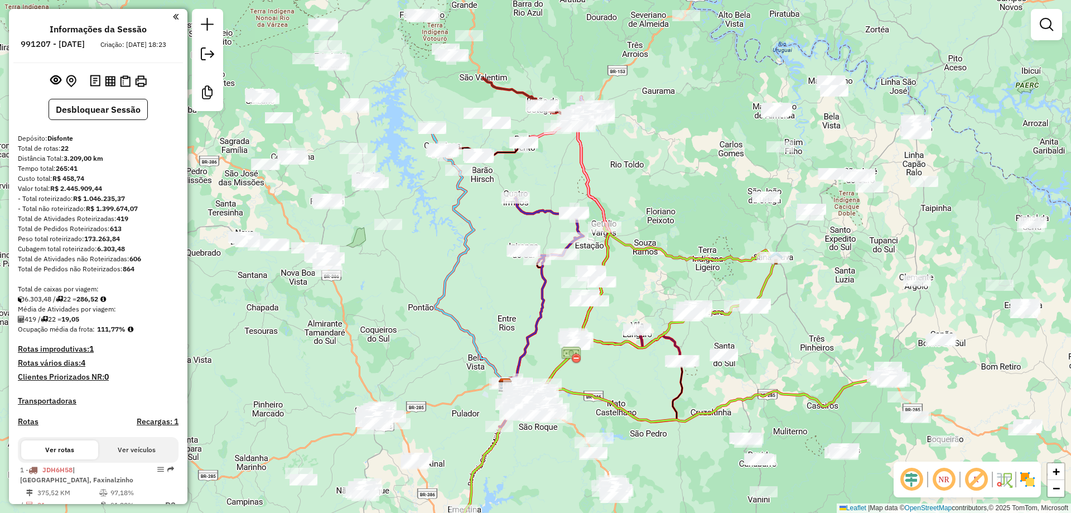
drag, startPoint x: 637, startPoint y: 110, endPoint x: 607, endPoint y: 199, distance: 93.7
click at [607, 204] on div "Janela de atendimento Grade de atendimento Capacidade Transportadoras Veículos …" at bounding box center [535, 256] width 1071 height 513
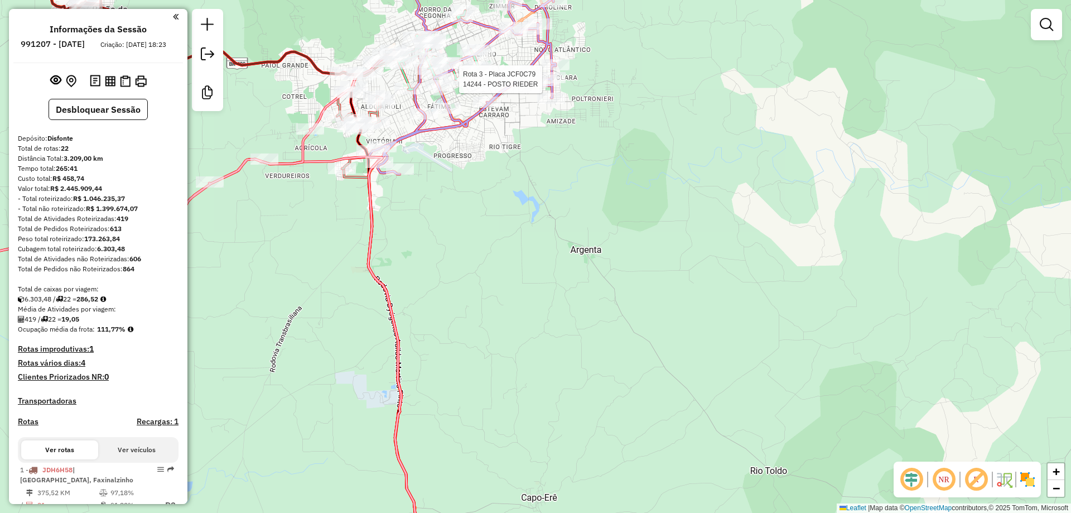
select select "**********"
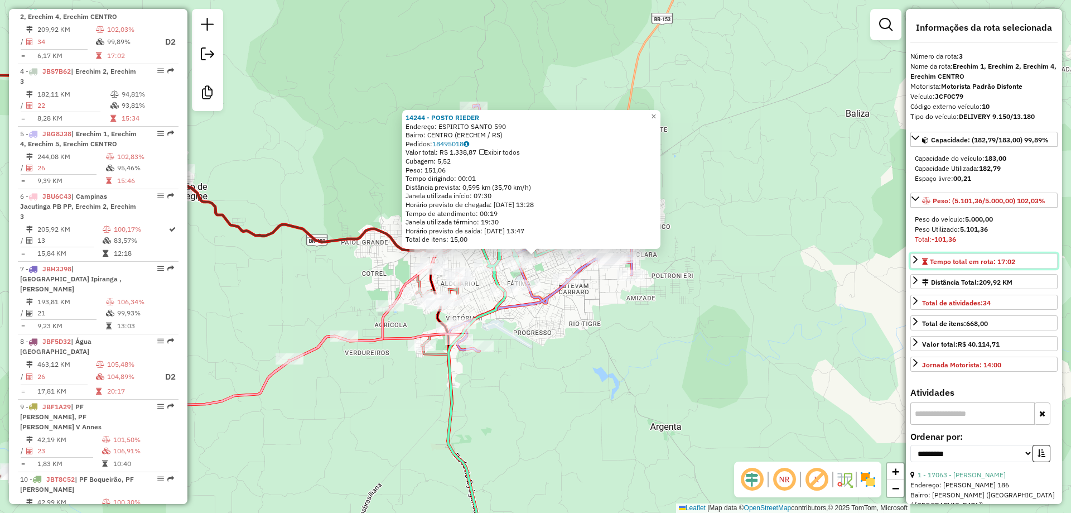
click at [962, 257] on div "Tempo total em rota: 17:02" at bounding box center [968, 262] width 93 height 10
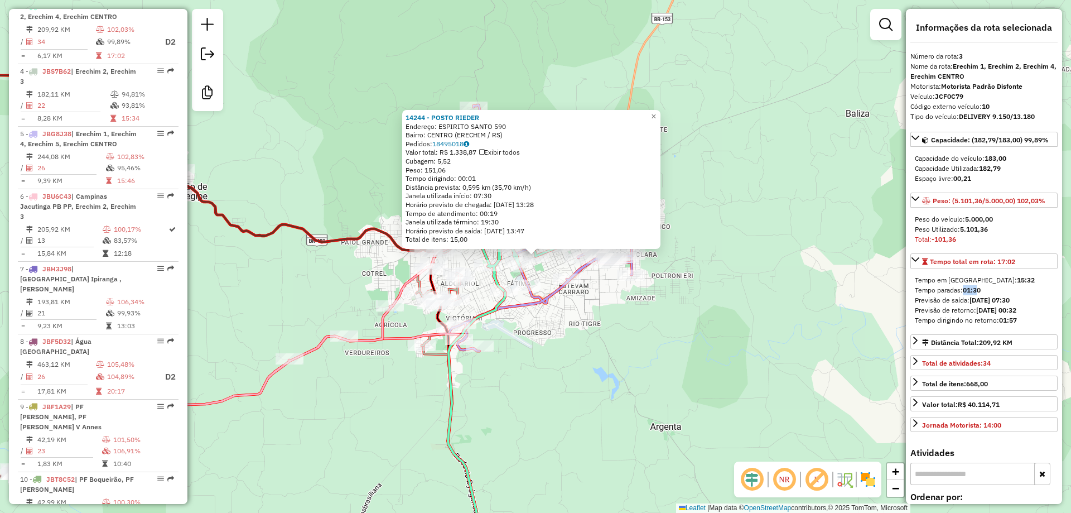
drag, startPoint x: 966, startPoint y: 291, endPoint x: 980, endPoint y: 290, distance: 14.0
click at [980, 290] on strong "01:30" at bounding box center [972, 290] width 18 height 8
click at [980, 304] on strong "[DATE] 07:30" at bounding box center [990, 300] width 40 height 8
click at [557, 293] on icon at bounding box center [543, 228] width 189 height 246
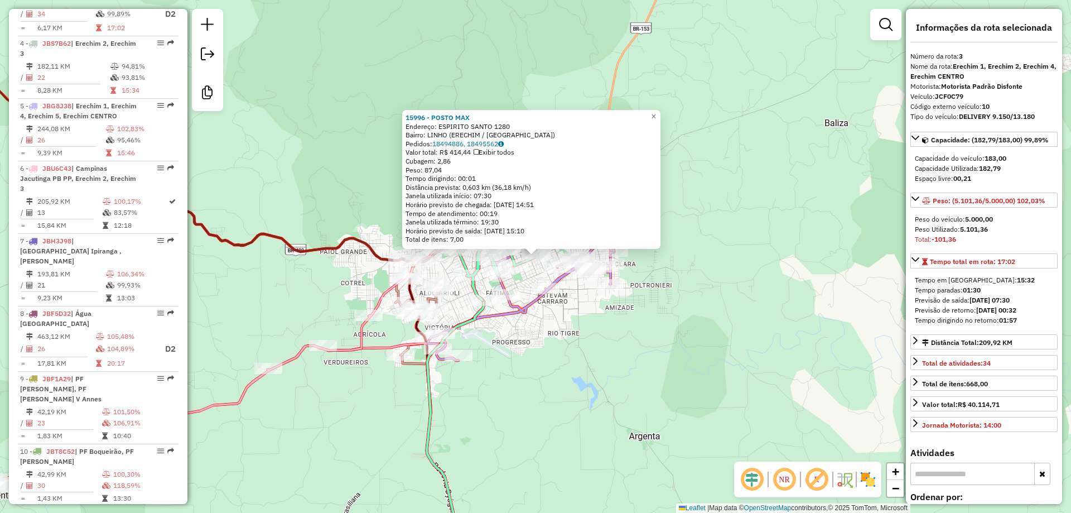
scroll to position [591, 0]
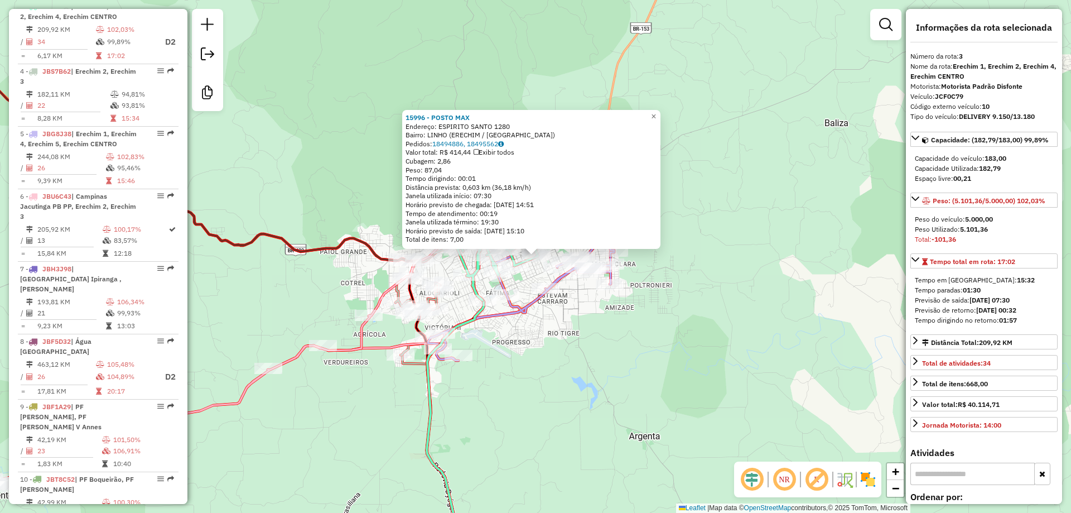
click at [585, 327] on div "Rota 5 - Placa JBG8J38 8809 - BAR CHAPLIN Rota 5 - Placa JBG8J38 16986 - [PERSO…" at bounding box center [535, 256] width 1071 height 513
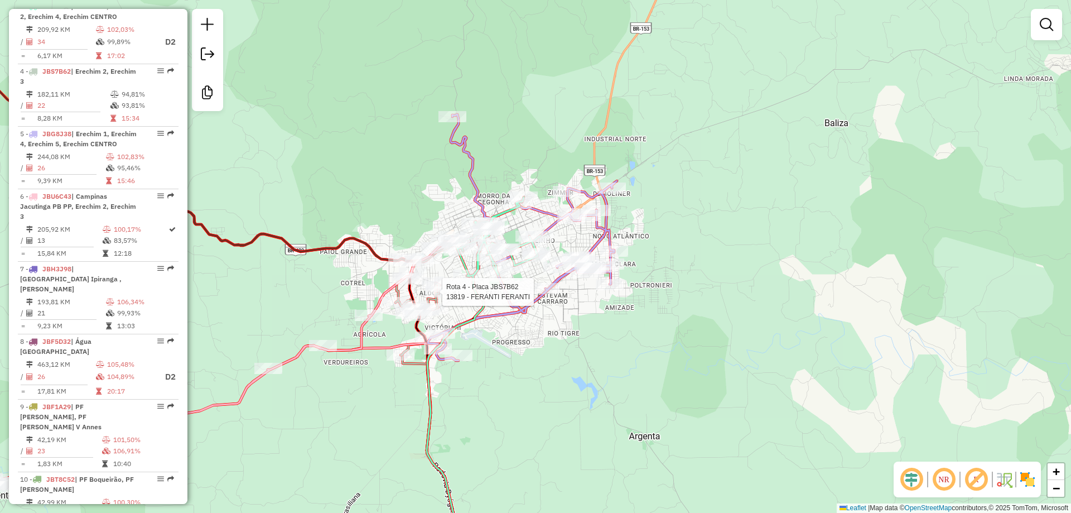
select select "**********"
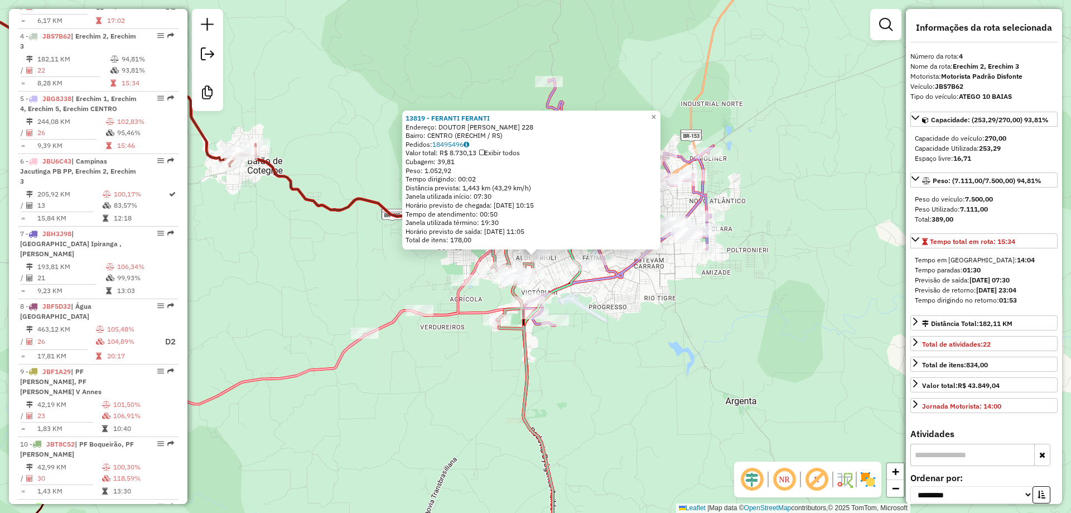
scroll to position [666, 0]
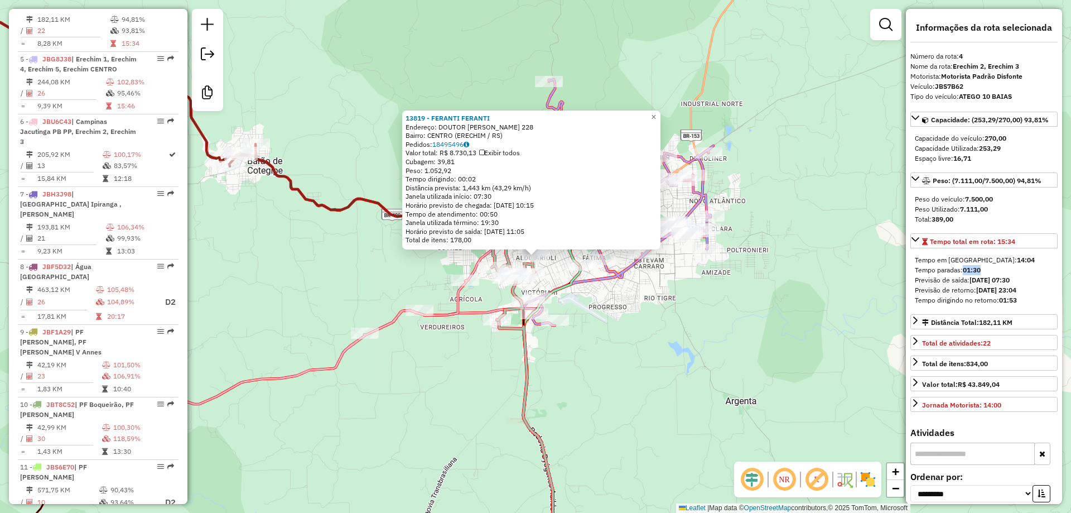
drag, startPoint x: 961, startPoint y: 272, endPoint x: 983, endPoint y: 271, distance: 22.3
click at [983, 271] on div "Tempo paradas: 01:30" at bounding box center [984, 270] width 138 height 10
click at [984, 275] on div "Previsão de saída: [DATE] 07:30" at bounding box center [984, 280] width 138 height 10
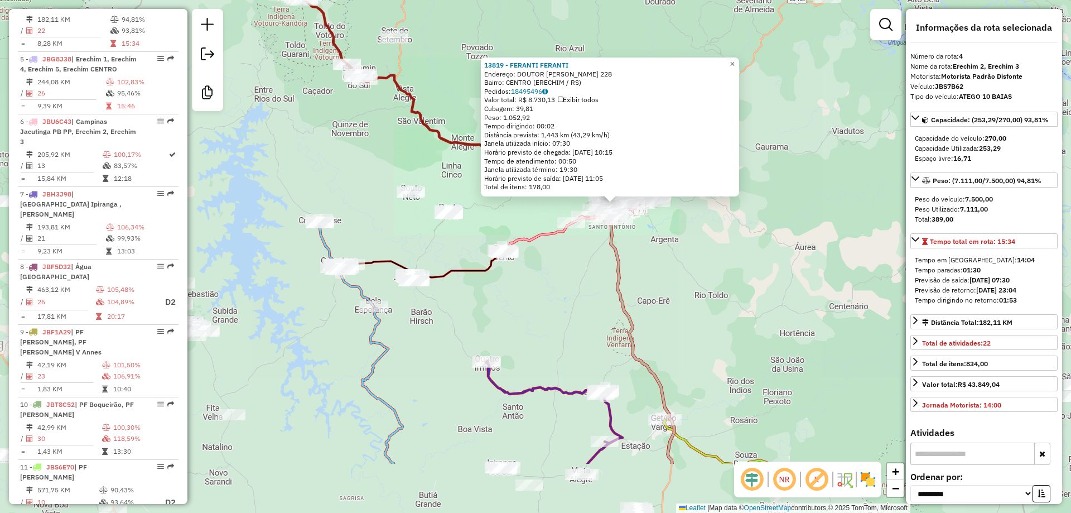
drag, startPoint x: 720, startPoint y: 304, endPoint x: 745, endPoint y: 138, distance: 167.5
click at [737, 165] on div "13819 - FERANTI FERANTI Endereço: DOUTOR NERY REICHMANN 228 Bairro: CENTRO (ERE…" at bounding box center [535, 256] width 1071 height 513
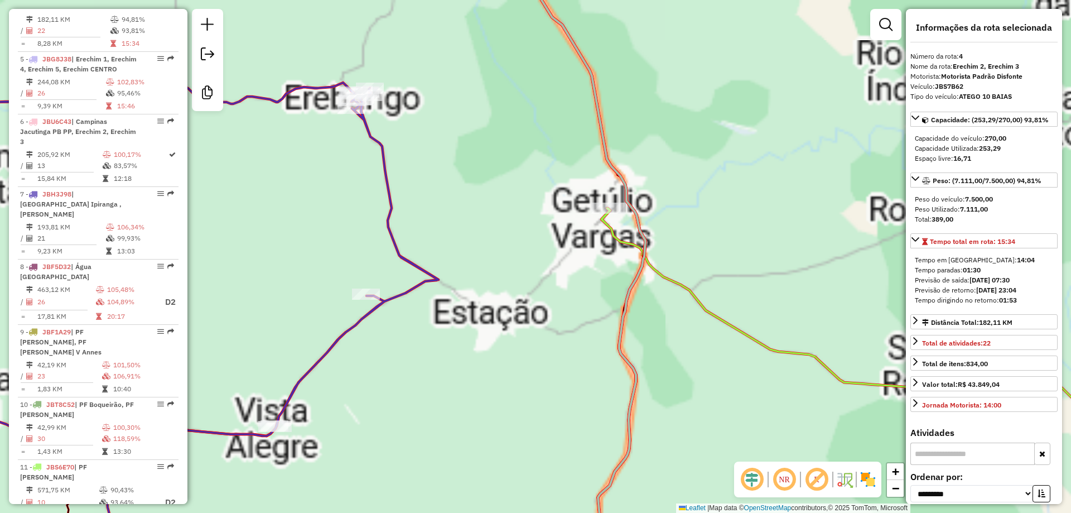
click at [726, 227] on div "13819 - FERANTI FERANTI Endereço: DOUTOR NERY REICHMANN 228 Bairro: CENTRO (ERE…" at bounding box center [535, 256] width 1071 height 513
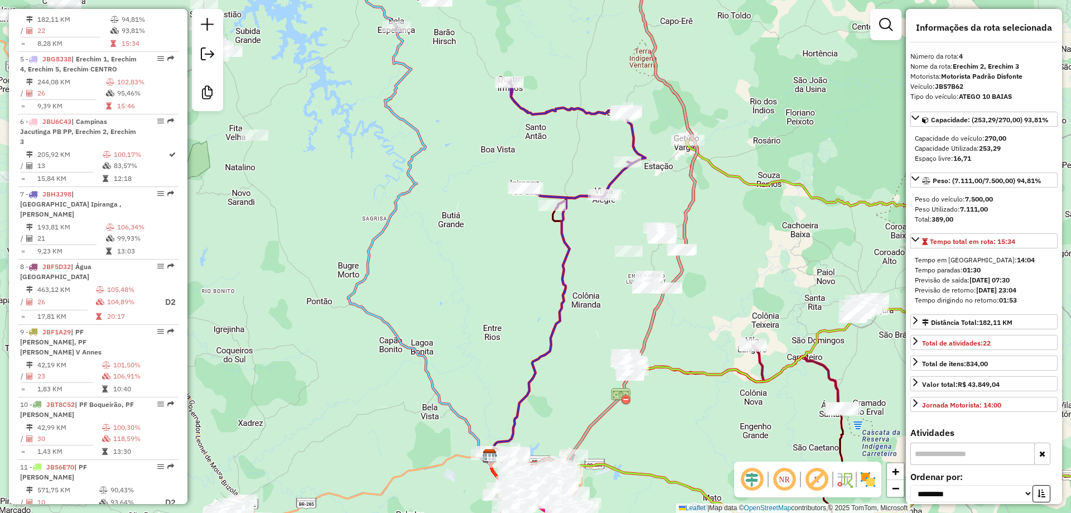
drag, startPoint x: 720, startPoint y: 240, endPoint x: 720, endPoint y: 231, distance: 8.9
click at [720, 232] on div "13819 - FERANTI FERANTI Endereço: DOUTOR NERY REICHMANN 228 Bairro: CENTRO (ERE…" at bounding box center [535, 256] width 1071 height 513
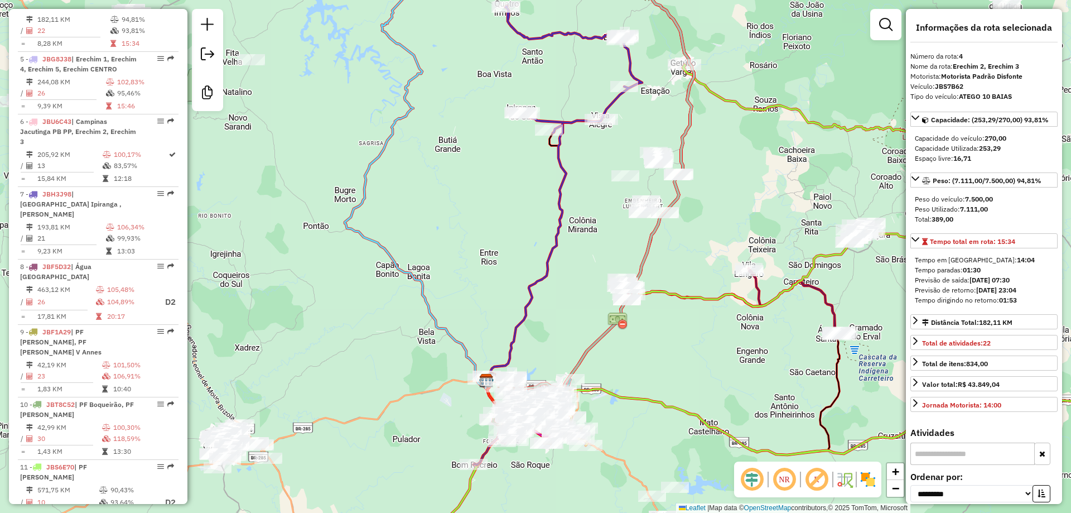
click at [616, 322] on img at bounding box center [618, 321] width 20 height 20
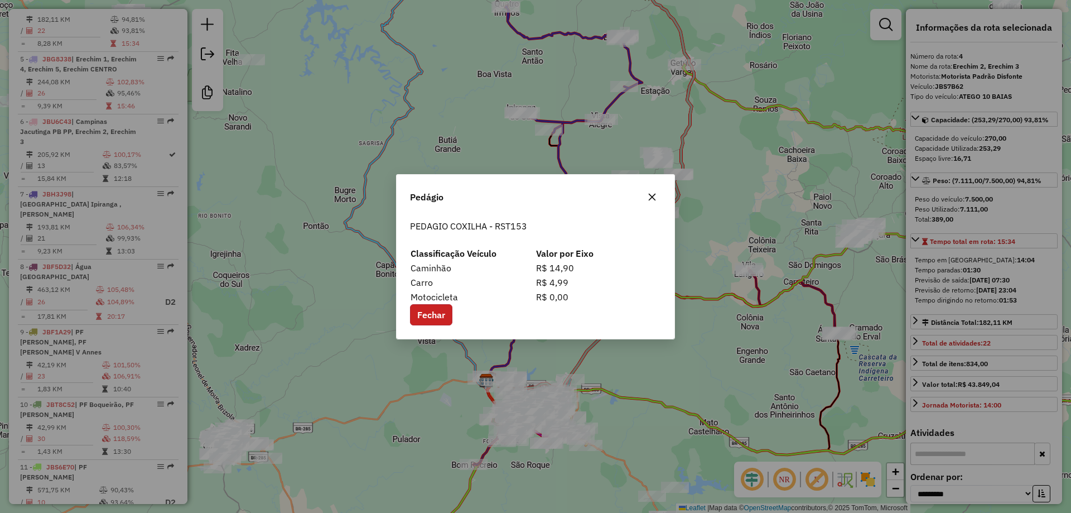
click at [437, 312] on button "Fechar" at bounding box center [431, 314] width 42 height 21
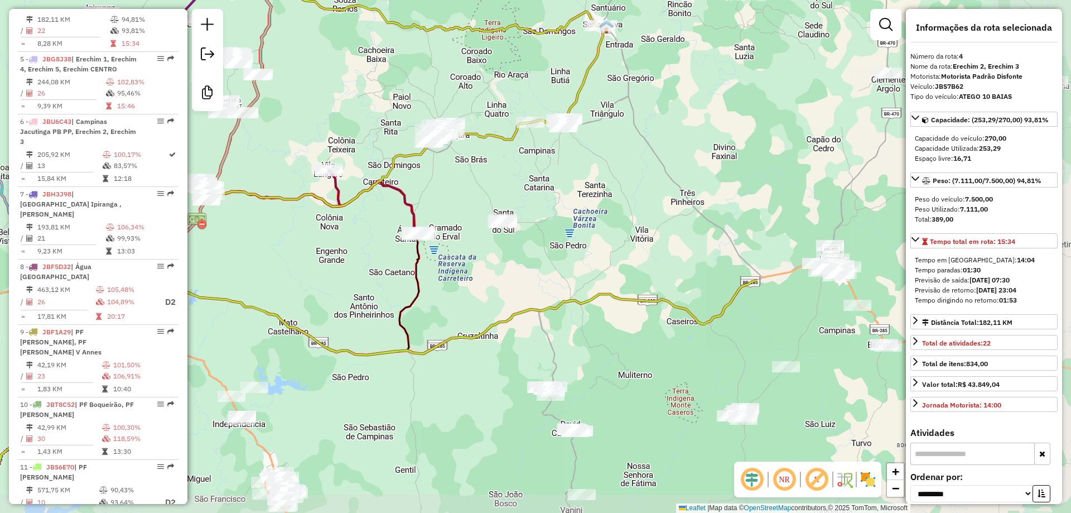
drag, startPoint x: 606, startPoint y: 374, endPoint x: 408, endPoint y: 290, distance: 216.0
click at [324, 300] on div "Janela de atendimento Grade de atendimento Capacidade Transportadoras Veículos …" at bounding box center [535, 256] width 1071 height 513
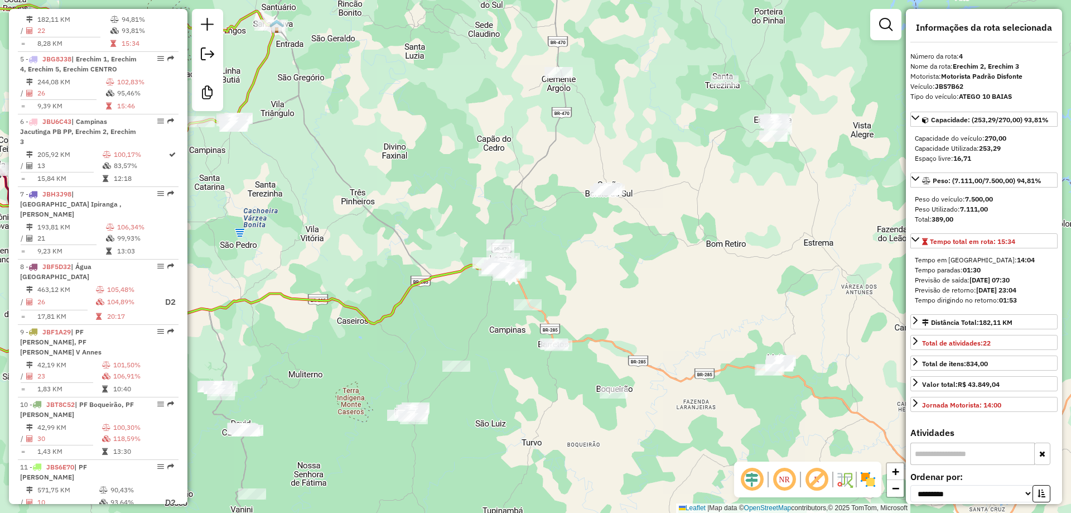
drag, startPoint x: 710, startPoint y: 259, endPoint x: 381, endPoint y: 259, distance: 329.2
click at [381, 259] on div "Janela de atendimento Grade de atendimento Capacidade Transportadoras Veículos …" at bounding box center [535, 256] width 1071 height 513
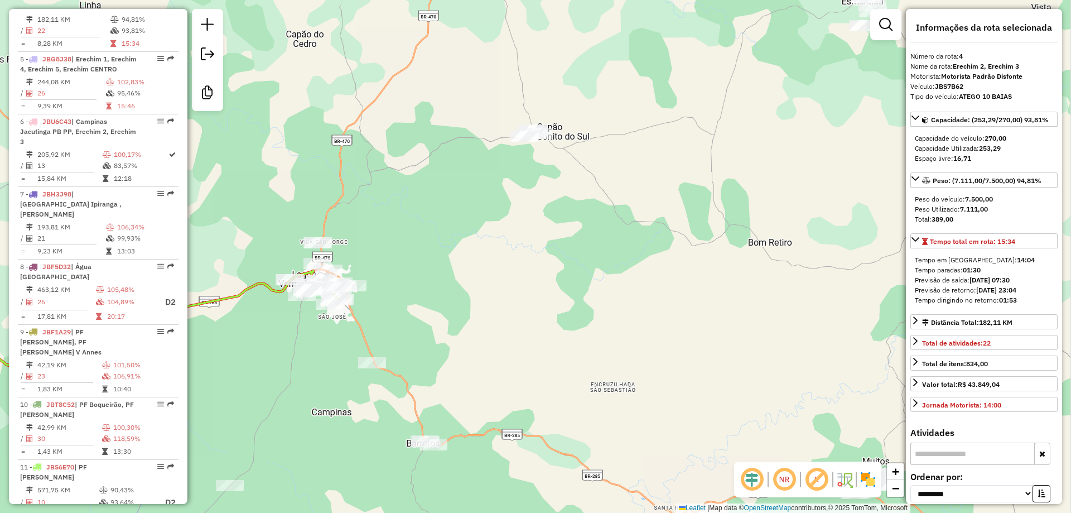
drag, startPoint x: 567, startPoint y: 235, endPoint x: 486, endPoint y: 216, distance: 83.2
click at [531, 229] on div "Janela de atendimento Grade de atendimento Capacidade Transportadoras Veículos …" at bounding box center [535, 256] width 1071 height 513
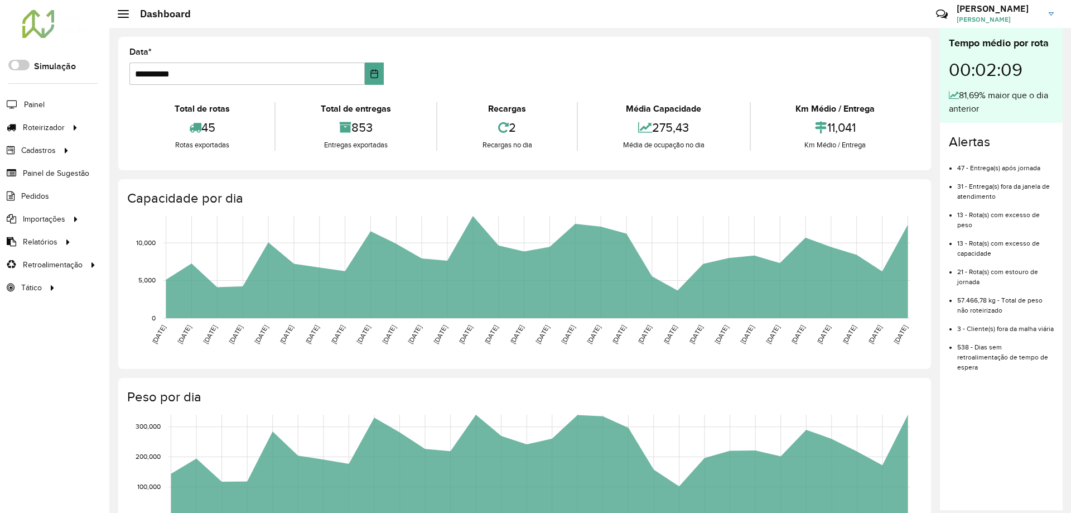
click at [1011, 8] on h3 "Pedro" at bounding box center [999, 8] width 84 height 11
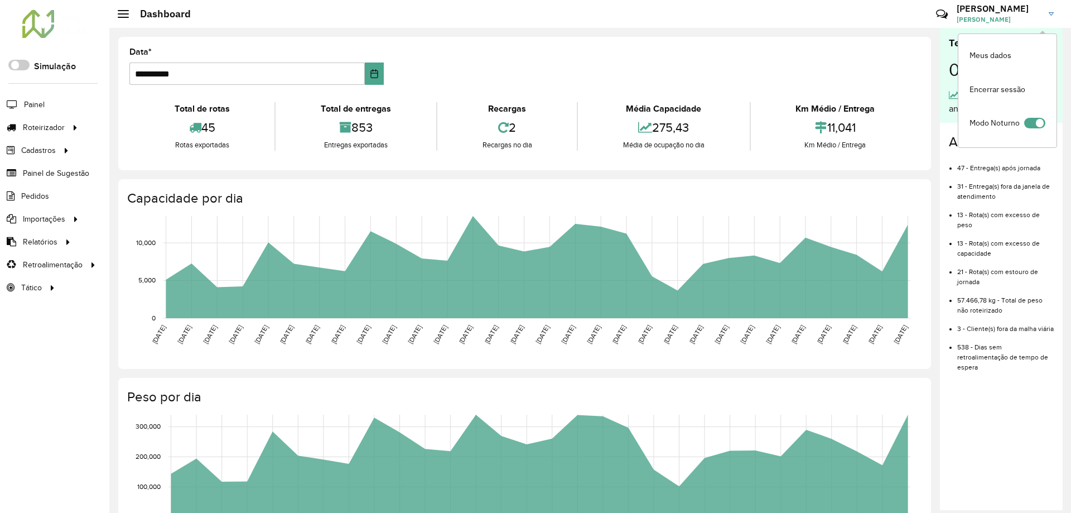
click at [1033, 130] on p-inputswitch at bounding box center [1034, 125] width 21 height 14
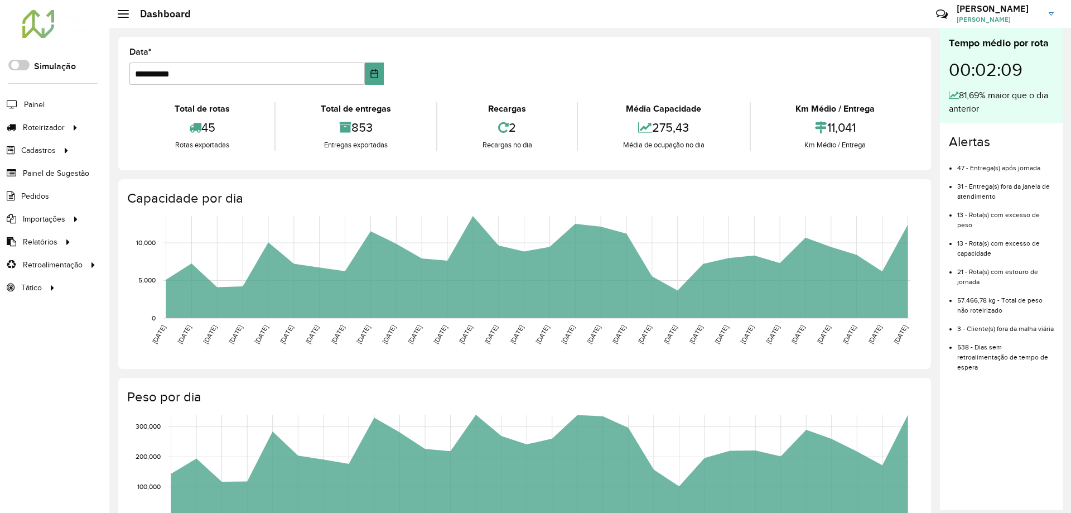
click at [1030, 126] on div "Alertas 47 - Entrega(s) após jornada 31 - Entrega(s) fora da janela de atendime…" at bounding box center [1001, 257] width 123 height 269
click at [1023, 23] on span "Pedro Britto" at bounding box center [999, 20] width 84 height 10
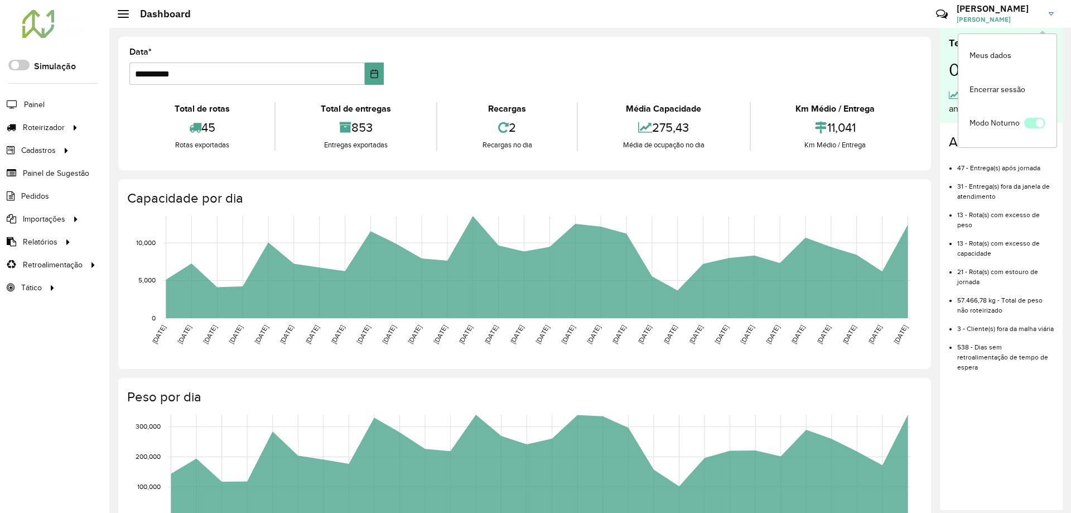
click at [1037, 124] on span at bounding box center [1034, 123] width 21 height 11
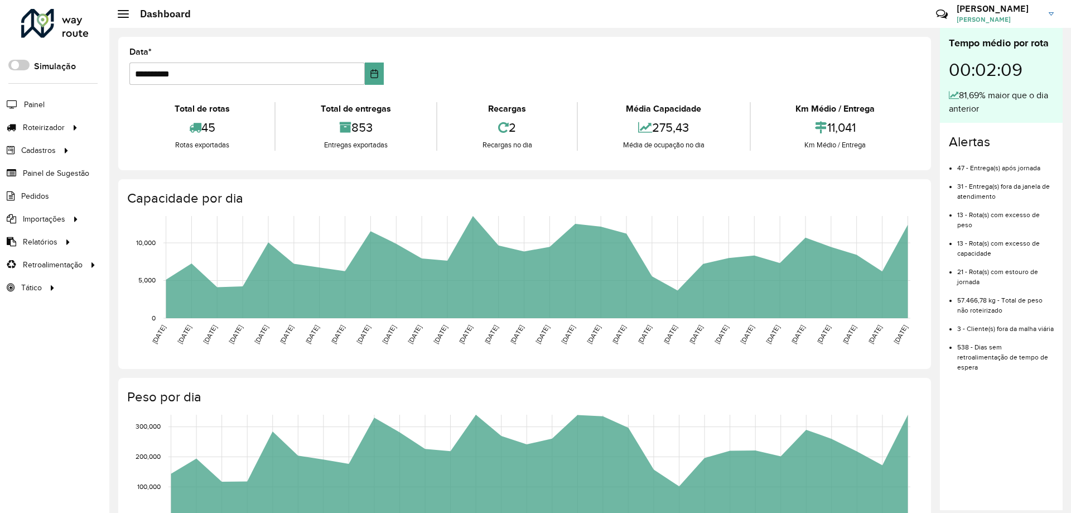
click at [1022, 17] on span "Pedro Britto" at bounding box center [999, 20] width 84 height 10
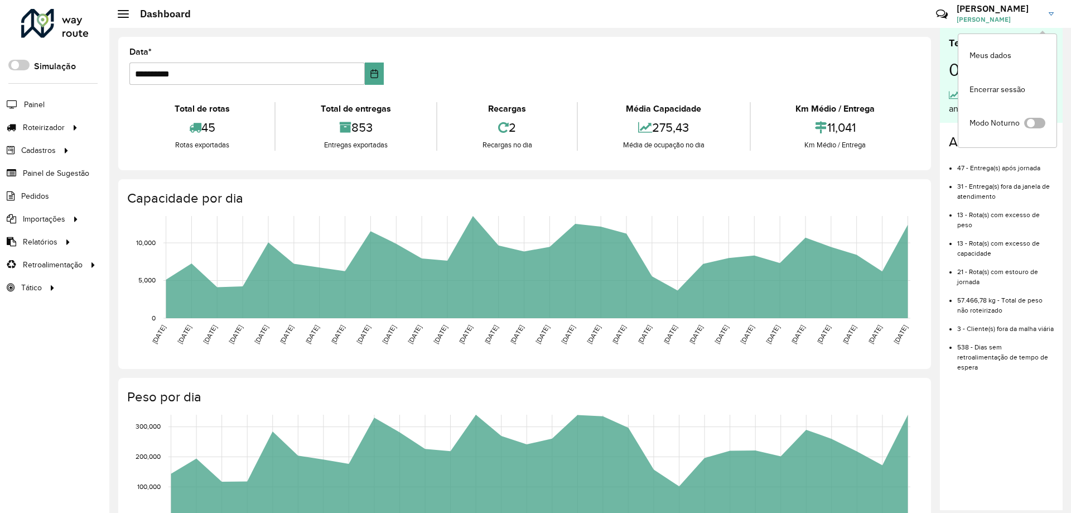
click at [1038, 122] on span at bounding box center [1034, 123] width 21 height 11
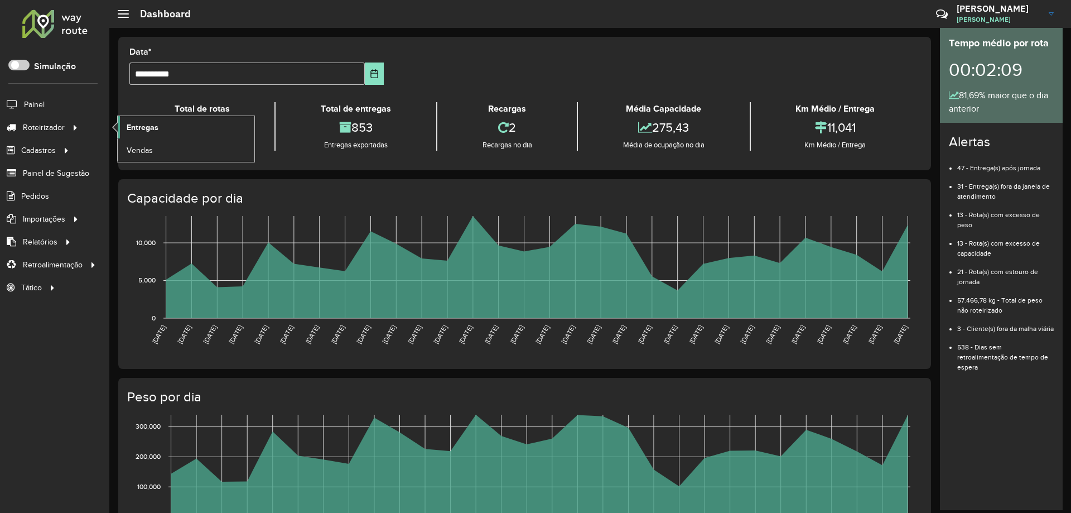
click at [205, 129] on link "Entregas" at bounding box center [186, 127] width 137 height 22
click at [156, 129] on span "Entregas" at bounding box center [143, 128] width 32 height 12
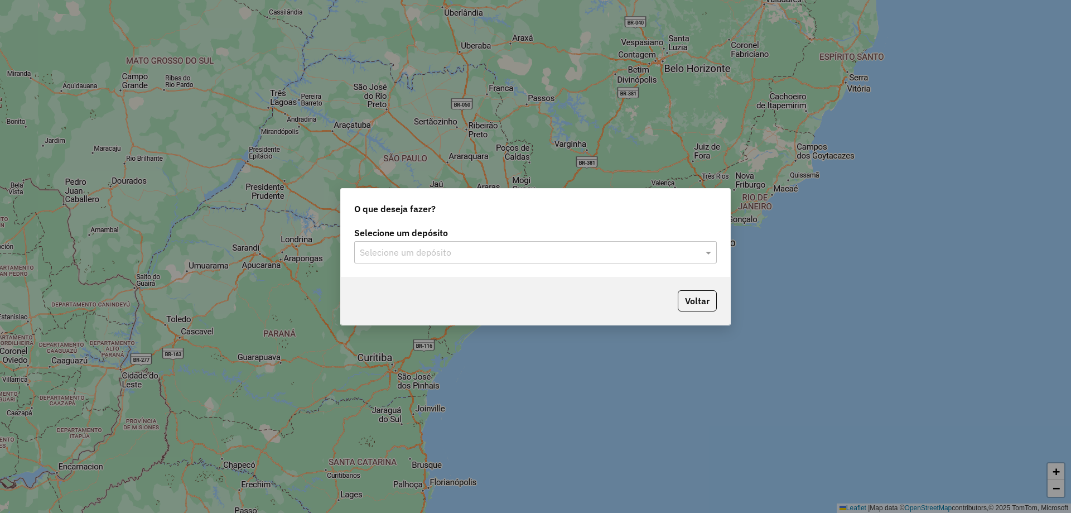
drag, startPoint x: 504, startPoint y: 249, endPoint x: 494, endPoint y: 263, distance: 16.9
click at [504, 249] on input "text" at bounding box center [524, 252] width 329 height 13
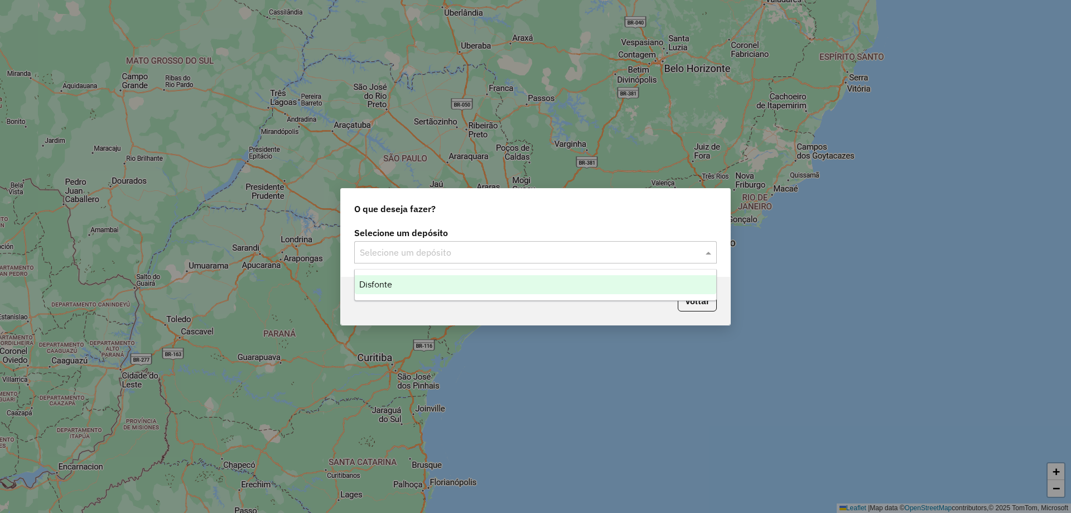
click at [468, 280] on div "Disfonte" at bounding box center [536, 284] width 362 height 19
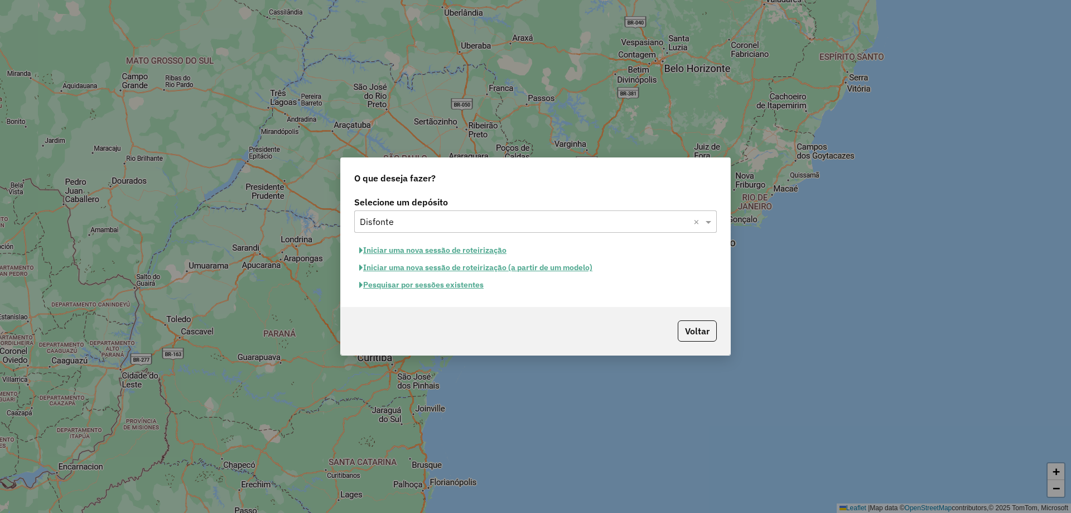
click at [444, 287] on button "Pesquisar por sessões existentes" at bounding box center [421, 284] width 134 height 17
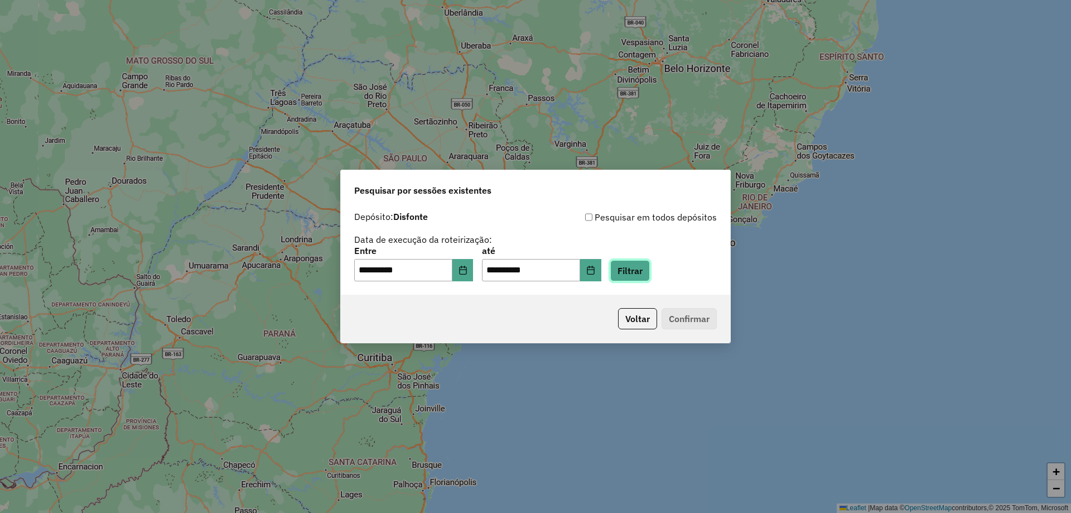
click at [645, 276] on button "Filtrar" at bounding box center [630, 270] width 40 height 21
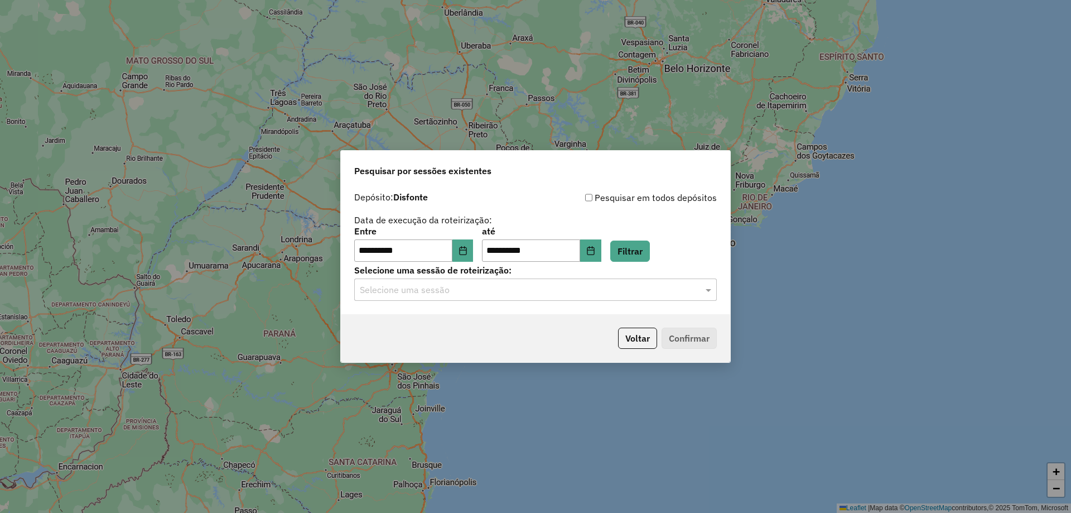
click at [480, 295] on input "text" at bounding box center [524, 289] width 329 height 13
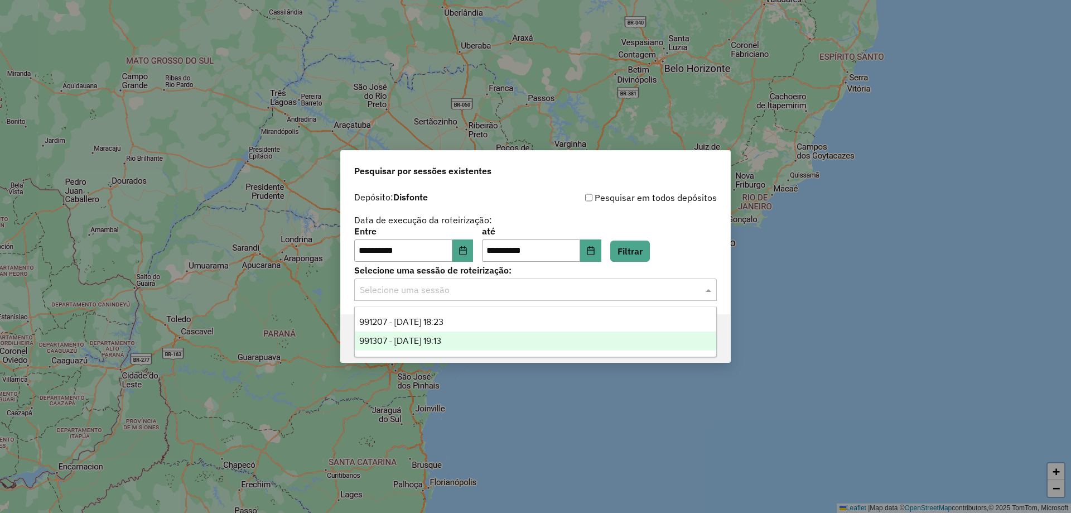
click at [491, 343] on div "991307 - [DATE] 19:13" at bounding box center [536, 340] width 362 height 19
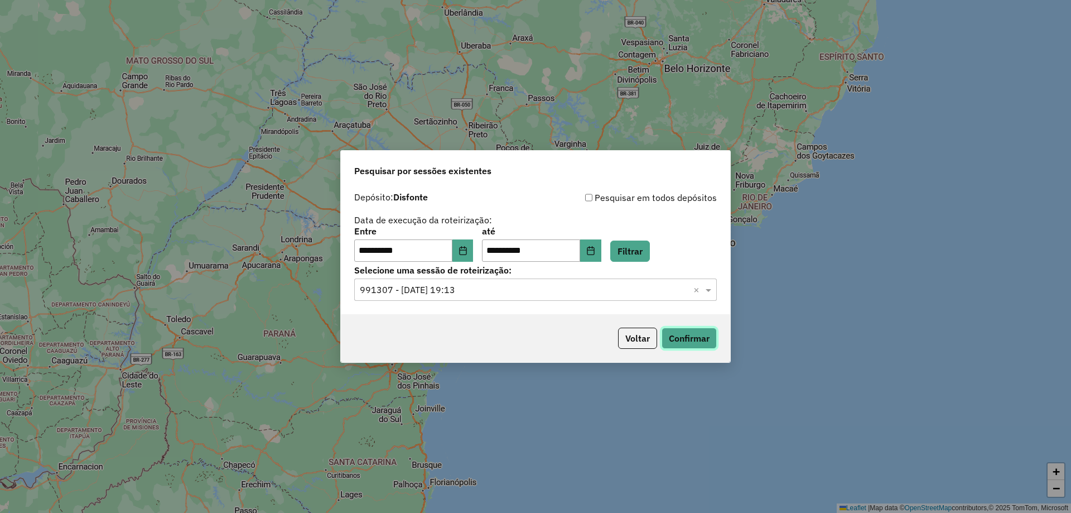
click at [686, 345] on button "Confirmar" at bounding box center [689, 337] width 55 height 21
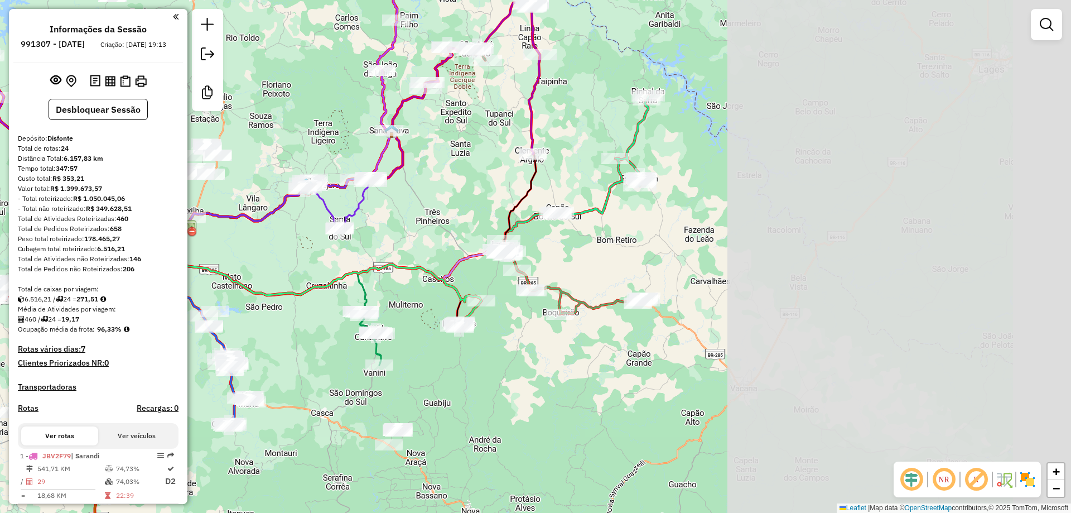
drag, startPoint x: 908, startPoint y: 205, endPoint x: 501, endPoint y: 200, distance: 407.3
click at [493, 206] on div "Janela de atendimento Grade de atendimento Capacidade Transportadoras Veículos …" at bounding box center [535, 256] width 1071 height 513
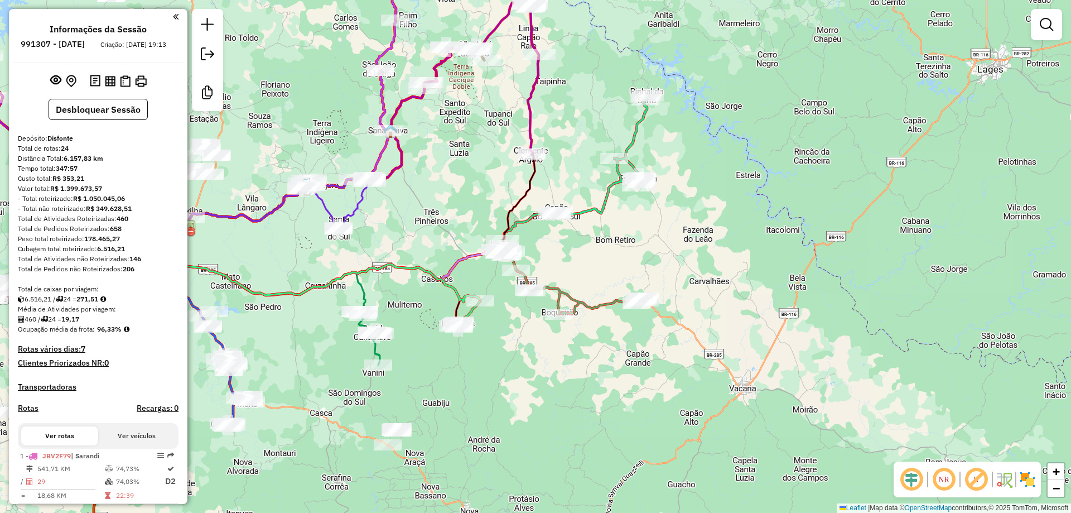
select select "**********"
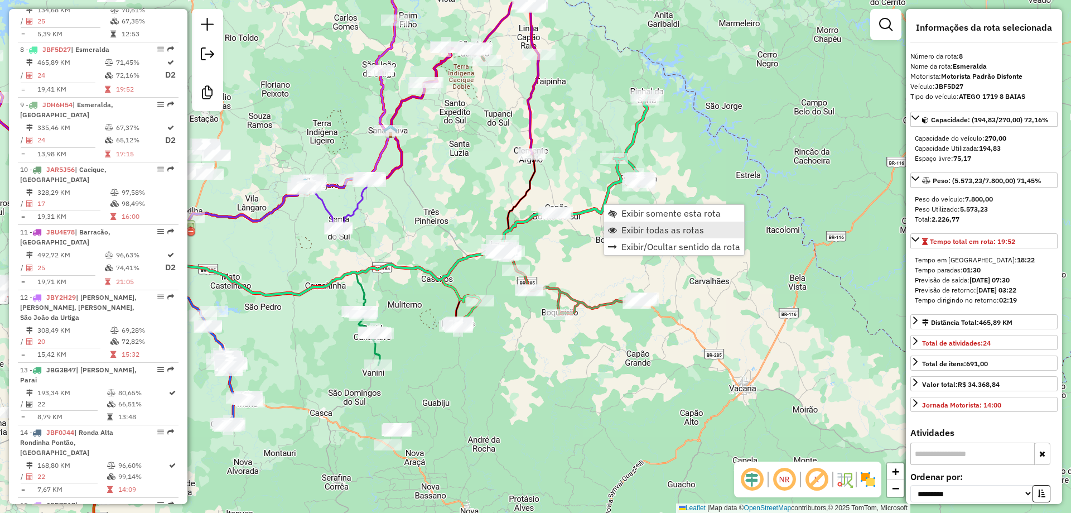
scroll to position [861, 0]
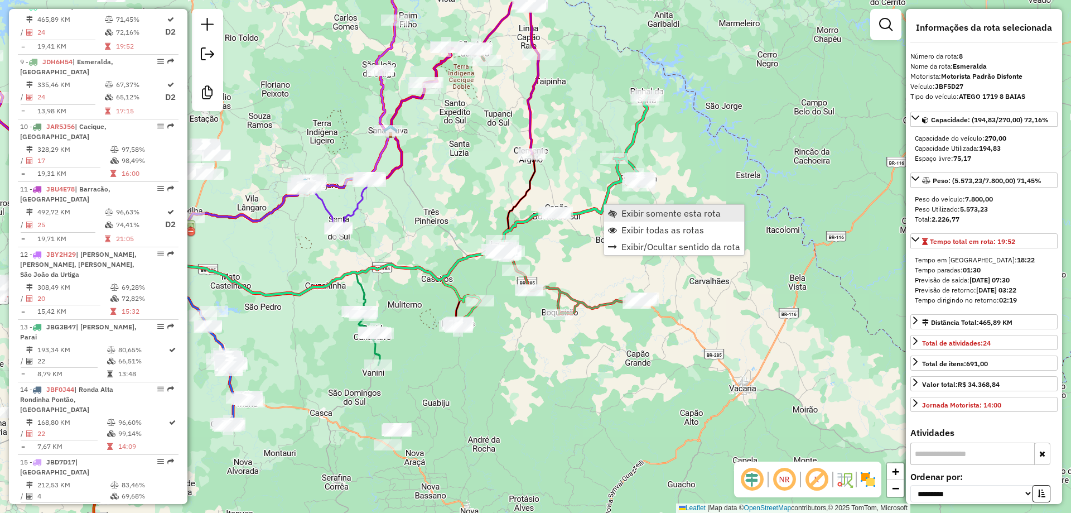
click at [653, 214] on span "Exibir somente esta rota" at bounding box center [670, 213] width 99 height 9
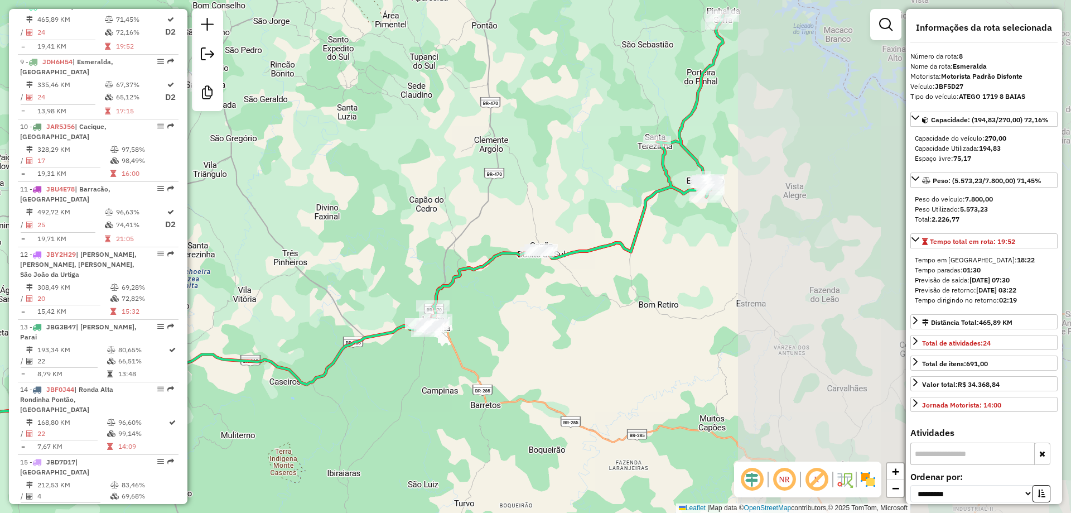
drag, startPoint x: 816, startPoint y: 238, endPoint x: 480, endPoint y: 196, distance: 337.9
click at [480, 196] on div "Janela de atendimento Grade de atendimento Capacidade Transportadoras Veículos …" at bounding box center [535, 256] width 1071 height 513
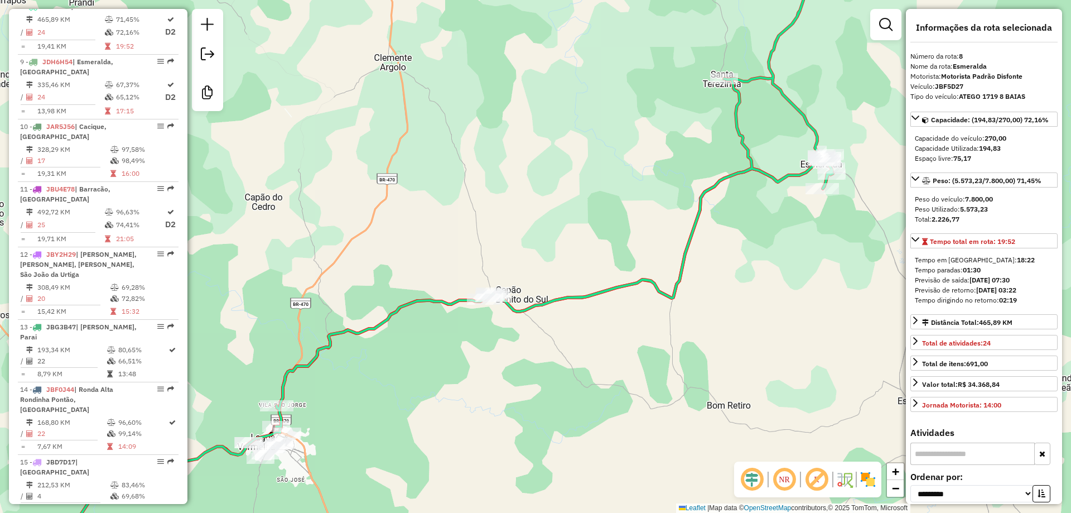
drag, startPoint x: 656, startPoint y: 201, endPoint x: 685, endPoint y: 201, distance: 29.6
click at [685, 201] on div "Janela de atendimento Grade de atendimento Capacidade Transportadoras Veículos …" at bounding box center [535, 256] width 1071 height 513
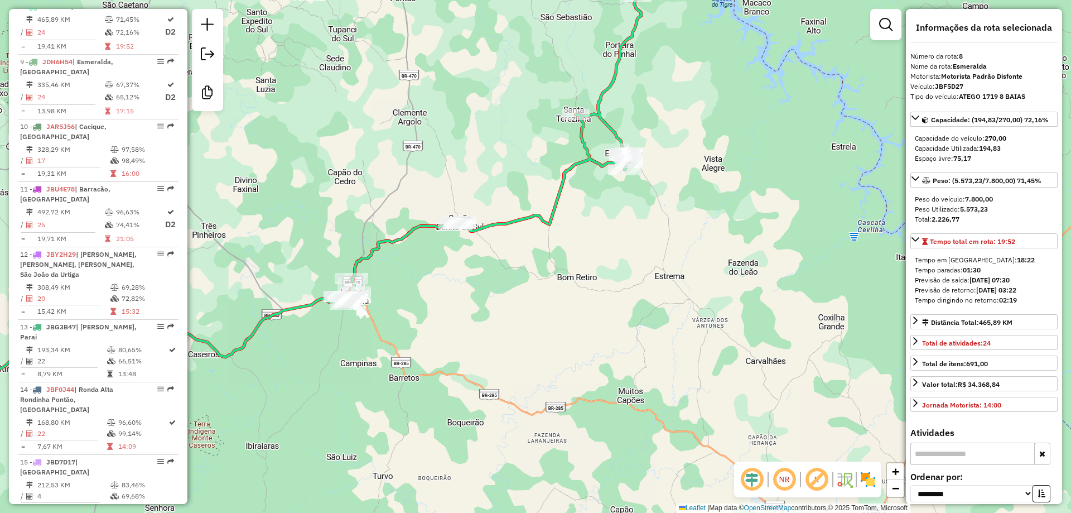
drag, startPoint x: 562, startPoint y: 329, endPoint x: 517, endPoint y: 266, distance: 77.9
click at [517, 266] on div "Janela de atendimento Grade de atendimento Capacidade Transportadoras Veículos …" at bounding box center [535, 256] width 1071 height 513
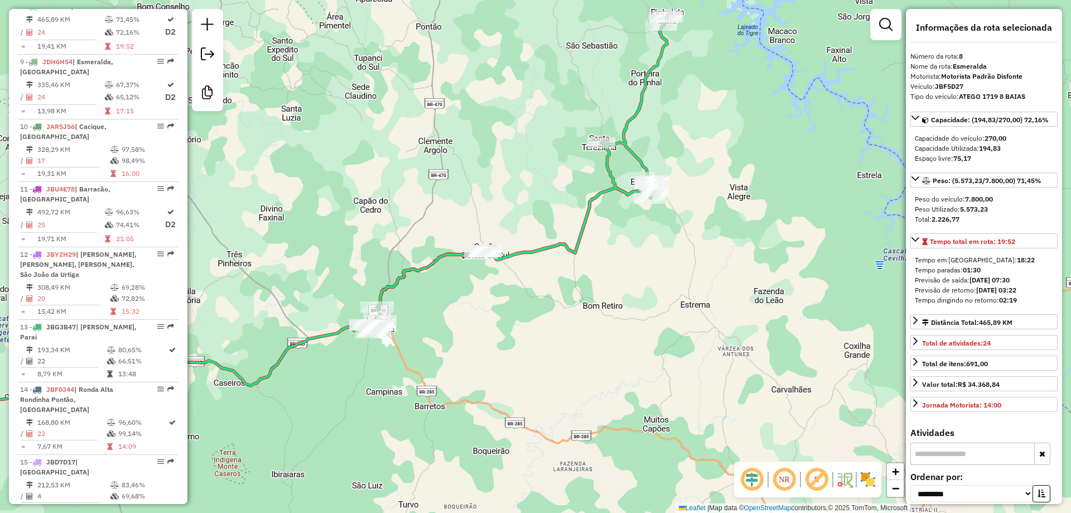
drag, startPoint x: 562, startPoint y: 258, endPoint x: 587, endPoint y: 287, distance: 38.3
click at [587, 287] on div "Janela de atendimento Grade de atendimento Capacidade Transportadoras Veículos …" at bounding box center [535, 256] width 1071 height 513
click at [568, 245] on icon at bounding box center [522, 166] width 291 height 301
click at [609, 275] on span "Exibir todas as rotas" at bounding box center [628, 271] width 83 height 9
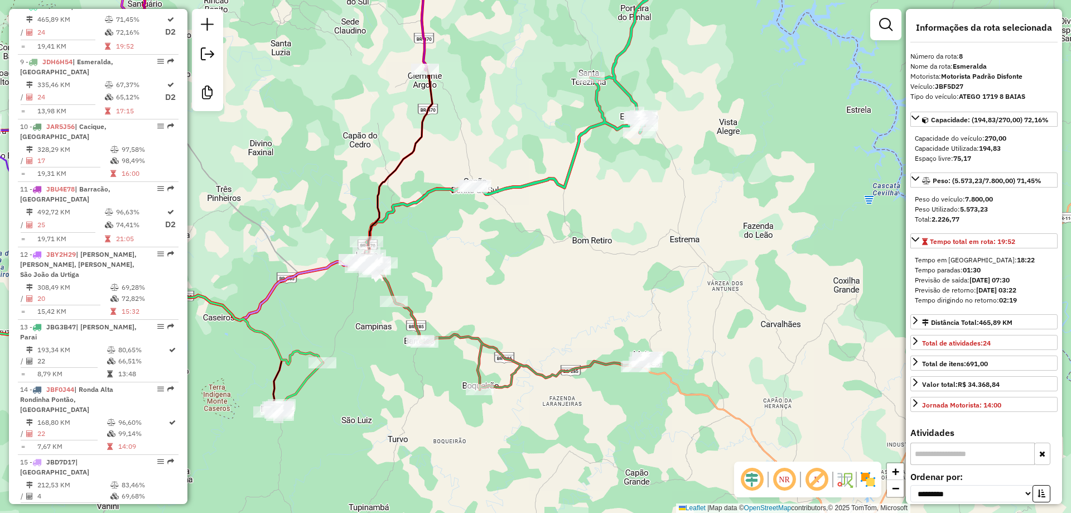
drag, startPoint x: 618, startPoint y: 331, endPoint x: 619, endPoint y: 311, distance: 19.6
click at [619, 311] on div "Janela de atendimento Grade de atendimento Capacidade Transportadoras Veículos …" at bounding box center [535, 256] width 1071 height 513
click at [603, 362] on icon at bounding box center [511, 325] width 276 height 128
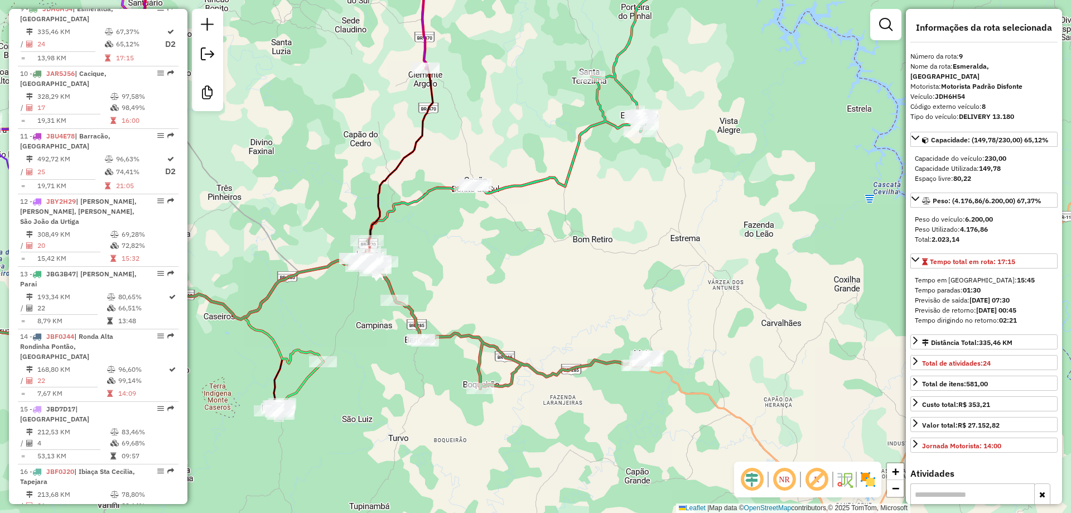
scroll to position [917, 0]
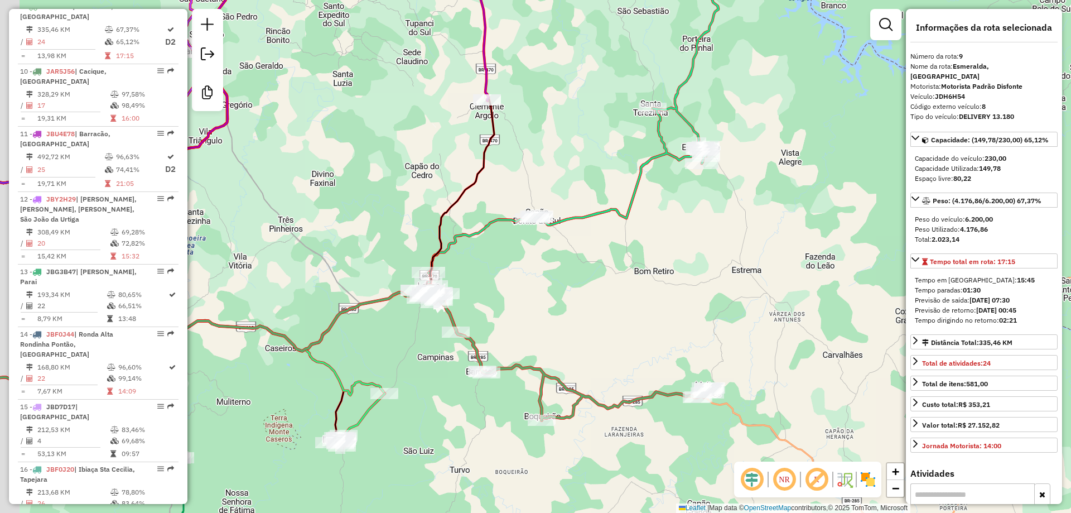
drag, startPoint x: 572, startPoint y: 305, endPoint x: 624, endPoint y: 322, distance: 54.9
click at [621, 325] on div "Janela de atendimento Grade de atendimento Capacidade Transportadoras Veículos …" at bounding box center [535, 256] width 1071 height 513
click at [572, 219] on icon at bounding box center [574, 132] width 291 height 301
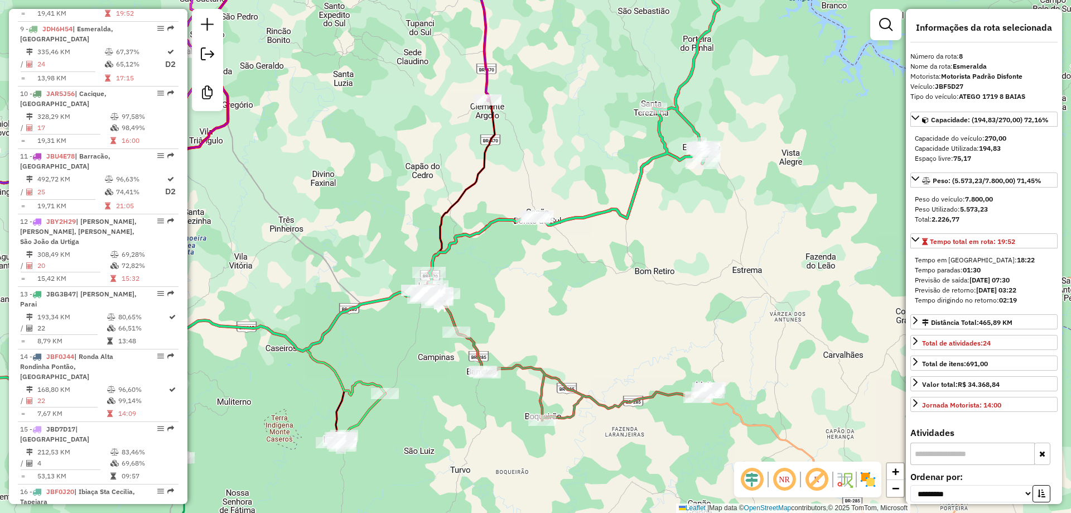
scroll to position [861, 0]
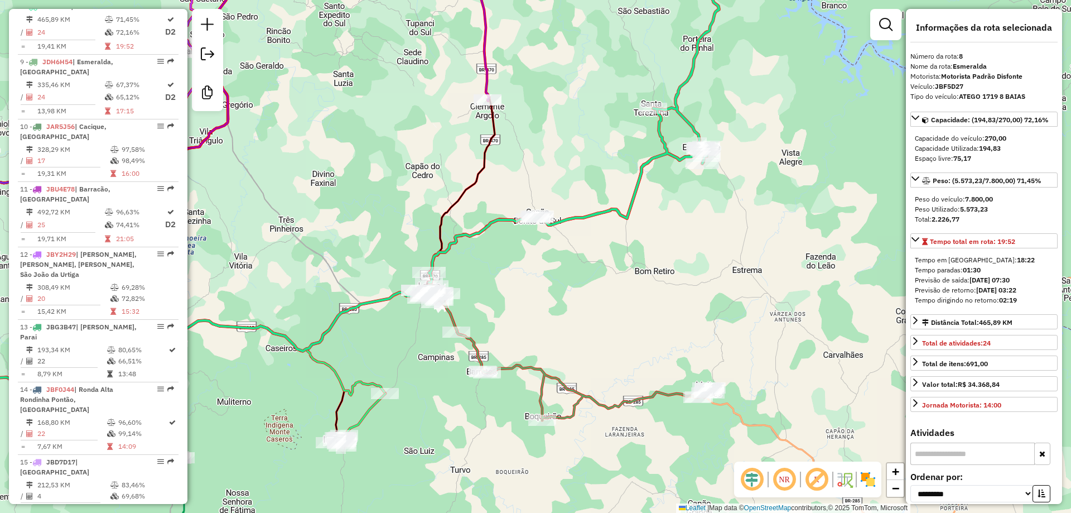
click at [578, 391] on icon at bounding box center [573, 356] width 276 height 128
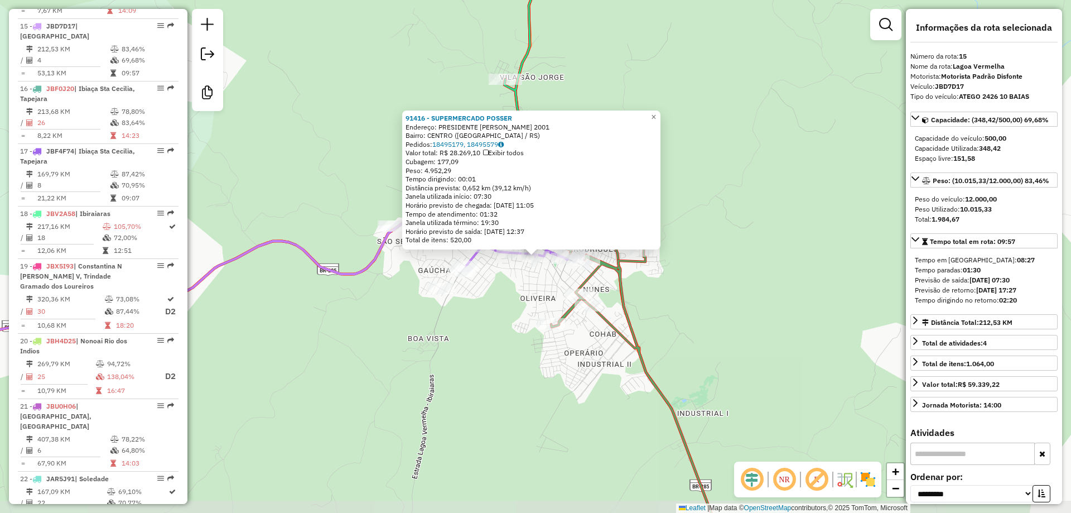
scroll to position [1317, 0]
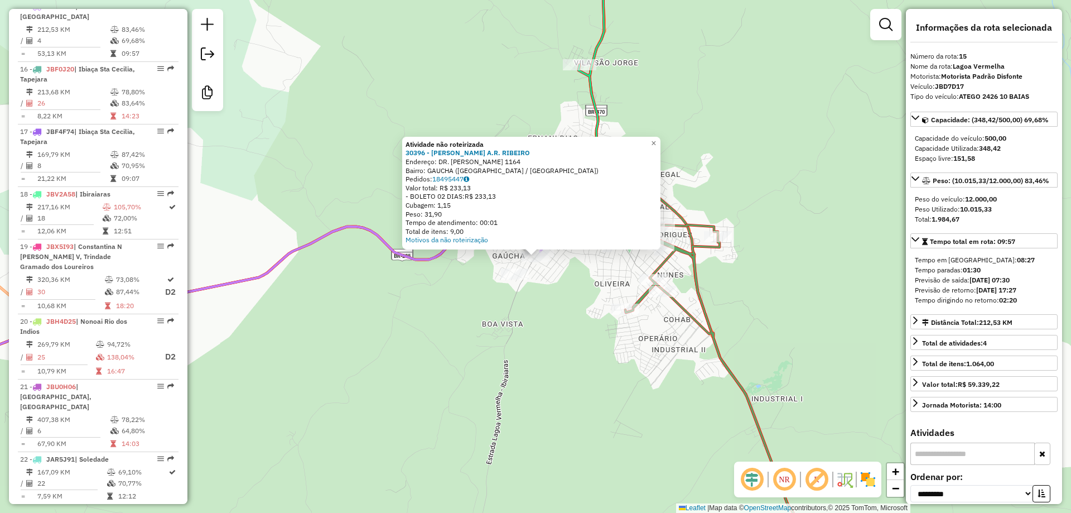
click at [509, 280] on div at bounding box center [515, 273] width 28 height 11
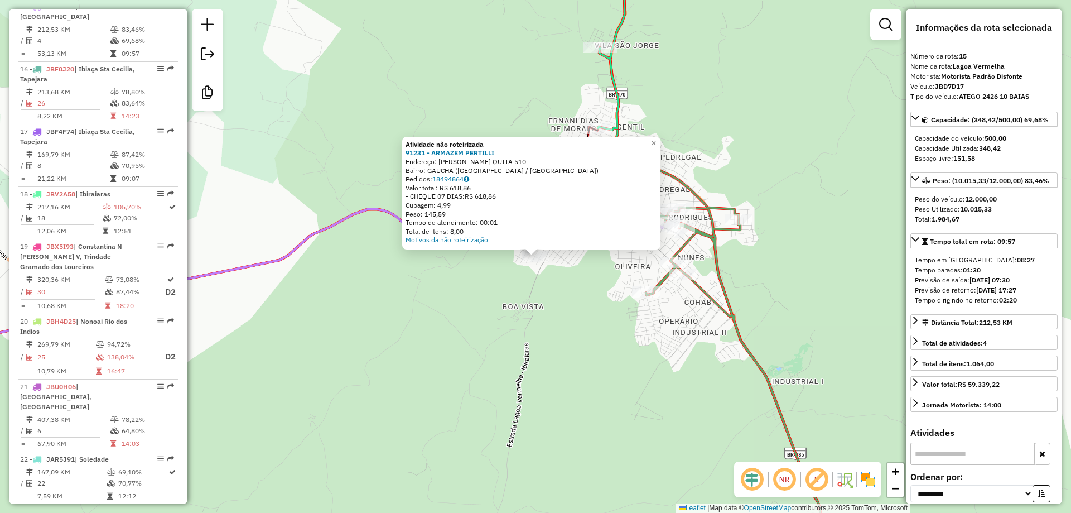
click at [620, 319] on div "Atividade não roteirizada 91231 - ARMAZEM PERTILLI Endereço: [PERSON_NAME] QUIT…" at bounding box center [535, 256] width 1071 height 513
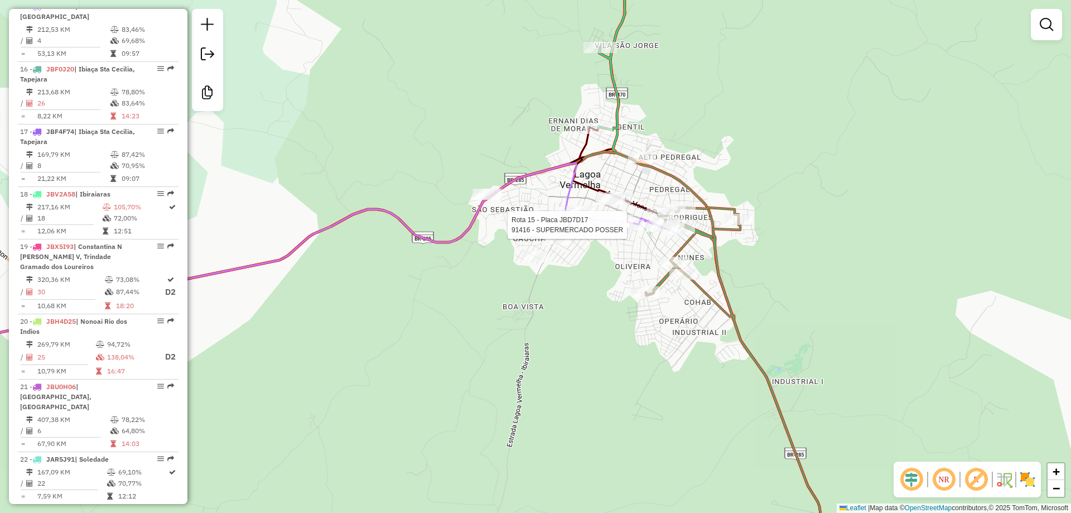
select select "**********"
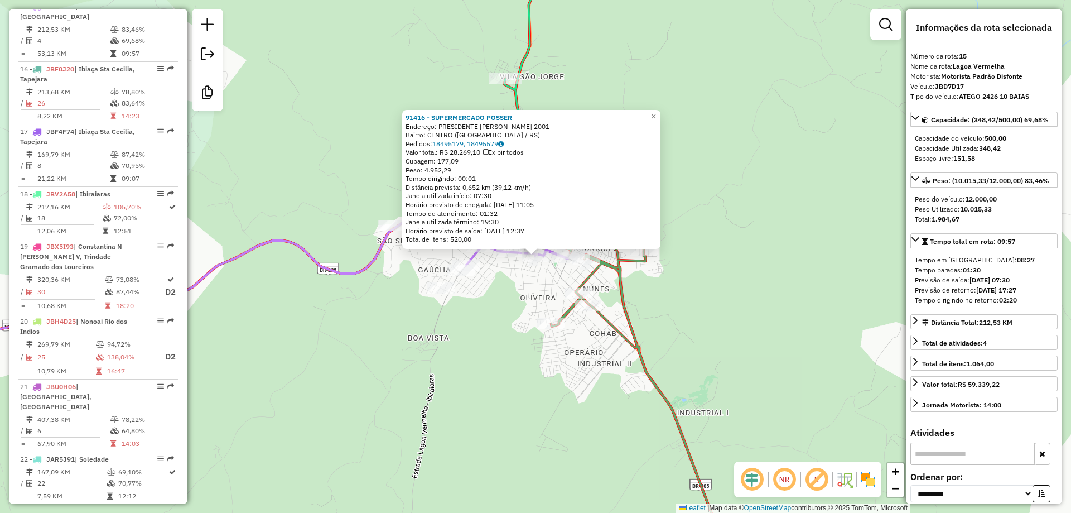
click at [594, 276] on icon at bounding box center [641, 401] width 181 height 325
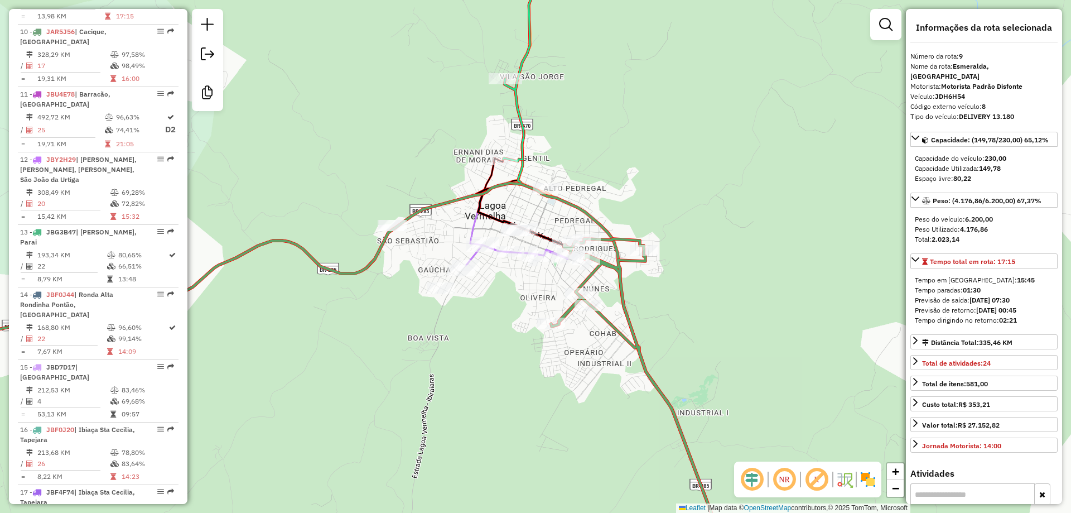
scroll to position [917, 0]
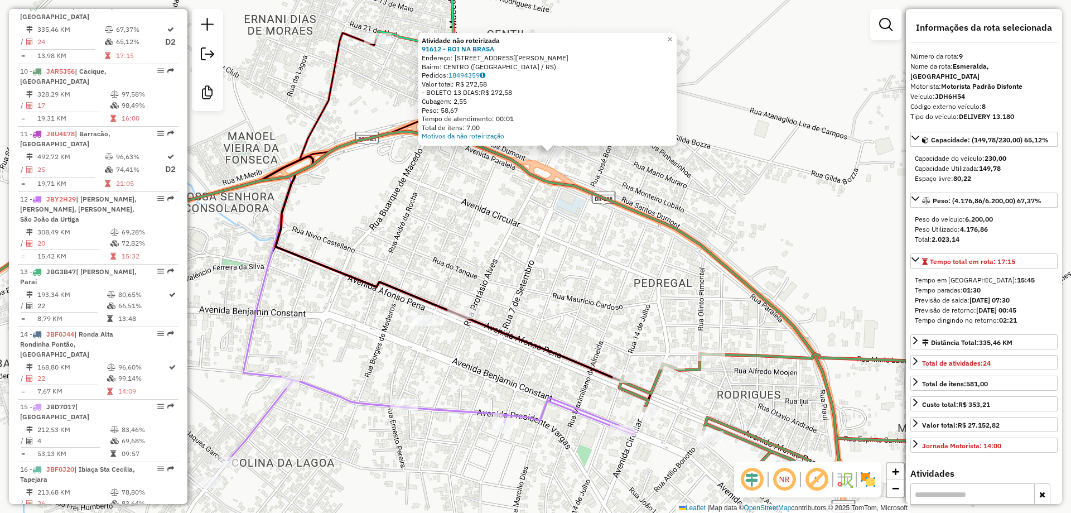
drag, startPoint x: 552, startPoint y: 295, endPoint x: 558, endPoint y: 254, distance: 41.2
click at [558, 257] on div "Atividade não roteirizada 91612 - BOI NA BRASA Endereço: [STREET_ADDRESS][PERSO…" at bounding box center [535, 256] width 1071 height 513
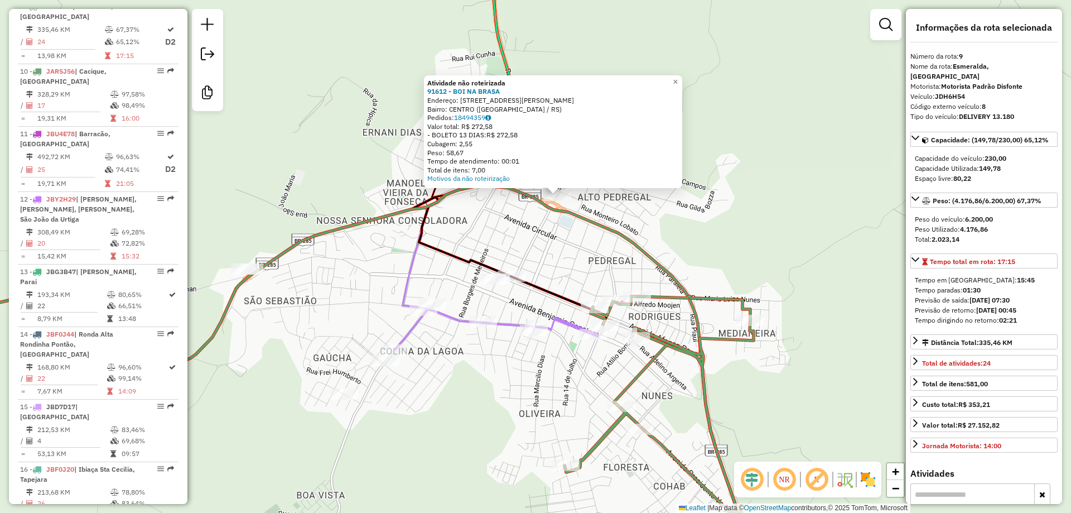
click at [644, 370] on icon at bounding box center [660, 430] width 191 height 268
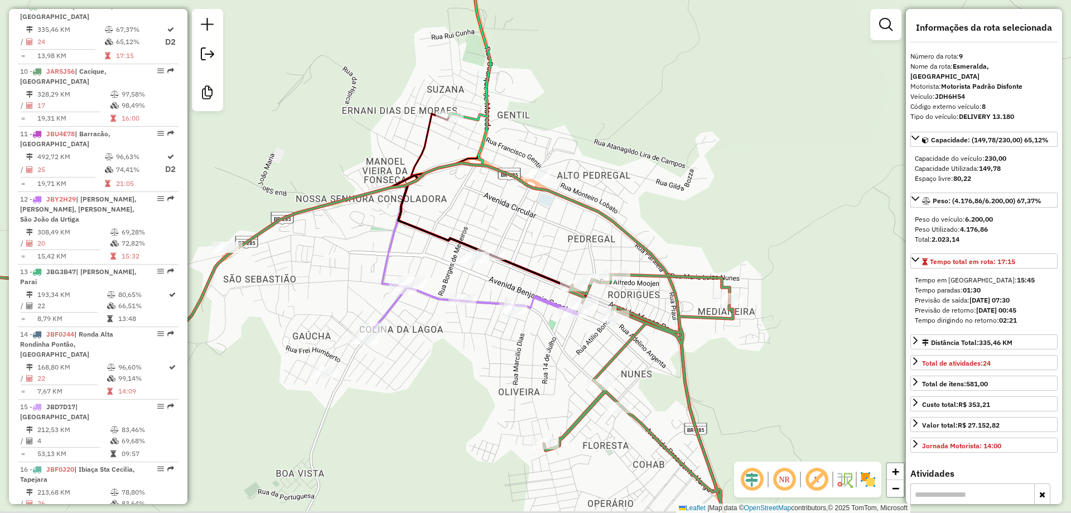
drag, startPoint x: 546, startPoint y: 239, endPoint x: 521, endPoint y: 211, distance: 37.9
click at [521, 211] on div "Janela de atendimento Grade de atendimento Capacidade Transportadoras Veículos …" at bounding box center [535, 256] width 1071 height 513
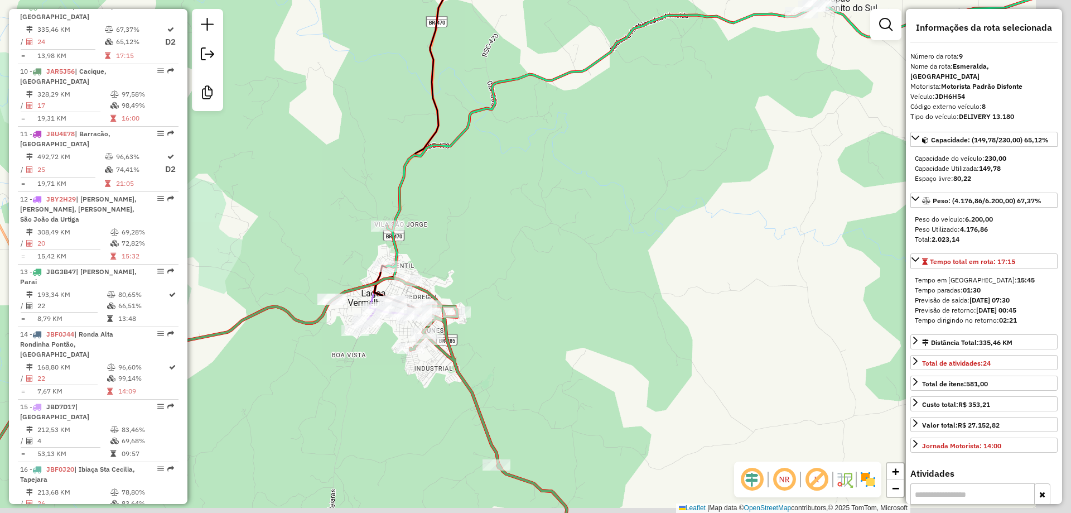
drag, startPoint x: 421, startPoint y: 456, endPoint x: 331, endPoint y: 406, distance: 102.6
click at [331, 406] on div "Janela de atendimento Grade de atendimento Capacidade Transportadoras Veículos …" at bounding box center [535, 256] width 1071 height 513
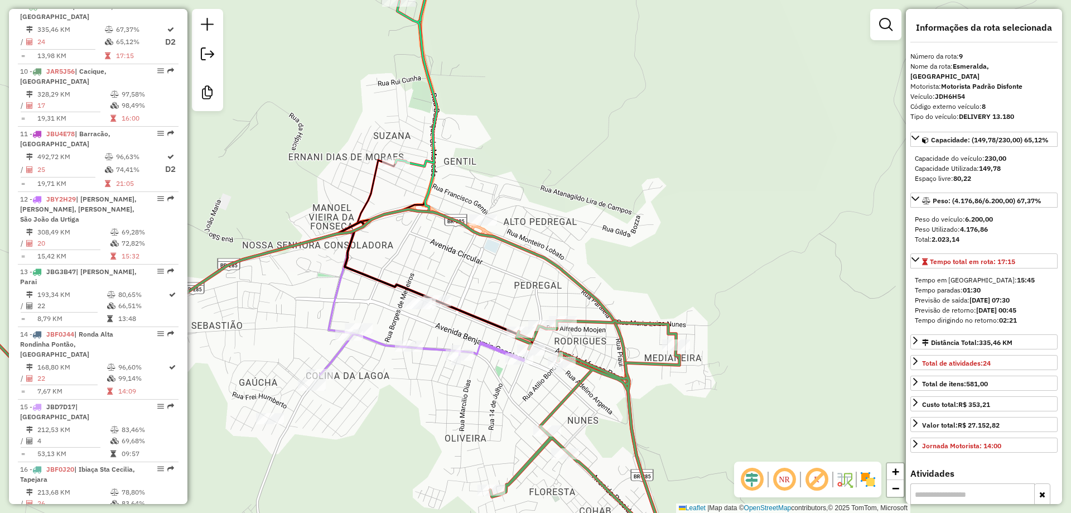
drag, startPoint x: 497, startPoint y: 428, endPoint x: 571, endPoint y: 218, distance: 223.7
click at [551, 268] on div "Rota 15 - Placa JBD7D17 30351 - SUPERMERCADO MACCARI Janela de atendimento Grad…" at bounding box center [535, 256] width 1071 height 513
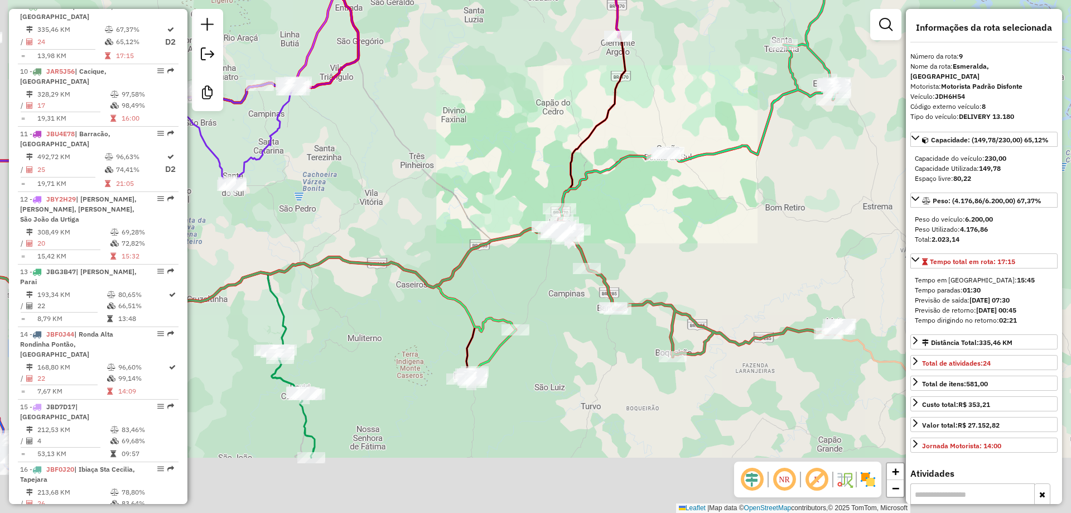
drag, startPoint x: 511, startPoint y: 336, endPoint x: 554, endPoint y: 284, distance: 67.8
click at [529, 324] on div at bounding box center [516, 329] width 28 height 11
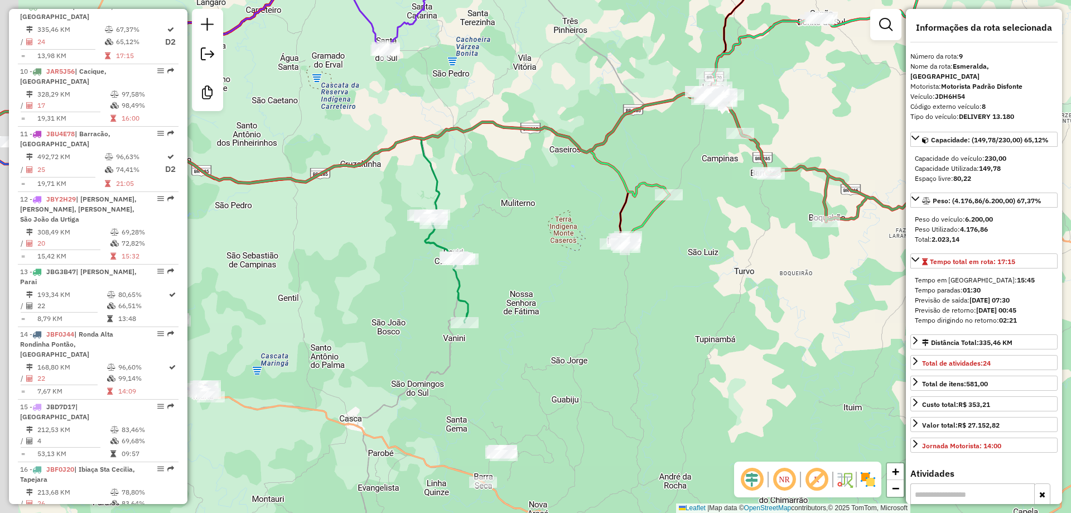
drag, startPoint x: 495, startPoint y: 298, endPoint x: 661, endPoint y: 158, distance: 216.5
click at [661, 158] on div "Rota 18 - Placa JBV2A58 91801 - Bar Palmeira Janela de atendimento Grade de ate…" at bounding box center [535, 256] width 1071 height 513
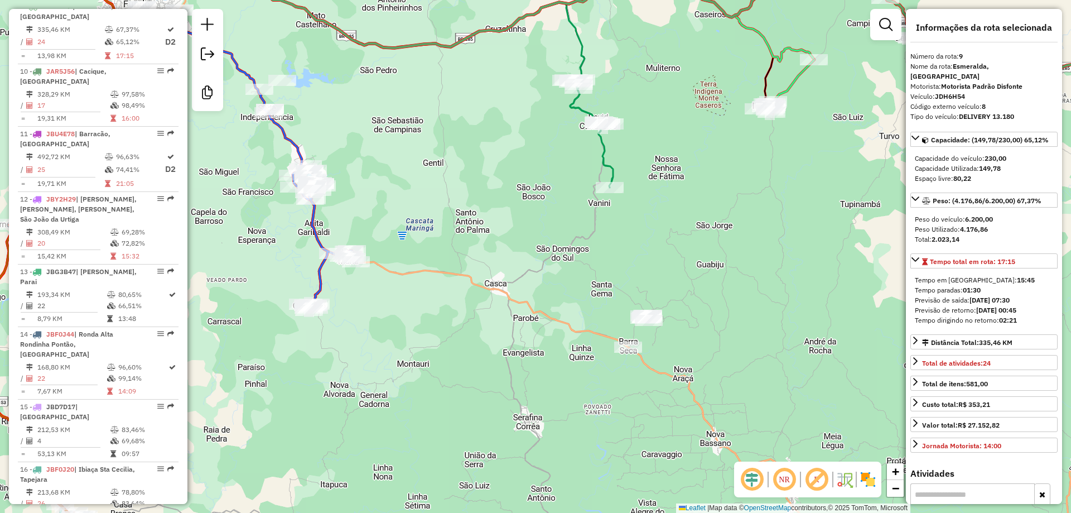
drag, startPoint x: 731, startPoint y: 354, endPoint x: 793, endPoint y: 380, distance: 67.0
click at [793, 380] on div "Janela de atendimento Grade de atendimento Capacidade Transportadoras Veículos …" at bounding box center [535, 256] width 1071 height 513
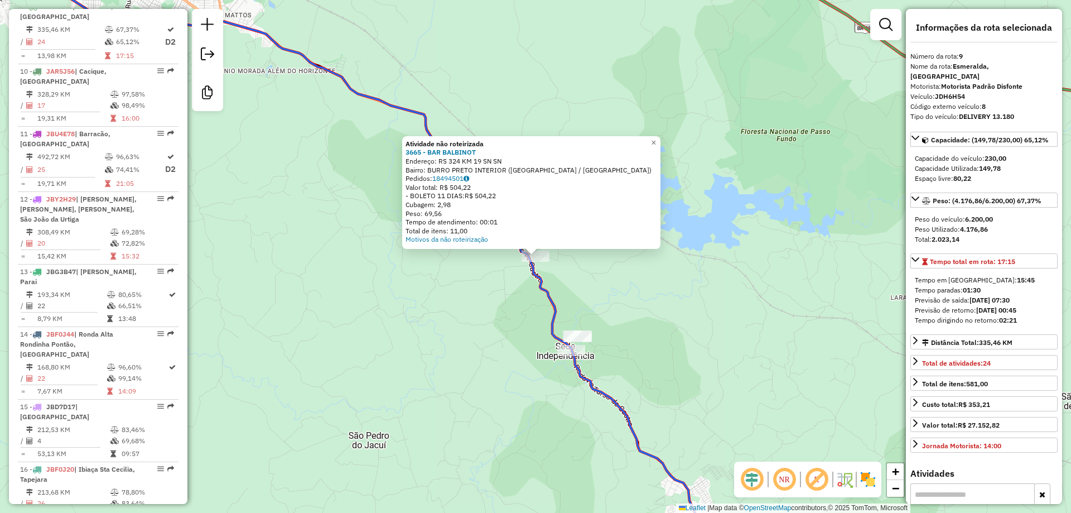
drag, startPoint x: 640, startPoint y: 332, endPoint x: 603, endPoint y: 305, distance: 46.8
click at [612, 302] on div "Atividade não roteirizada 3665 - BAR BALBINOT Endereço: RS 324 KM 19 SN SN Bair…" at bounding box center [535, 256] width 1071 height 513
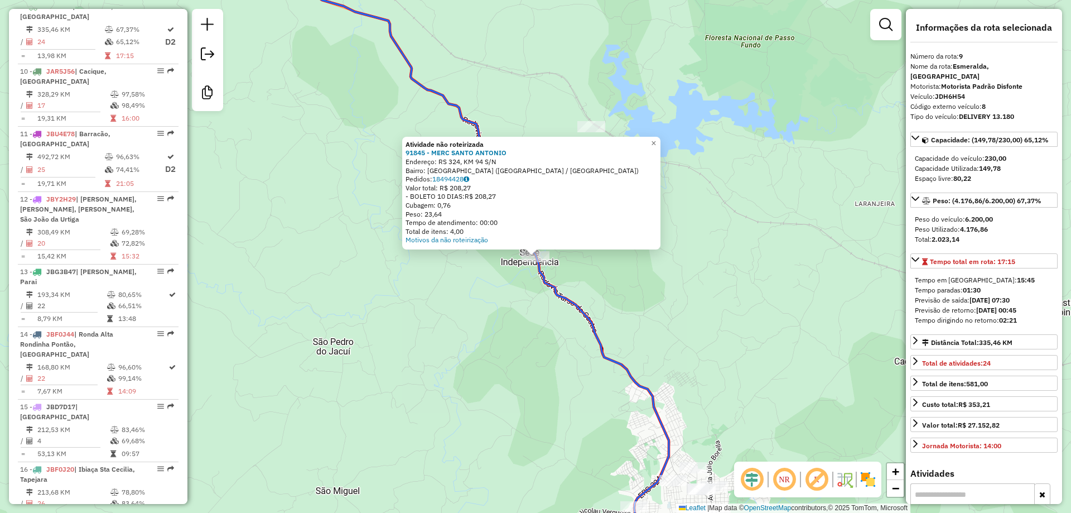
drag, startPoint x: 683, startPoint y: 371, endPoint x: 633, endPoint y: 322, distance: 70.2
click at [634, 322] on div "Atividade não roteirizada 91845 - MERC SANTO ANTONIO Endereço: RS 324, KM 94 S/…" at bounding box center [535, 256] width 1071 height 513
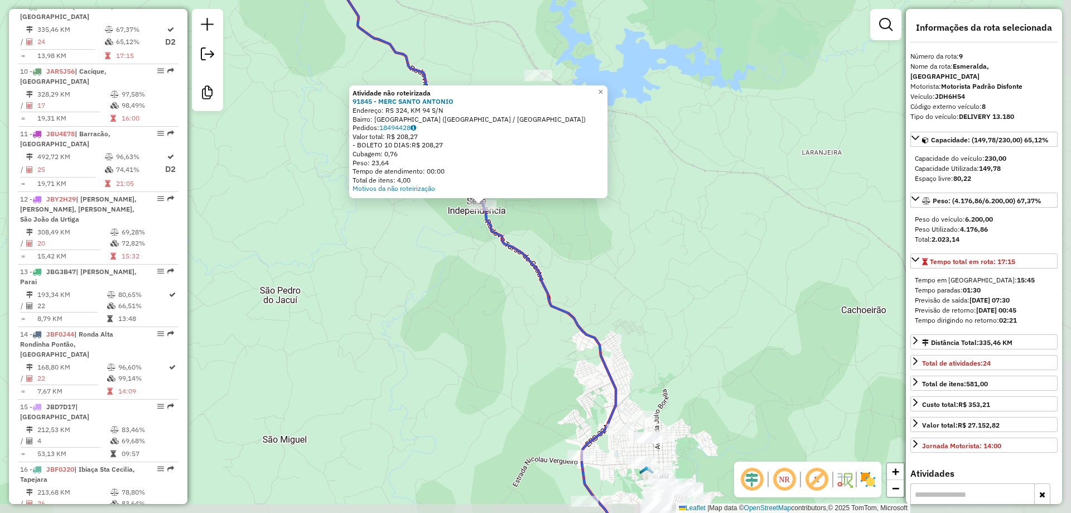
click at [564, 313] on icon at bounding box center [464, 256] width 390 height 615
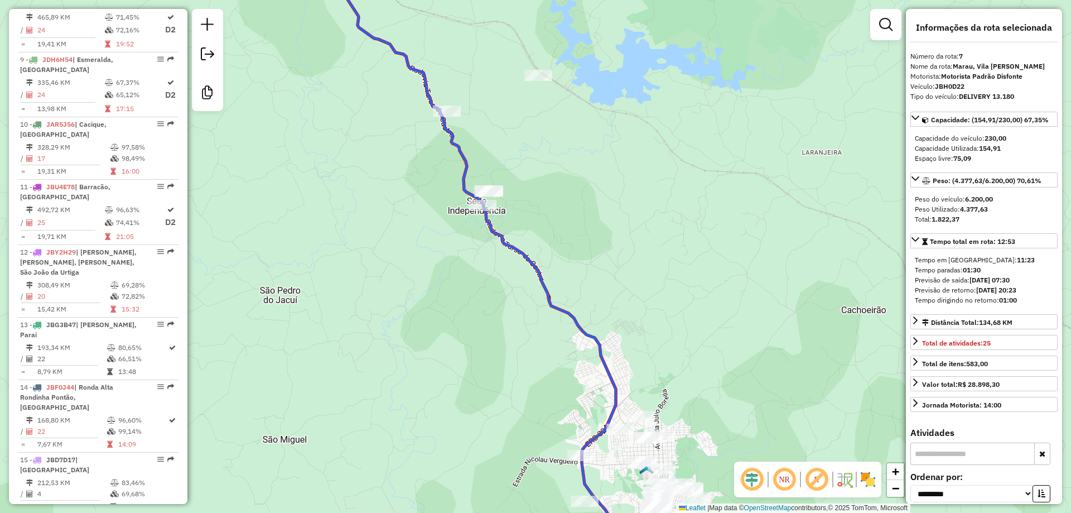
scroll to position [799, 0]
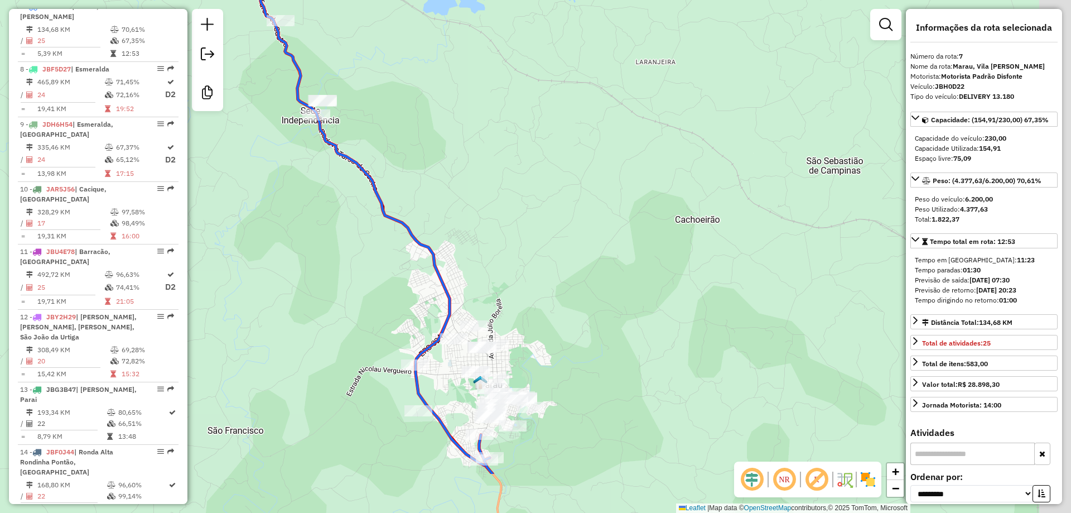
drag, startPoint x: 700, startPoint y: 349, endPoint x: 490, endPoint y: 232, distance: 241.0
click at [501, 239] on div "Janela de atendimento Grade de atendimento Capacidade Transportadoras Veículos …" at bounding box center [535, 256] width 1071 height 513
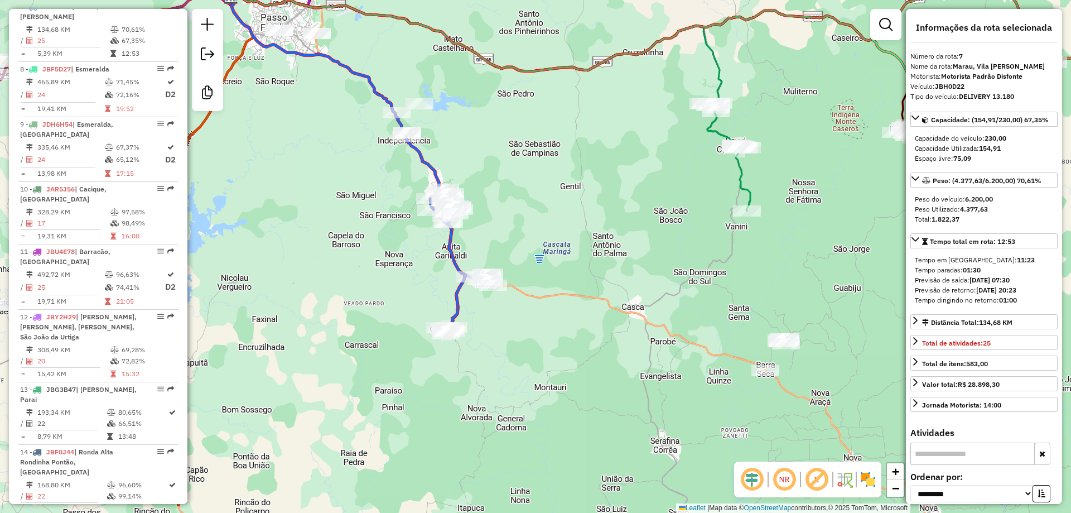
drag, startPoint x: 614, startPoint y: 304, endPoint x: 579, endPoint y: 268, distance: 50.9
click at [579, 268] on div "Janela de atendimento Grade de atendimento Capacidade Transportadoras Veículos …" at bounding box center [535, 256] width 1071 height 513
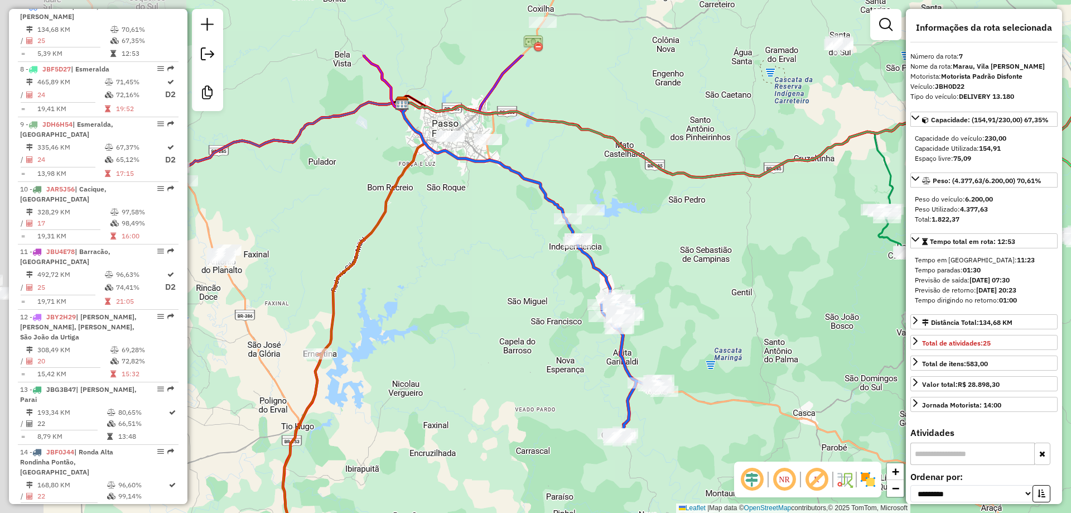
drag, startPoint x: 634, startPoint y: 167, endPoint x: 813, endPoint y: 274, distance: 208.7
click at [813, 274] on div "Janela de atendimento Grade de atendimento Capacidade Transportadoras Veículos …" at bounding box center [535, 256] width 1071 height 513
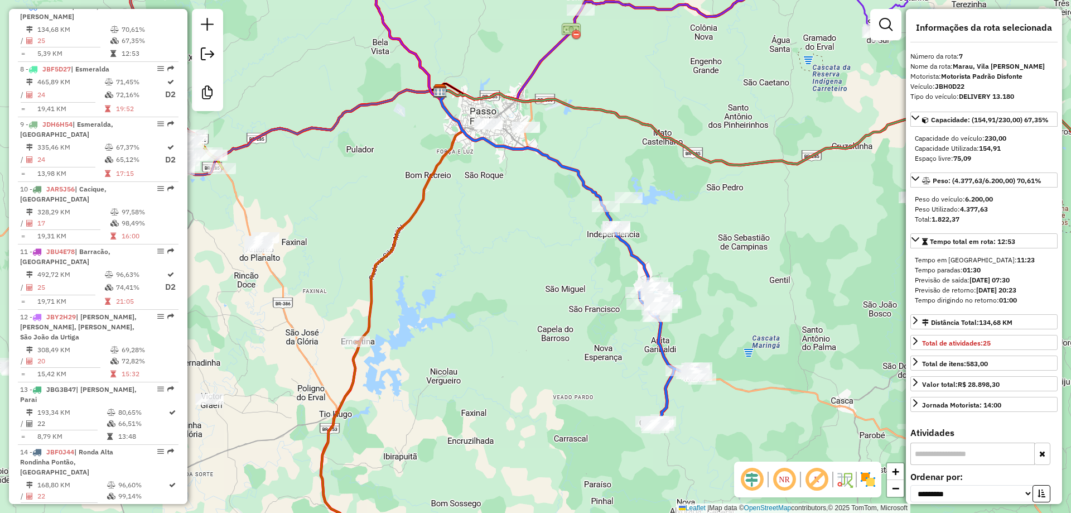
drag, startPoint x: 490, startPoint y: 275, endPoint x: 709, endPoint y: 139, distance: 257.6
click at [709, 140] on div "Janela de atendimento Grade de atendimento Capacidade Transportadoras Veículos …" at bounding box center [535, 256] width 1071 height 513
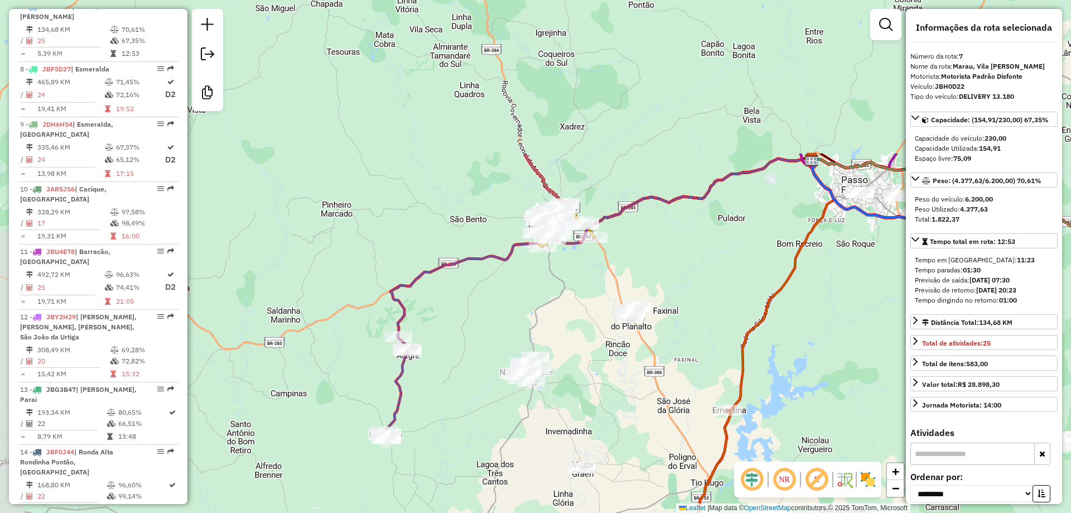
drag, startPoint x: 545, startPoint y: 243, endPoint x: 578, endPoint y: 290, distance: 58.0
click at [579, 296] on div "Janela de atendimento Grade de atendimento Capacidade Transportadoras Veículos …" at bounding box center [535, 256] width 1071 height 513
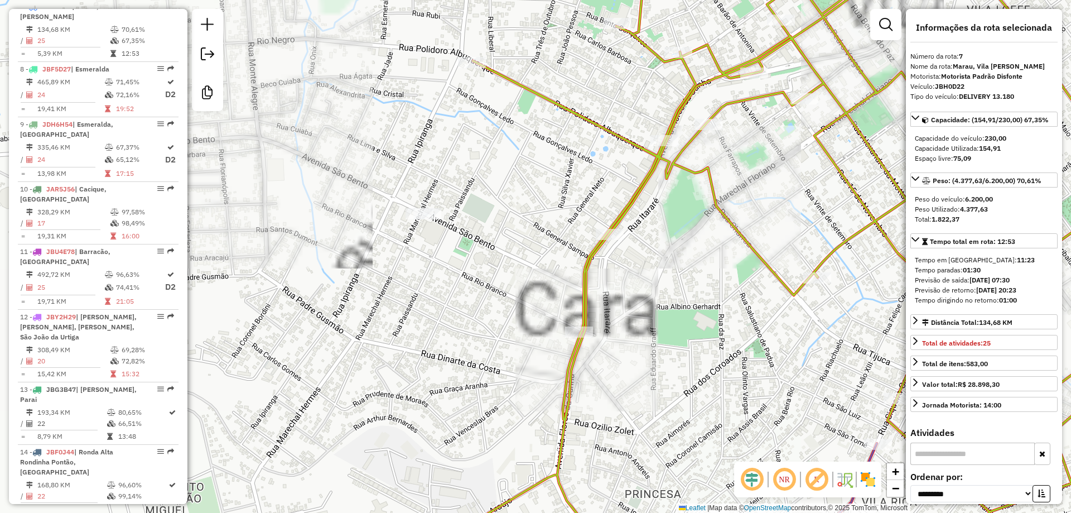
click at [417, 206] on div "Janela de atendimento Grade de atendimento Capacidade Transportadoras Veículos …" at bounding box center [535, 256] width 1071 height 513
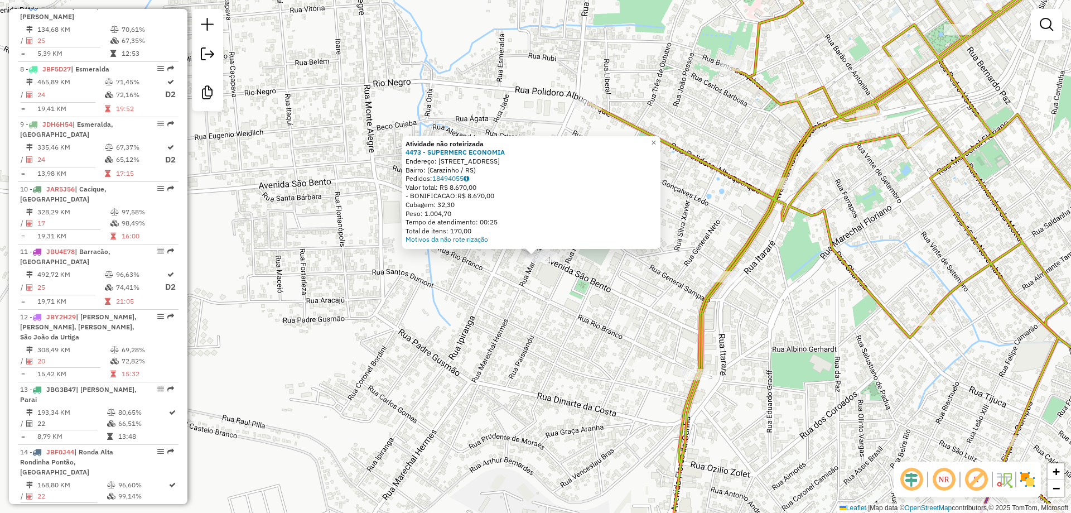
click at [550, 262] on div at bounding box center [543, 255] width 28 height 11
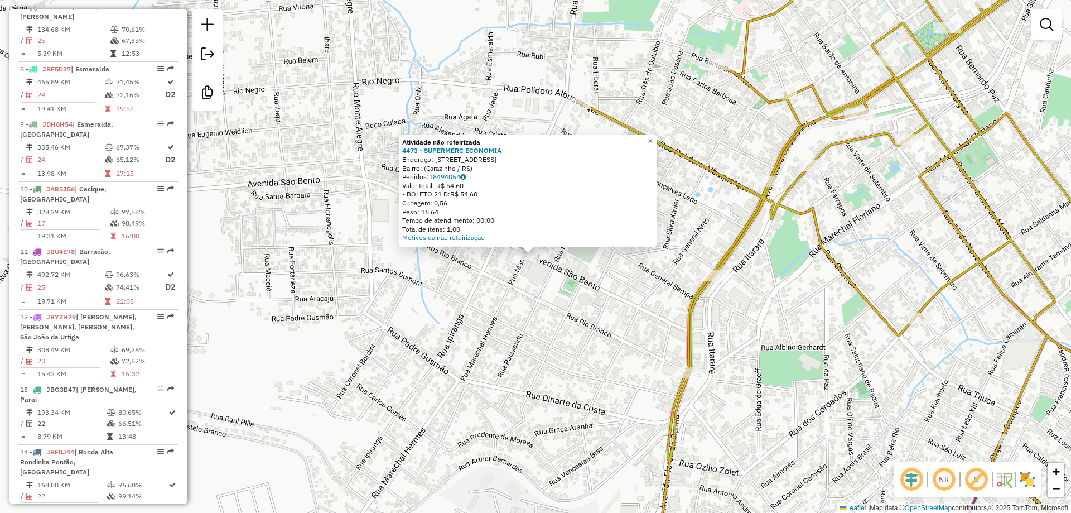
drag, startPoint x: 629, startPoint y: 349, endPoint x: 571, endPoint y: 324, distance: 63.2
click at [553, 325] on div "Atividade não roteirizada 4473 - SUPERMERC ECONOMIA Endereço: Avenida São Bento…" at bounding box center [535, 256] width 1071 height 513
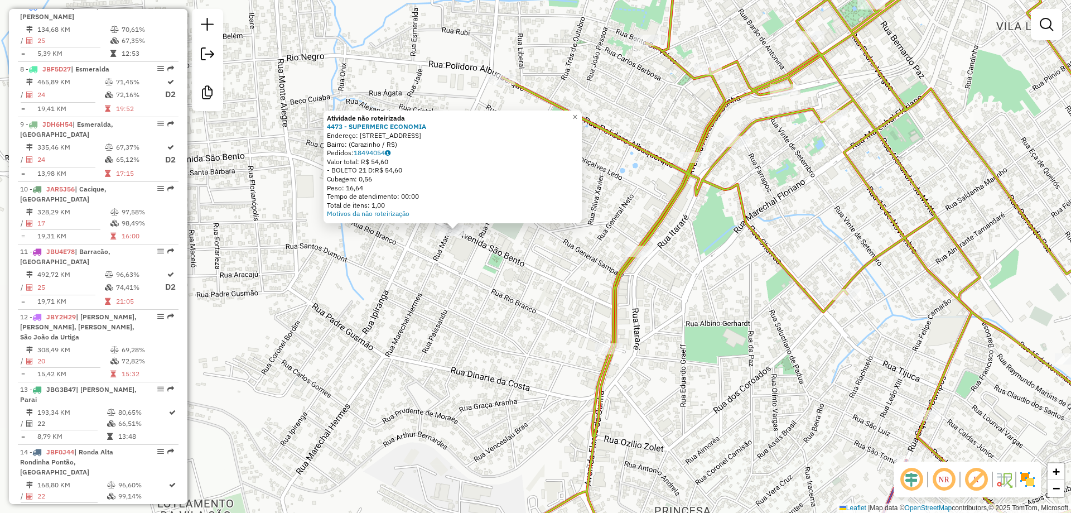
click at [616, 292] on icon at bounding box center [812, 256] width 703 height 615
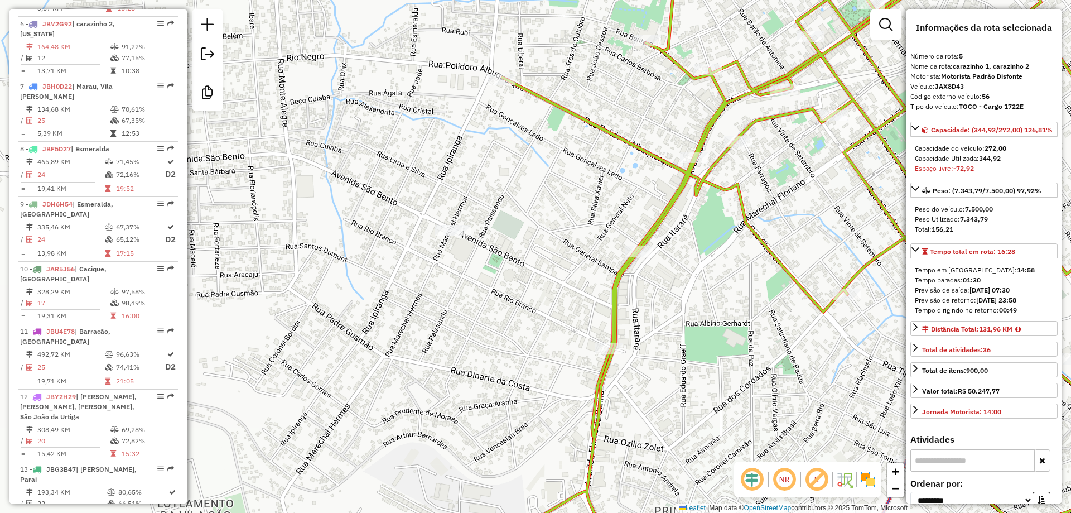
scroll to position [674, 0]
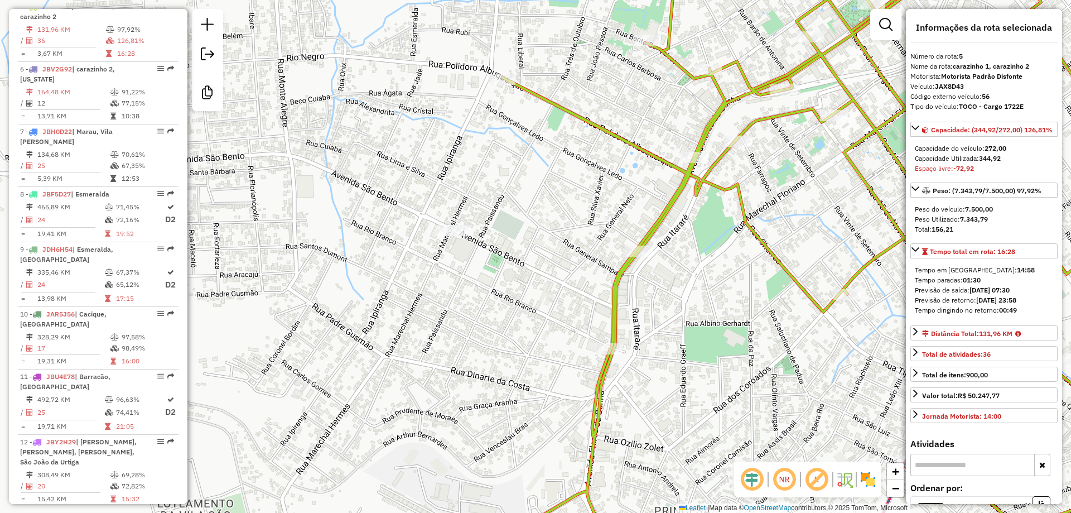
drag, startPoint x: 503, startPoint y: 316, endPoint x: 439, endPoint y: 227, distance: 110.4
click at [442, 248] on div "Janela de atendimento Grade de atendimento Capacidade Transportadoras Veículos …" at bounding box center [535, 256] width 1071 height 513
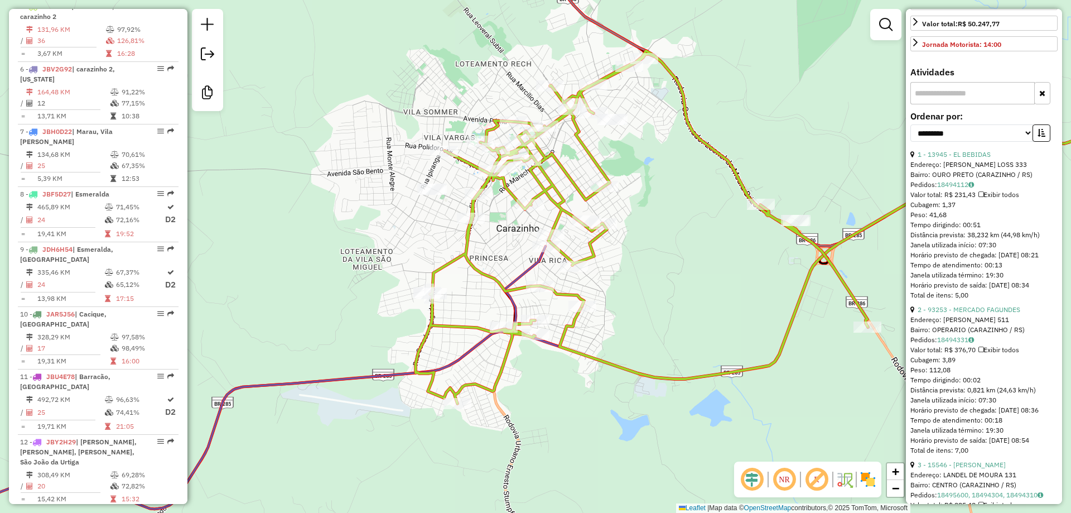
scroll to position [372, 0]
click at [978, 140] on select "**********" at bounding box center [971, 131] width 123 height 17
select select "*********"
click at [910, 133] on select "**********" at bounding box center [971, 131] width 123 height 17
click at [1044, 140] on button "button" at bounding box center [1042, 131] width 18 height 17
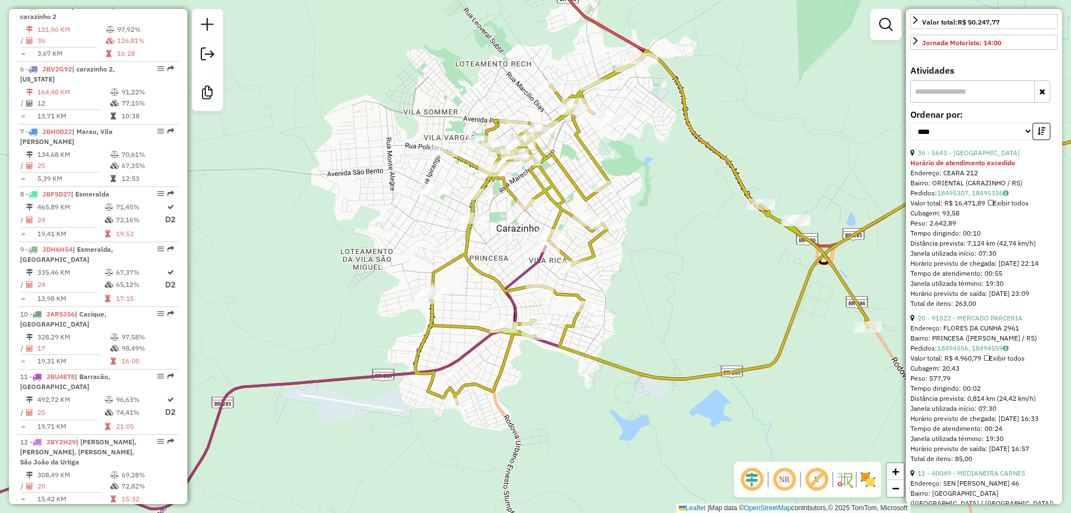
click at [989, 323] on div "20 - 91522 - MERCADO PARCERIA" at bounding box center [983, 318] width 147 height 10
click at [991, 322] on link "20 - 91522 - MERCADO PARCERIA" at bounding box center [970, 318] width 105 height 8
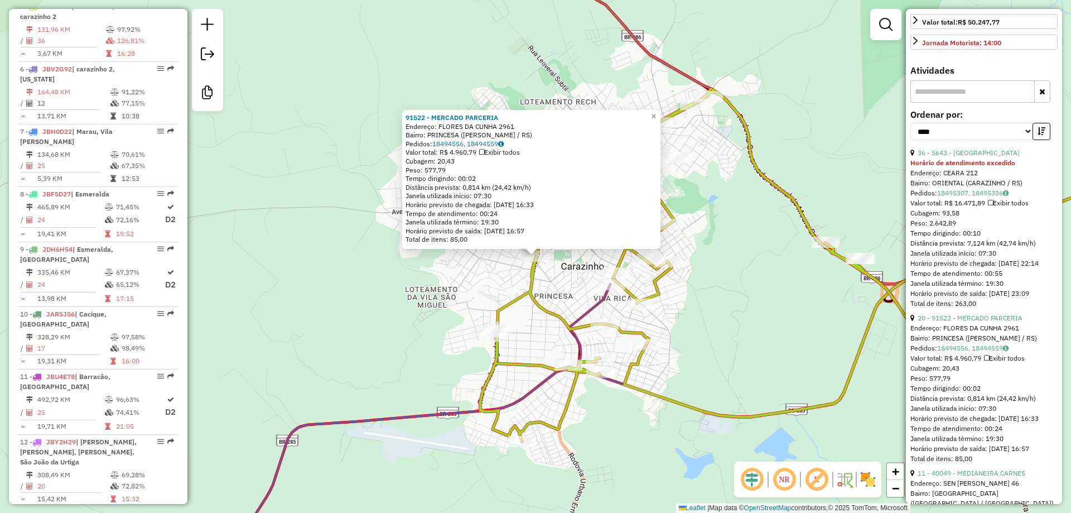
click at [748, 318] on div "91522 - MERCADO PARCERIA Endereço: FLORES DA CUNHA 2961 Bairro: PRINCESA (CARAZ…" at bounding box center [535, 256] width 1071 height 513
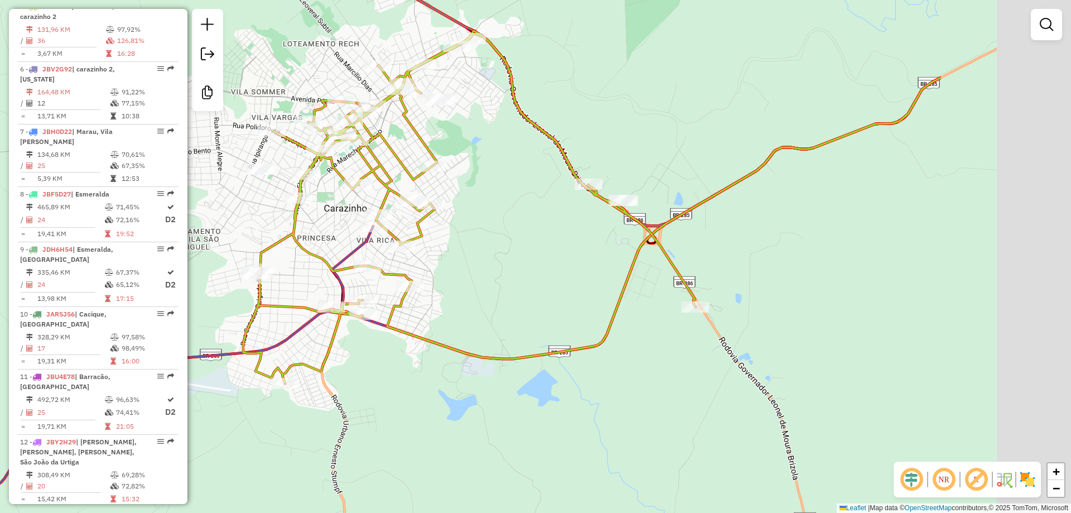
drag, startPoint x: 803, startPoint y: 346, endPoint x: 550, endPoint y: 279, distance: 262.1
click at [550, 279] on div "Janela de atendimento Grade de atendimento Capacidade Transportadoras Veículos …" at bounding box center [535, 256] width 1071 height 513
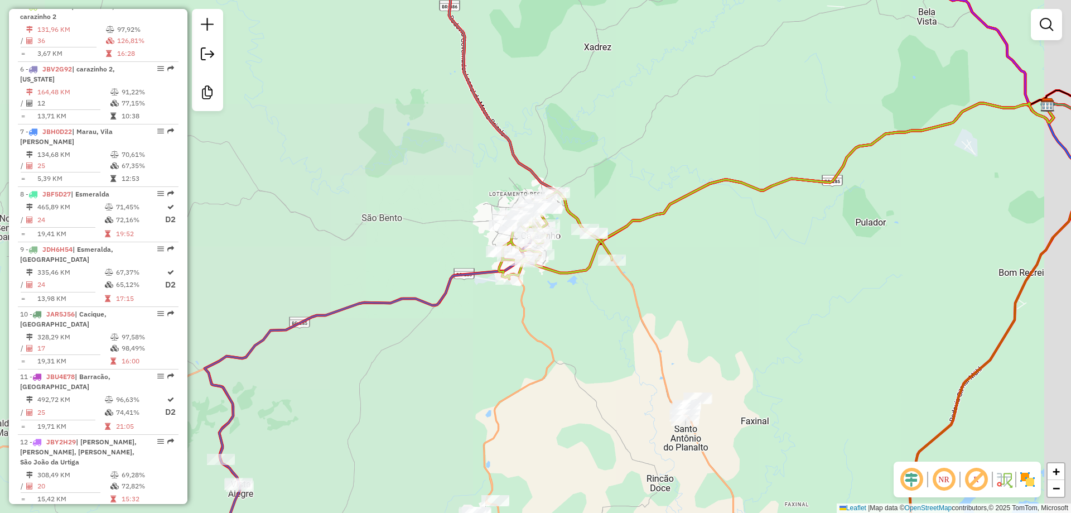
drag, startPoint x: 810, startPoint y: 295, endPoint x: 500, endPoint y: 192, distance: 325.7
click at [524, 209] on div "Janela de atendimento Grade de atendimento Capacidade Transportadoras Veículos …" at bounding box center [535, 256] width 1071 height 513
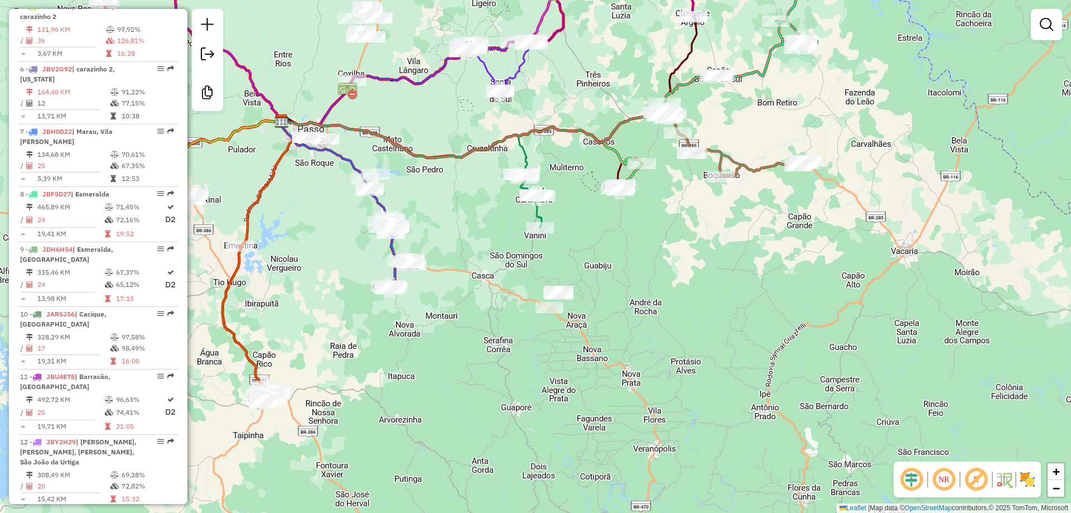
drag, startPoint x: 689, startPoint y: 223, endPoint x: 691, endPoint y: 254, distance: 31.3
click at [691, 254] on div "Janela de atendimento Grade de atendimento Capacidade Transportadoras Veículos …" at bounding box center [535, 256] width 1071 height 513
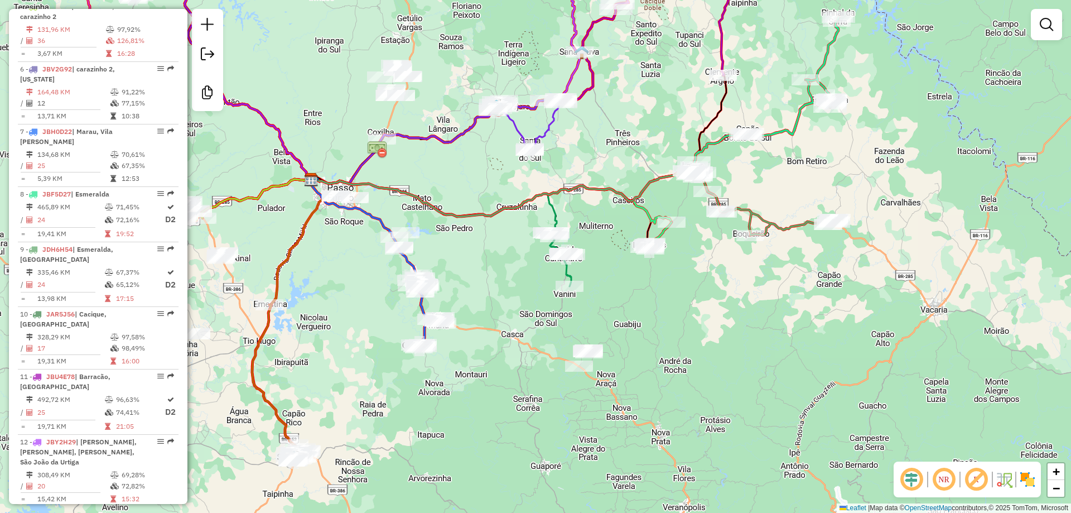
drag, startPoint x: 596, startPoint y: 129, endPoint x: 687, endPoint y: 217, distance: 125.9
click at [686, 215] on div "Janela de atendimento Grade de atendimento Capacidade Transportadoras Veículos …" at bounding box center [535, 256] width 1071 height 513
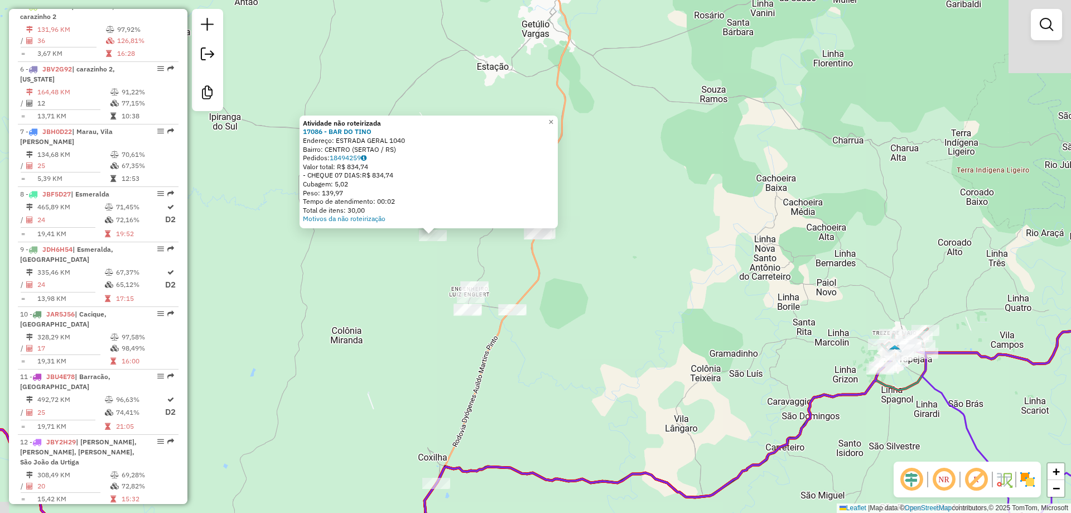
drag, startPoint x: 790, startPoint y: 355, endPoint x: 472, endPoint y: 229, distance: 342.3
click at [490, 245] on div "Atividade não roteirizada 17086 - BAR DO TINO Endereço: ESTRADA GERAL 1040 Bair…" at bounding box center [535, 256] width 1071 height 513
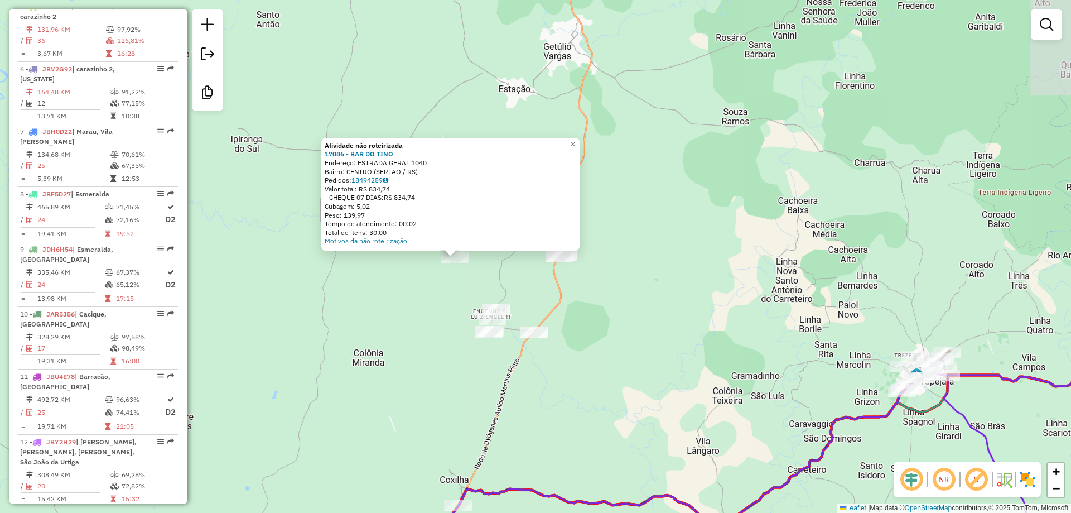
drag, startPoint x: 580, startPoint y: 235, endPoint x: 768, endPoint y: 318, distance: 206.1
click at [768, 318] on div "Atividade não roteirizada 17086 - BAR DO TINO Endereço: ESTRADA GERAL 1040 Bair…" at bounding box center [535, 256] width 1071 height 513
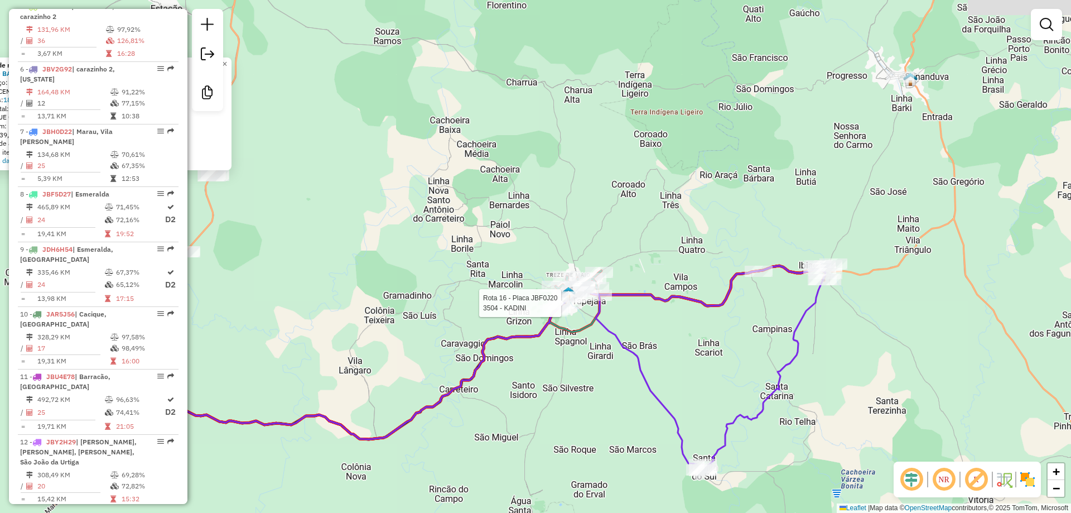
drag, startPoint x: 883, startPoint y: 240, endPoint x: 546, endPoint y: 155, distance: 348.2
click at [518, 156] on div "Rota 16 - Placa JBF0J20 3504 - KADINI Atividade não roteirizada 17086 - BAR DO …" at bounding box center [535, 256] width 1071 height 513
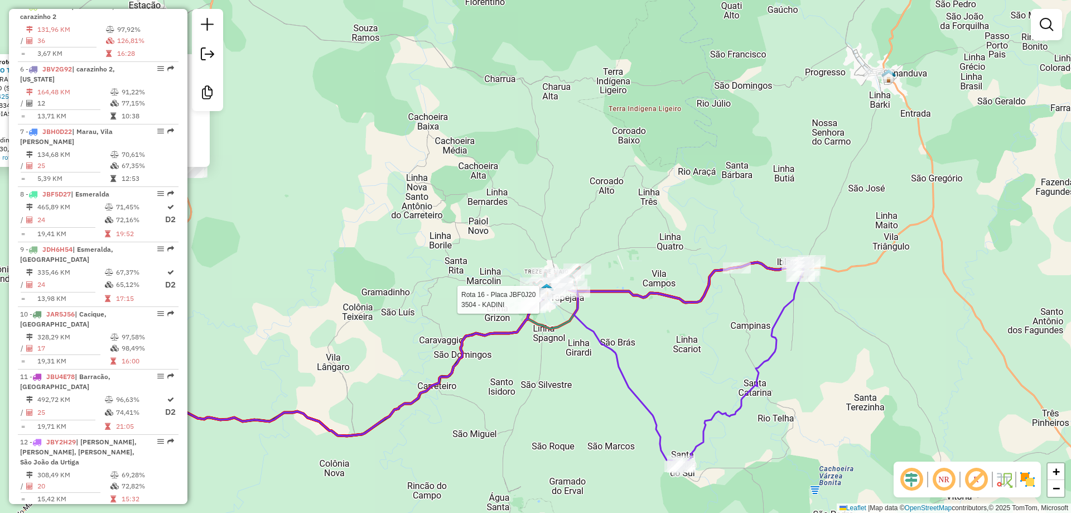
click at [900, 339] on div "Rota 16 - Placa JBF0J20 3504 - KADINI Atividade não roteirizada 17086 - BAR DO …" at bounding box center [535, 256] width 1071 height 513
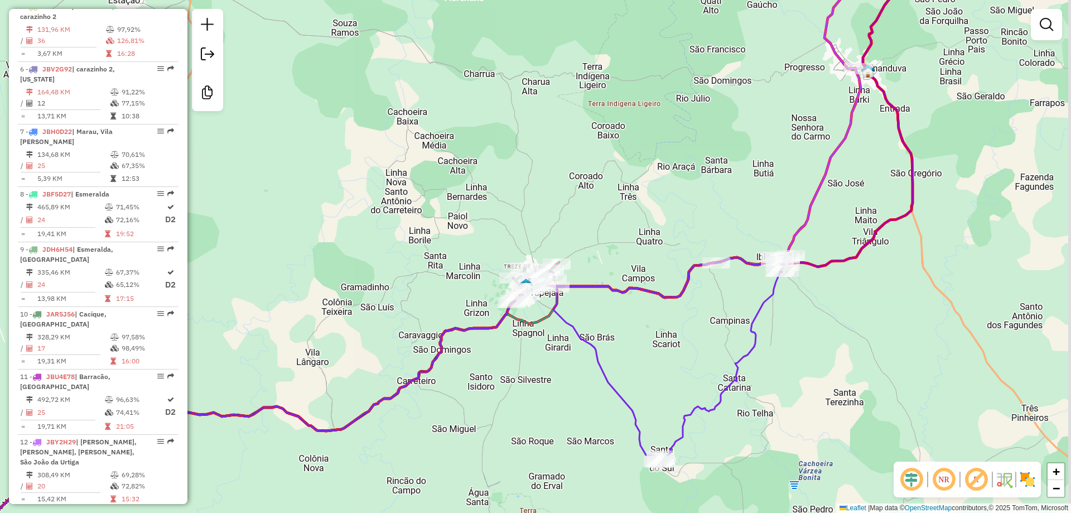
drag, startPoint x: 945, startPoint y: 401, endPoint x: 538, endPoint y: 254, distance: 431.8
click at [544, 261] on div "Janela de atendimento Grade de atendimento Capacidade Transportadoras Veículos …" at bounding box center [535, 256] width 1071 height 513
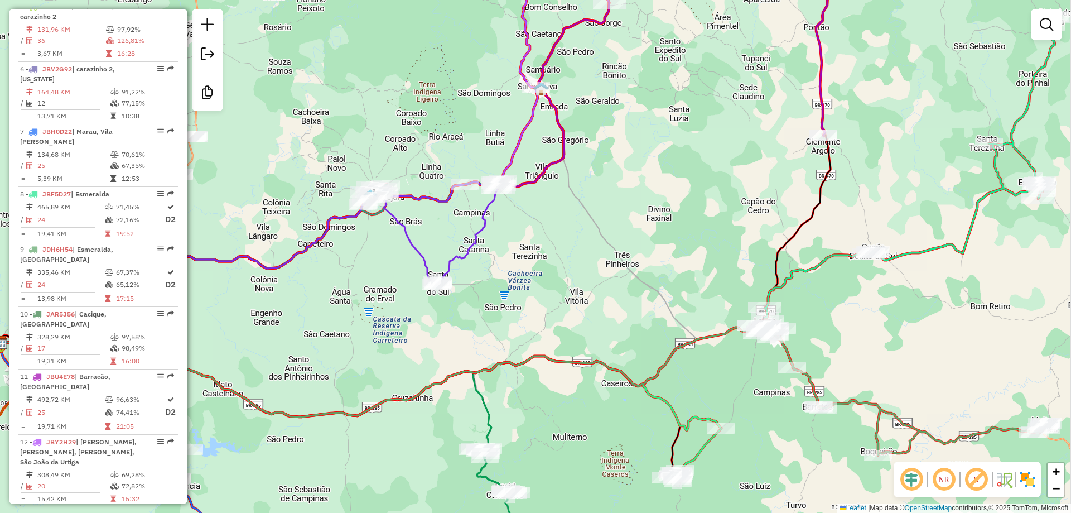
drag, startPoint x: 518, startPoint y: 241, endPoint x: 437, endPoint y: 231, distance: 82.1
click at [437, 232] on div "Janela de atendimento Grade de atendimento Capacidade Transportadoras Veículos …" at bounding box center [535, 256] width 1071 height 513
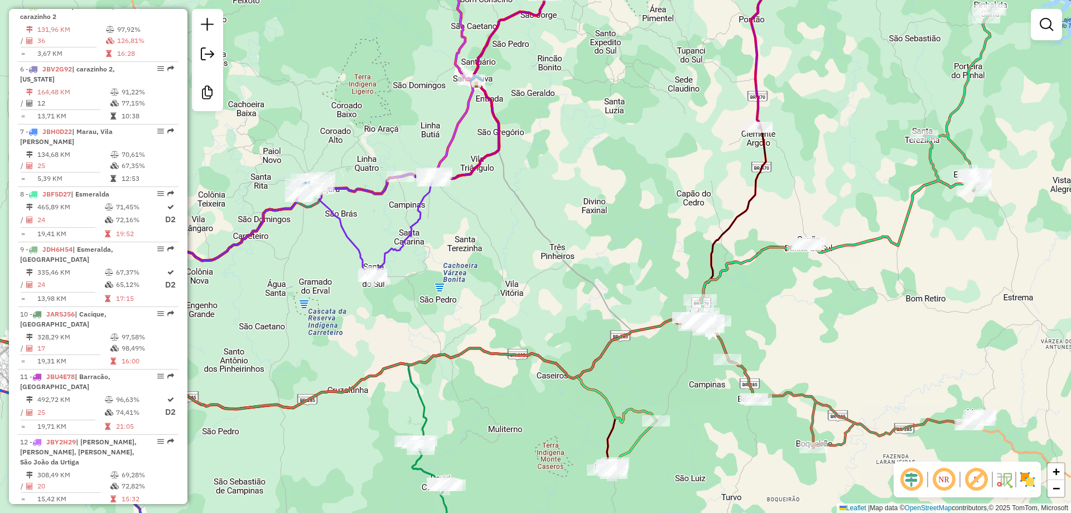
click at [845, 255] on div "Janela de atendimento Grade de atendimento Capacidade Transportadoras Veículos …" at bounding box center [535, 256] width 1071 height 513
click at [849, 249] on icon at bounding box center [845, 159] width 291 height 301
select select "*********"
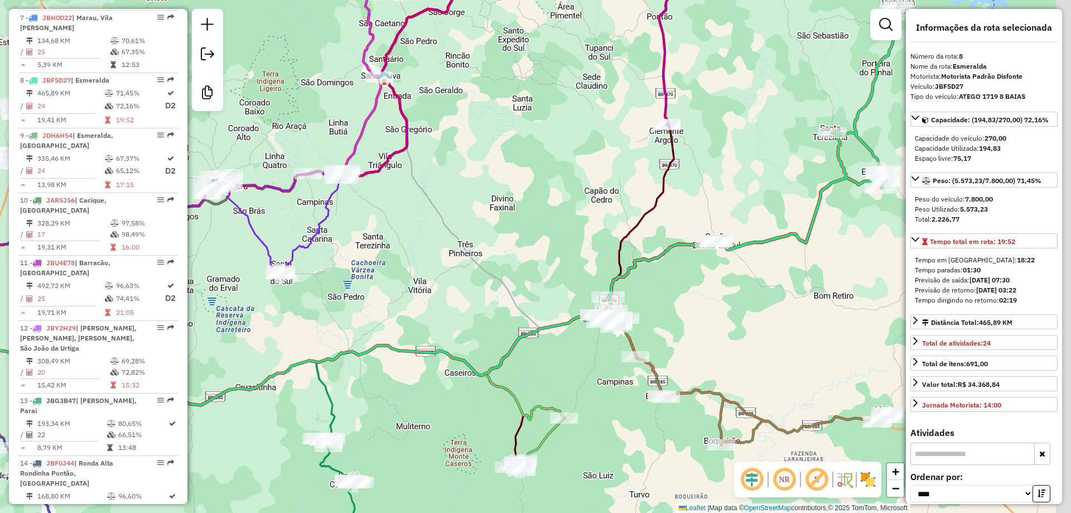
scroll to position [861, 0]
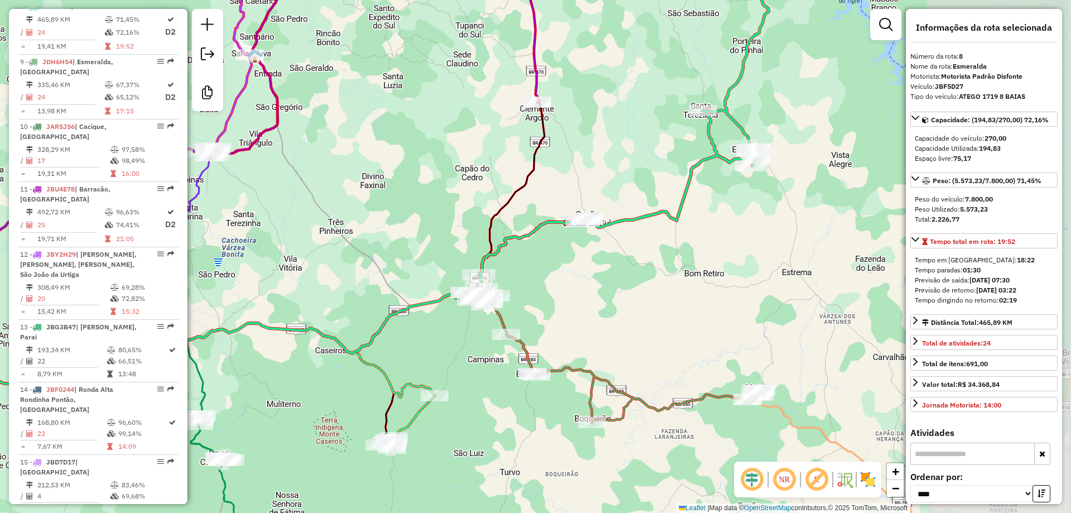
drag, startPoint x: 774, startPoint y: 301, endPoint x: 618, endPoint y: 272, distance: 158.3
click at [618, 272] on div "Janela de atendimento Grade de atendimento Capacidade Transportadoras Veículos …" at bounding box center [535, 256] width 1071 height 513
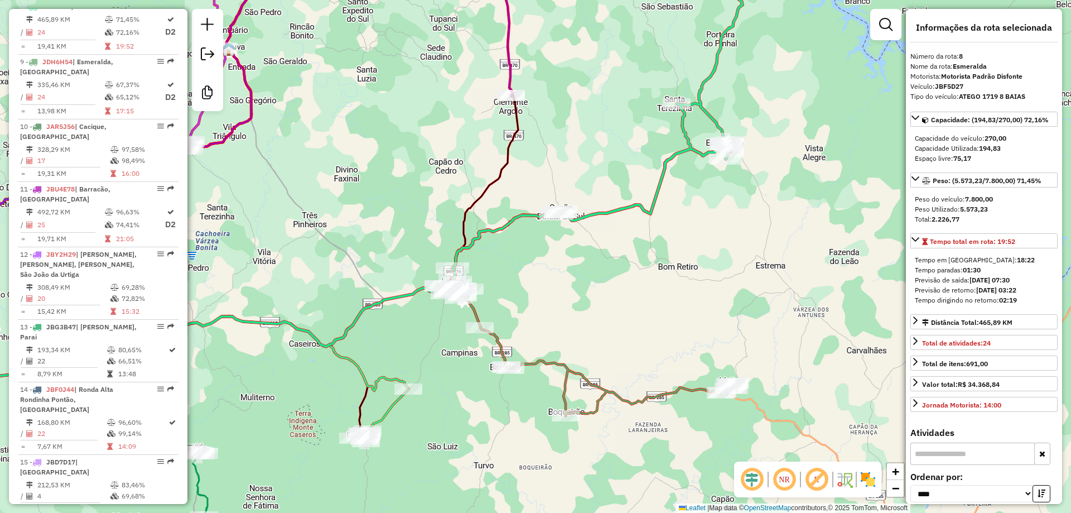
click at [606, 261] on div "Janela de atendimento Grade de atendimento Capacidade Transportadoras Veículos …" at bounding box center [535, 256] width 1071 height 513
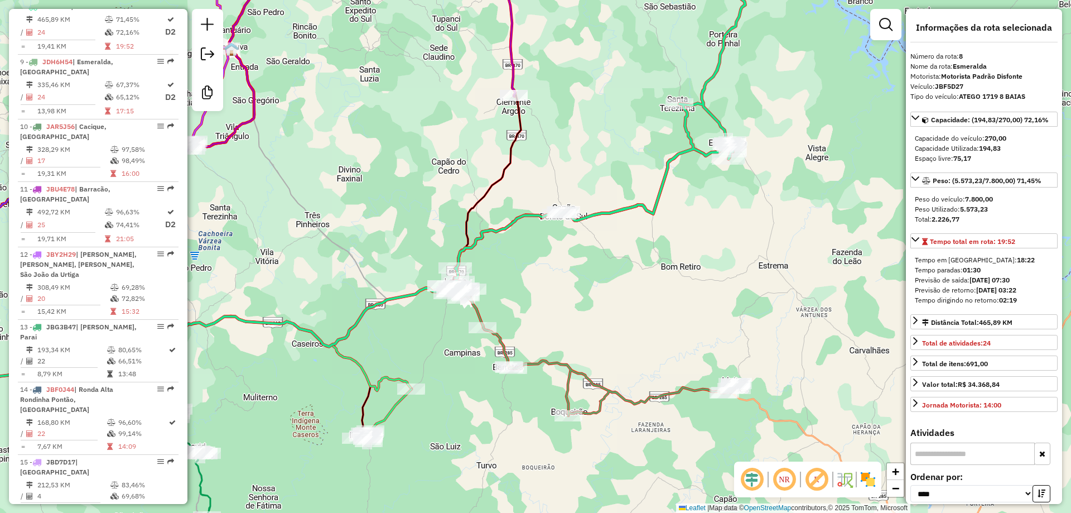
click at [585, 247] on div "Janela de atendimento Grade de atendimento Capacidade Transportadoras Veículos …" at bounding box center [535, 256] width 1071 height 513
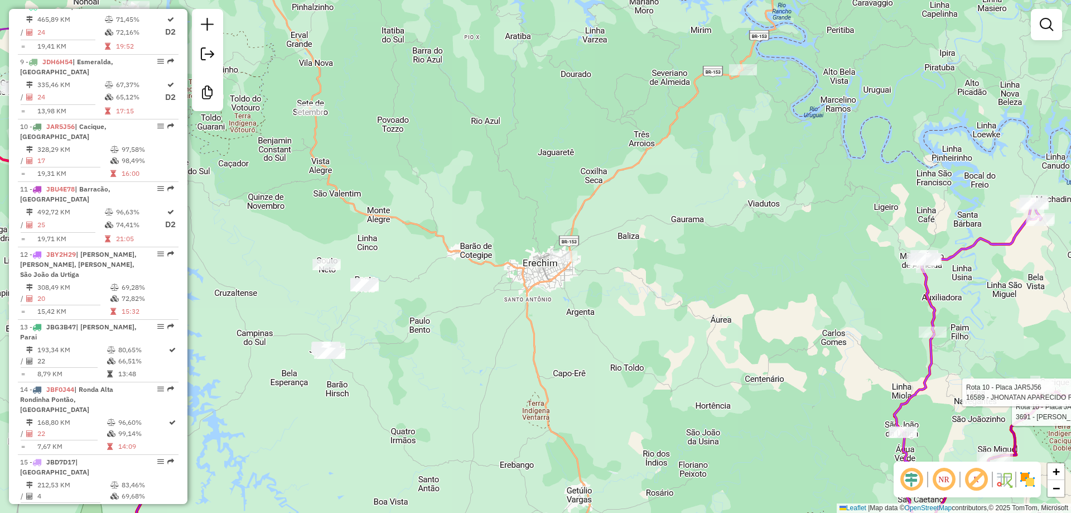
click at [310, 115] on div at bounding box center [310, 109] width 28 height 11
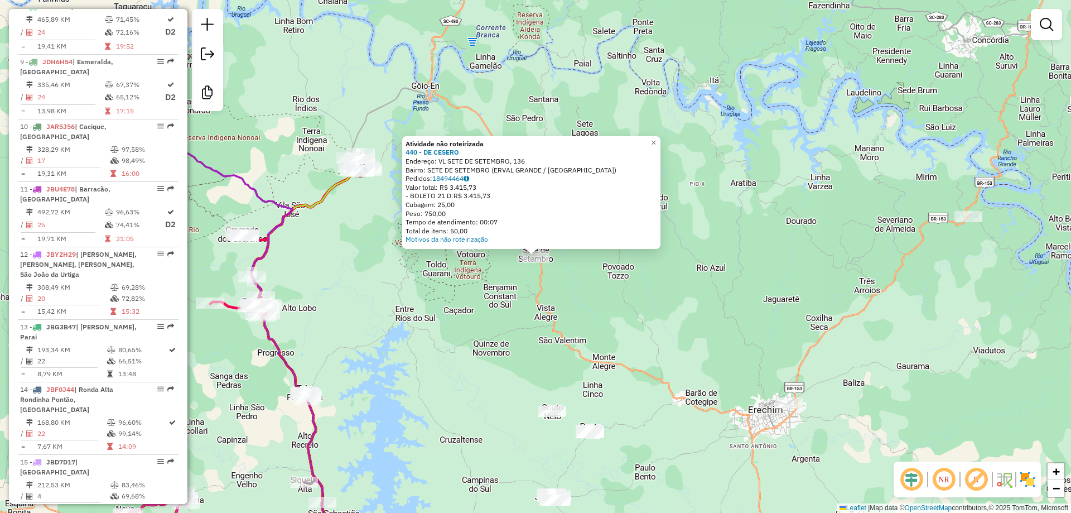
drag, startPoint x: 576, startPoint y: 301, endPoint x: 597, endPoint y: 75, distance: 226.4
click at [576, 301] on div "Atividade não roteirizada 440 - DE CESERO Endereço: VL SETE DE SETEMBRO, 136 Ba…" at bounding box center [535, 256] width 1071 height 513
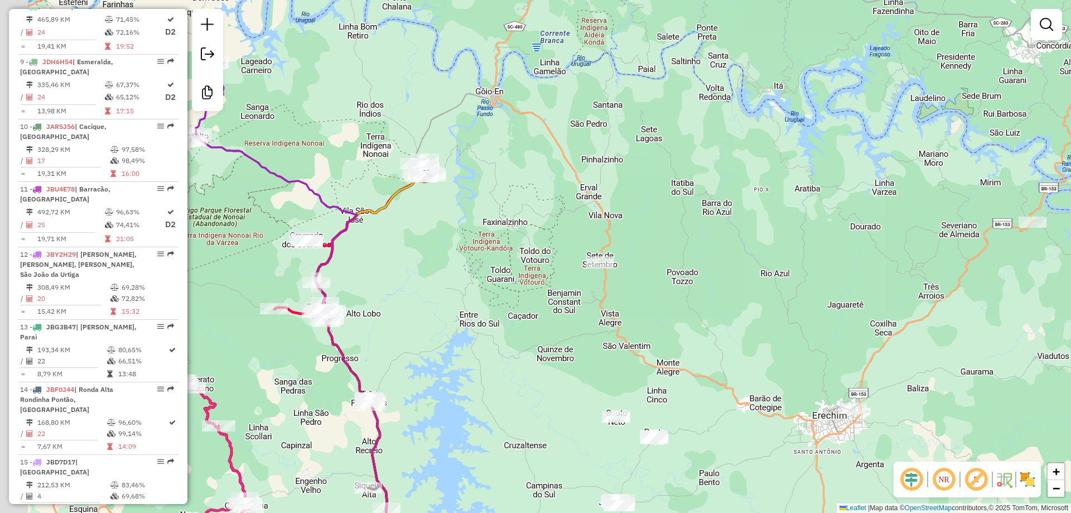
drag, startPoint x: 579, startPoint y: 156, endPoint x: 586, endPoint y: 155, distance: 7.3
click at [591, 156] on div "Janela de atendimento Grade de atendimento Capacidade Transportadoras Veículos …" at bounding box center [535, 256] width 1071 height 513
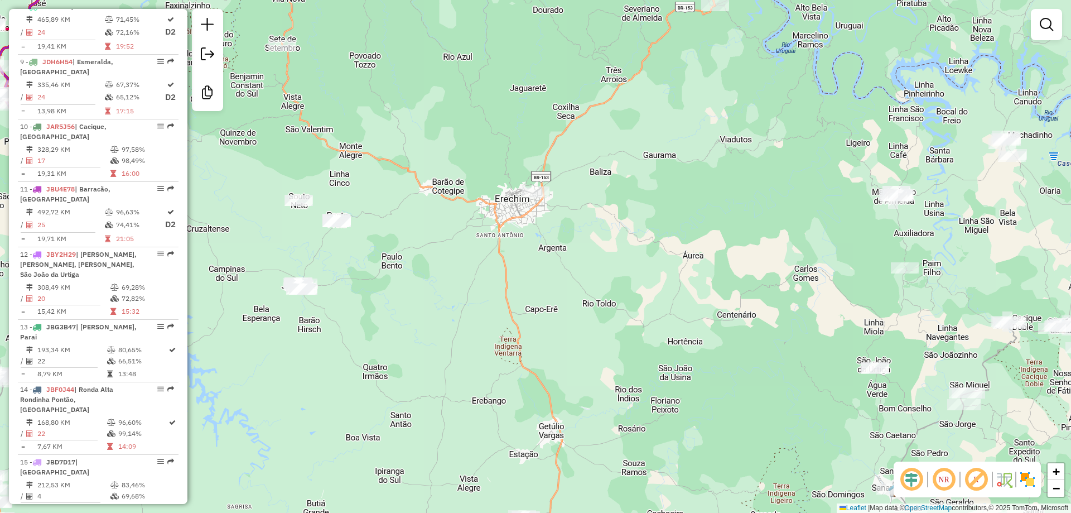
drag, startPoint x: 871, startPoint y: 335, endPoint x: 574, endPoint y: 123, distance: 365.5
click at [531, 93] on div "Janela de atendimento Grade de atendimento Capacidade Transportadoras Veículos …" at bounding box center [535, 256] width 1071 height 513
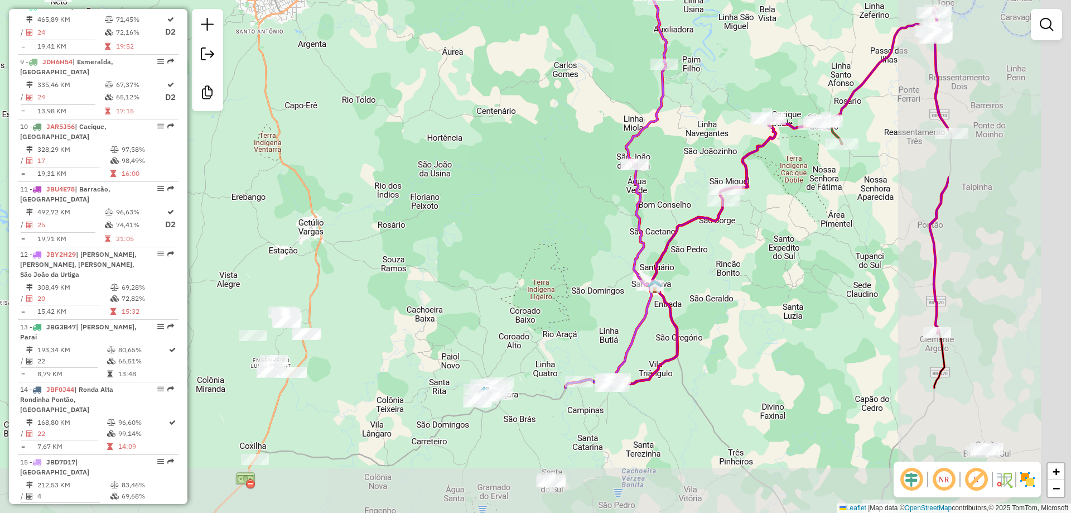
drag, startPoint x: 760, startPoint y: 300, endPoint x: 567, endPoint y: 147, distance: 245.8
click at [568, 147] on div "Janela de atendimento Grade de atendimento Capacidade Transportadoras Veículos …" at bounding box center [535, 256] width 1071 height 513
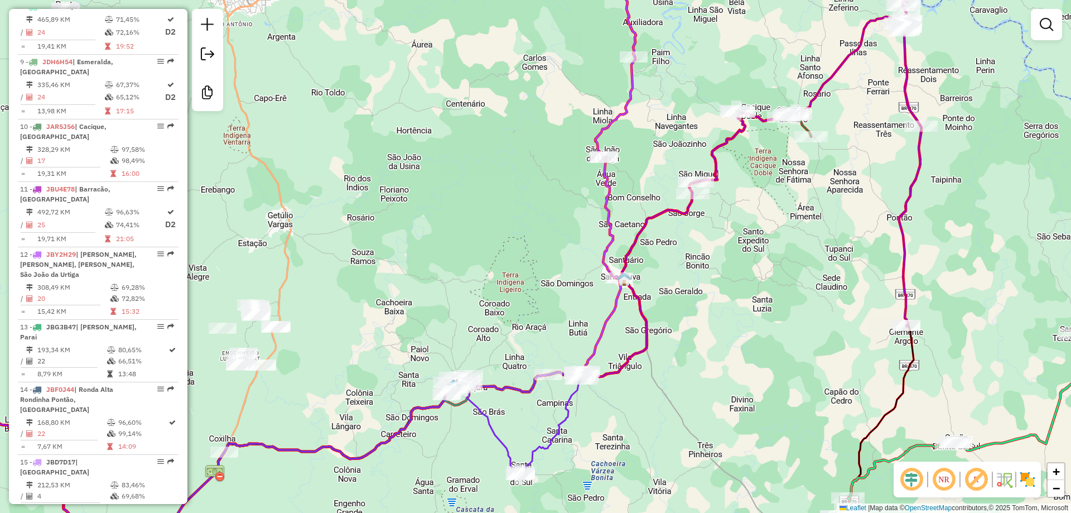
drag, startPoint x: 707, startPoint y: 292, endPoint x: 685, endPoint y: 288, distance: 22.2
click at [685, 288] on div "Janela de atendimento Grade de atendimento Capacidade Transportadoras Veículos …" at bounding box center [535, 256] width 1071 height 513
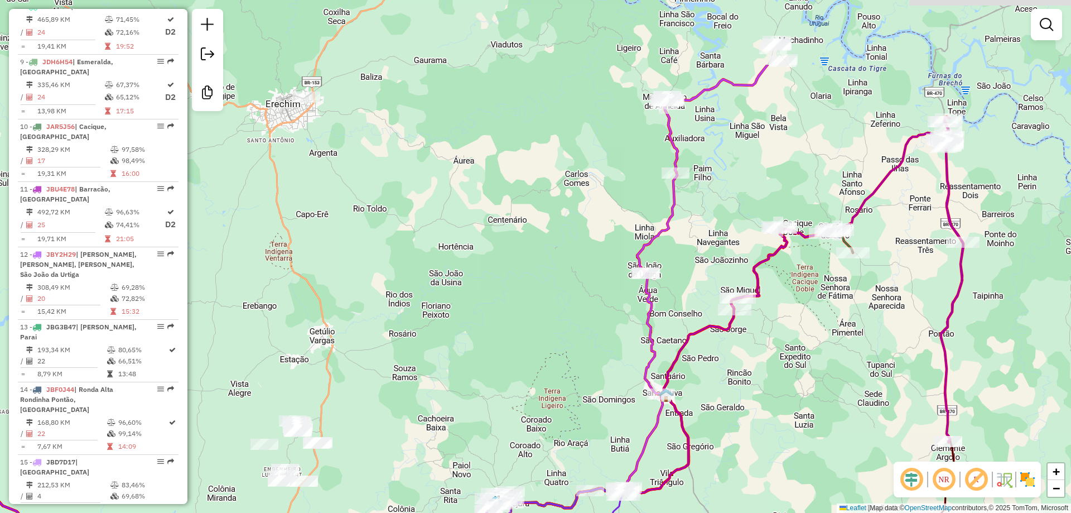
drag, startPoint x: 630, startPoint y: 155, endPoint x: 679, endPoint y: 288, distance: 141.4
click at [679, 288] on div "Janela de atendimento Grade de atendimento Capacidade Transportadoras Veículos …" at bounding box center [535, 256] width 1071 height 513
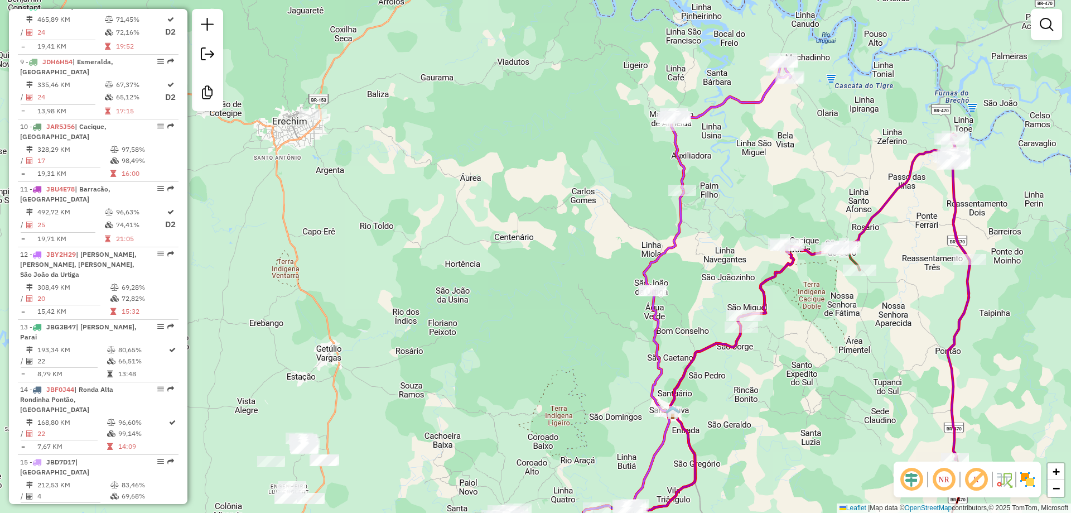
click at [682, 162] on icon at bounding box center [731, 124] width 121 height 131
select select "*********"
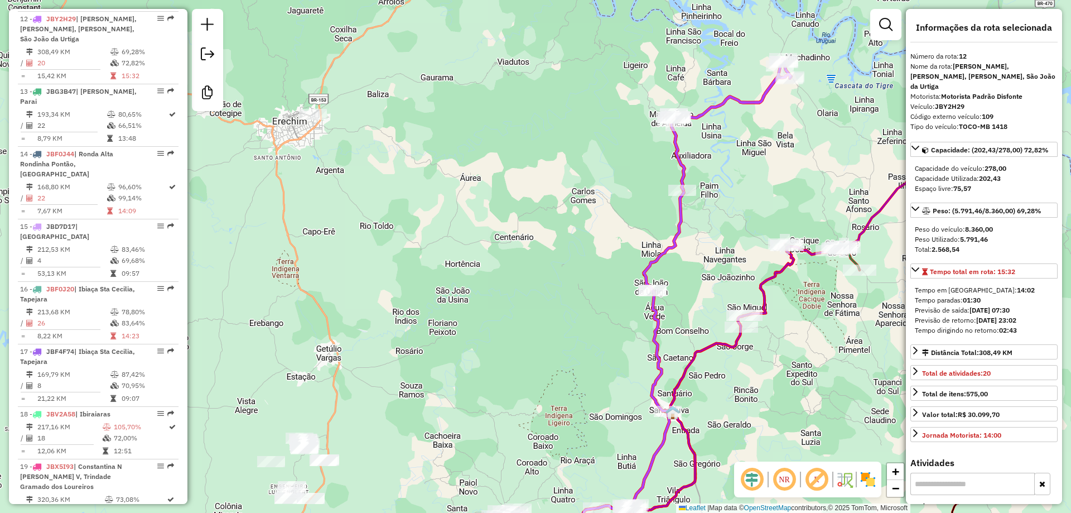
scroll to position [1109, 0]
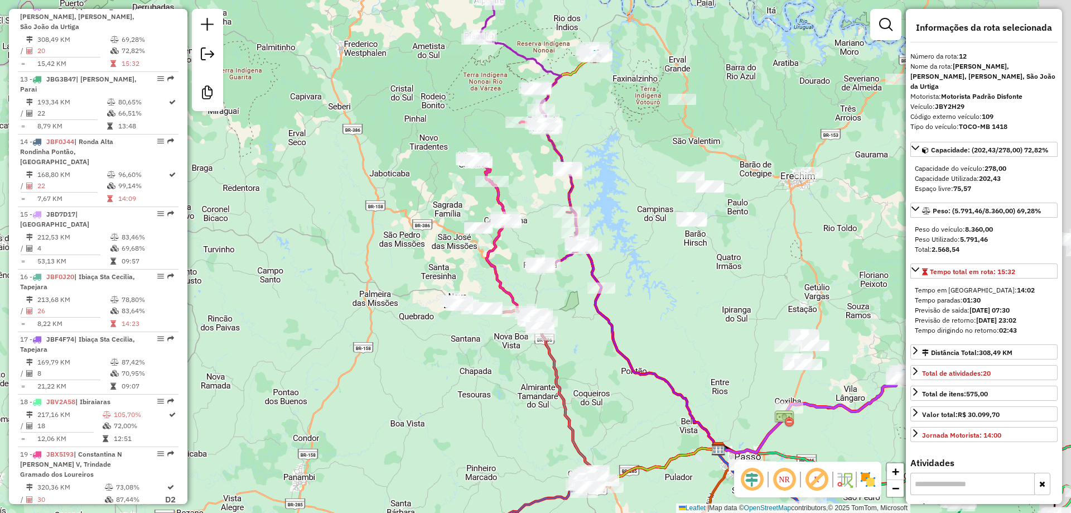
drag, startPoint x: 698, startPoint y: 274, endPoint x: 675, endPoint y: 269, distance: 23.9
click at [685, 277] on div "Janela de atendimento Grade de atendimento Capacidade Transportadoras Veículos …" at bounding box center [535, 256] width 1071 height 513
drag, startPoint x: 627, startPoint y: 238, endPoint x: 579, endPoint y: 124, distance: 123.8
click at [580, 124] on div "Janela de atendimento Grade de atendimento Capacidade Transportadoras Veículos …" at bounding box center [535, 256] width 1071 height 513
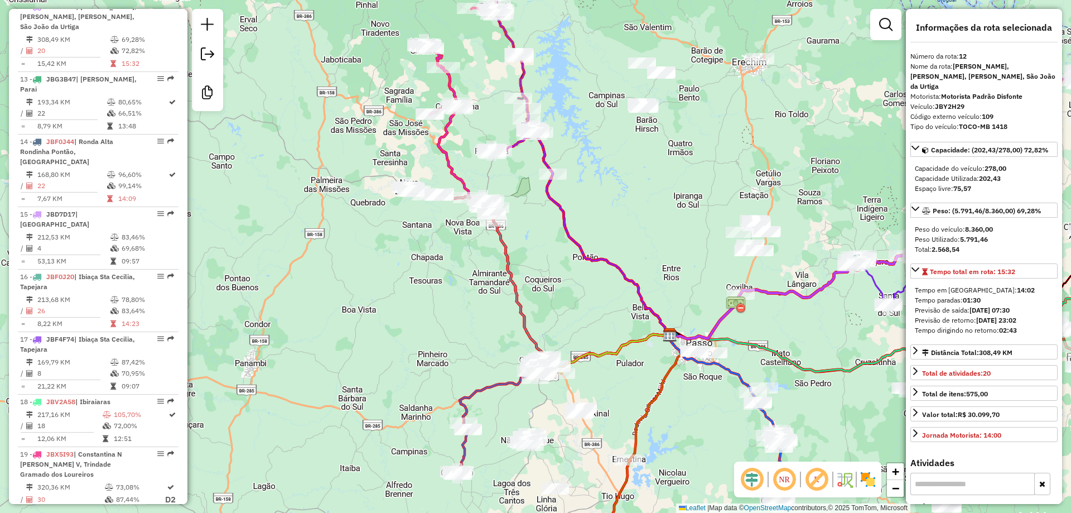
drag, startPoint x: 631, startPoint y: 211, endPoint x: 576, endPoint y: 116, distance: 110.0
click at [576, 116] on div "Janela de atendimento Grade de atendimento Capacidade Transportadoras Veículos …" at bounding box center [535, 256] width 1071 height 513
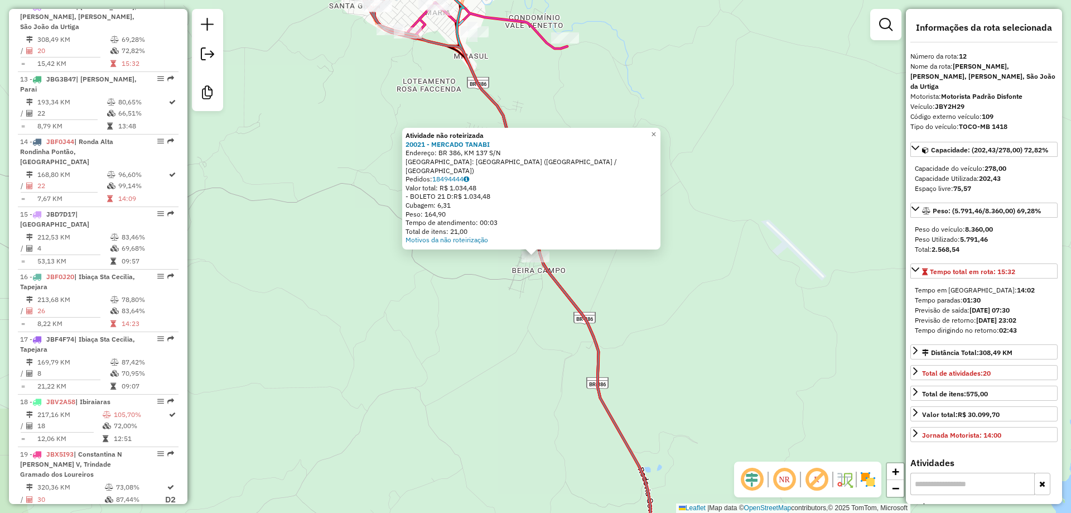
click at [430, 301] on div "Atividade não roteirizada 20021 - MERCADO TANABI Endereço: BR 386, KM 137 S/N B…" at bounding box center [535, 256] width 1071 height 513
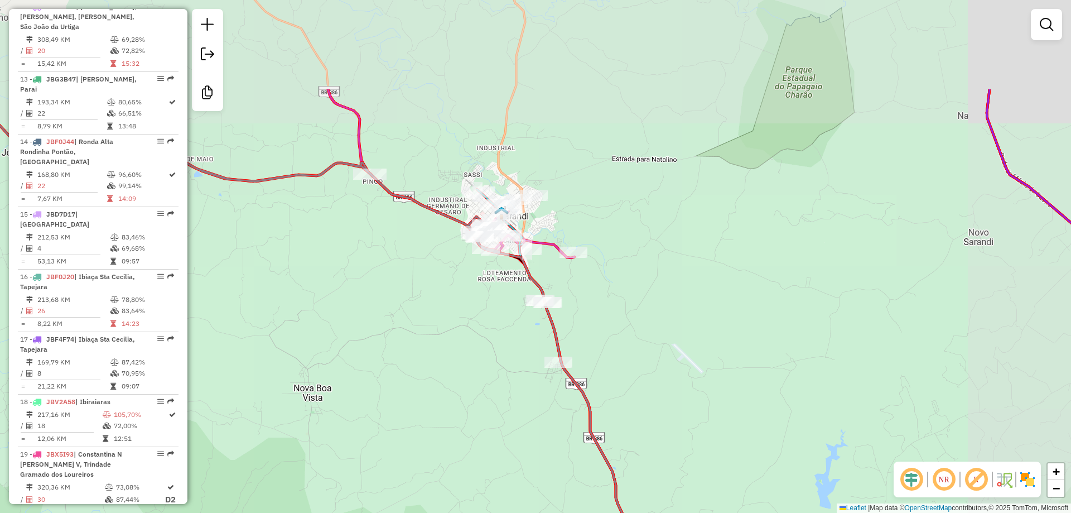
drag, startPoint x: 399, startPoint y: 179, endPoint x: 495, endPoint y: 311, distance: 163.7
click at [495, 311] on div "Janela de atendimento Grade de atendimento Capacidade Transportadoras Veículos …" at bounding box center [535, 256] width 1071 height 513
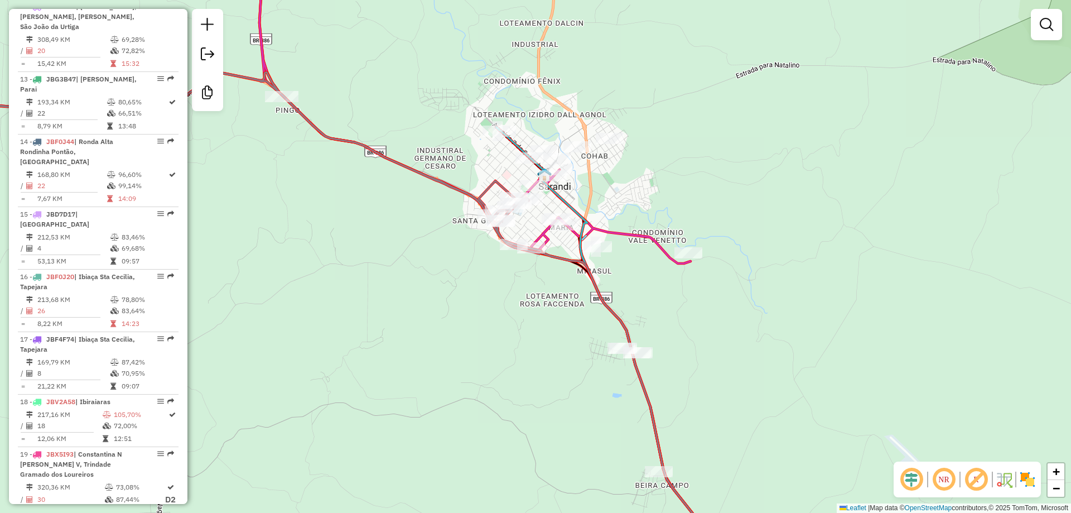
click at [664, 251] on icon at bounding box center [449, 106] width 483 height 315
select select "*********"
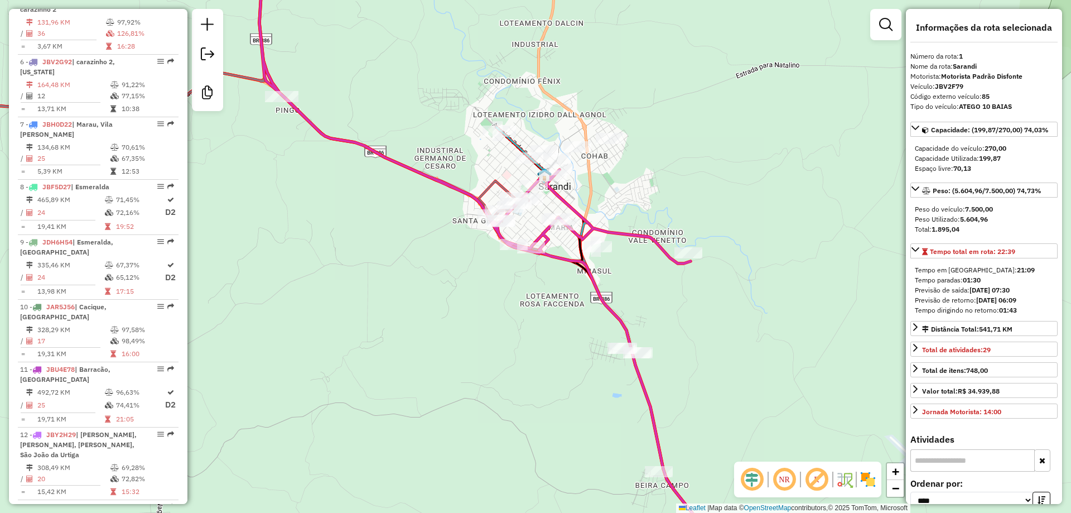
scroll to position [449, 0]
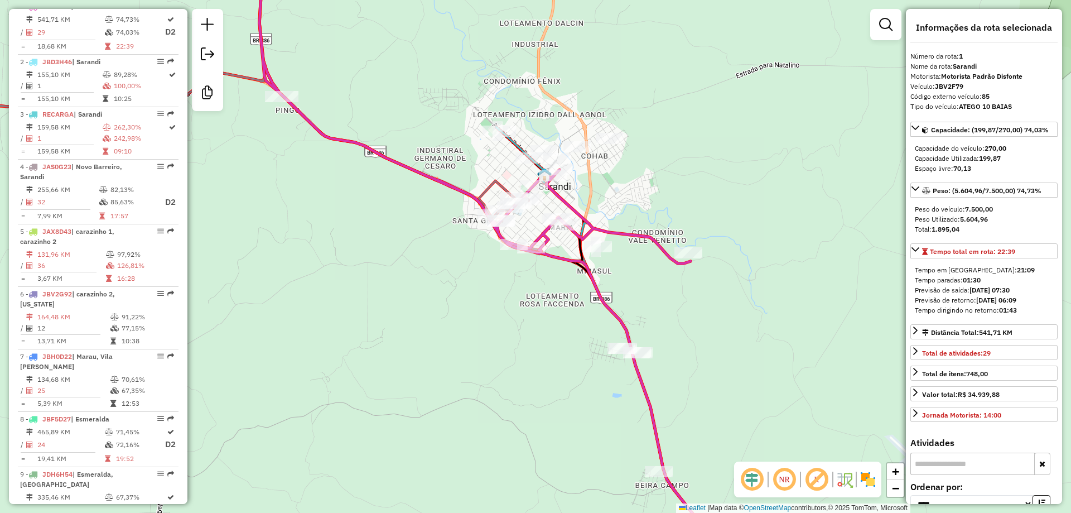
drag, startPoint x: 673, startPoint y: 333, endPoint x: 565, endPoint y: 303, distance: 112.3
click at [565, 304] on div "Janela de atendimento Grade de atendimento Capacidade Transportadoras Veículos …" at bounding box center [535, 256] width 1071 height 513
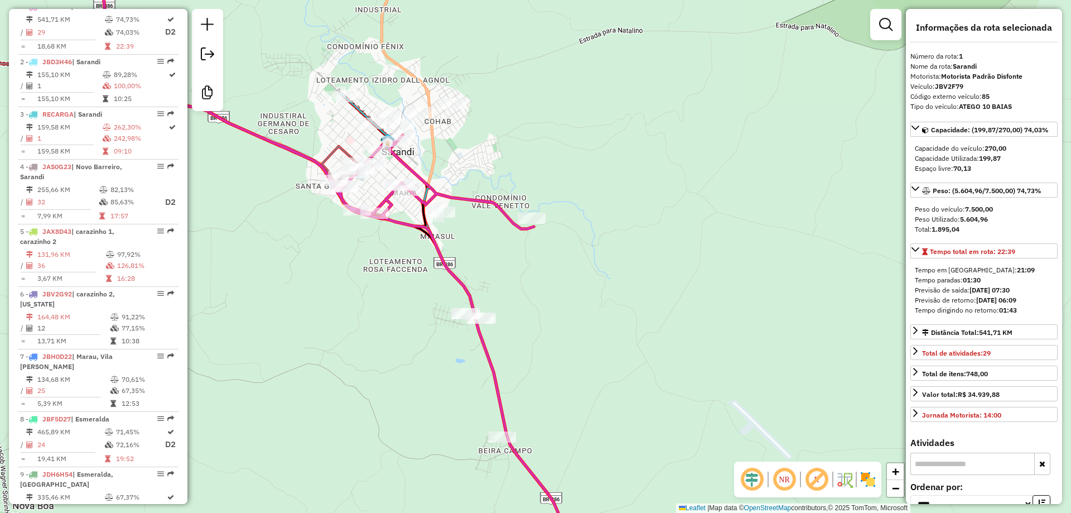
click at [967, 280] on strong "01:30" at bounding box center [972, 280] width 18 height 8
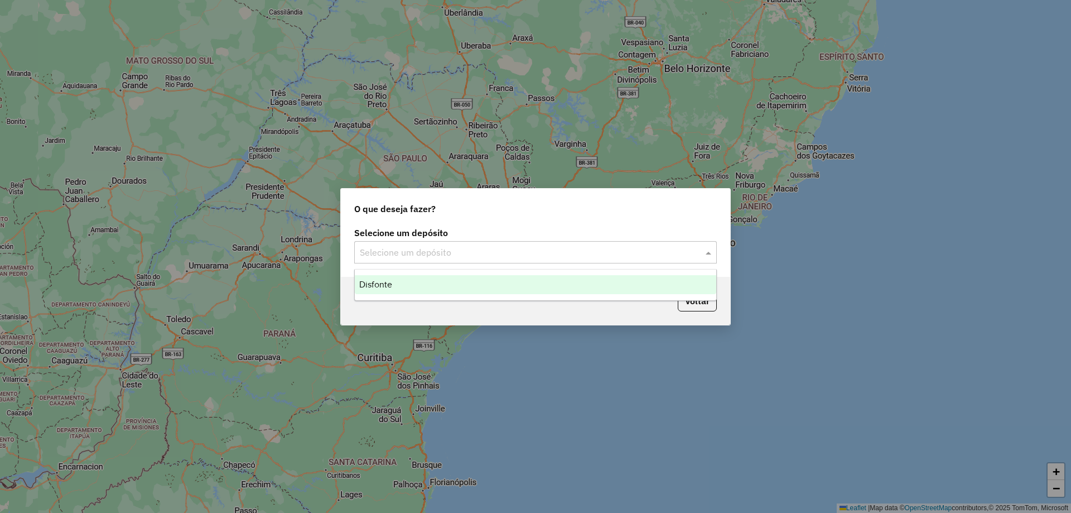
click at [501, 247] on input "text" at bounding box center [524, 252] width 329 height 13
click at [469, 276] on div "Disfonte" at bounding box center [536, 284] width 362 height 19
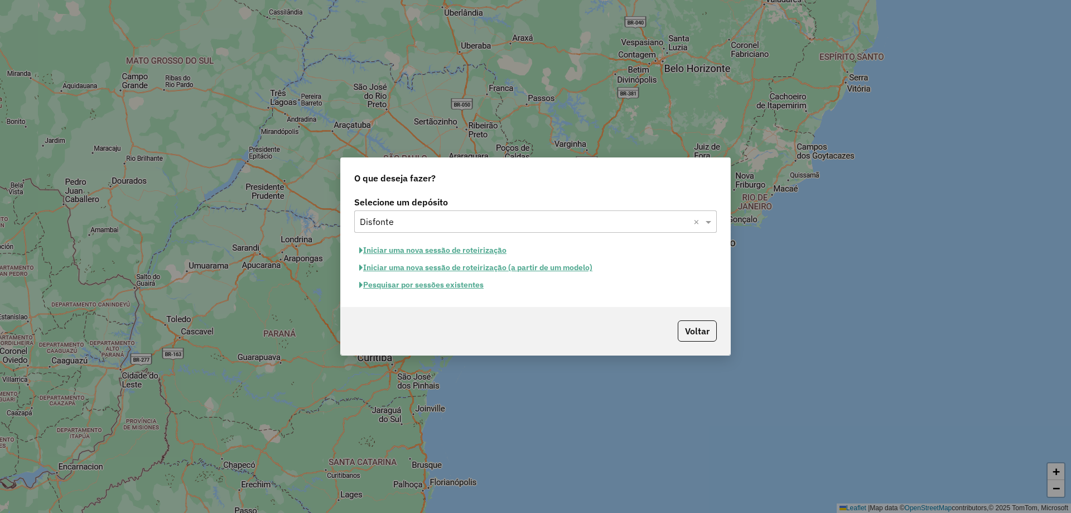
click at [466, 284] on button "Pesquisar por sessões existentes" at bounding box center [421, 284] width 134 height 17
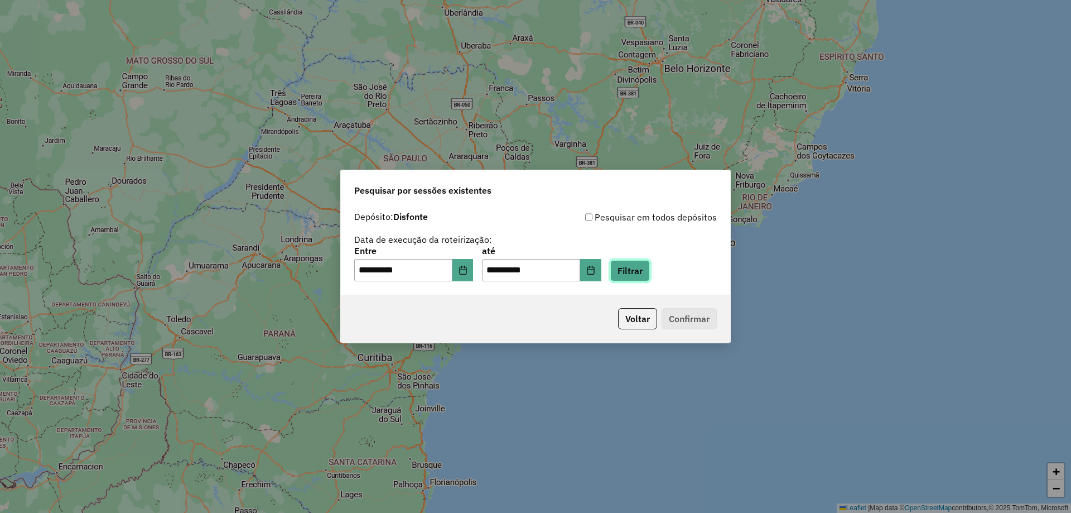
click at [647, 275] on button "Filtrar" at bounding box center [630, 270] width 40 height 21
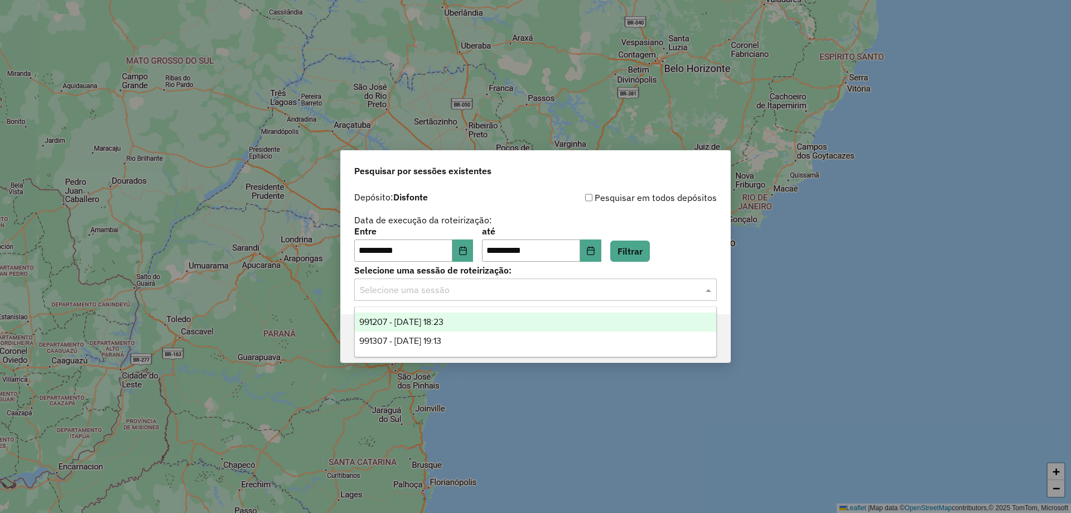
click at [449, 284] on input "text" at bounding box center [524, 289] width 329 height 13
click at [444, 319] on span "991207 - [DATE] 18:23" at bounding box center [401, 321] width 84 height 9
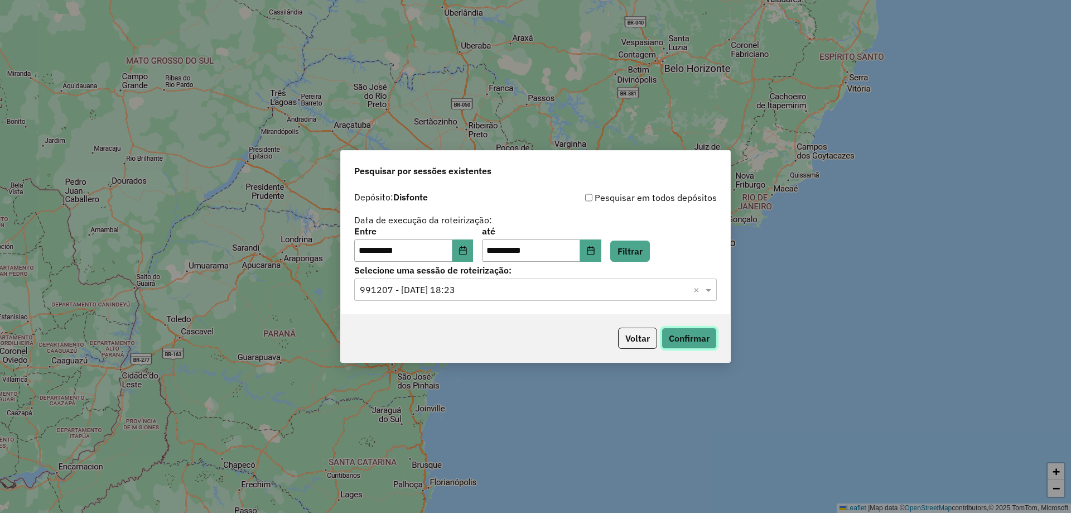
click at [695, 336] on button "Confirmar" at bounding box center [689, 337] width 55 height 21
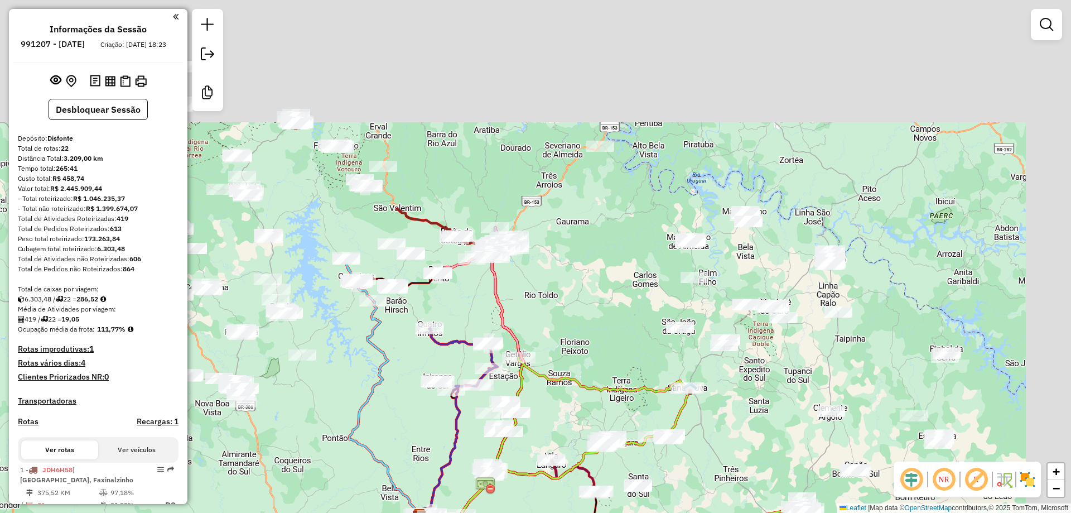
drag, startPoint x: 576, startPoint y: 52, endPoint x: 447, endPoint y: 319, distance: 296.4
click at [456, 334] on div "Janela de atendimento Grade de atendimento Capacidade Transportadoras Veículos …" at bounding box center [535, 256] width 1071 height 513
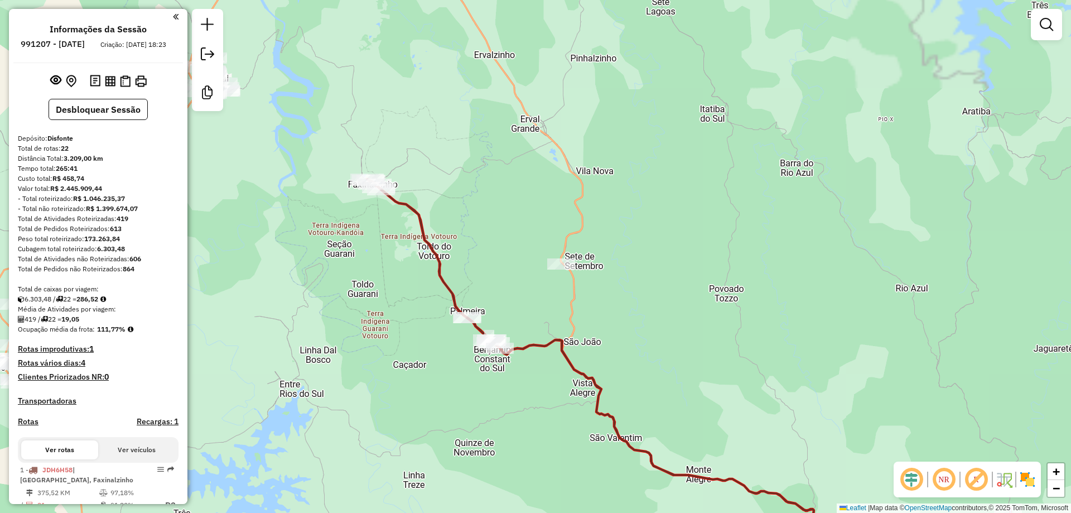
click at [517, 124] on div "Janela de atendimento Grade de atendimento Capacidade Transportadoras Veículos …" at bounding box center [535, 256] width 1071 height 513
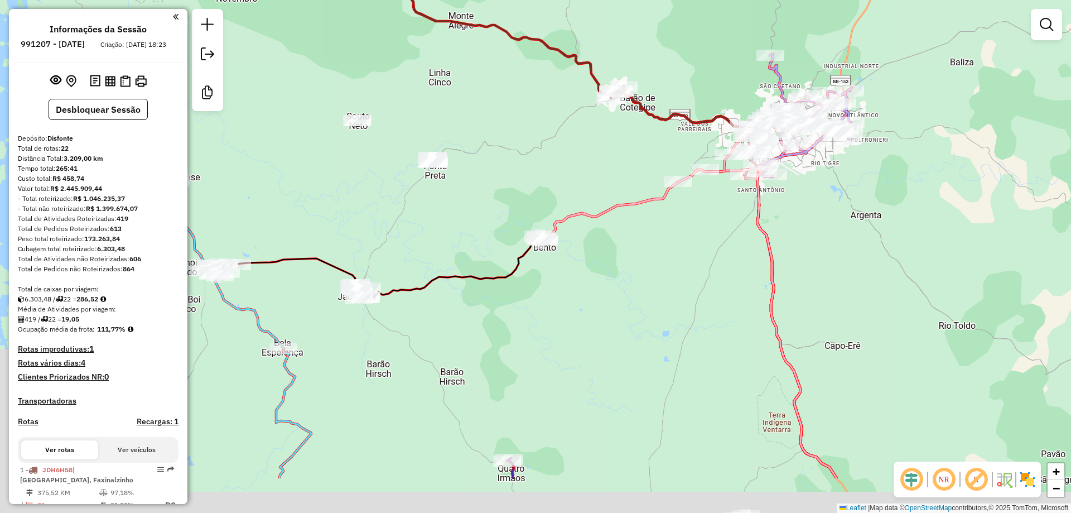
drag, startPoint x: 772, startPoint y: 278, endPoint x: 926, endPoint y: 187, distance: 178.6
click at [923, 187] on div "Janela de atendimento Grade de atendimento Capacidade Transportadoras Veículos …" at bounding box center [535, 256] width 1071 height 513
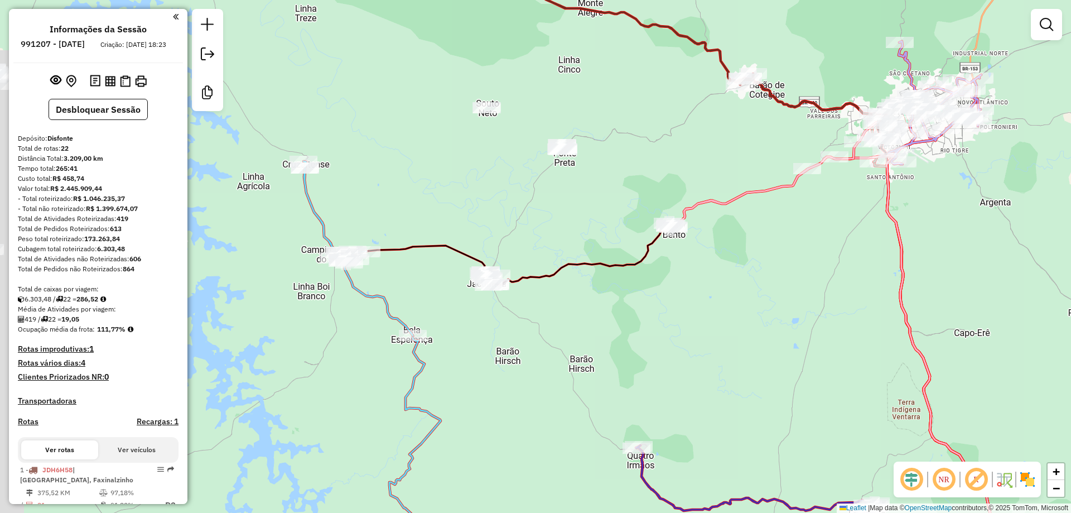
drag, startPoint x: 725, startPoint y: 273, endPoint x: 799, endPoint y: 350, distance: 106.9
click at [799, 350] on div "Janela de atendimento Grade de atendimento Capacidade Transportadoras Veículos …" at bounding box center [535, 256] width 1071 height 513
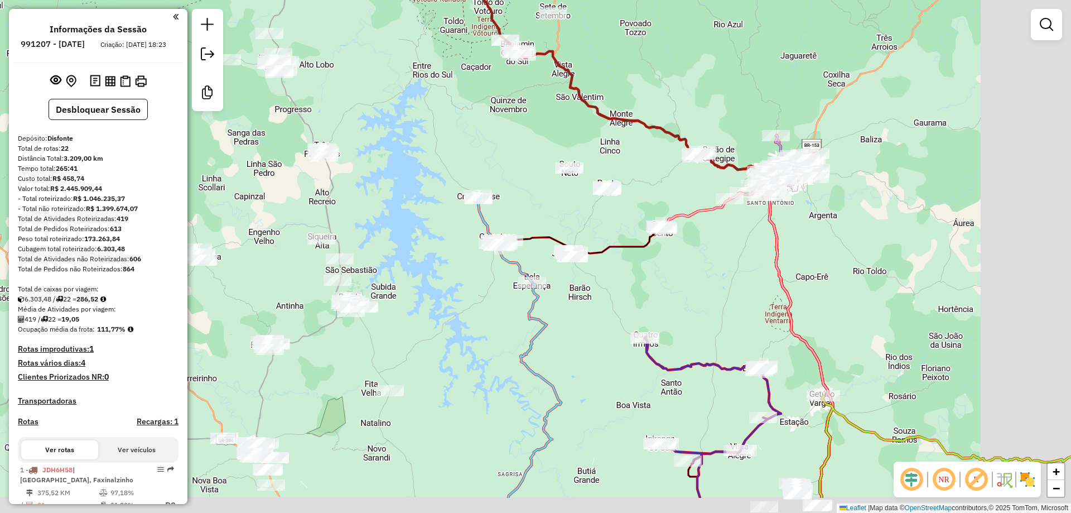
drag, startPoint x: 736, startPoint y: 325, endPoint x: 559, endPoint y: 181, distance: 228.5
click at [560, 184] on div "Janela de atendimento Grade de atendimento Capacidade Transportadoras Veículos …" at bounding box center [535, 256] width 1071 height 513
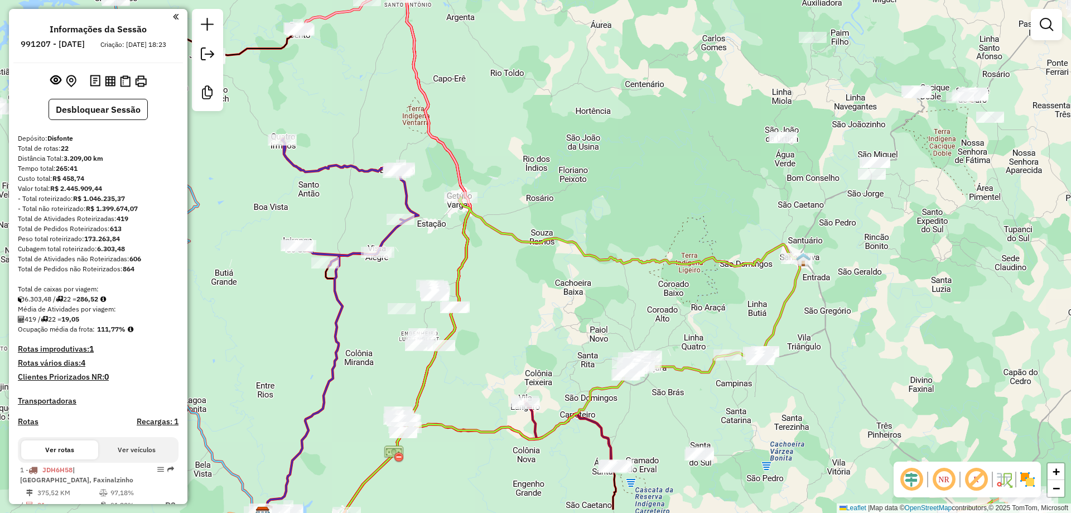
drag, startPoint x: 789, startPoint y: 250, endPoint x: 634, endPoint y: 205, distance: 161.9
click at [634, 205] on div "Janela de atendimento Grade de atendimento Capacidade Transportadoras Veículos …" at bounding box center [535, 256] width 1071 height 513
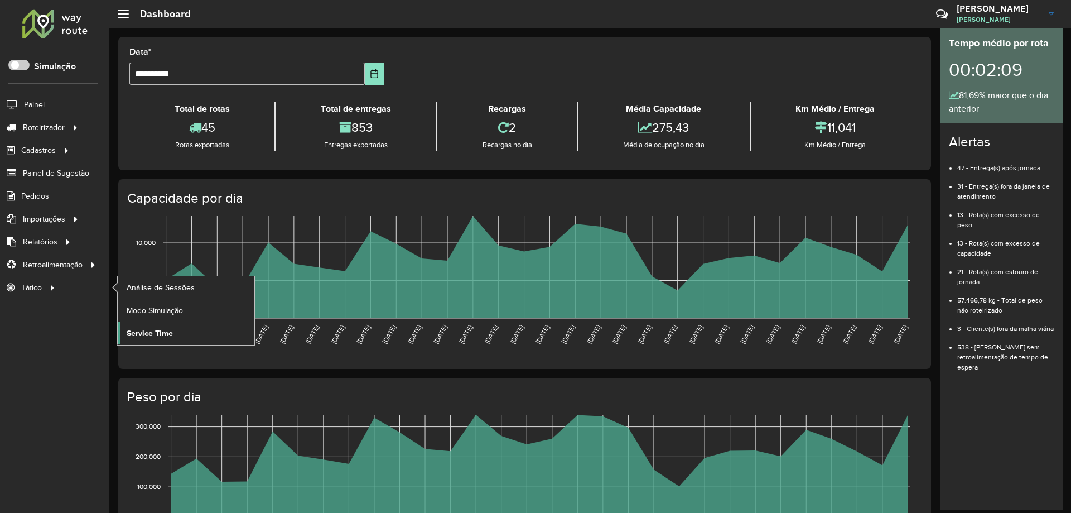
click at [171, 330] on span "Service Time" at bounding box center [150, 333] width 46 height 12
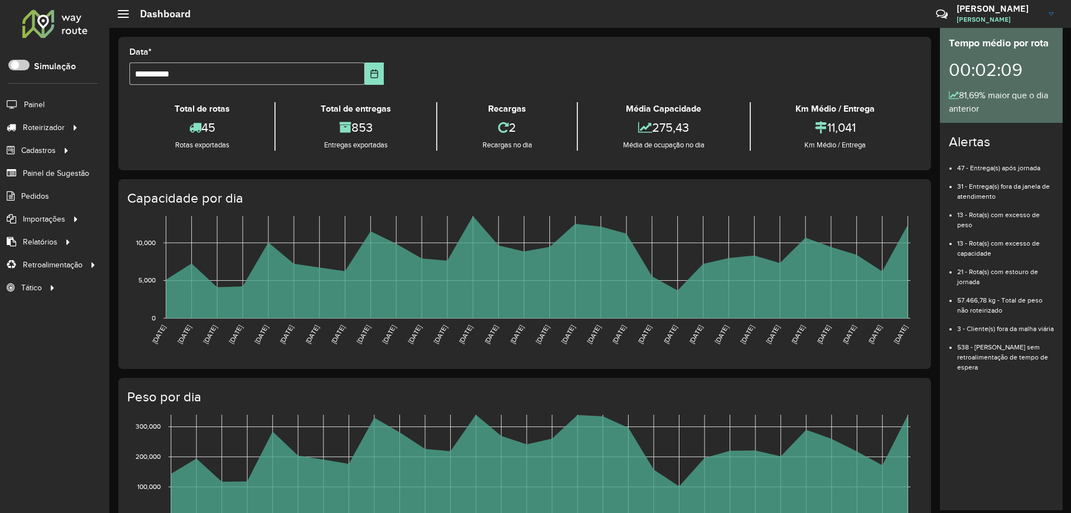
click at [54, 19] on div at bounding box center [55, 23] width 68 height 29
